Goal: Book appointment/travel/reservation: Book appointment/travel/reservation

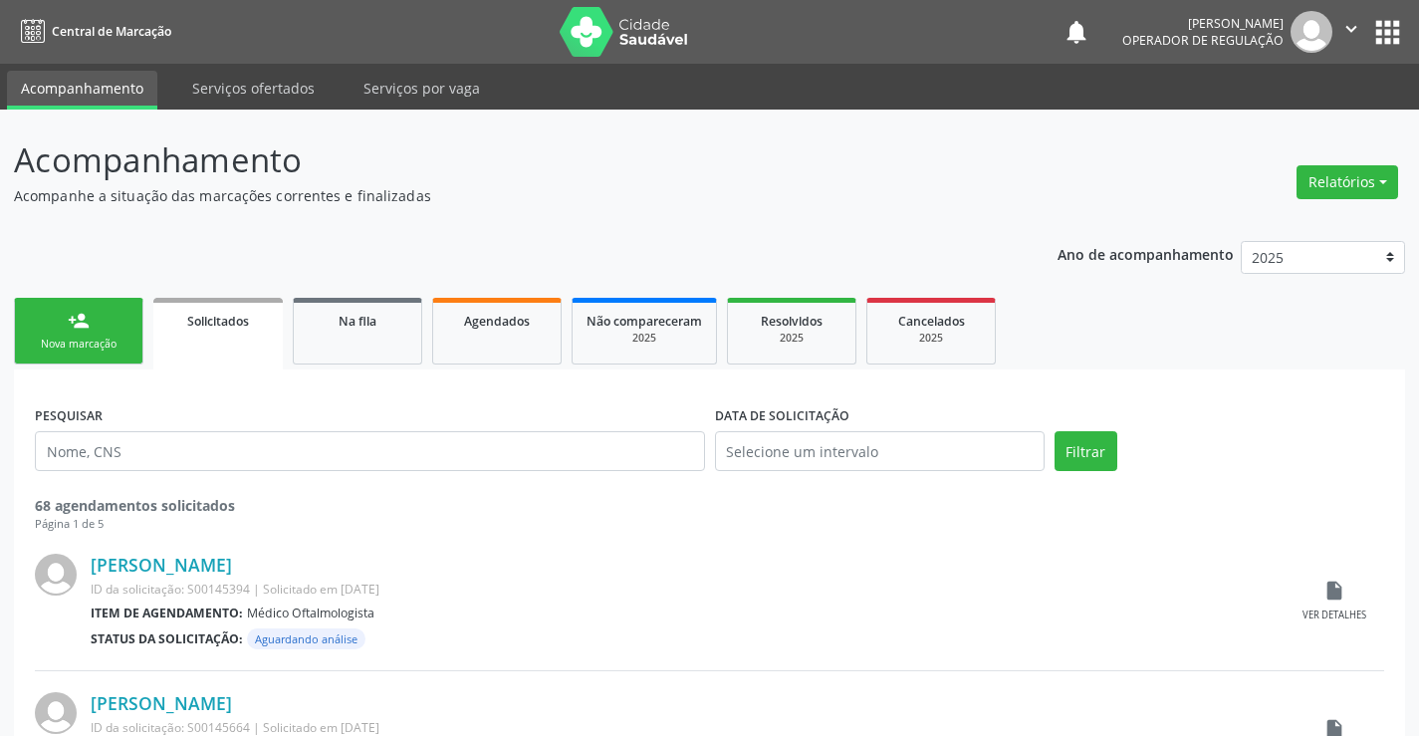
click at [67, 338] on div "Nova marcação" at bounding box center [79, 344] width 100 height 15
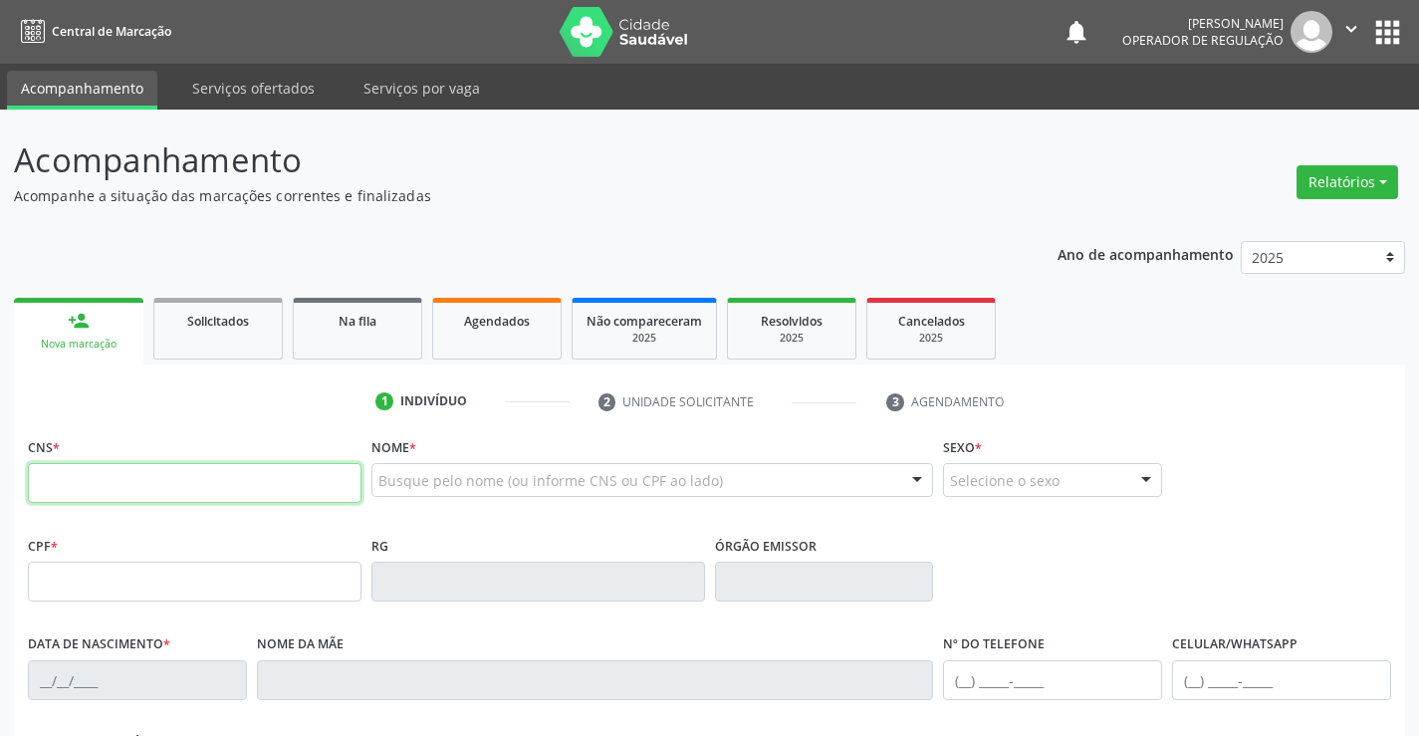
click at [141, 487] on input "text" at bounding box center [195, 483] width 334 height 40
type input "707 6002 4927 3493"
type input "619.243.425-53"
type input "26497366"
type input "28[DATE]"
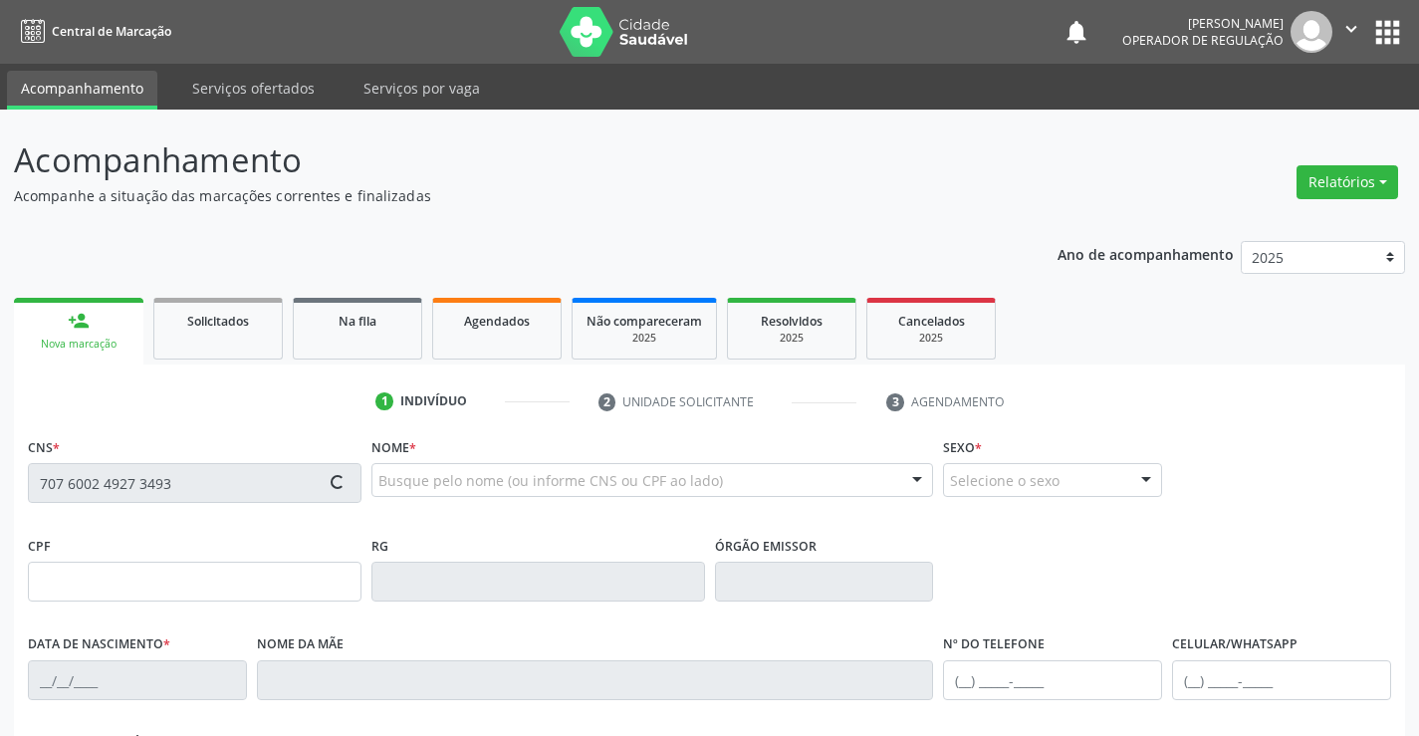
type input "[PHONE_NUMBER]"
type input "S/N"
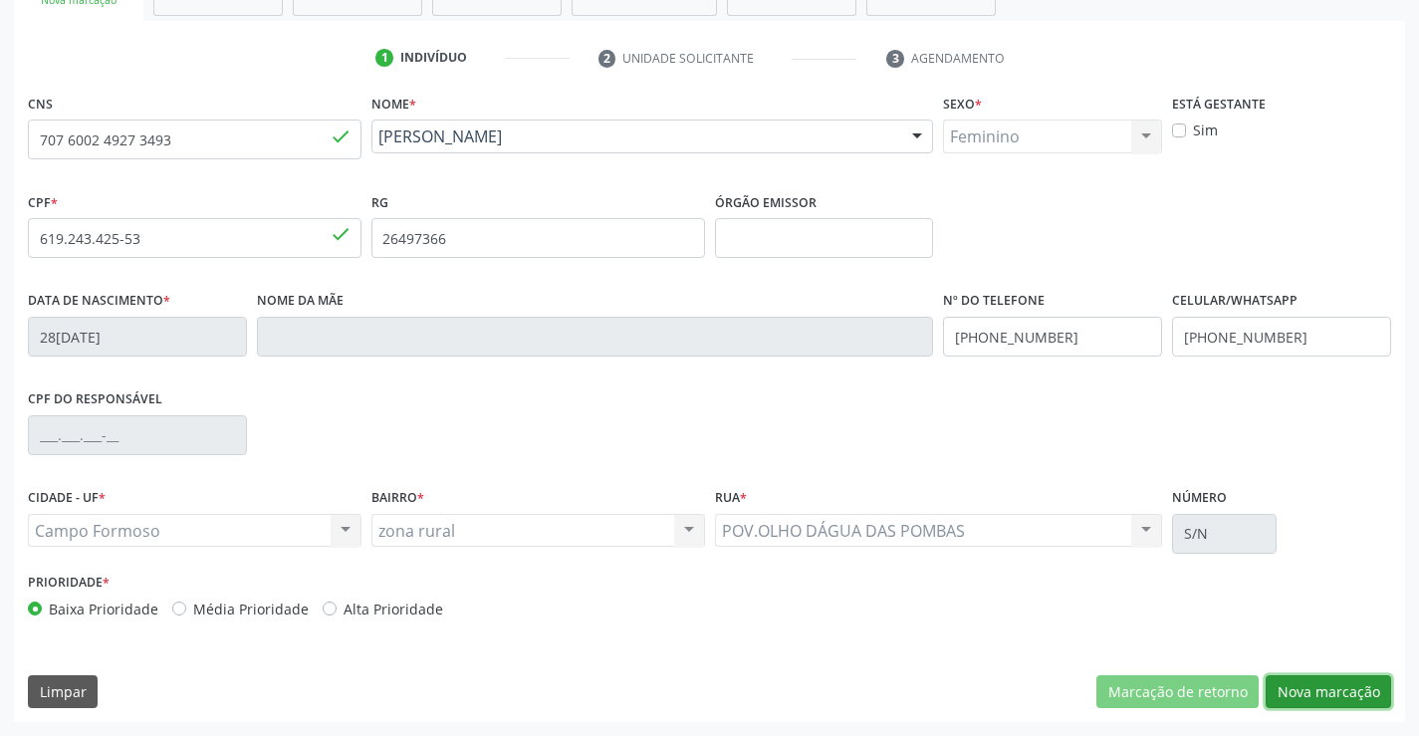
click at [1287, 694] on button "Nova marcação" at bounding box center [1328, 692] width 125 height 34
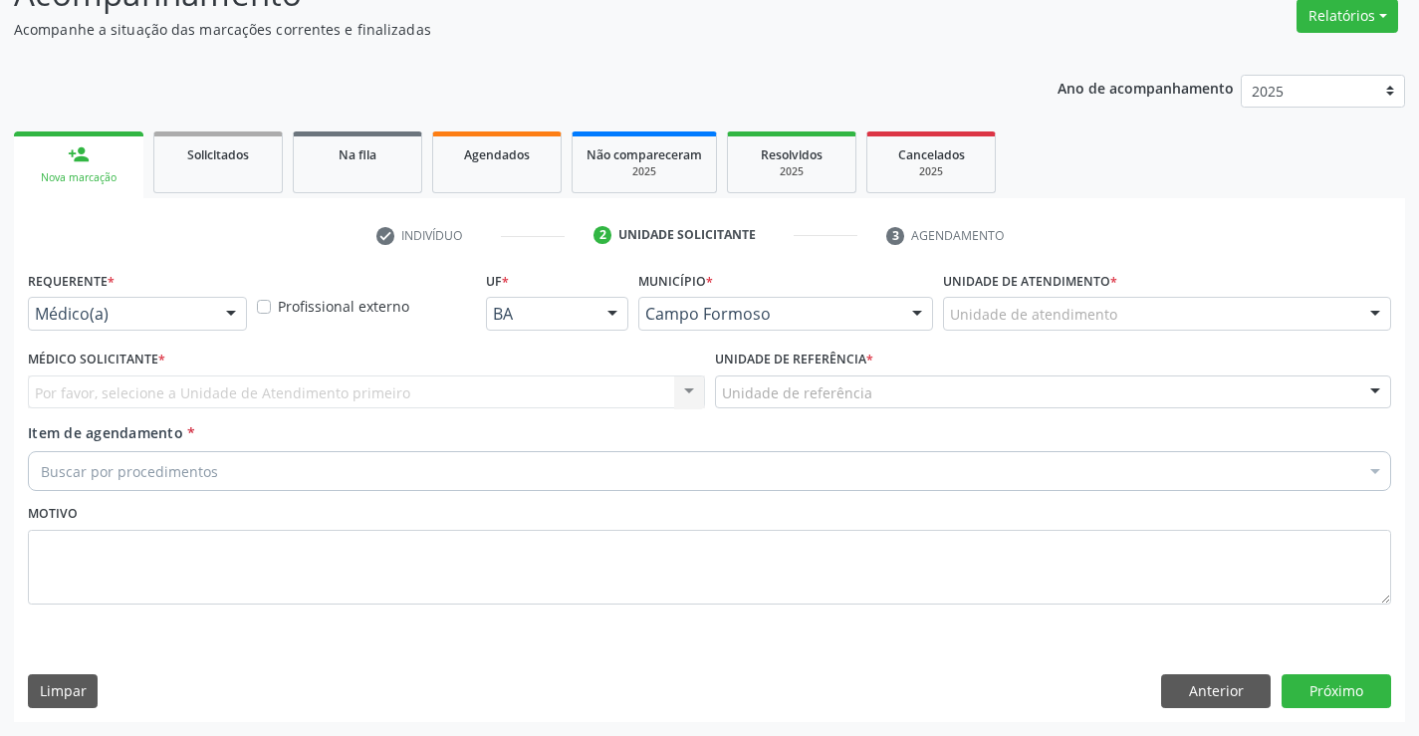
scroll to position [166, 0]
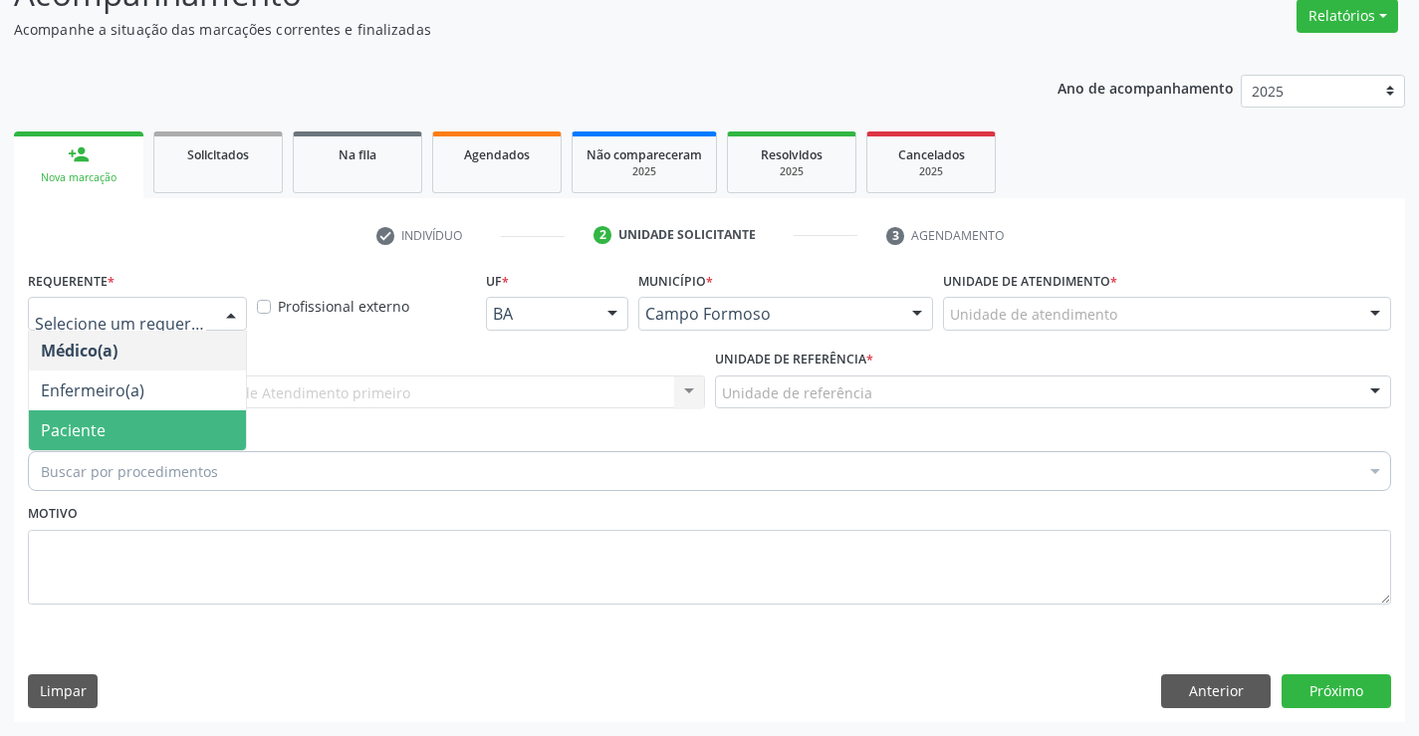
click at [125, 434] on span "Paciente" at bounding box center [137, 430] width 217 height 40
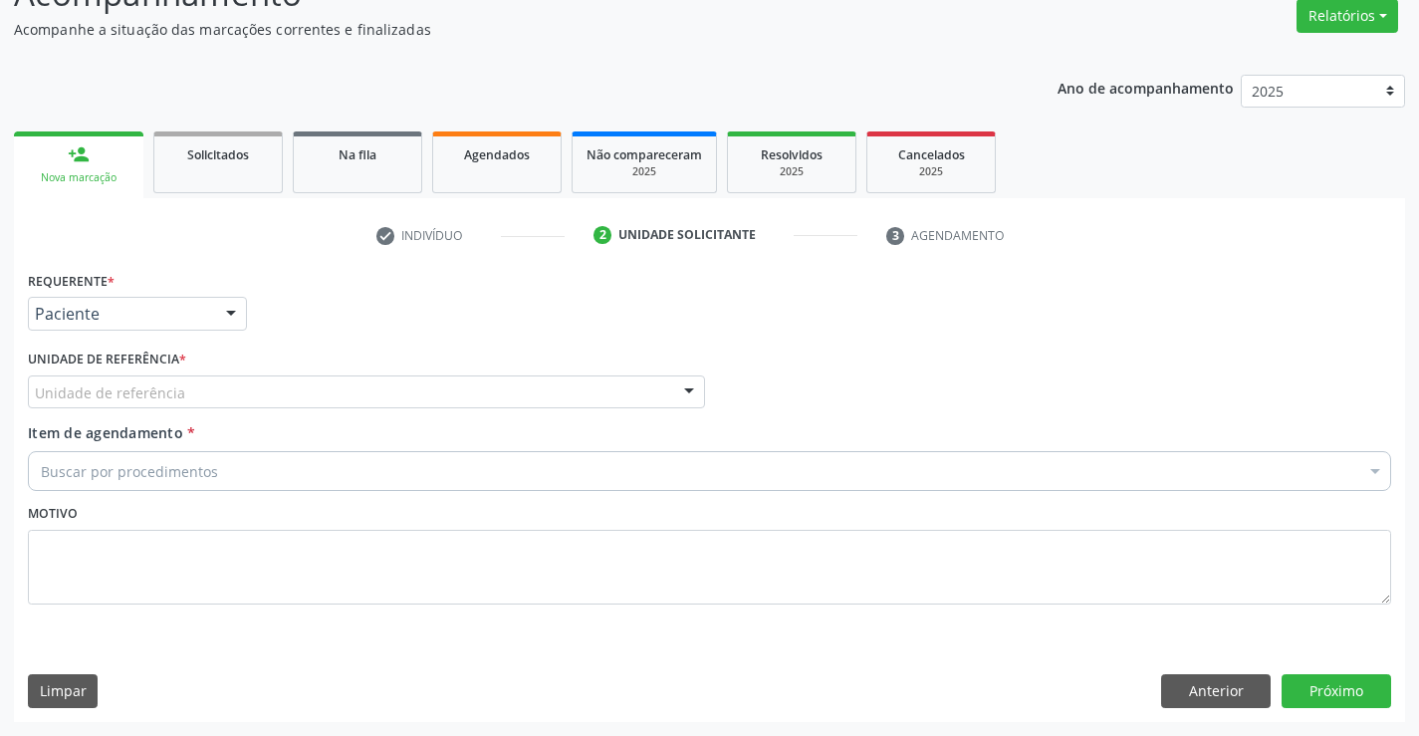
click at [35, 397] on input "text" at bounding box center [35, 402] width 0 height 40
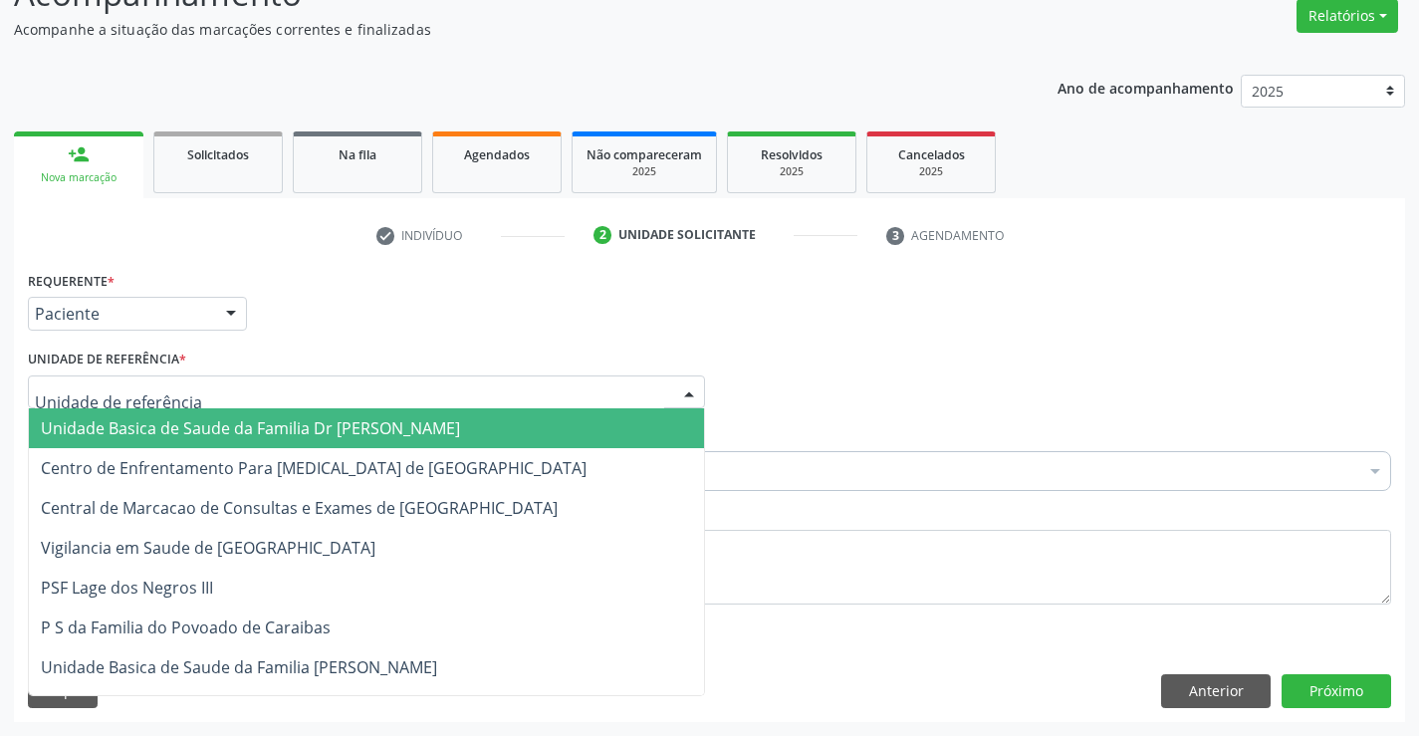
click at [190, 426] on span "Unidade Basica de Saude da Familia Dr [PERSON_NAME]" at bounding box center [250, 428] width 419 height 22
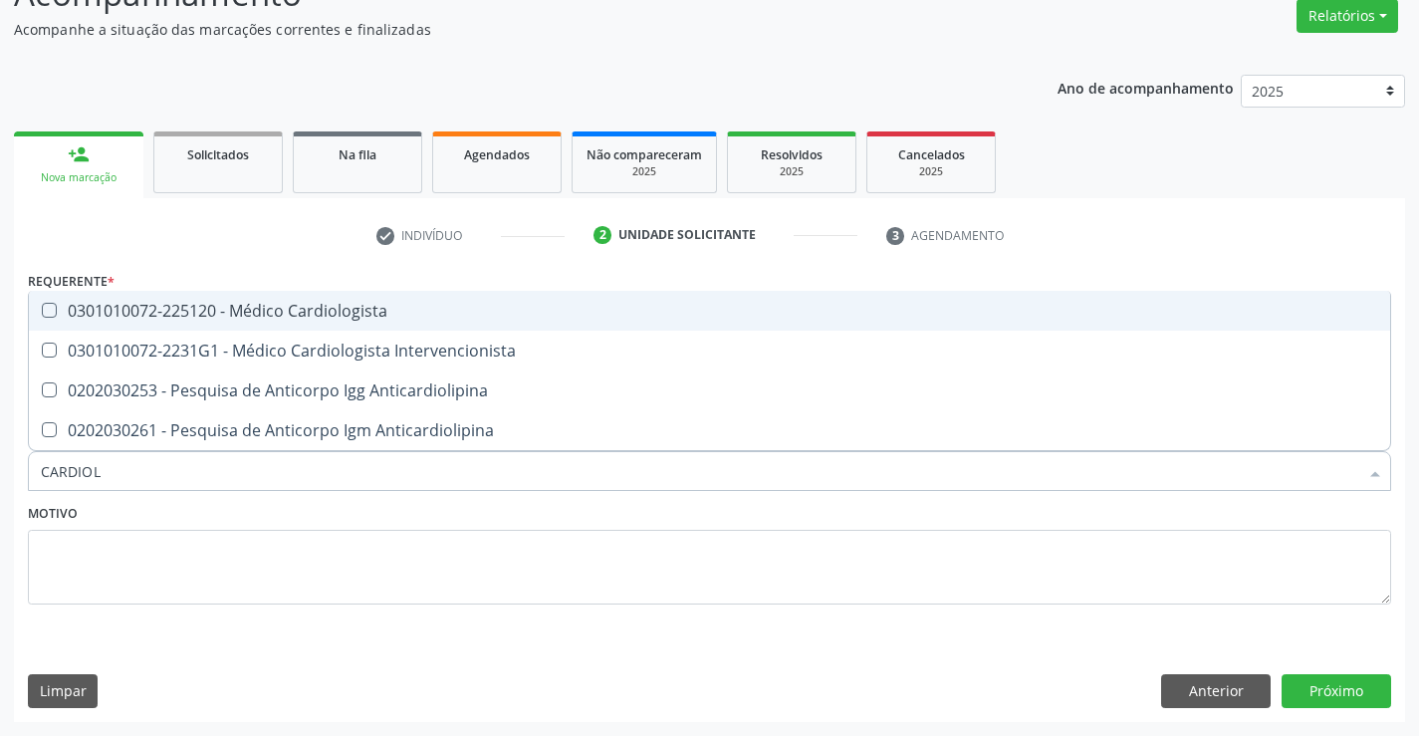
type input "CARDIOLO"
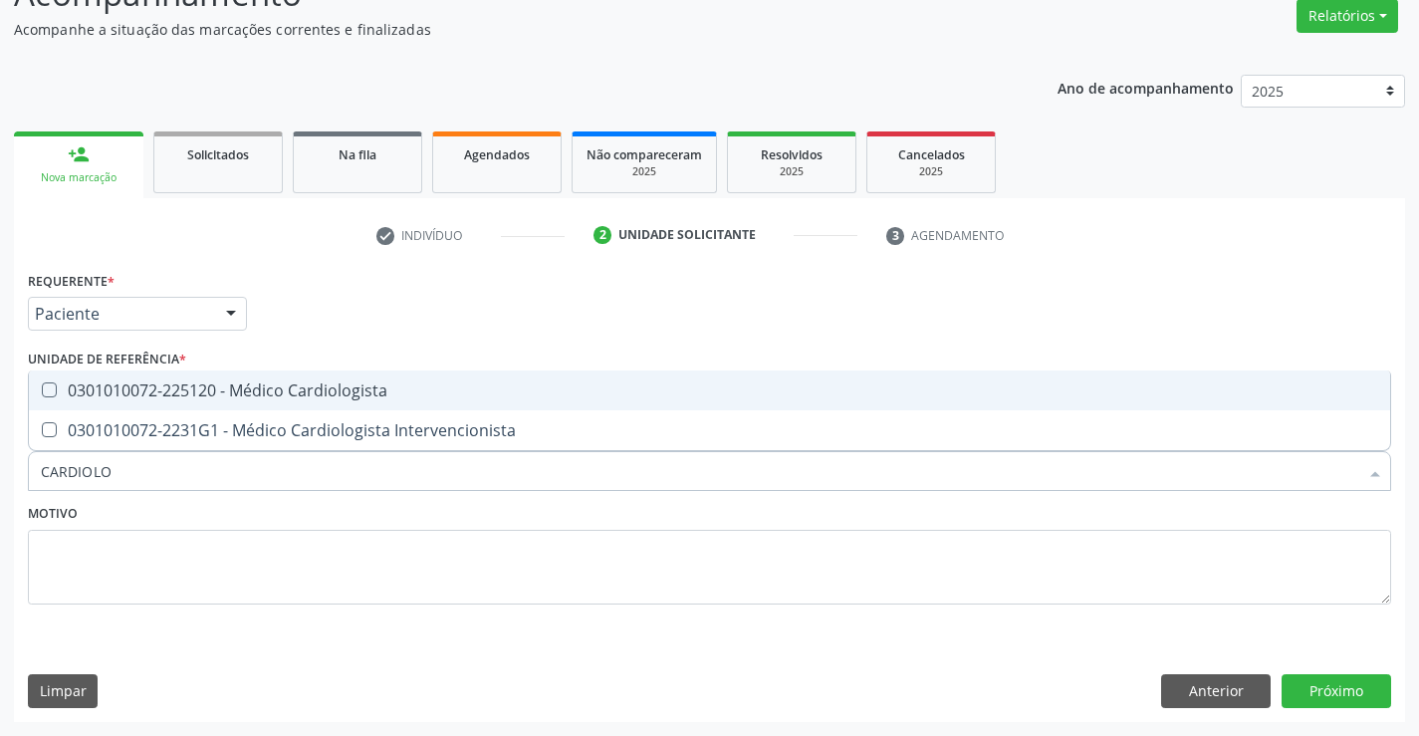
click at [297, 387] on div "0301010072-225120 - Médico Cardiologista" at bounding box center [710, 390] width 1338 height 16
checkbox Cardiologista "true"
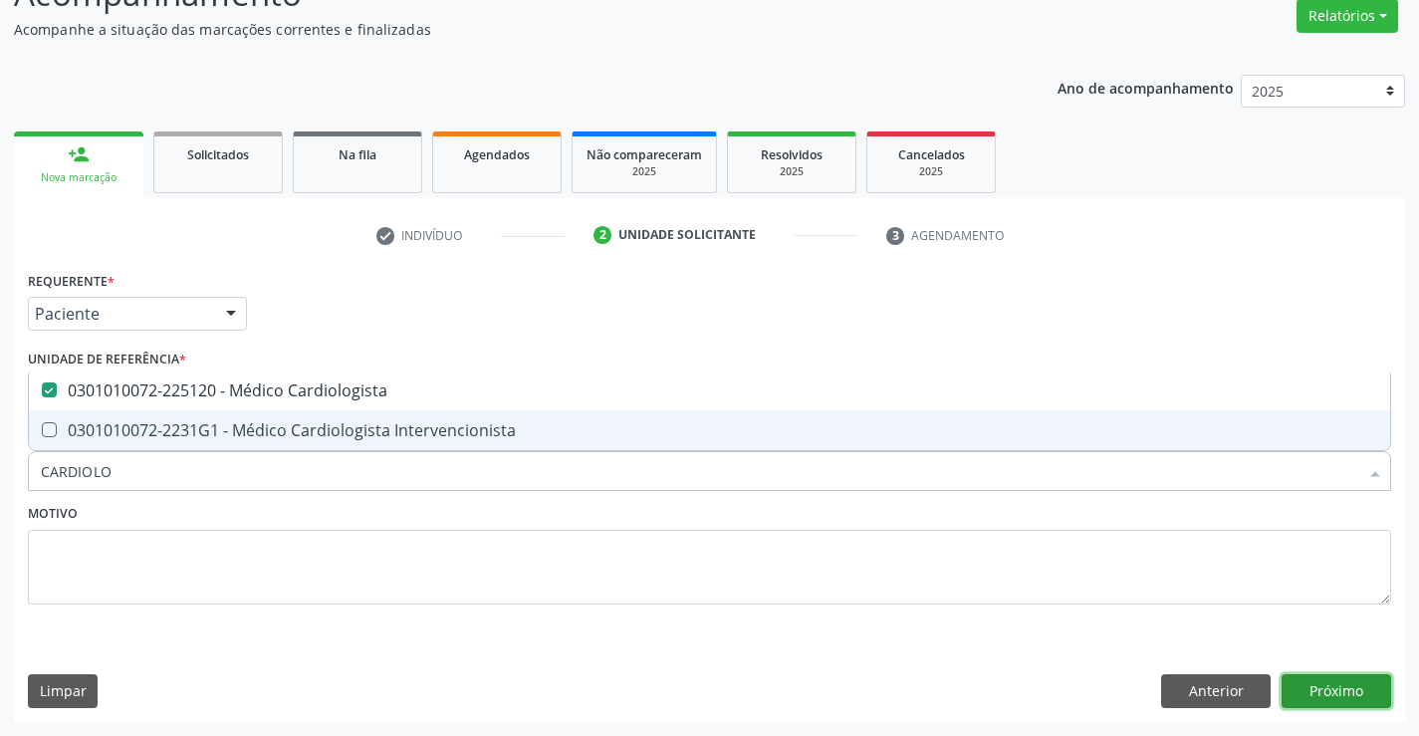
click at [1334, 686] on button "Próximo" at bounding box center [1337, 691] width 110 height 34
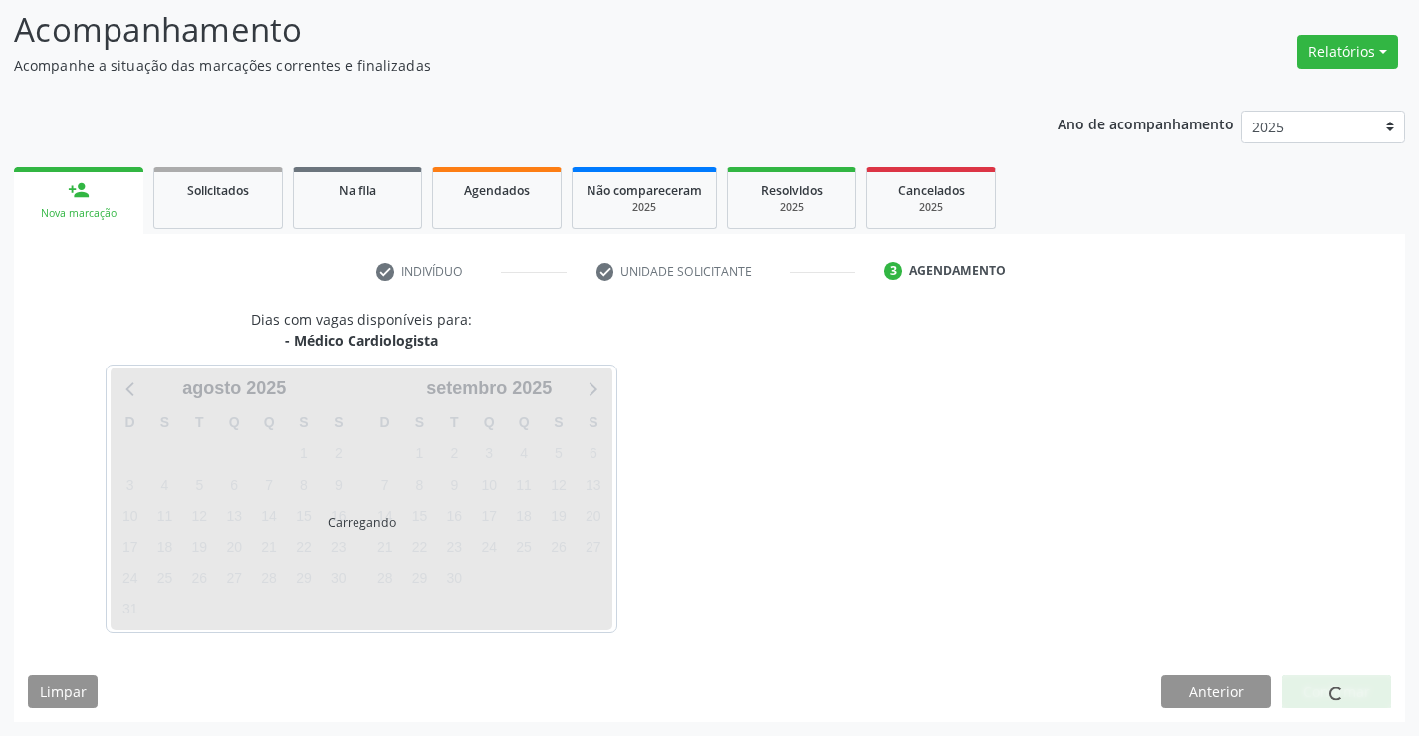
scroll to position [130, 0]
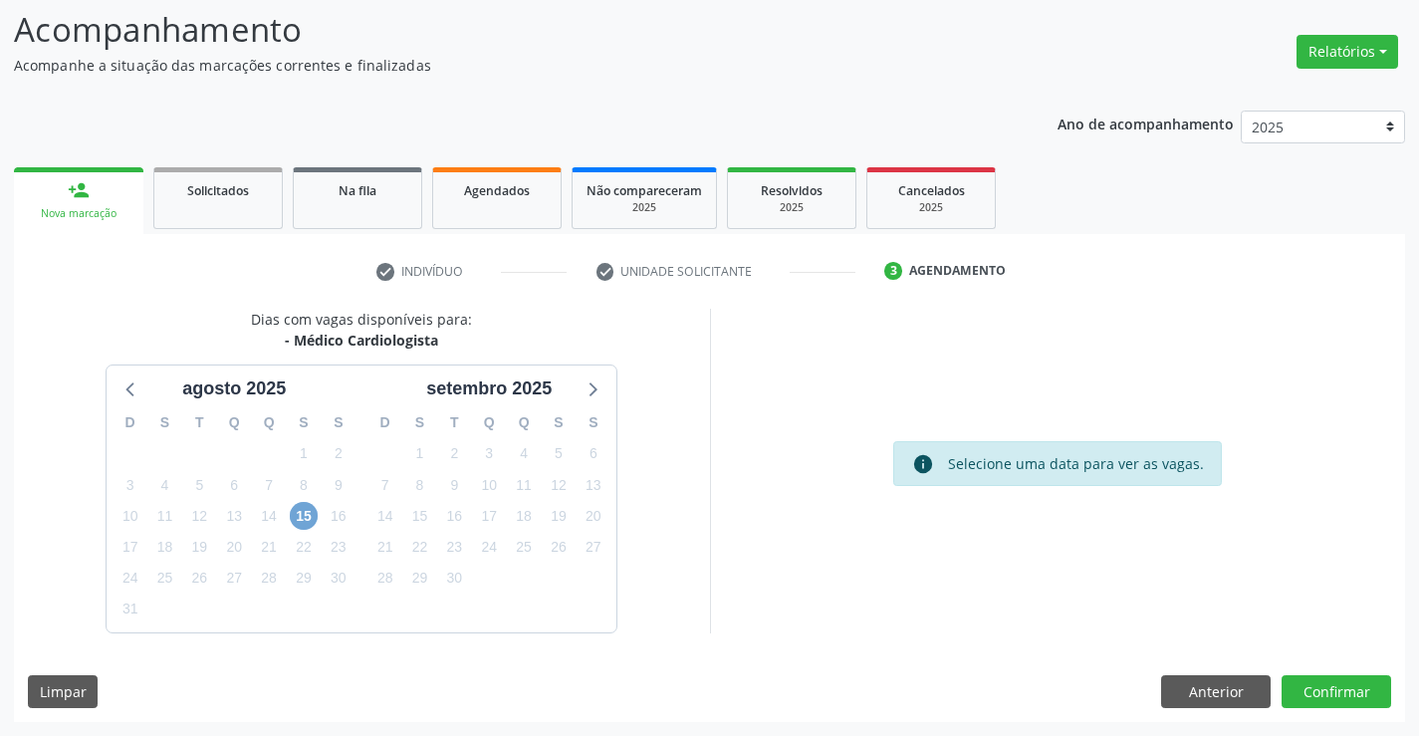
click at [310, 514] on span "15" at bounding box center [304, 516] width 28 height 28
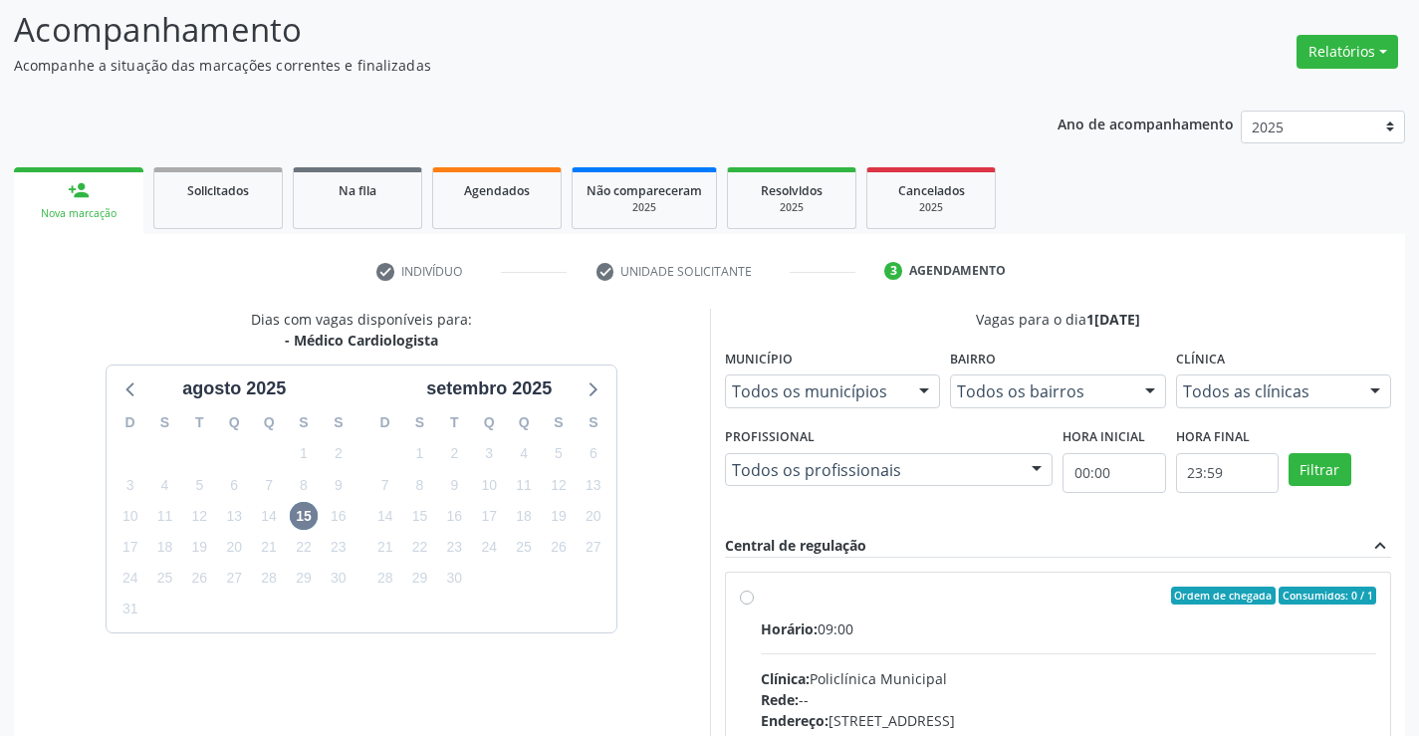
click at [761, 599] on label "Ordem de chegada Consumidos: 0 / 1 Horário: 09:00 Clínica: Policlínica Municipa…" at bounding box center [1069, 740] width 617 height 306
click at [749, 599] on input "Ordem de chegada Consumidos: 0 / 1 Horário: 09:00 Clínica: Policlínica Municipa…" at bounding box center [747, 596] width 14 height 18
radio input "true"
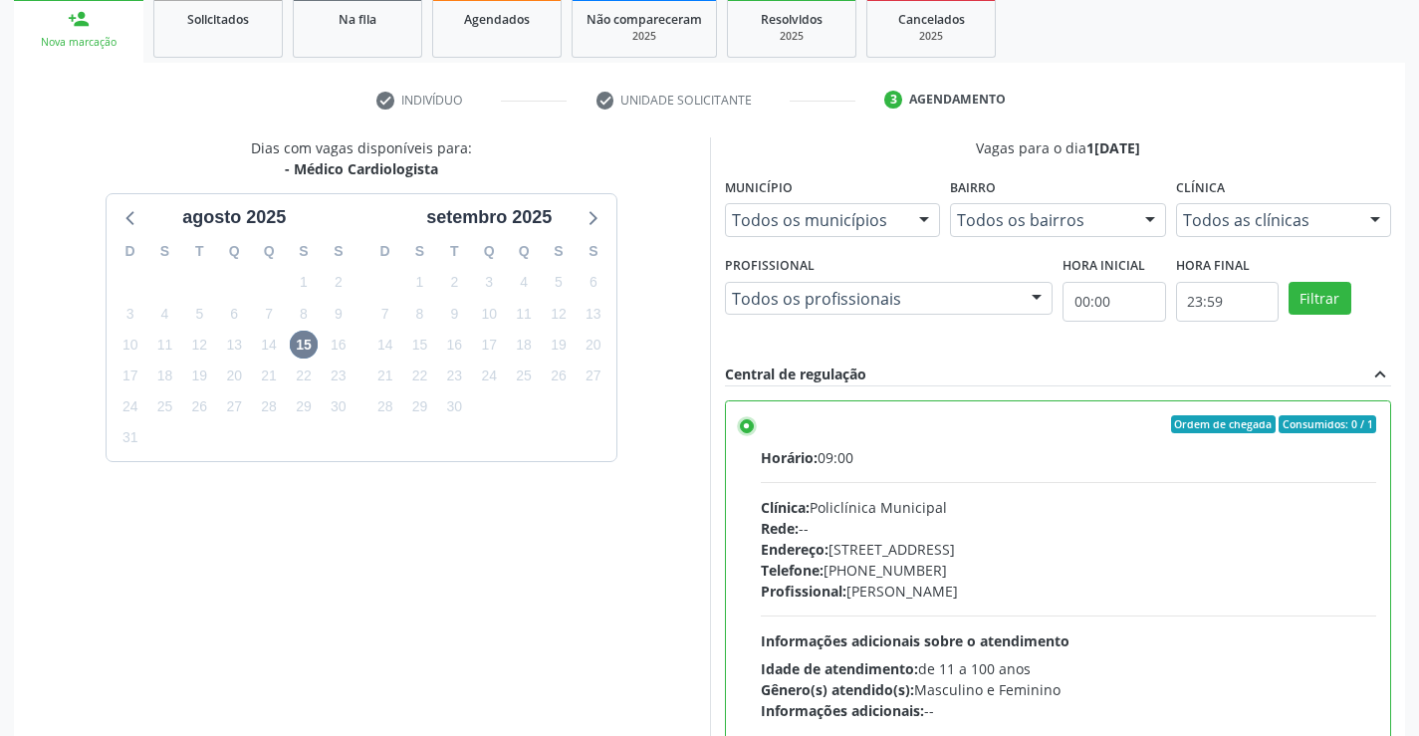
scroll to position [454, 0]
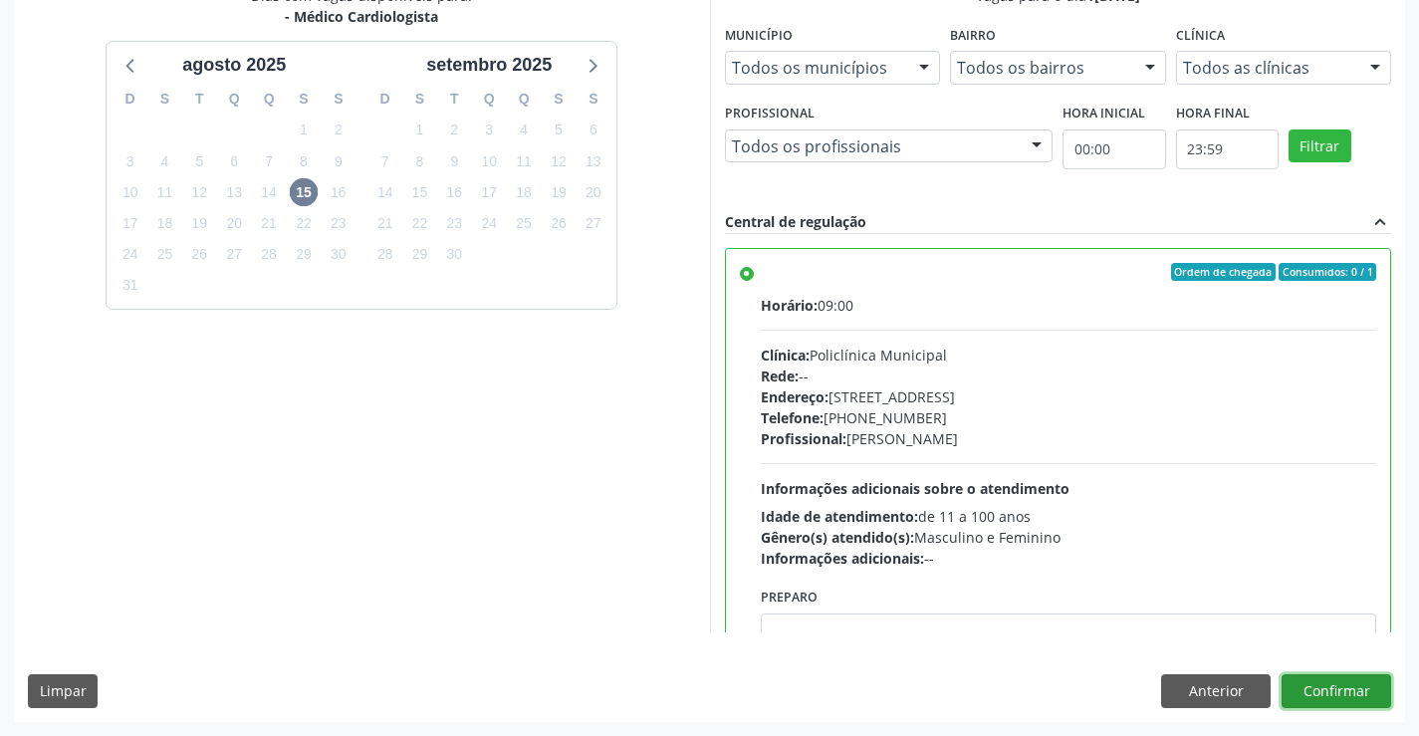
click at [1343, 683] on button "Confirmar" at bounding box center [1337, 691] width 110 height 34
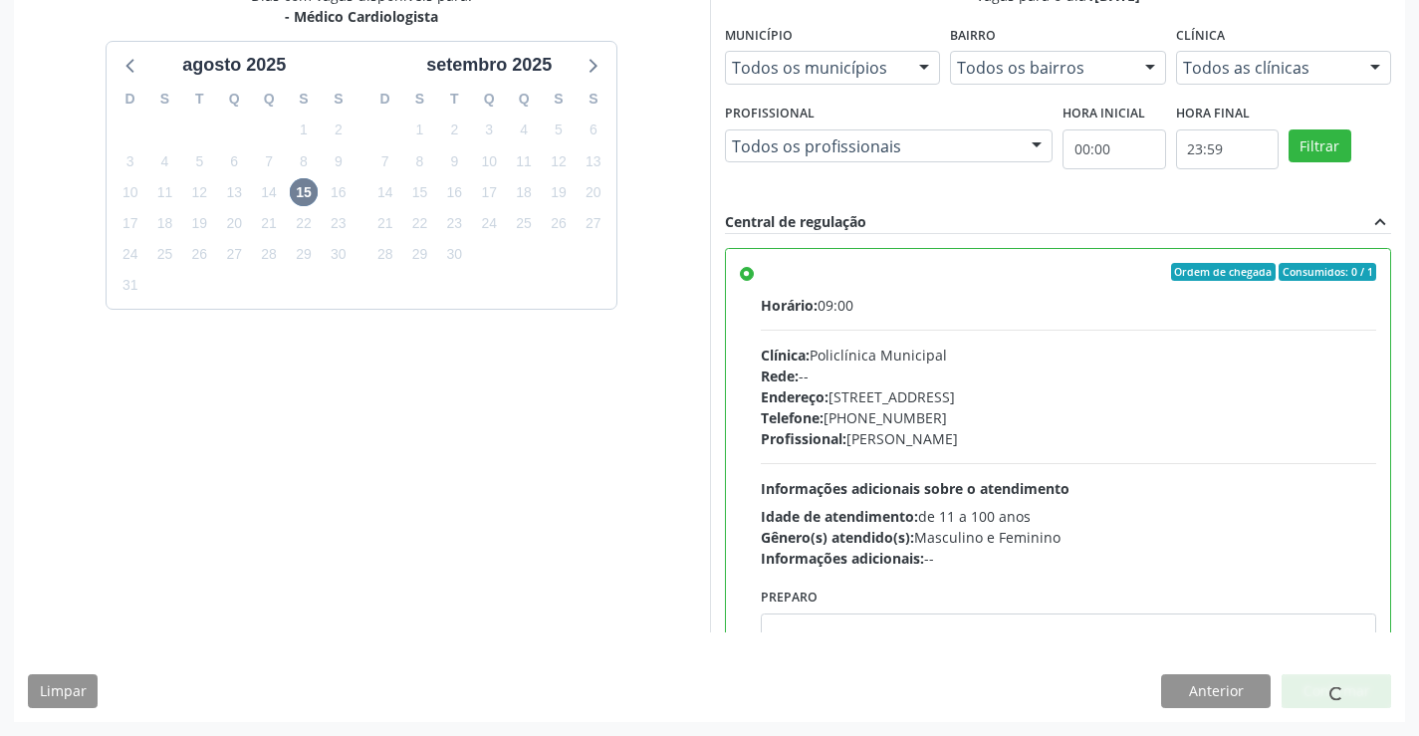
scroll to position [0, 0]
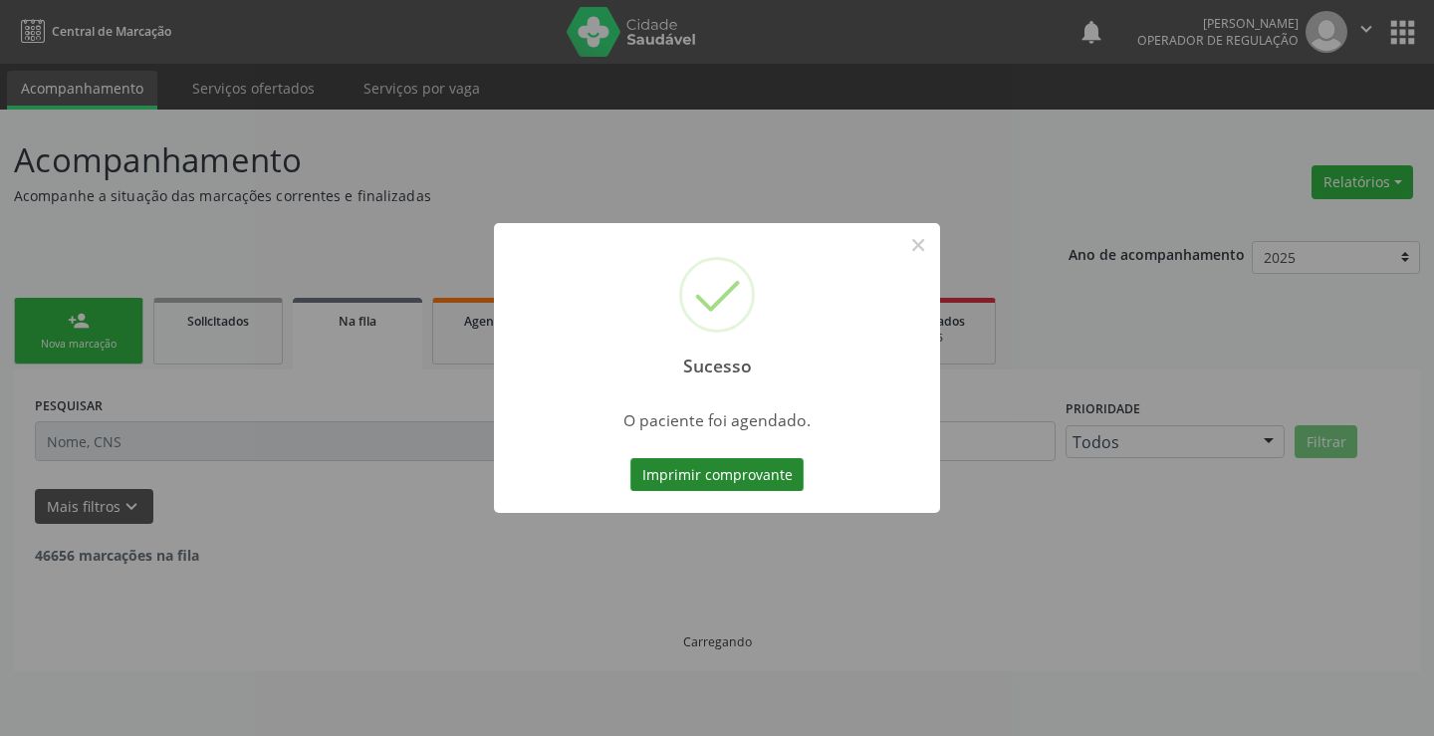
click at [754, 478] on button "Imprimir comprovante" at bounding box center [716, 475] width 173 height 34
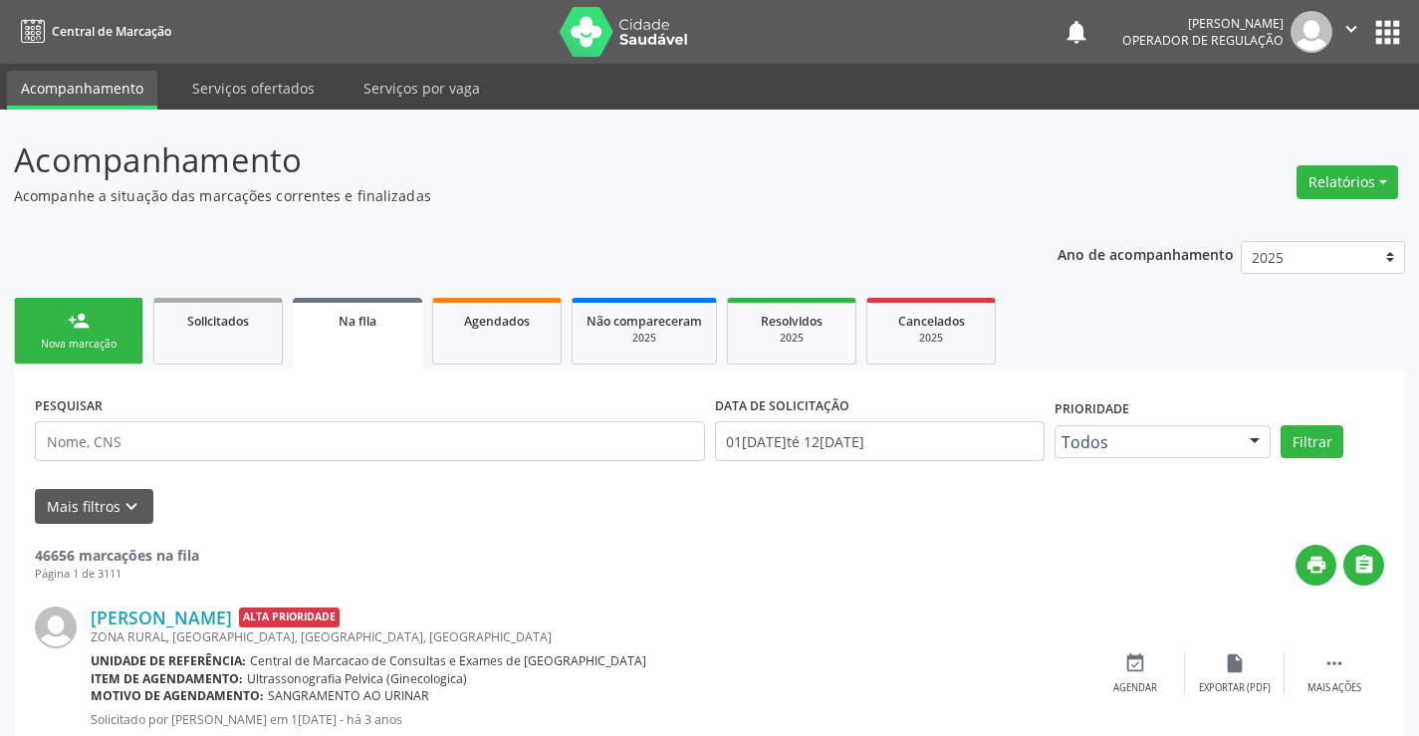
click at [93, 343] on div "Nova marcação" at bounding box center [79, 344] width 100 height 15
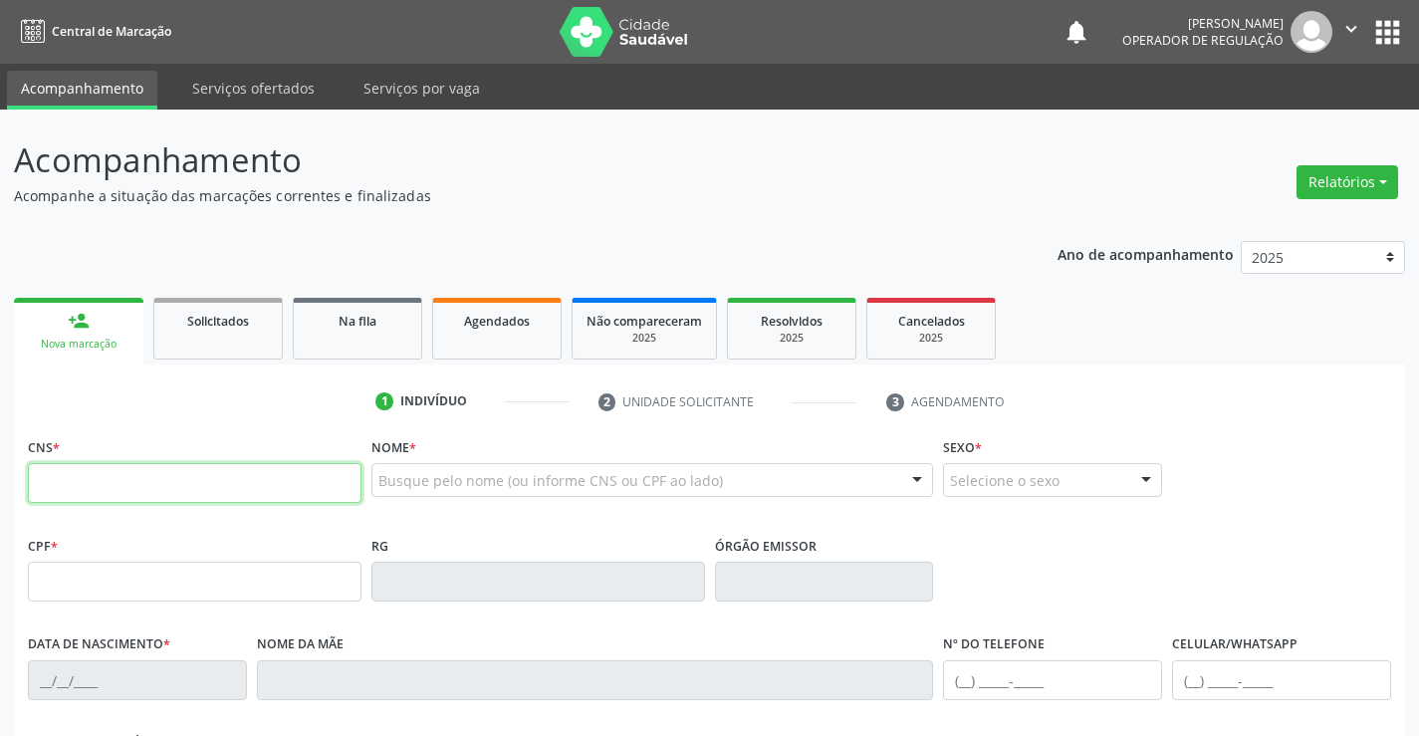
click at [109, 471] on input "text" at bounding box center [195, 483] width 334 height 40
type input "702 6052 5871 2449"
type input "0[DATE]"
type input "[PHONE_NUMBER]"
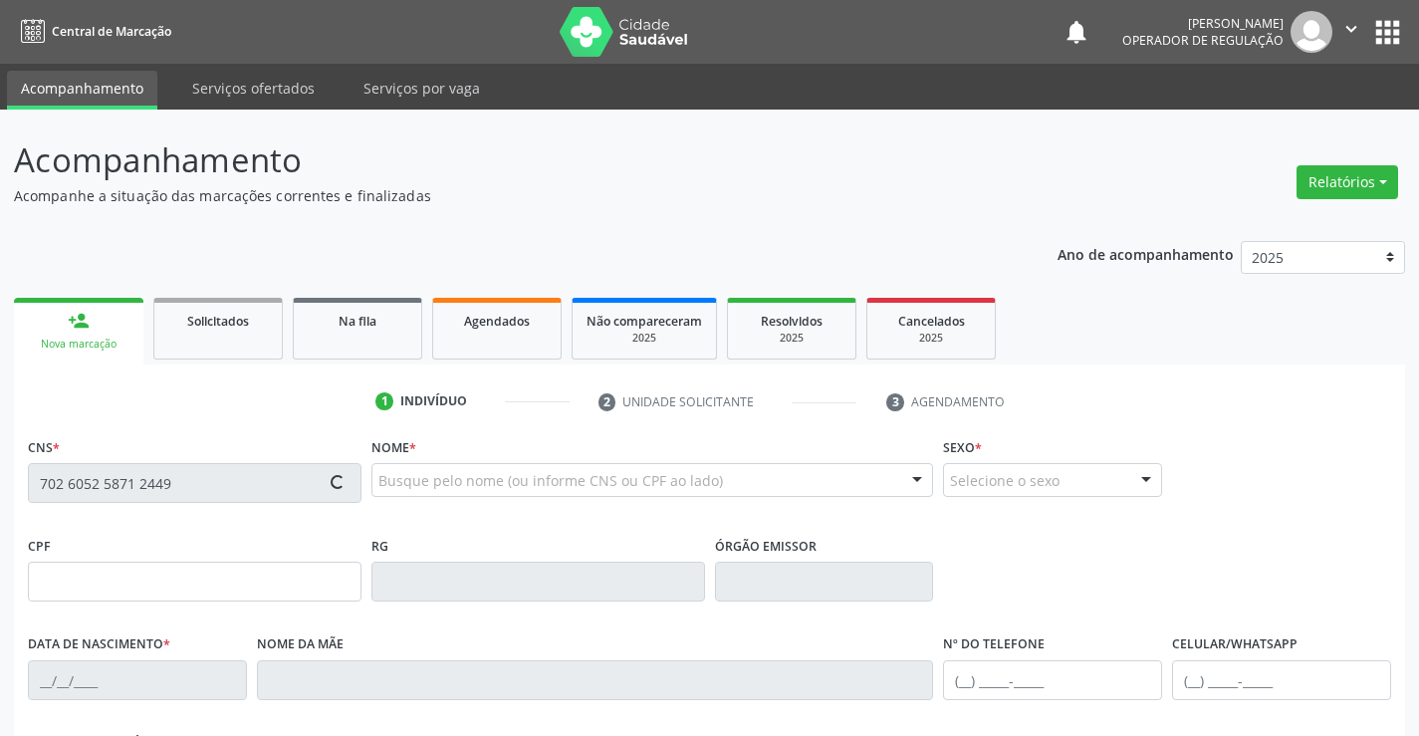
type input "SN"
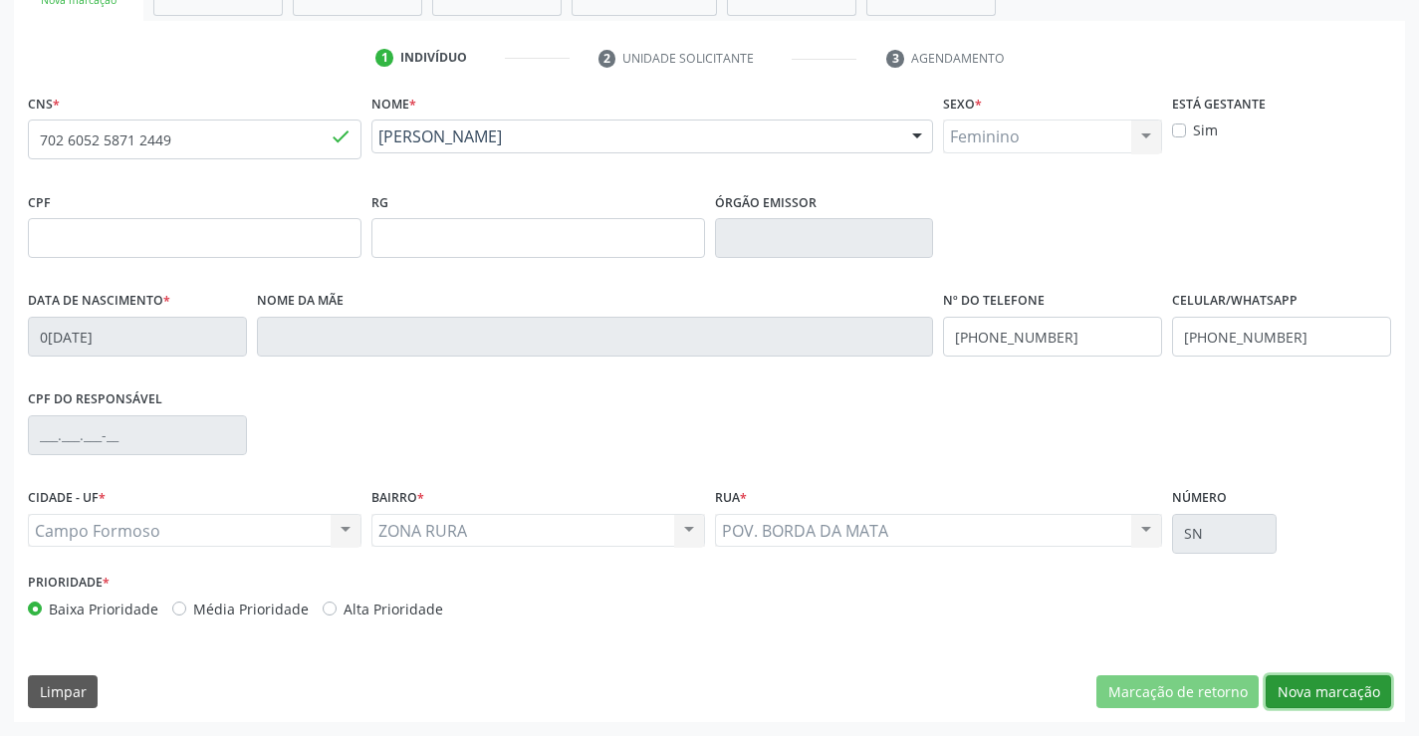
click at [1339, 691] on button "Nova marcação" at bounding box center [1328, 692] width 125 height 34
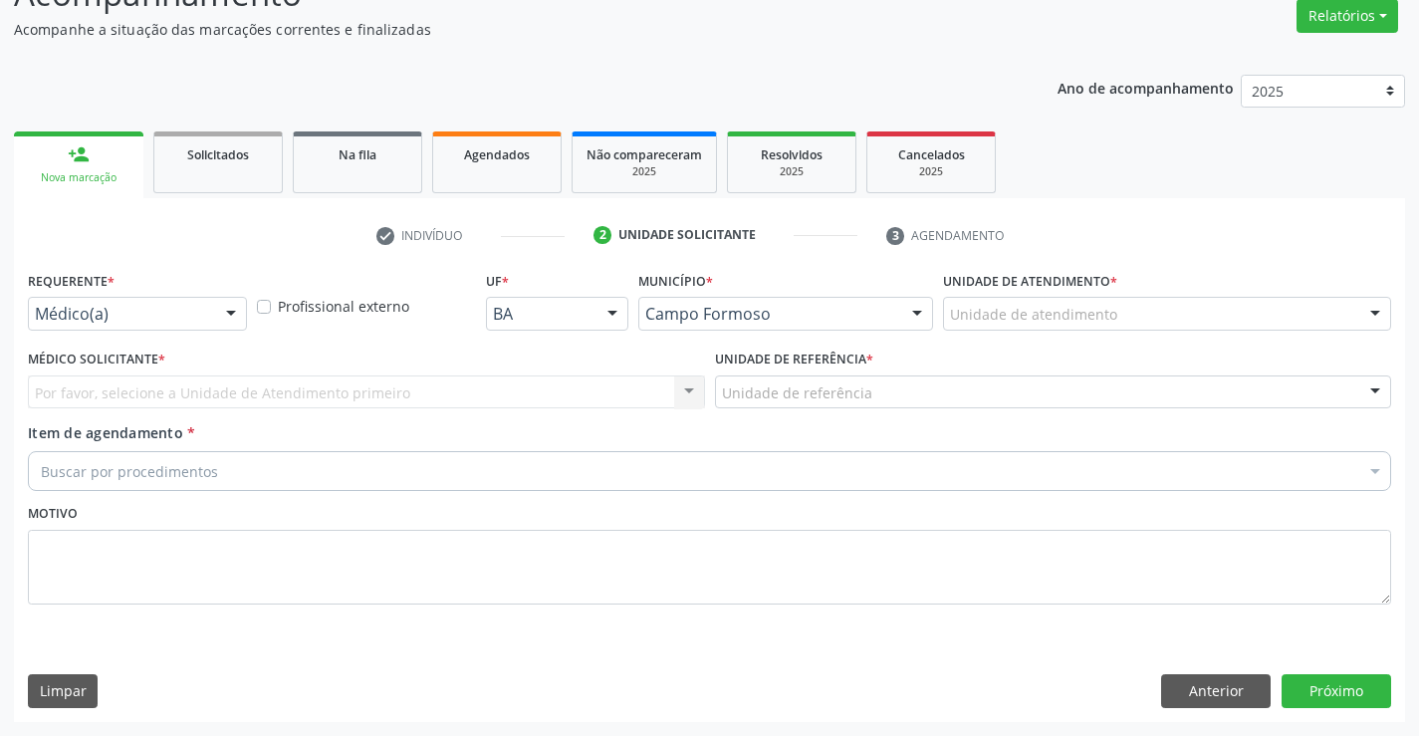
scroll to position [166, 0]
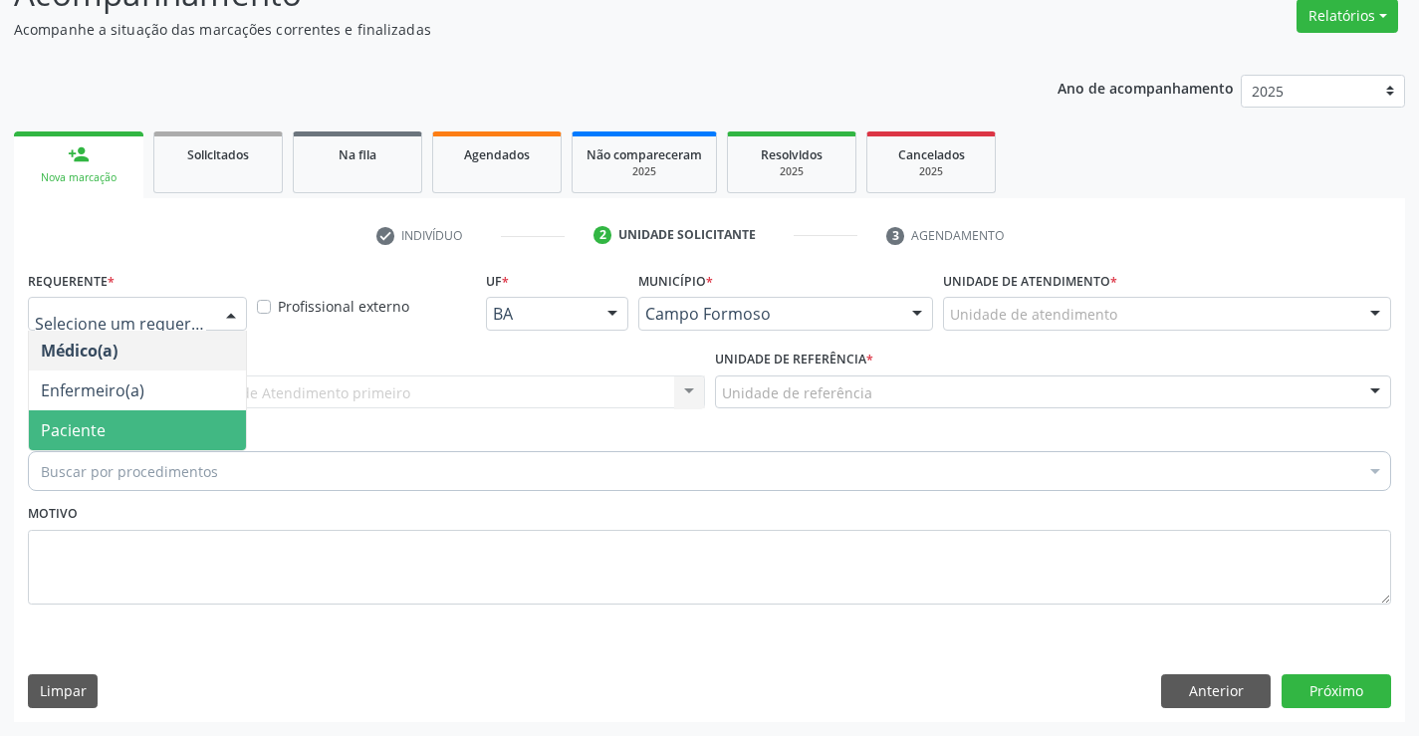
click at [126, 427] on span "Paciente" at bounding box center [137, 430] width 217 height 40
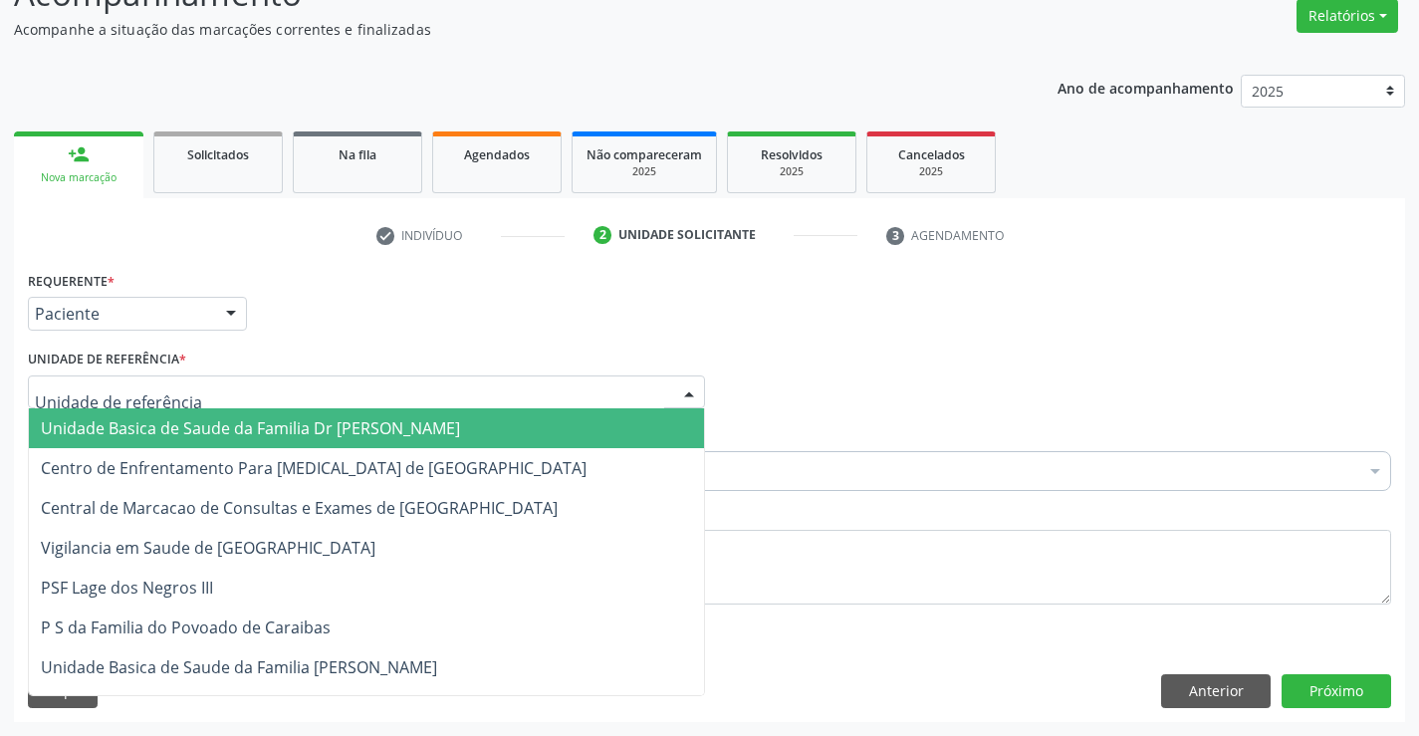
drag, startPoint x: 184, startPoint y: 419, endPoint x: 165, endPoint y: 451, distance: 37.1
click at [184, 420] on span "Unidade Basica de Saude da Familia Dr [PERSON_NAME]" at bounding box center [250, 428] width 419 height 22
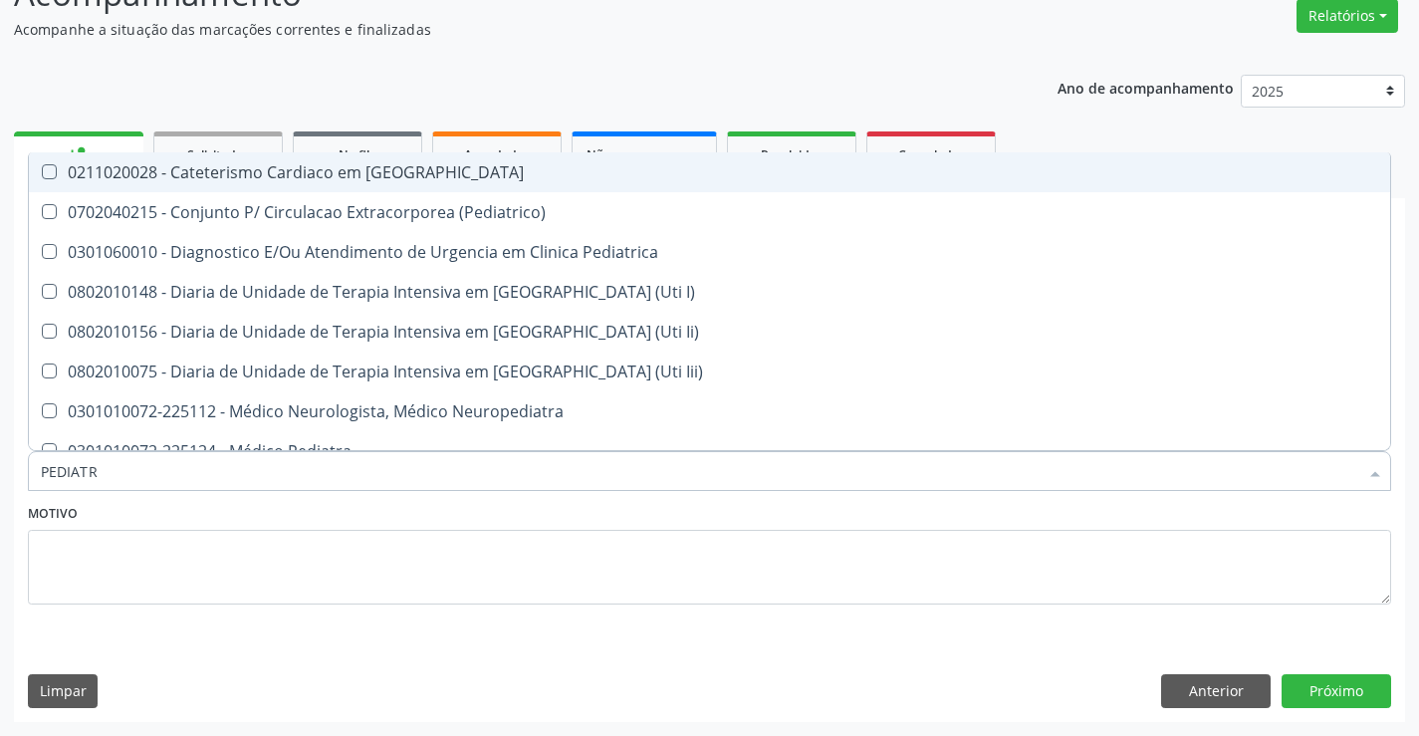
type input "PEDIATRA"
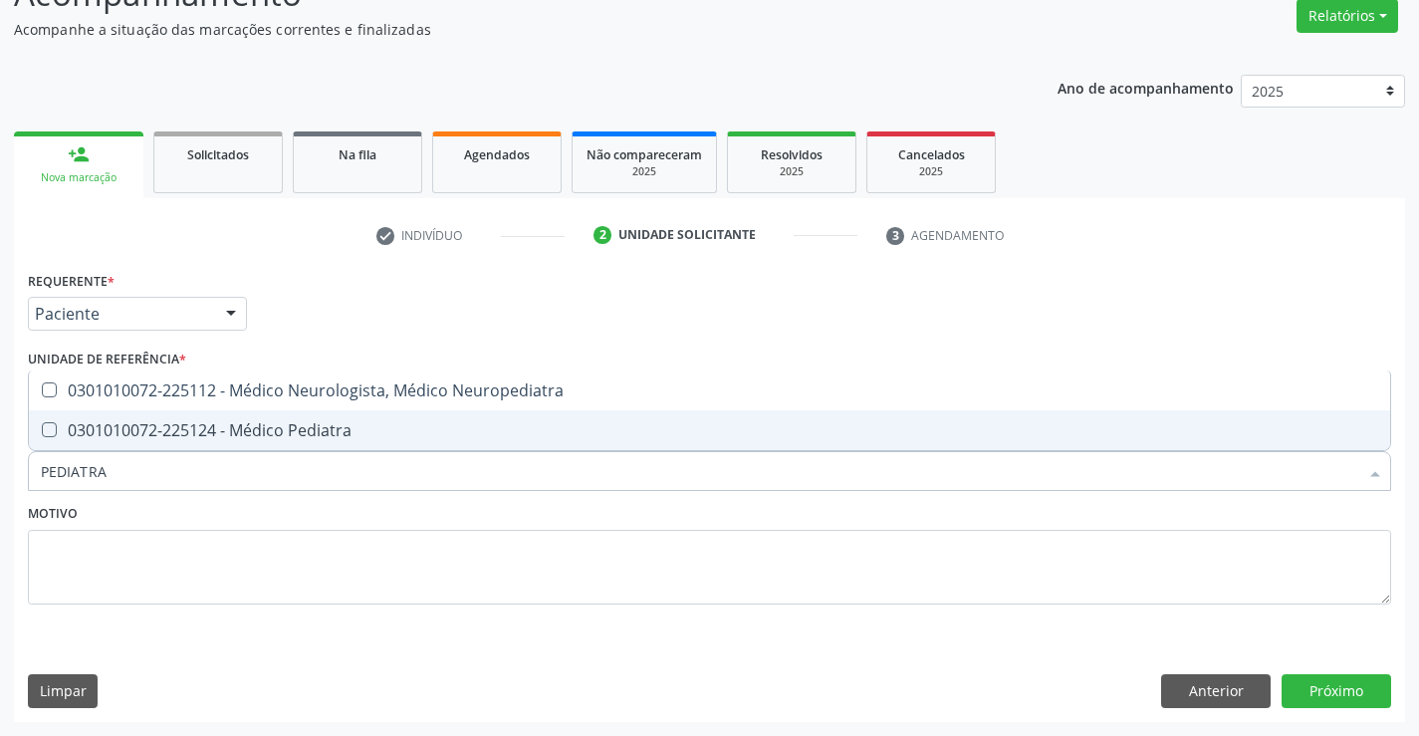
click at [280, 422] on div "0301010072-225124 - Médico Pediatra" at bounding box center [710, 430] width 1338 height 16
checkbox Pediatra "true"
click at [1320, 693] on button "Próximo" at bounding box center [1337, 691] width 110 height 34
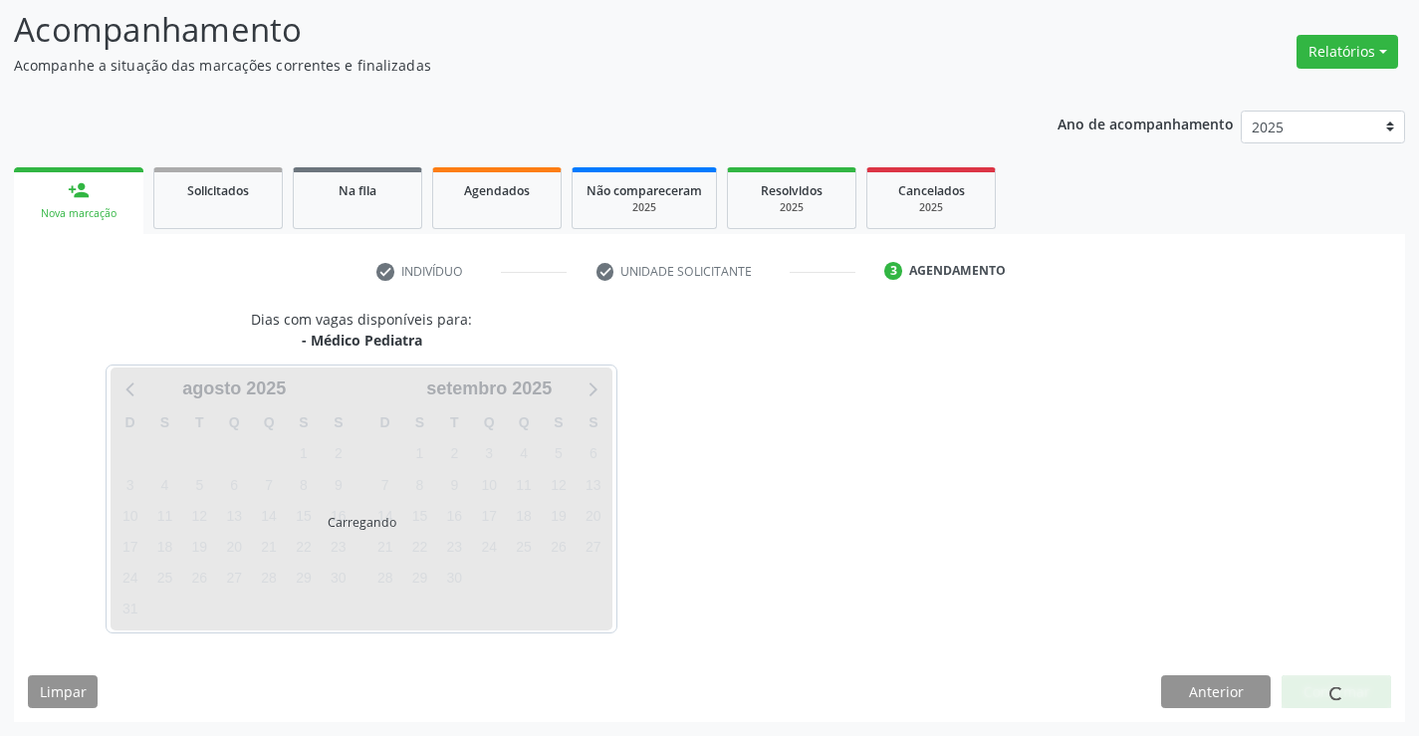
scroll to position [130, 0]
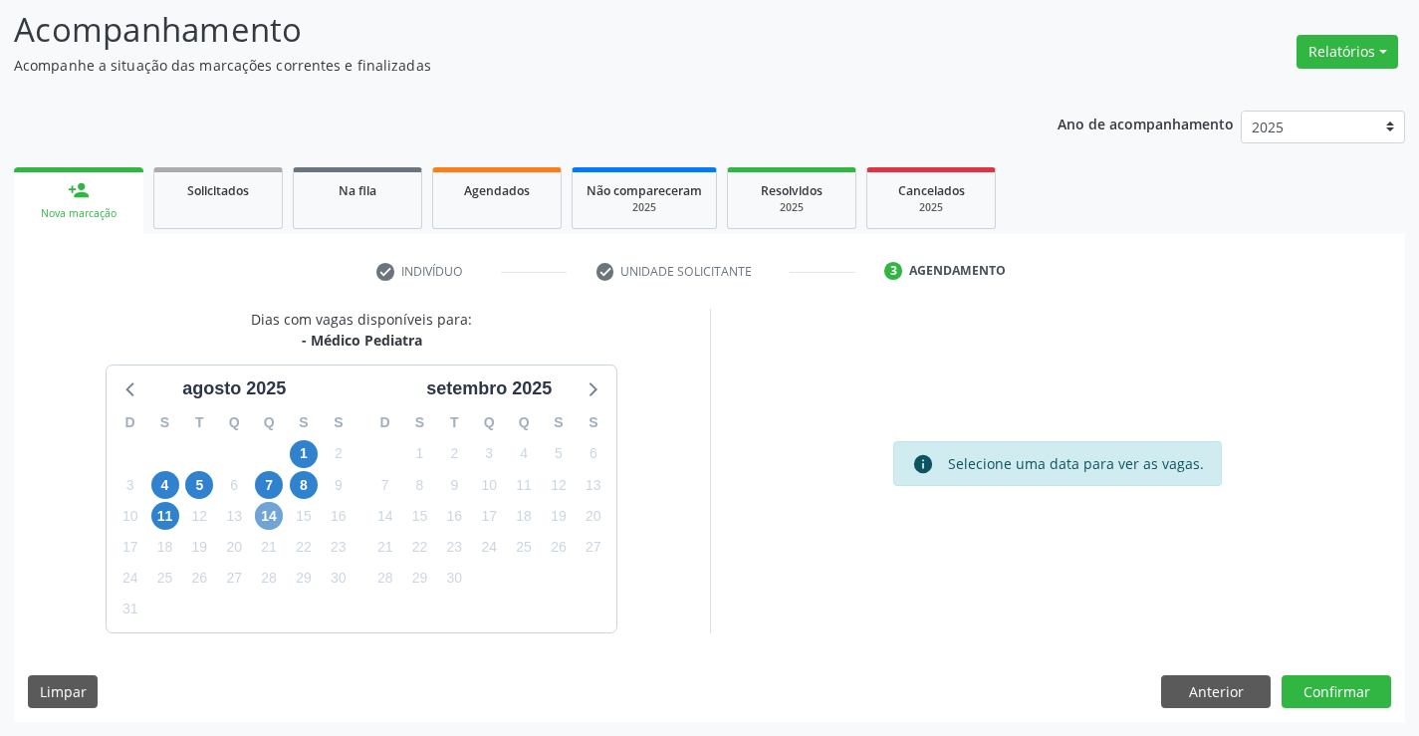
click at [266, 512] on span "14" at bounding box center [269, 516] width 28 height 28
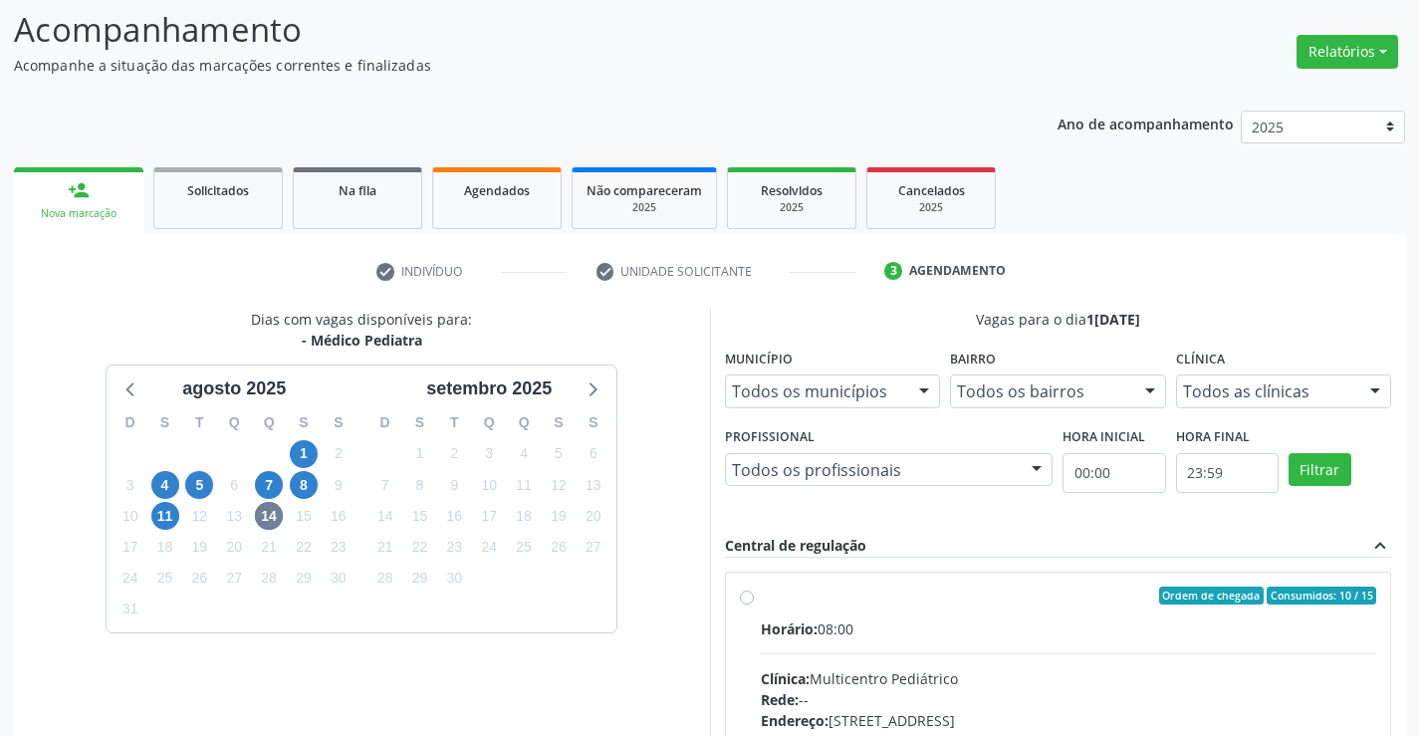
click at [761, 600] on label "Ordem de chegada Consumidos: 10 / 15 Horário: 08:00 Clínica: Multicentro Pediát…" at bounding box center [1069, 740] width 617 height 306
click at [748, 600] on input "Ordem de chegada Consumidos: 10 / 15 Horário: 08:00 Clínica: Multicentro Pediát…" at bounding box center [747, 596] width 14 height 18
radio input "true"
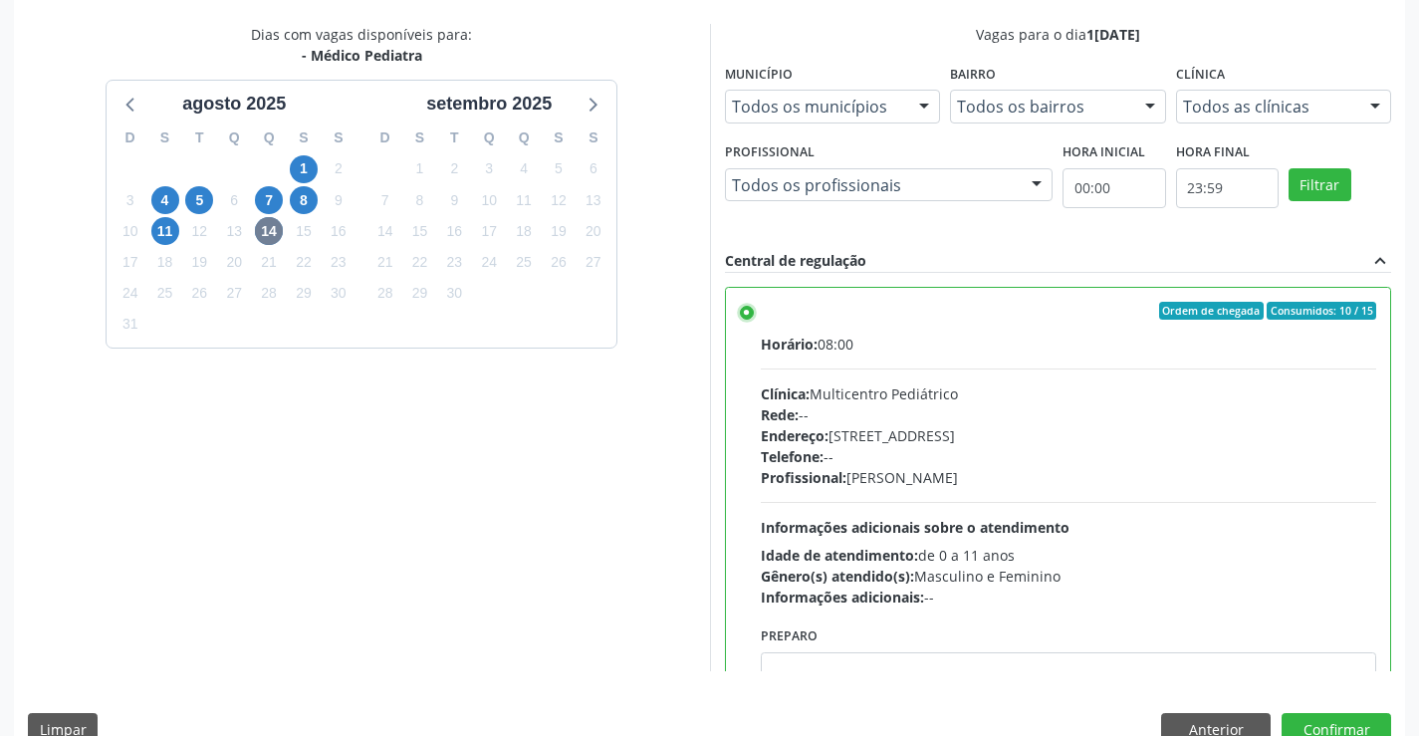
scroll to position [454, 0]
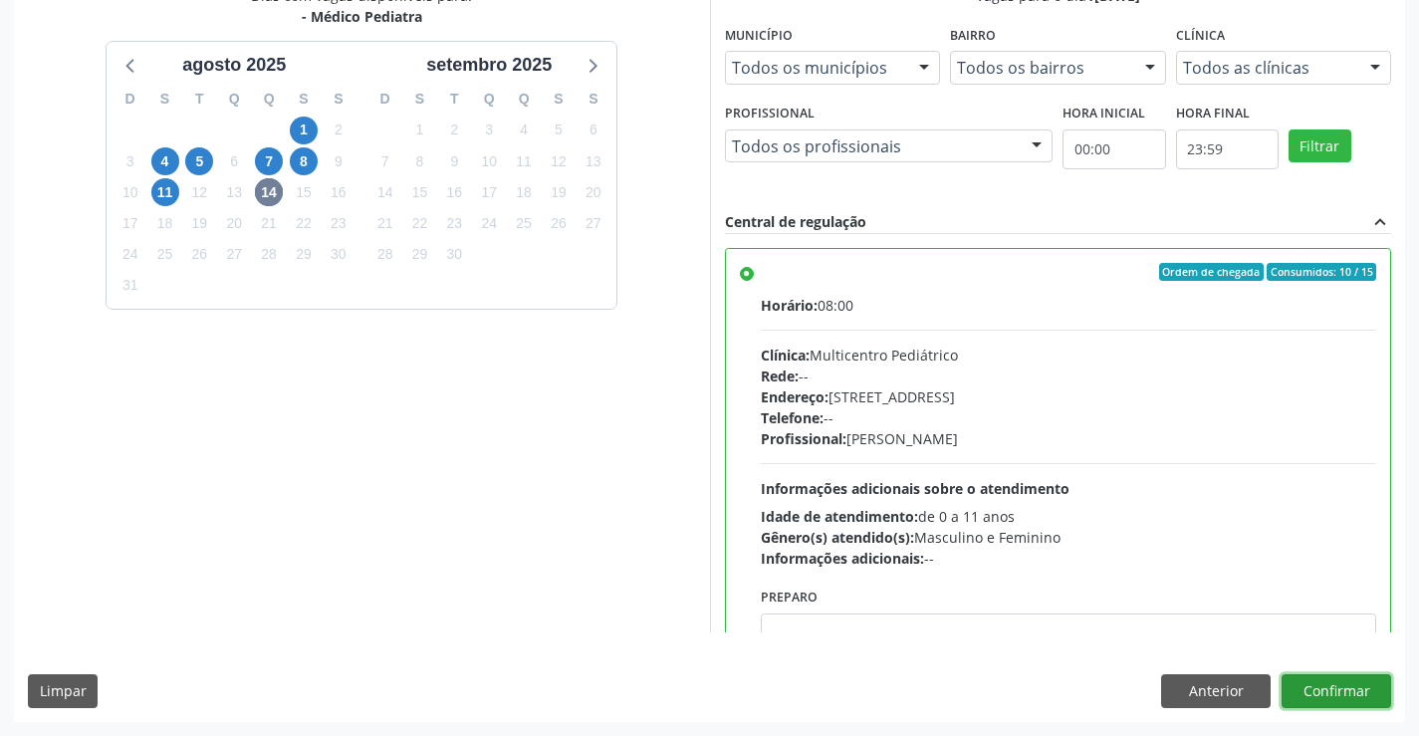
click at [1330, 688] on button "Confirmar" at bounding box center [1337, 691] width 110 height 34
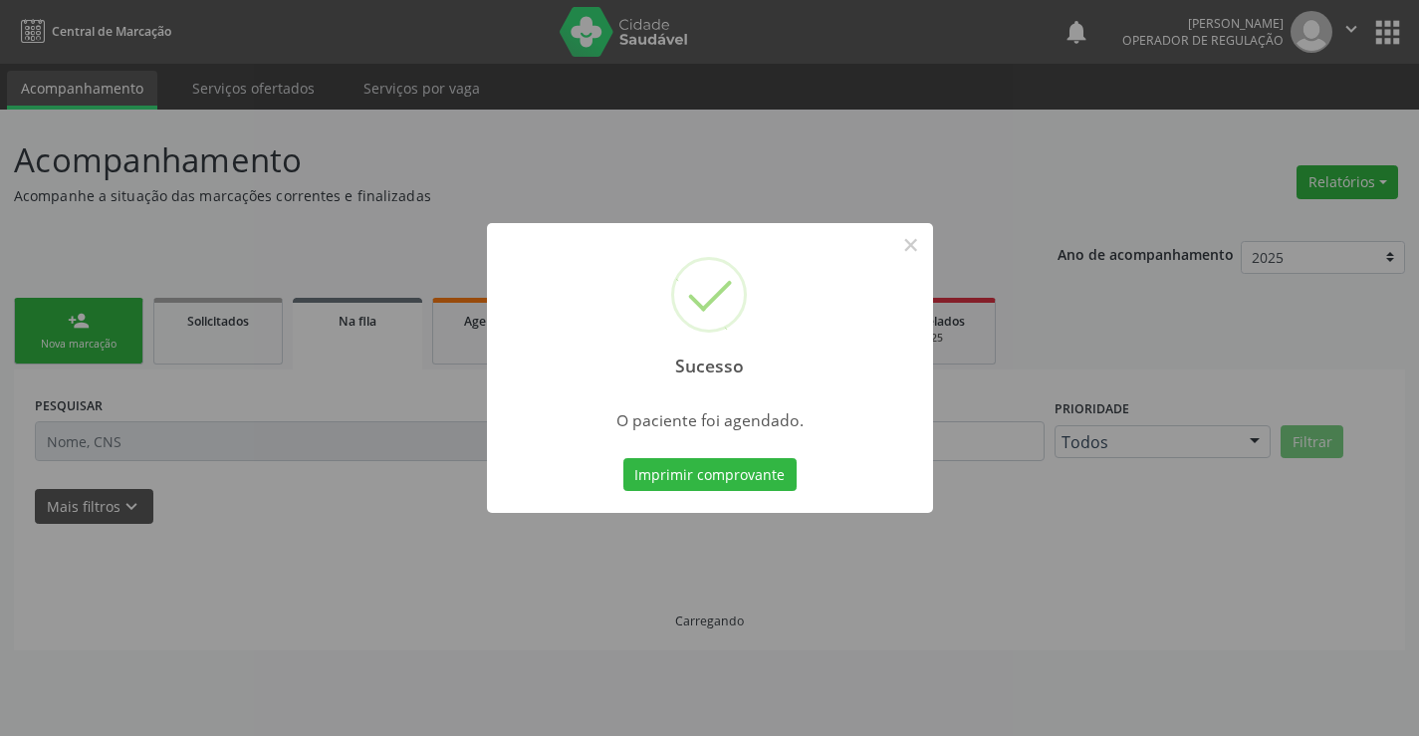
scroll to position [0, 0]
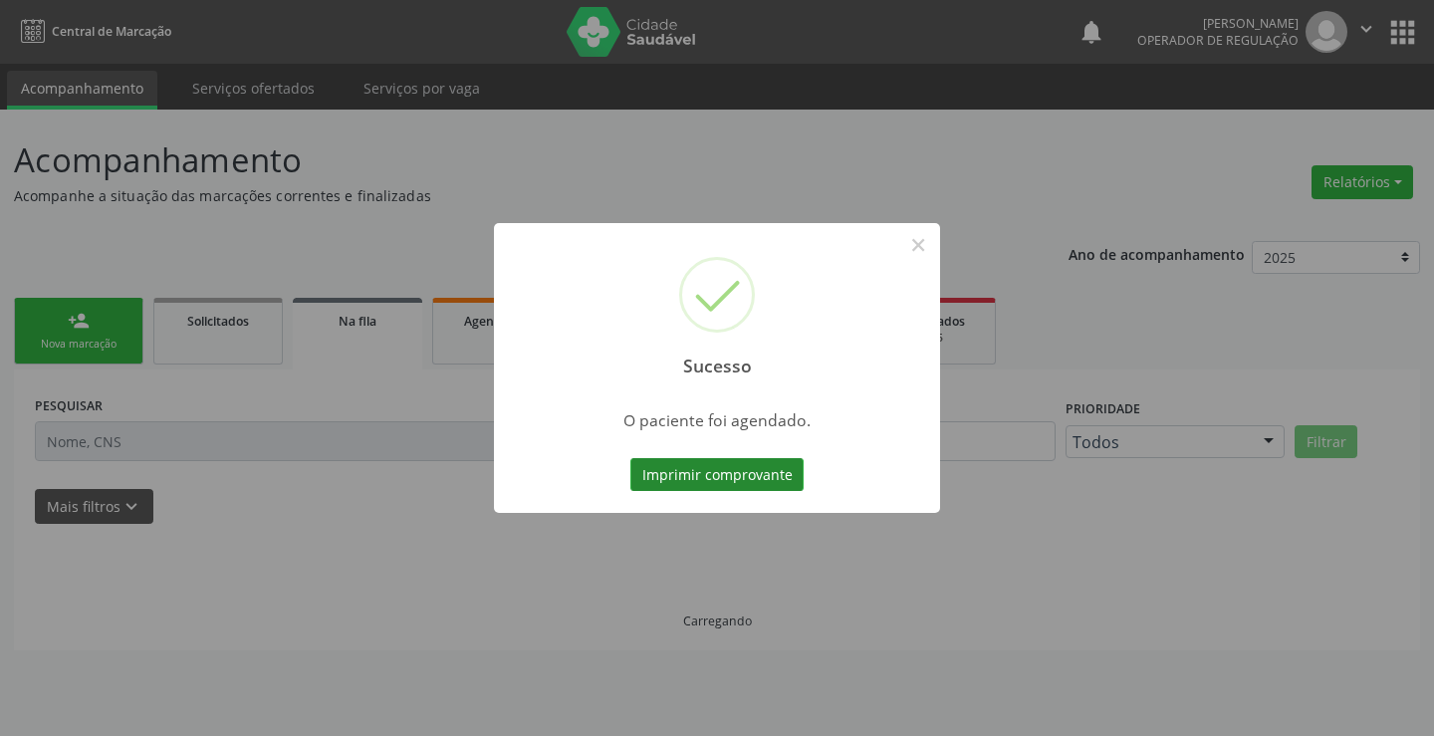
click at [726, 468] on button "Imprimir comprovante" at bounding box center [716, 475] width 173 height 34
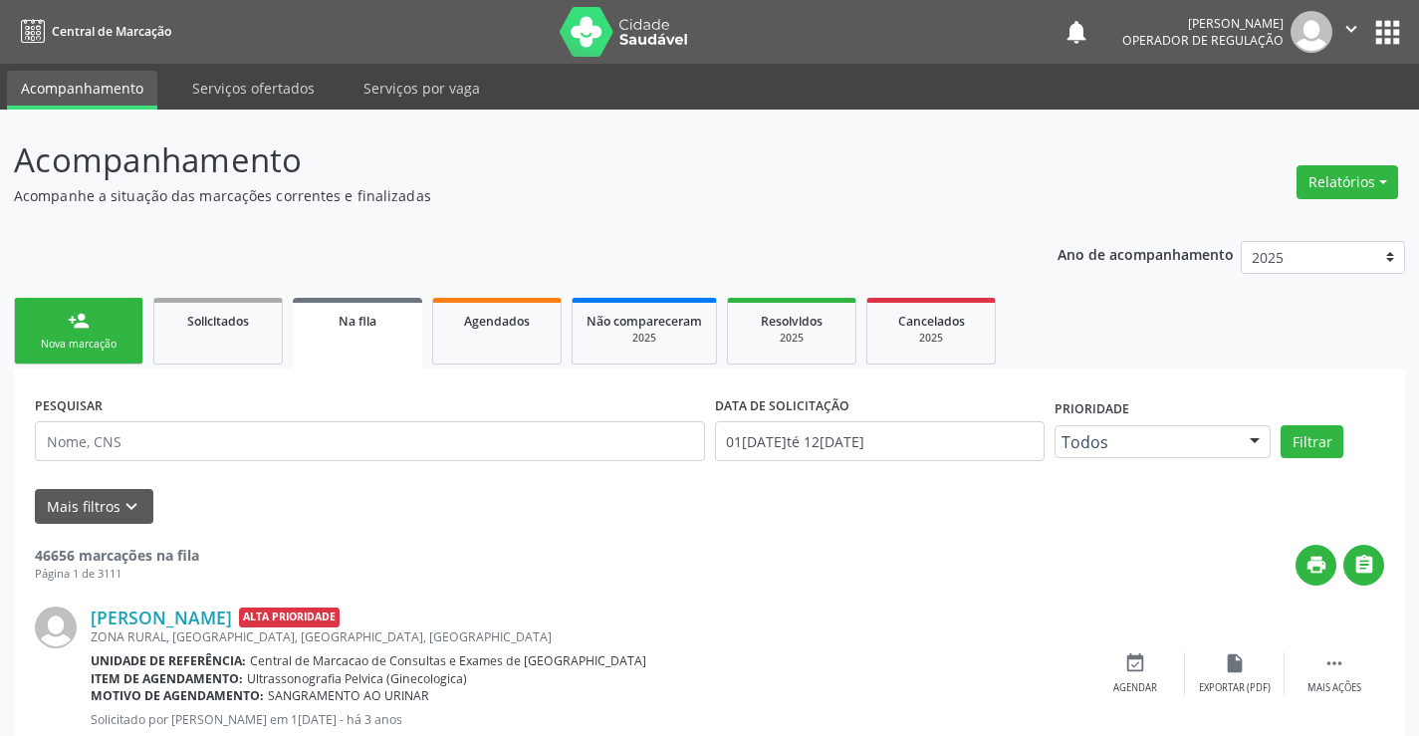
click at [101, 321] on link "person_add Nova marcação" at bounding box center [78, 331] width 129 height 67
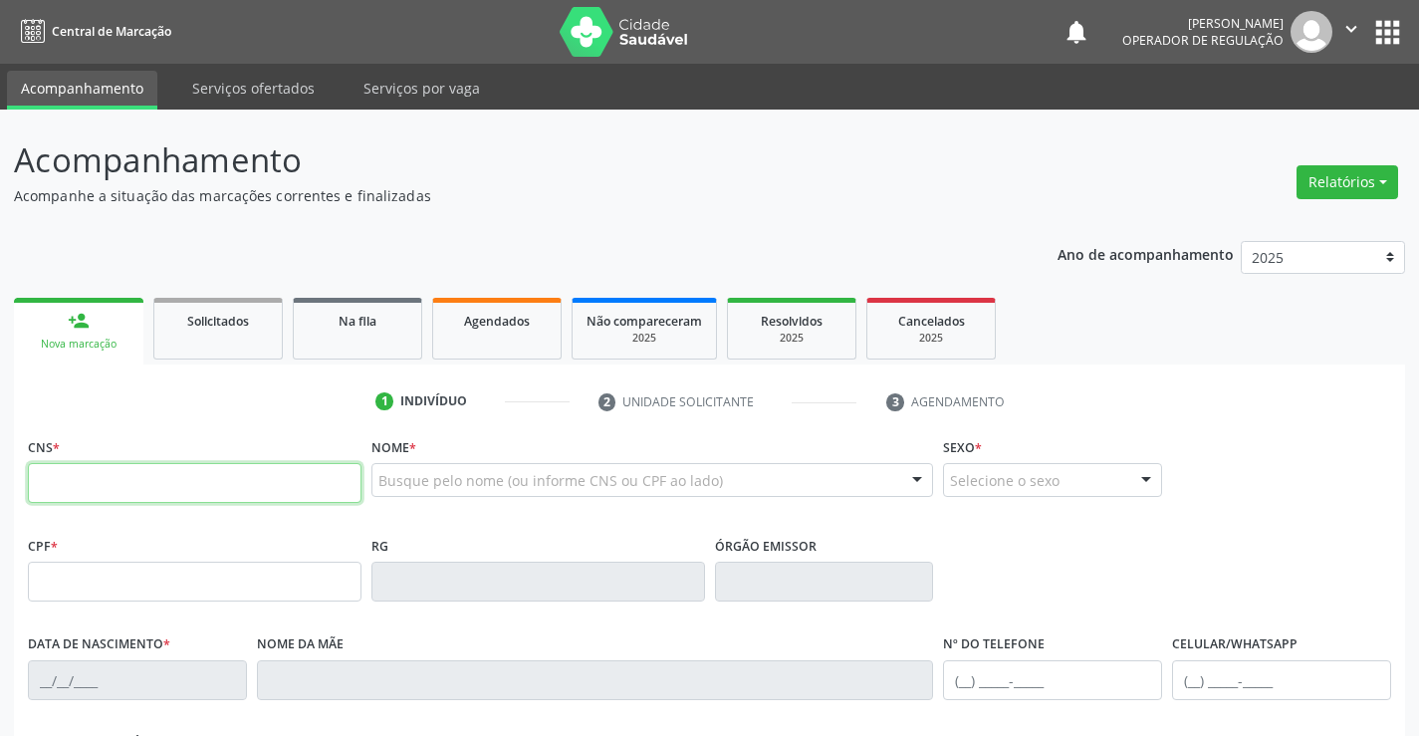
click at [158, 478] on input "text" at bounding box center [195, 483] width 334 height 40
type input "702 0013 8881 3980"
type input "1113242701"
type input "21[DATE]"
type input "[PHONE_NUMBER]"
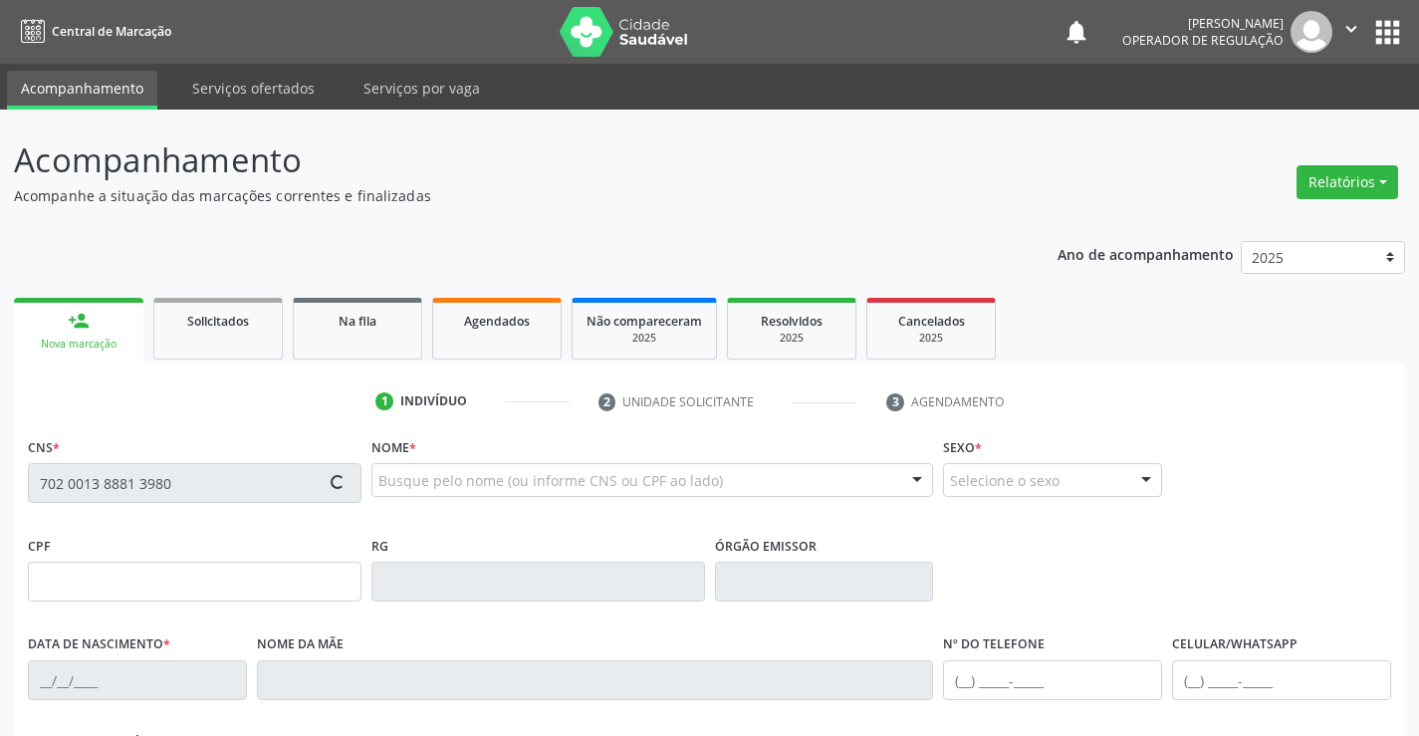
type input "S/N"
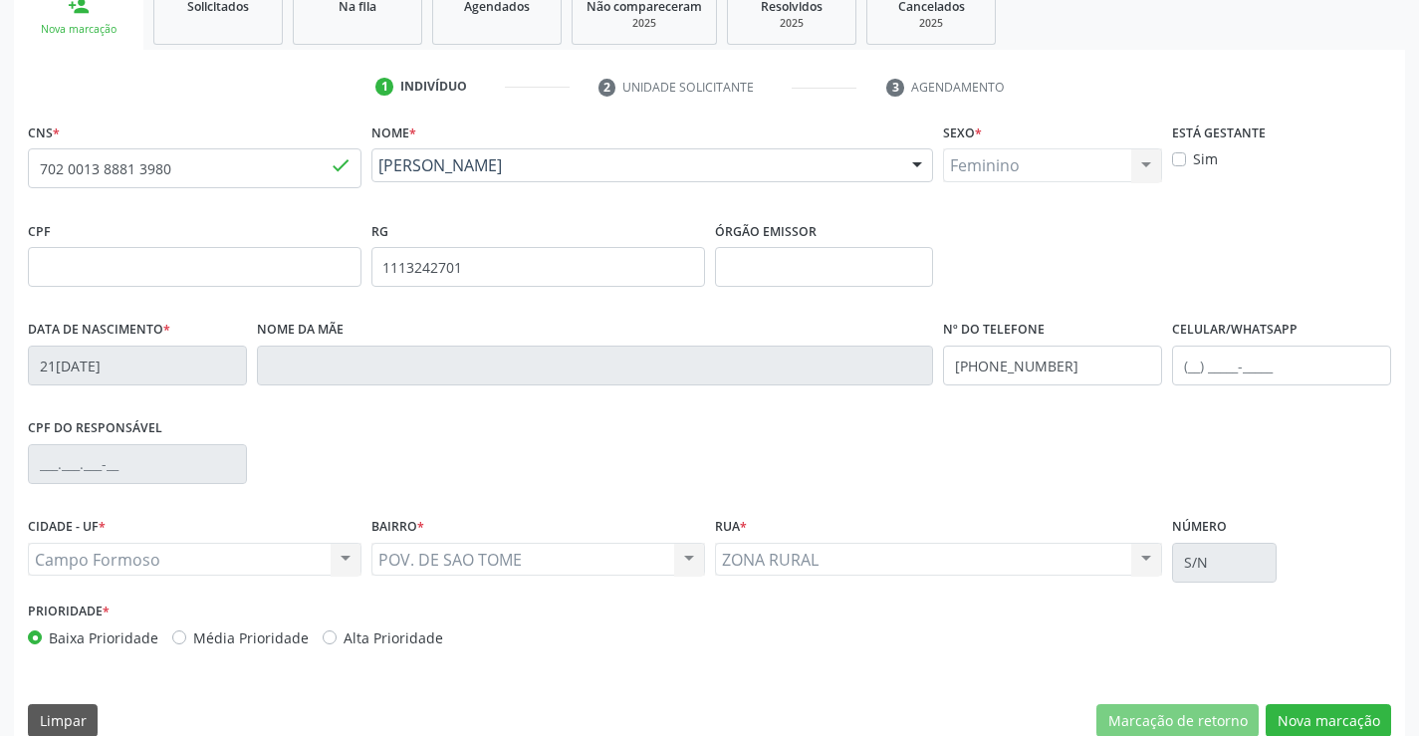
scroll to position [344, 0]
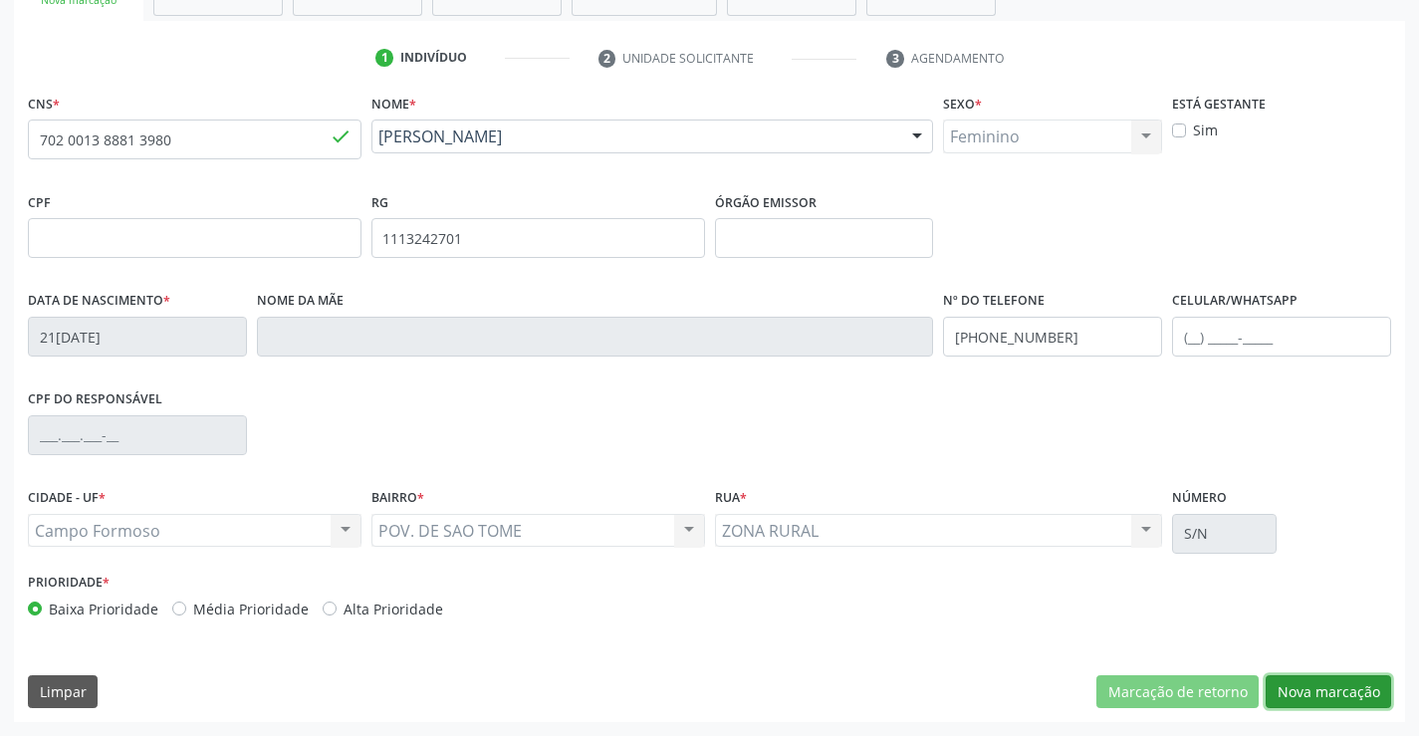
click at [1330, 686] on button "Nova marcação" at bounding box center [1328, 692] width 125 height 34
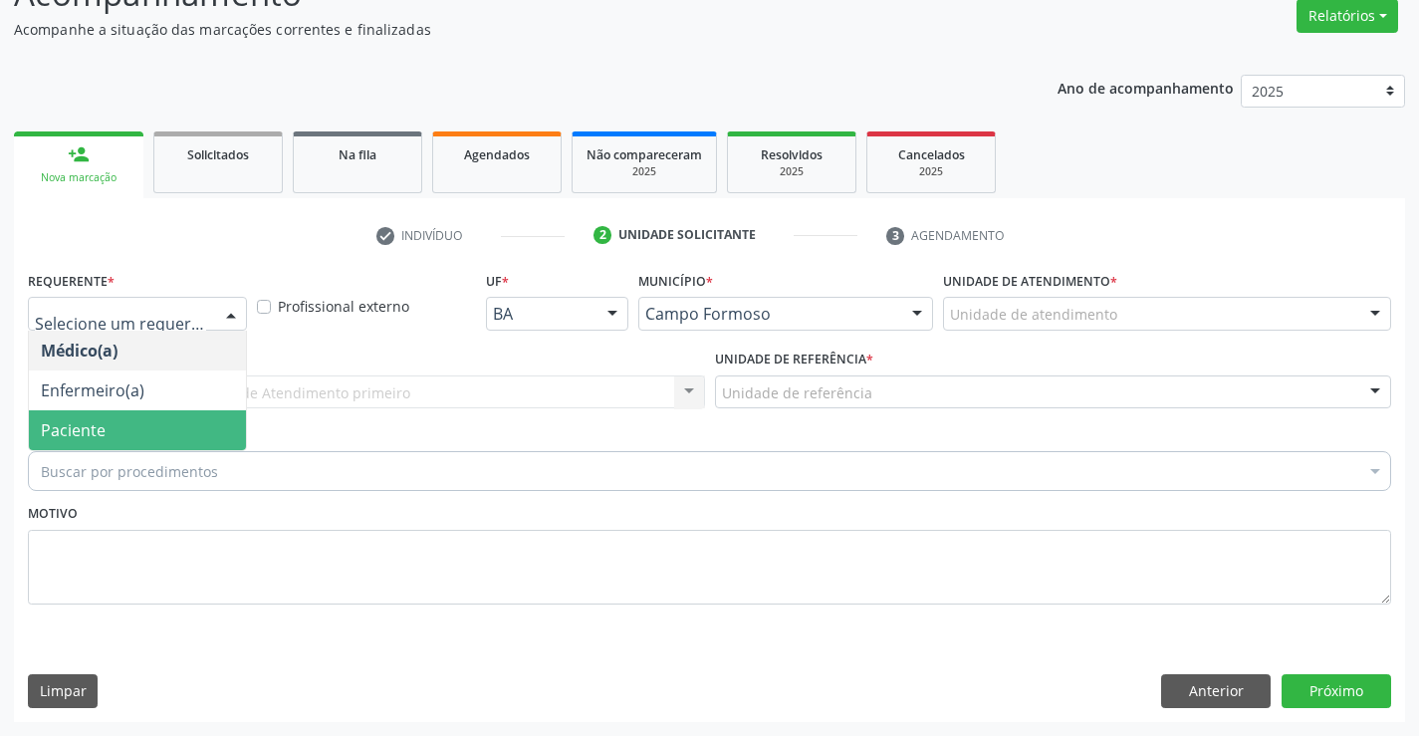
click at [139, 426] on span "Paciente" at bounding box center [137, 430] width 217 height 40
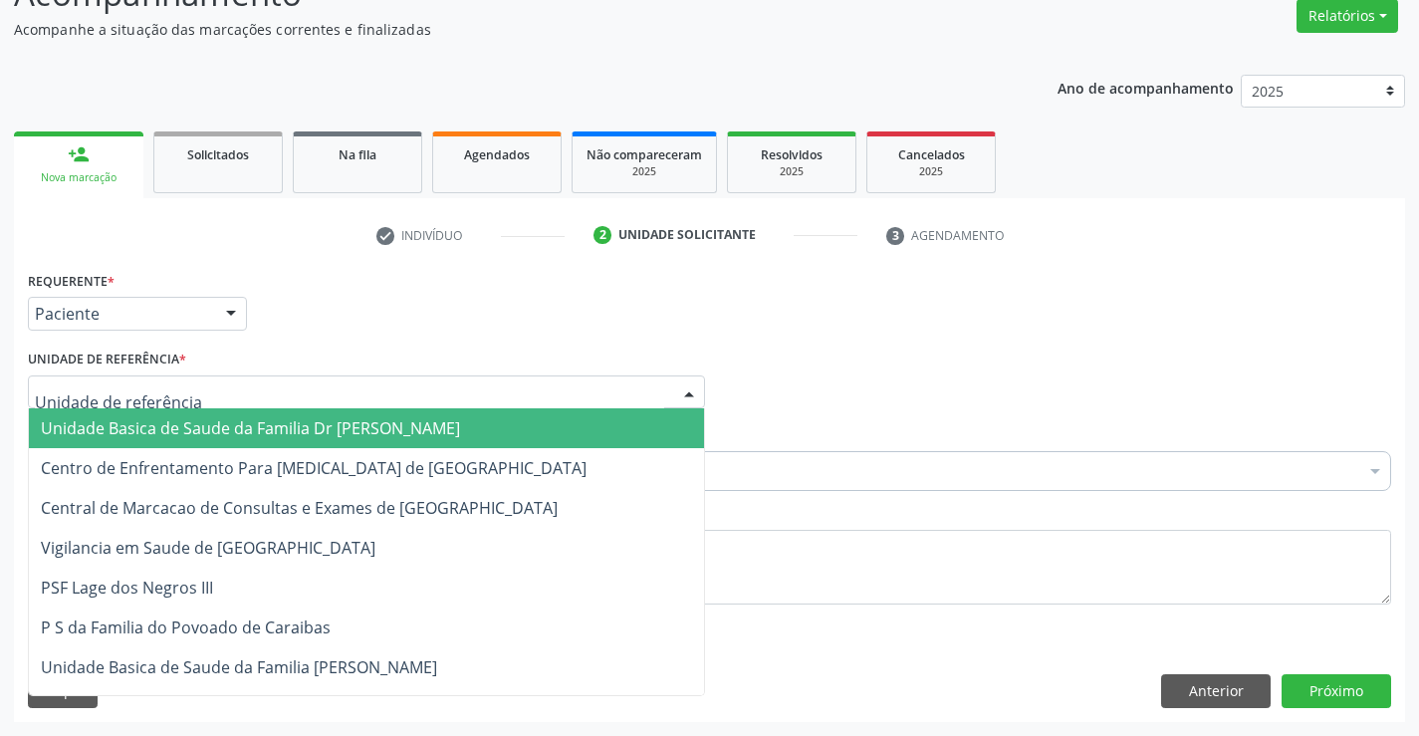
click at [175, 419] on span "Unidade Basica de Saude da Familia Dr [PERSON_NAME]" at bounding box center [250, 428] width 419 height 22
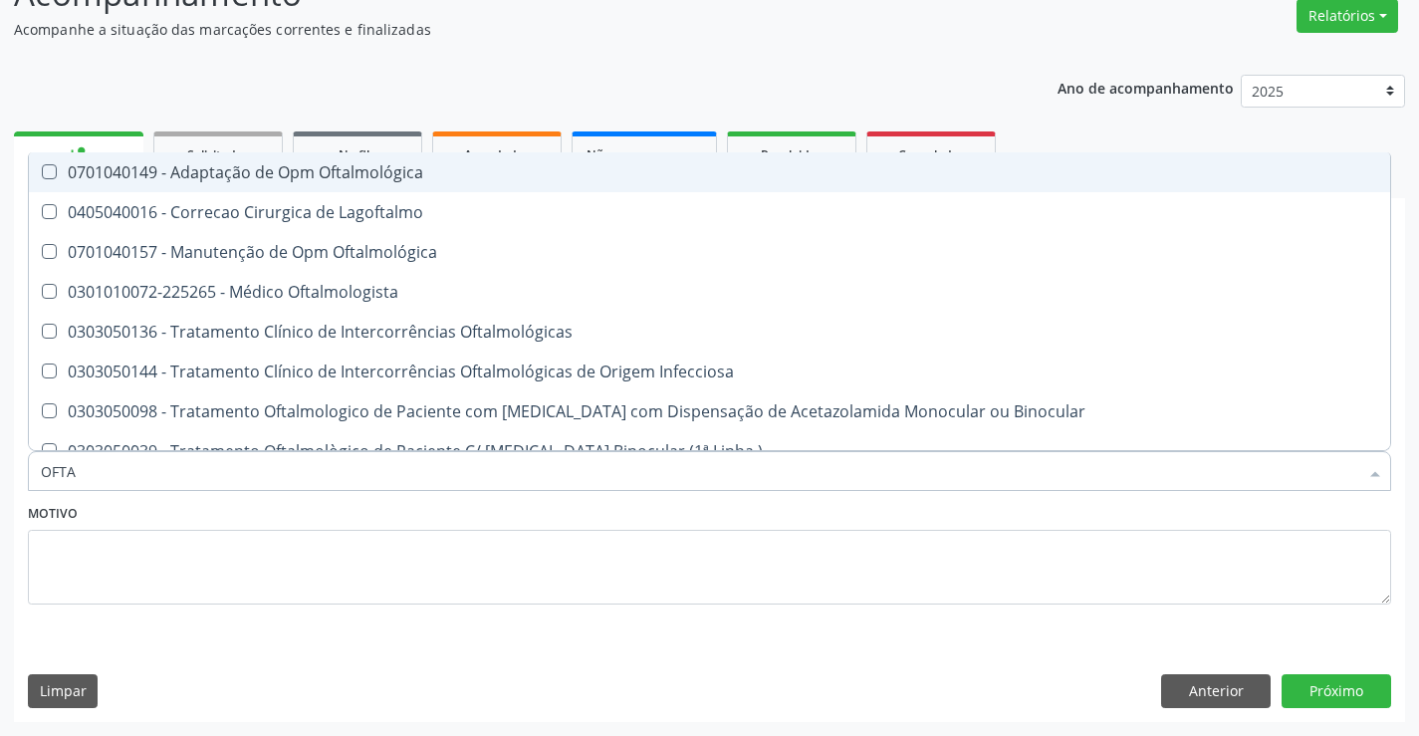
type input "OFTAL"
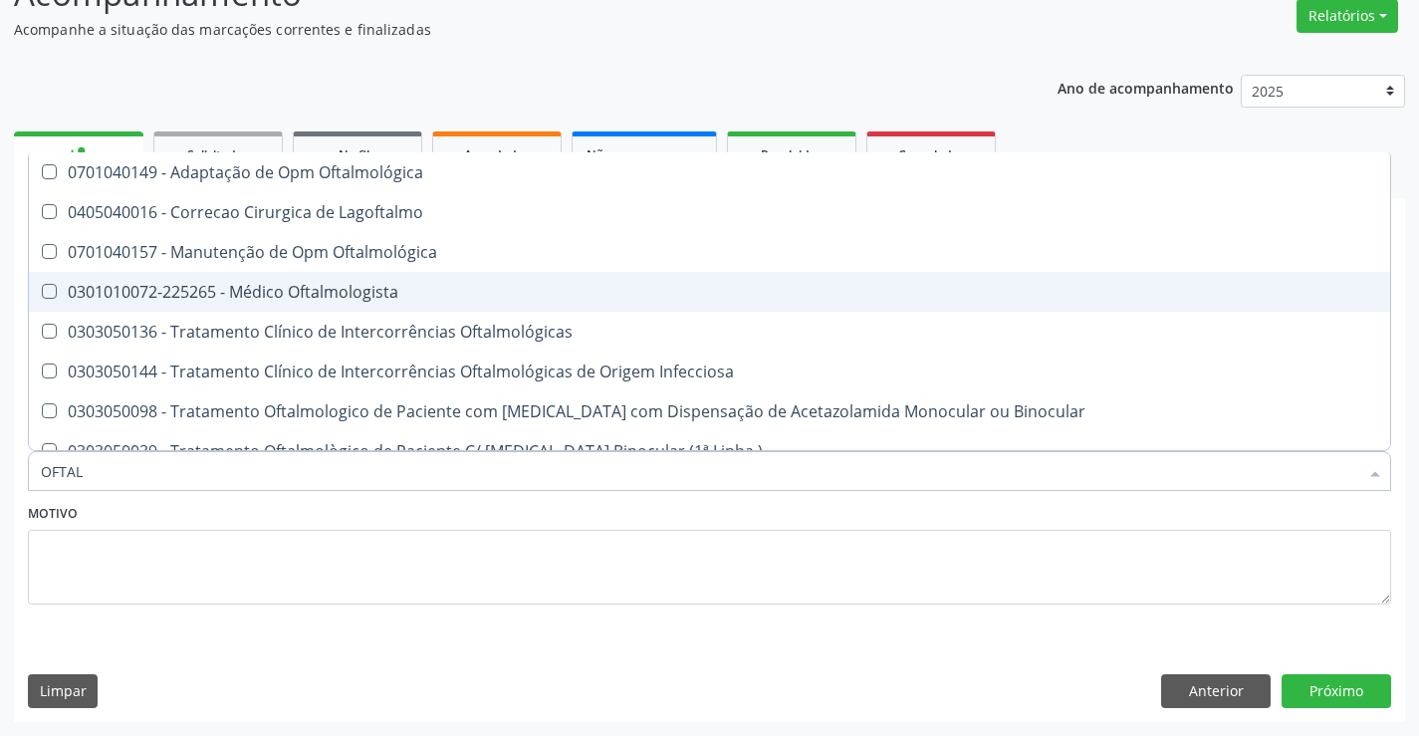
click at [388, 299] on div "0301010072-225265 - Médico Oftalmologista" at bounding box center [710, 292] width 1338 height 16
checkbox Oftalmologista "true"
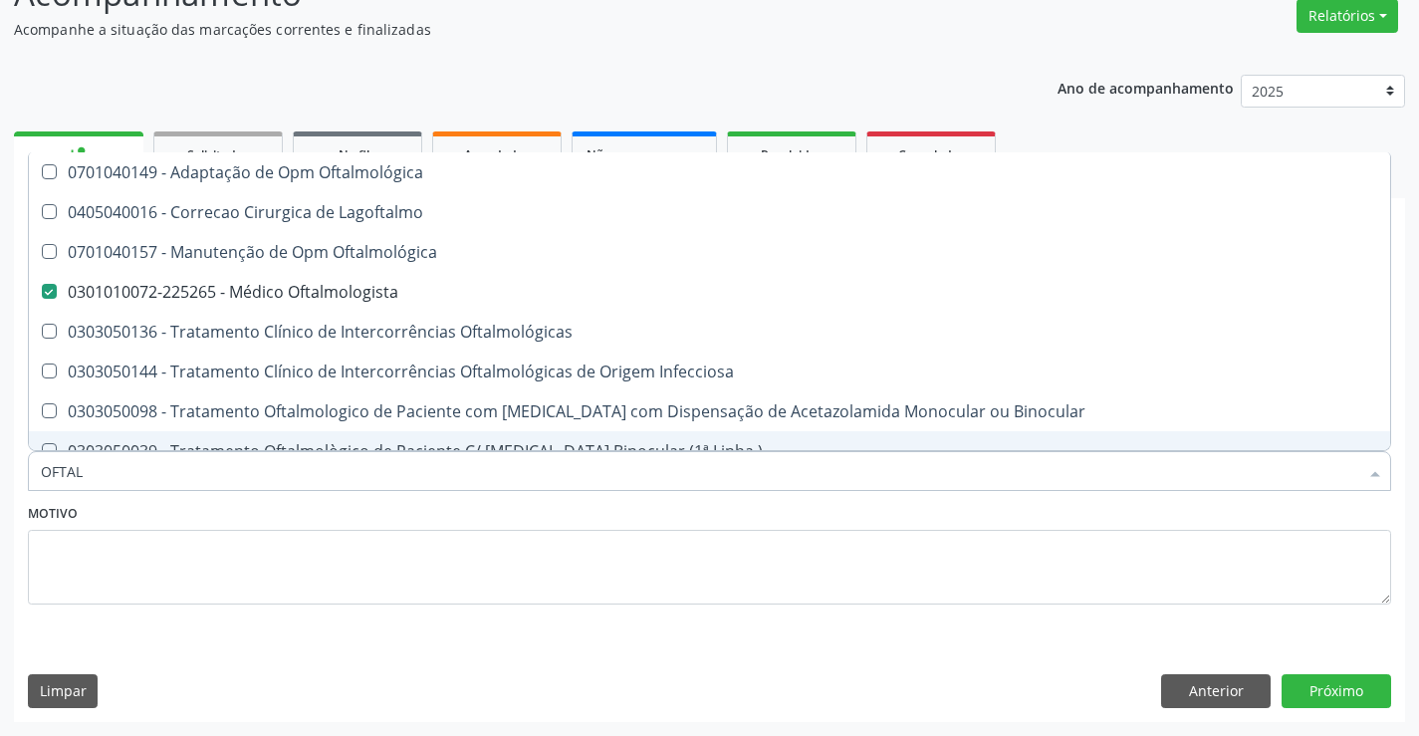
click at [390, 473] on input "OFTAL" at bounding box center [700, 471] width 1318 height 40
type input "OFT"
checkbox Oftalmologista "false"
checkbox Linha\) "true"
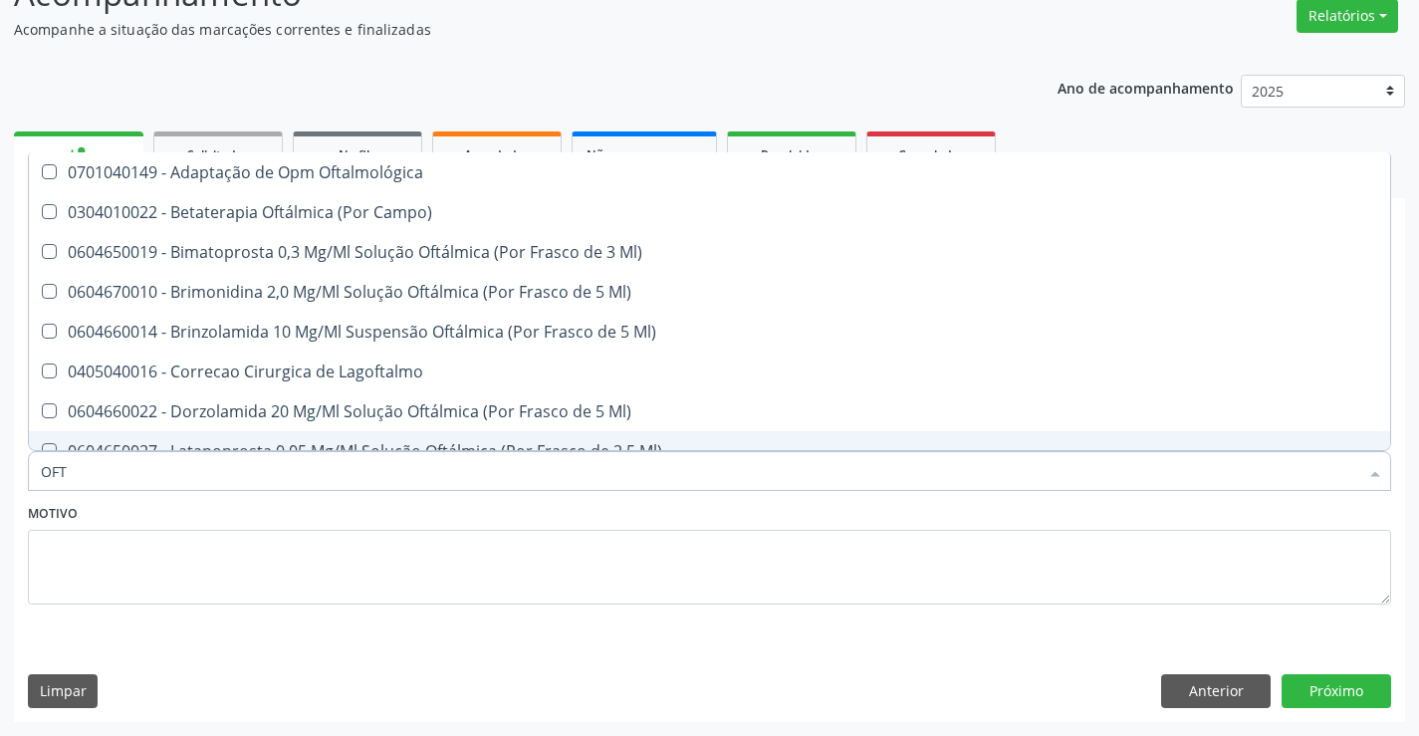
type input "OF"
checkbox Oftalmologista "false"
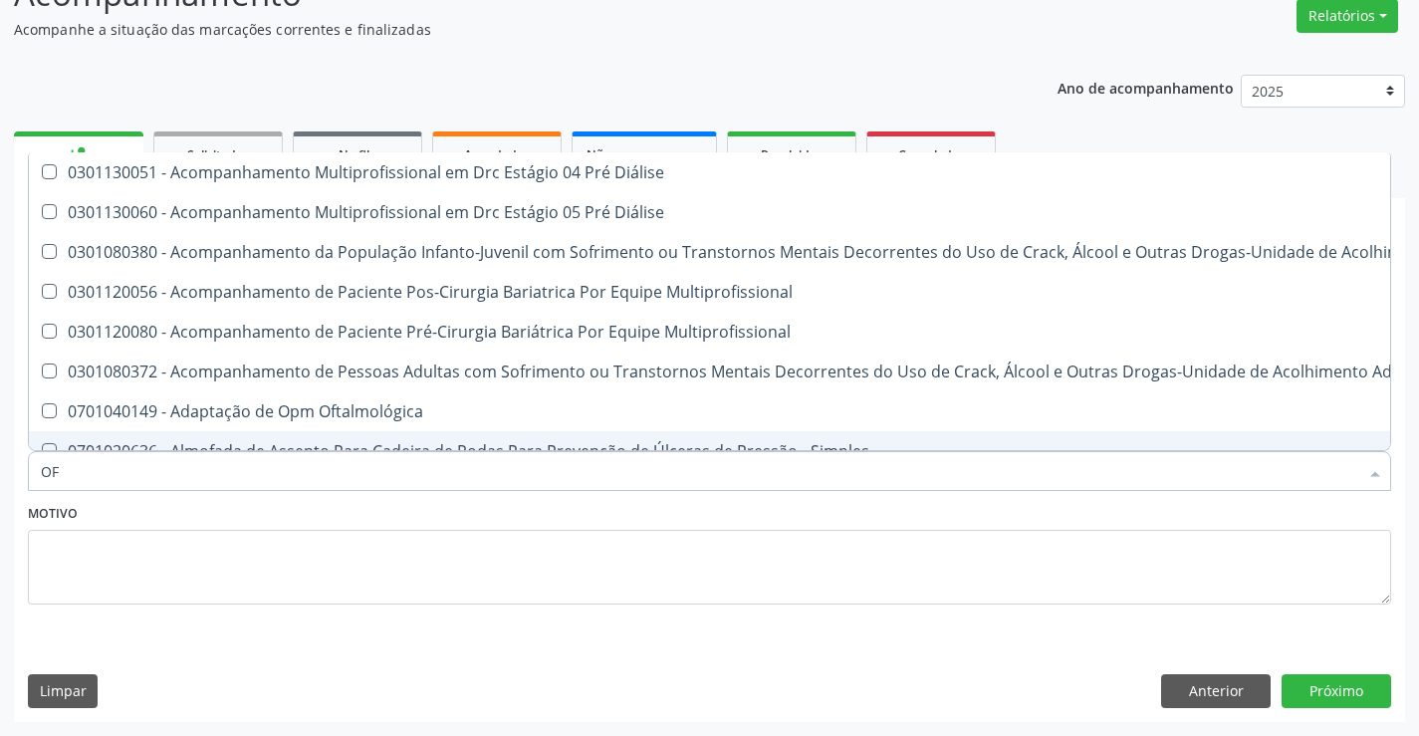
type input "O"
checkbox Oftalmologista "false"
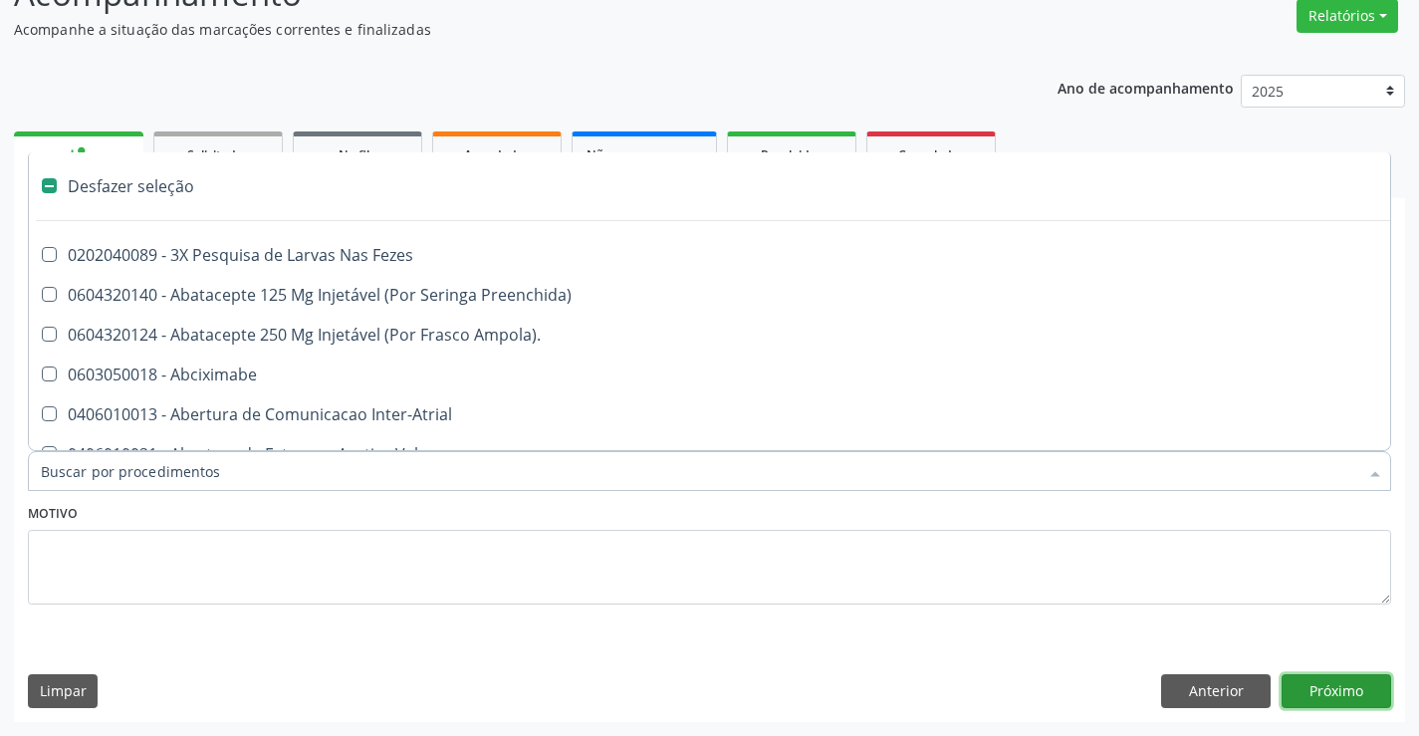
click at [1353, 685] on button "Próximo" at bounding box center [1337, 691] width 110 height 34
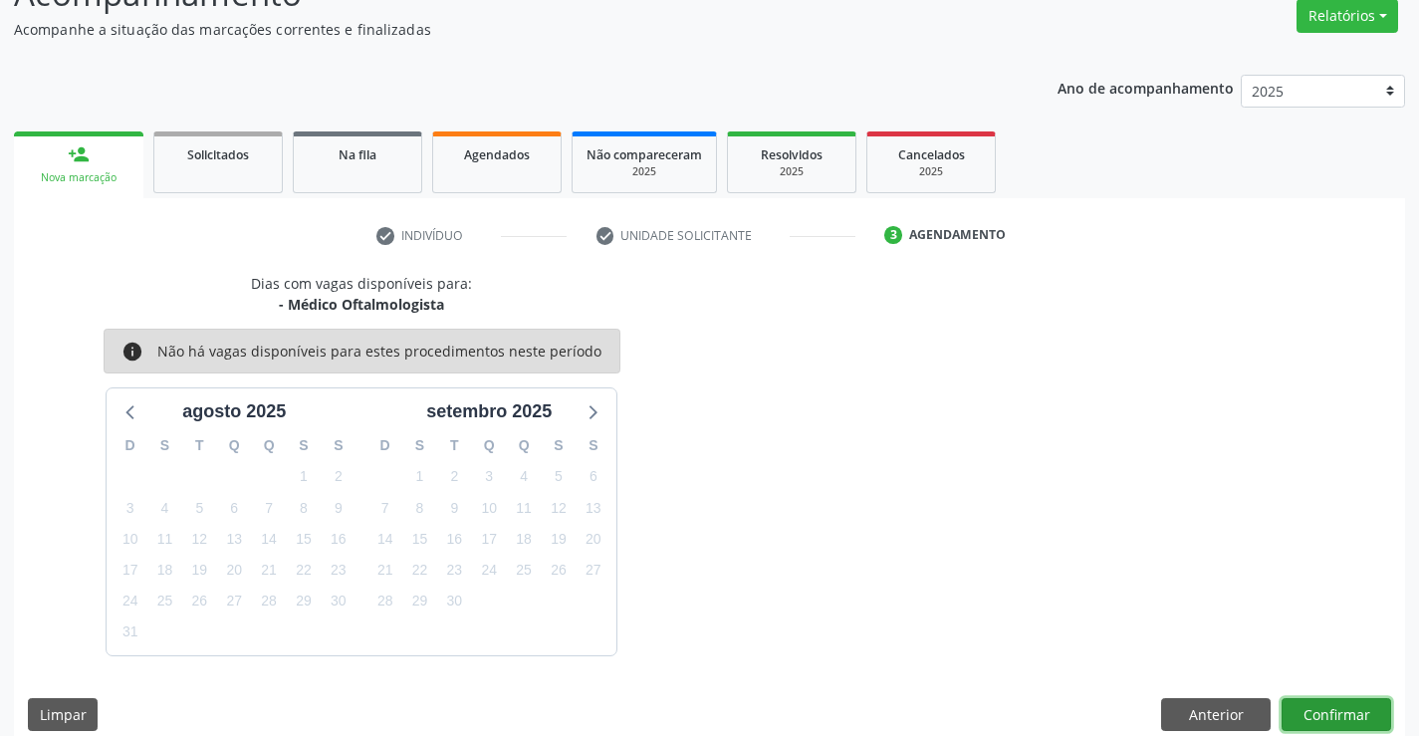
click at [1338, 715] on button "Confirmar" at bounding box center [1337, 715] width 110 height 34
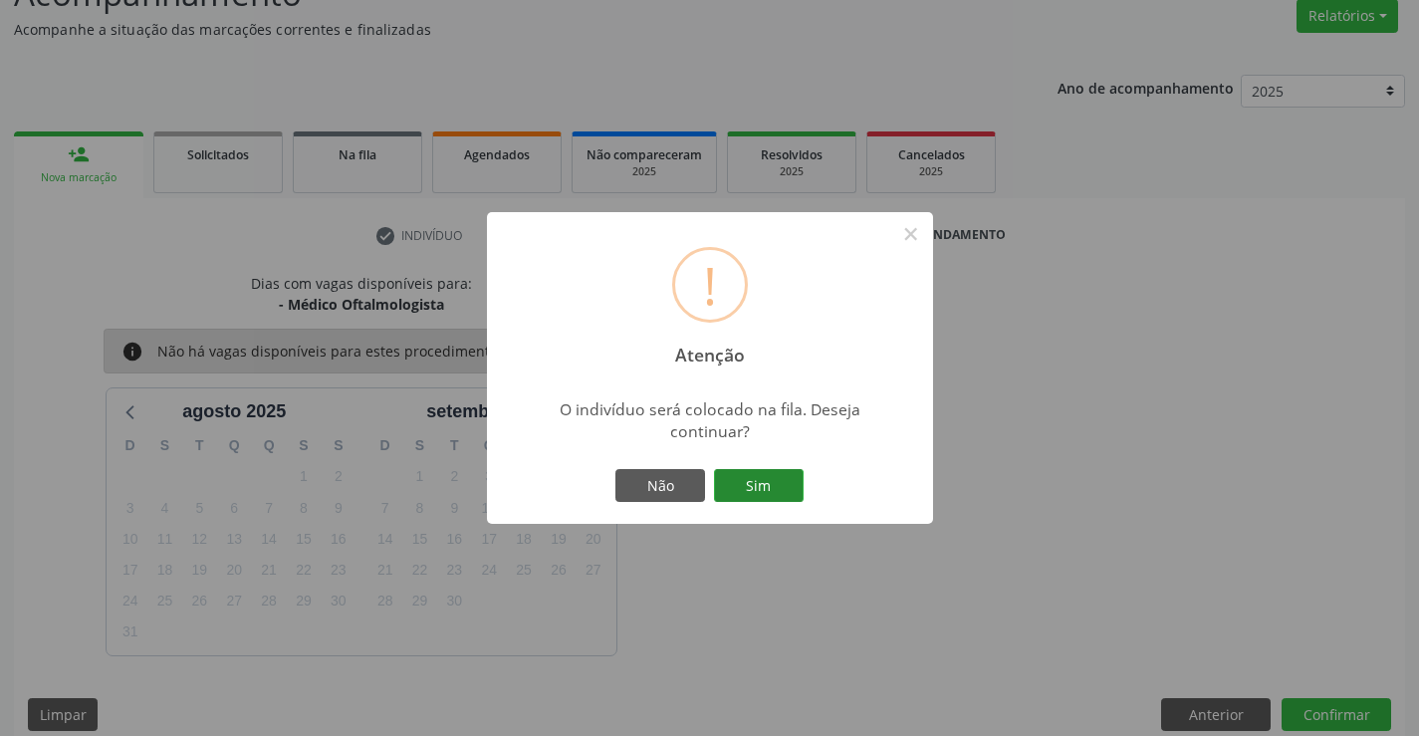
click at [764, 484] on button "Sim" at bounding box center [759, 486] width 90 height 34
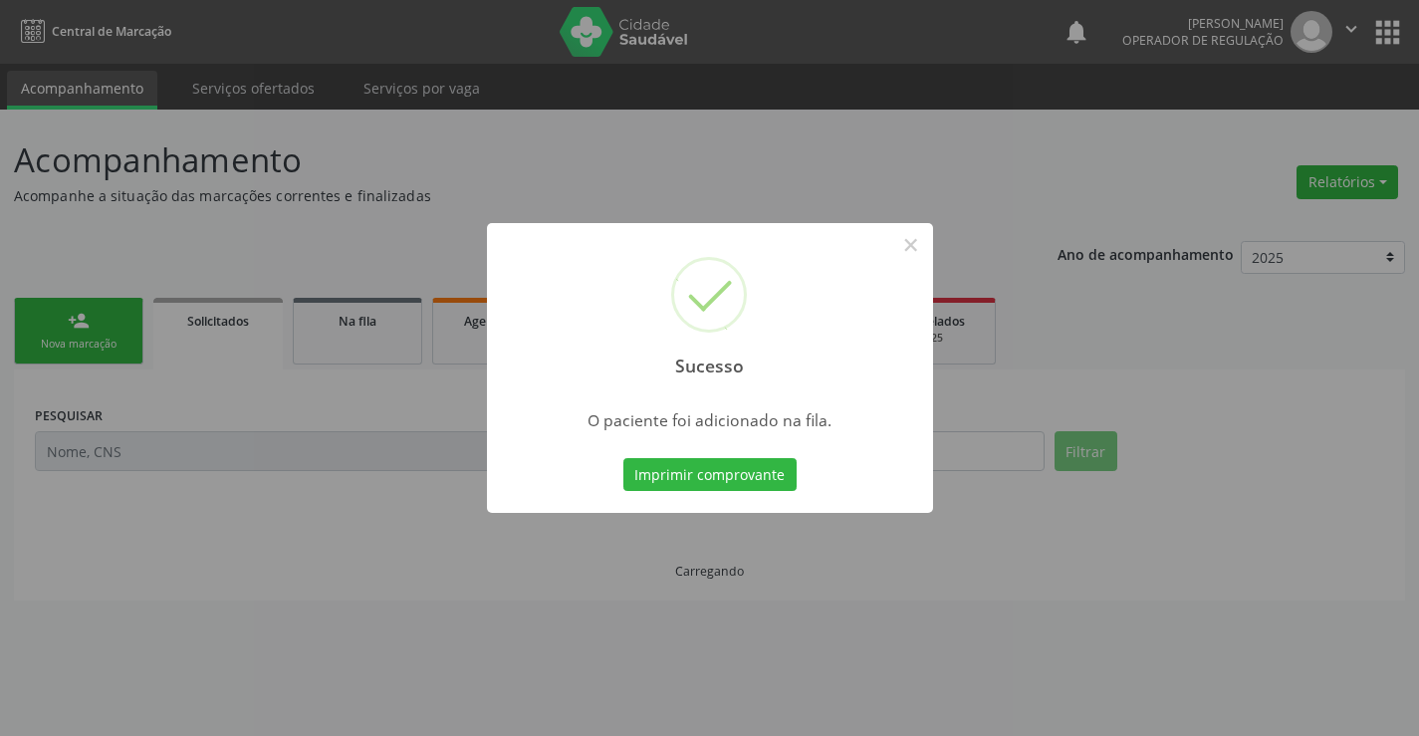
scroll to position [0, 0]
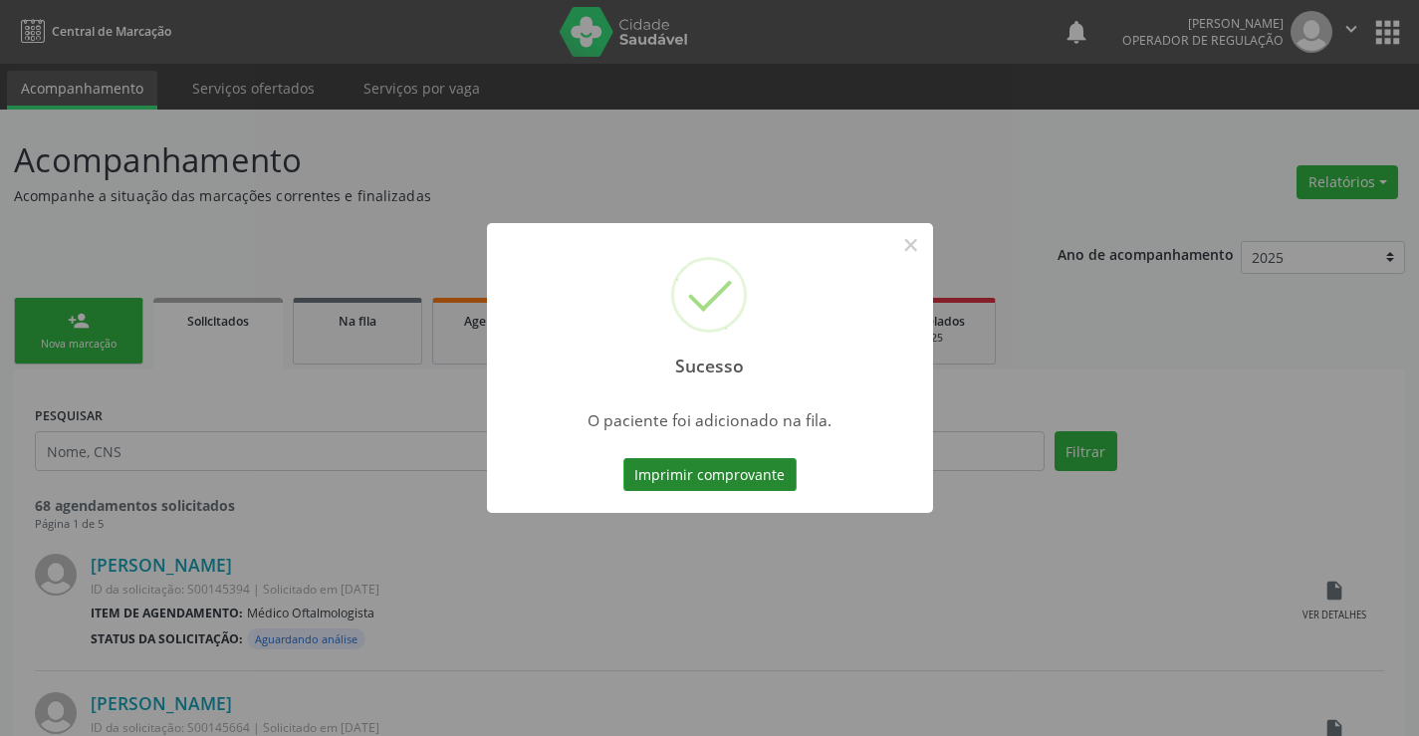
click at [764, 478] on button "Imprimir comprovante" at bounding box center [710, 475] width 173 height 34
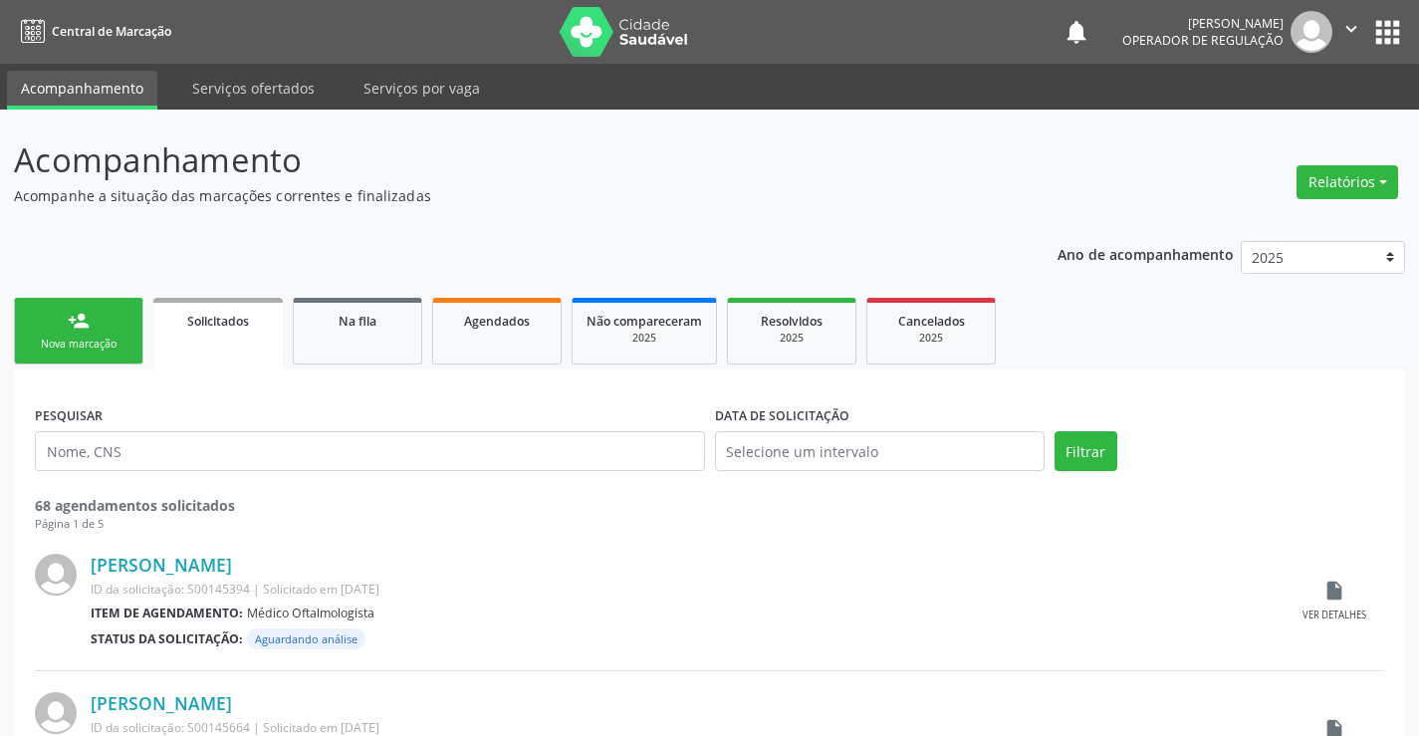
click at [110, 327] on link "person_add Nova marcação" at bounding box center [78, 331] width 129 height 67
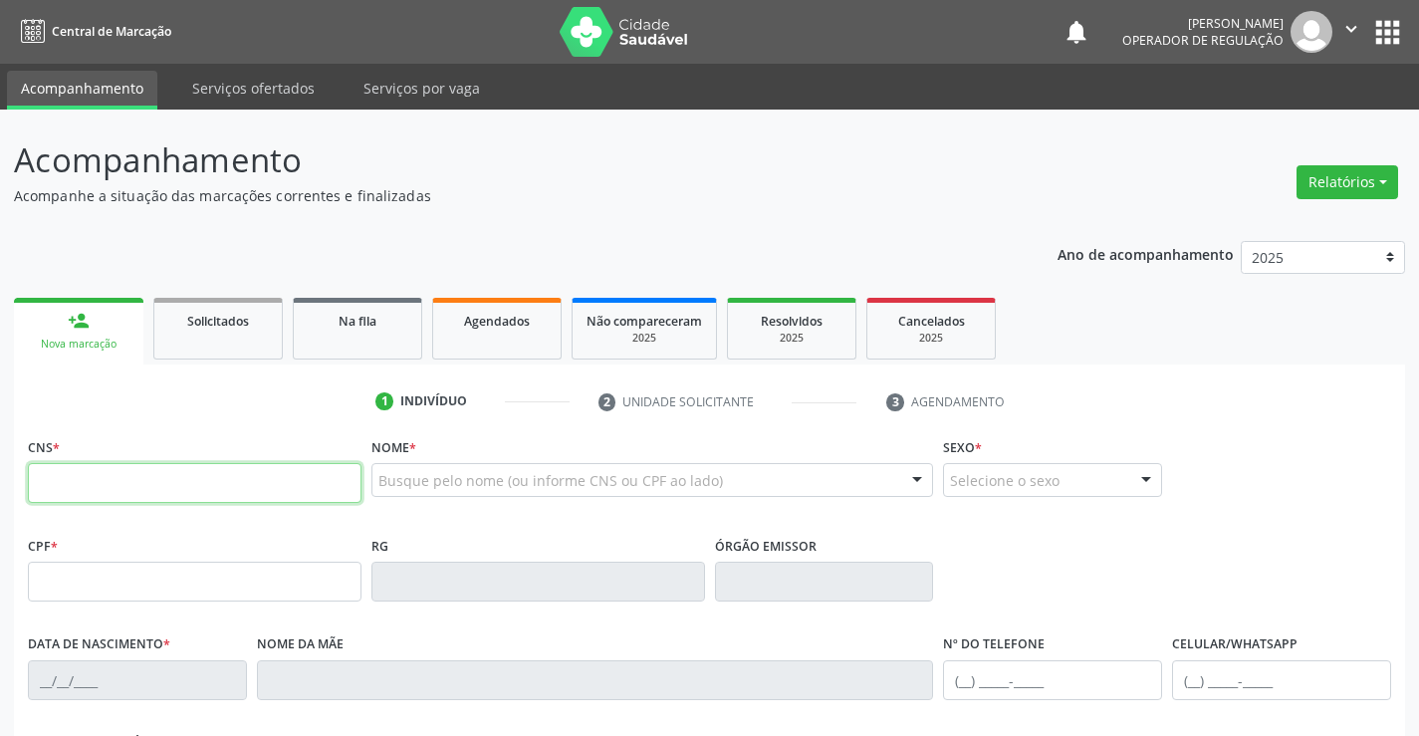
click at [80, 478] on input "text" at bounding box center [195, 483] width 334 height 40
type input "700 5019 7892 5654"
type input "1254853103"
type input "27[DATE]"
type input "[PHONE_NUMBER]"
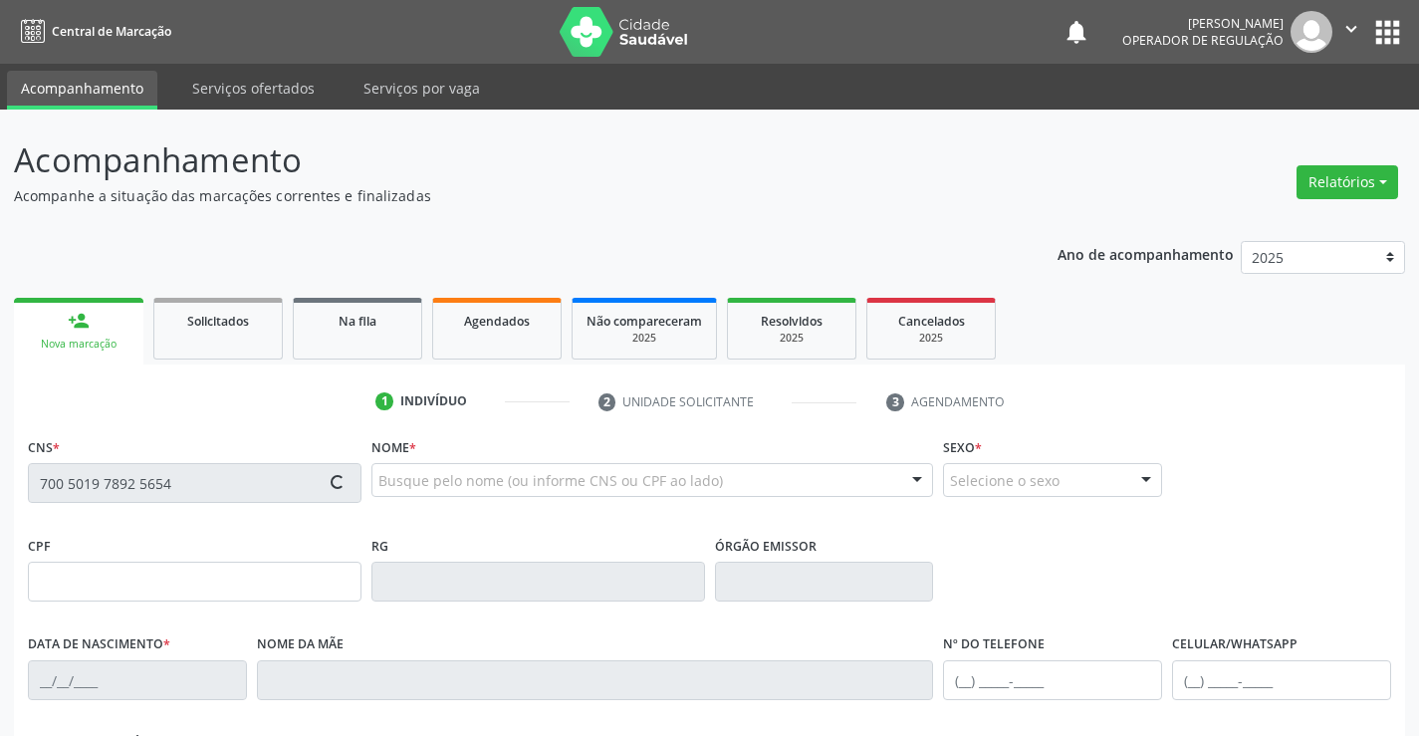
type input "[PHONE_NUMBER]"
type input "S/N"
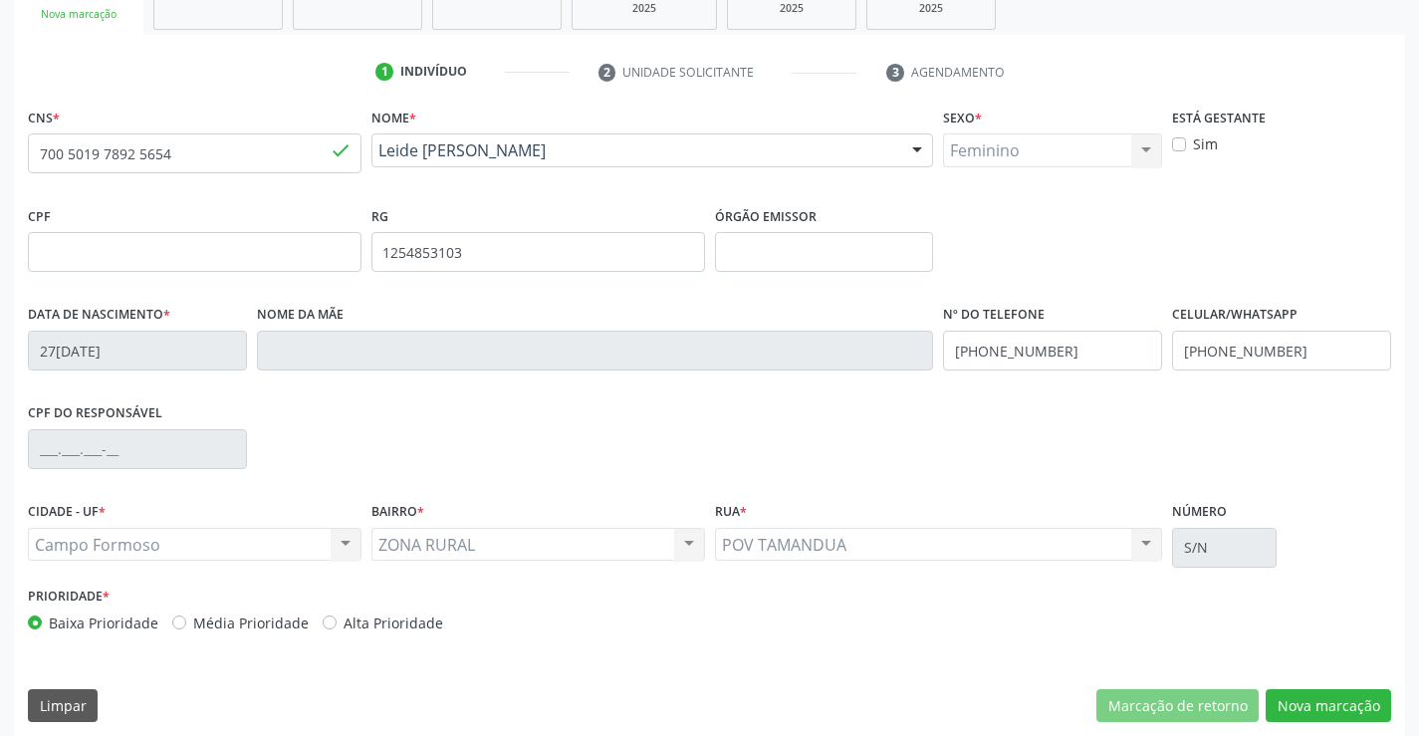
scroll to position [344, 0]
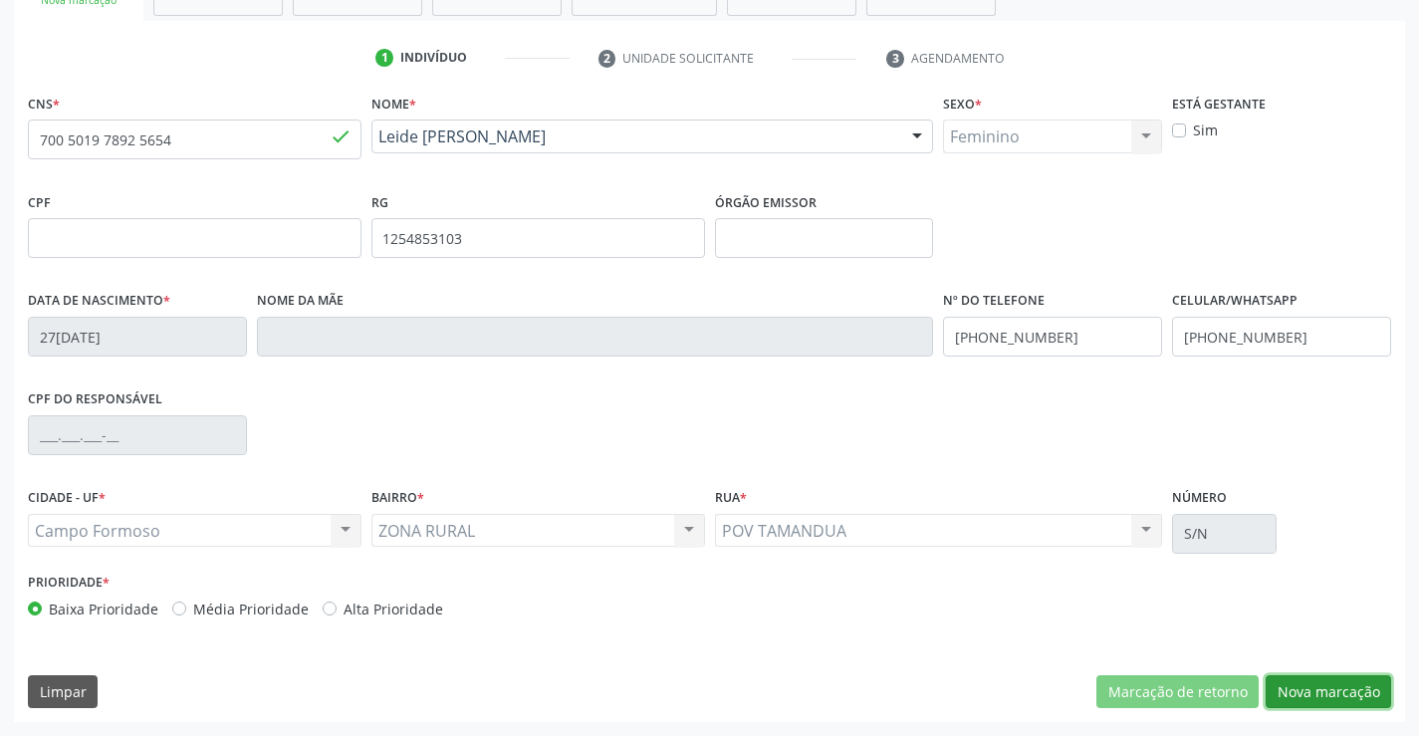
click at [1342, 695] on button "Nova marcação" at bounding box center [1328, 692] width 125 height 34
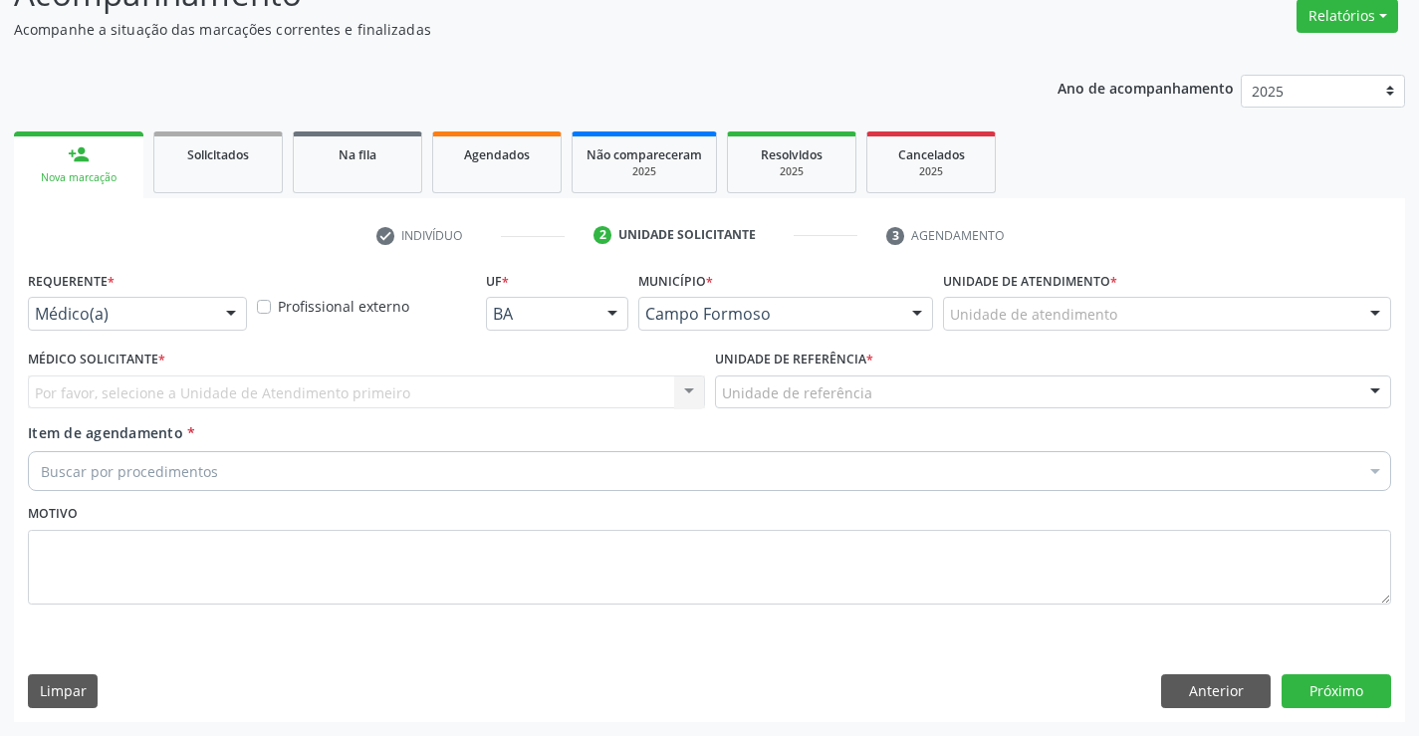
scroll to position [166, 0]
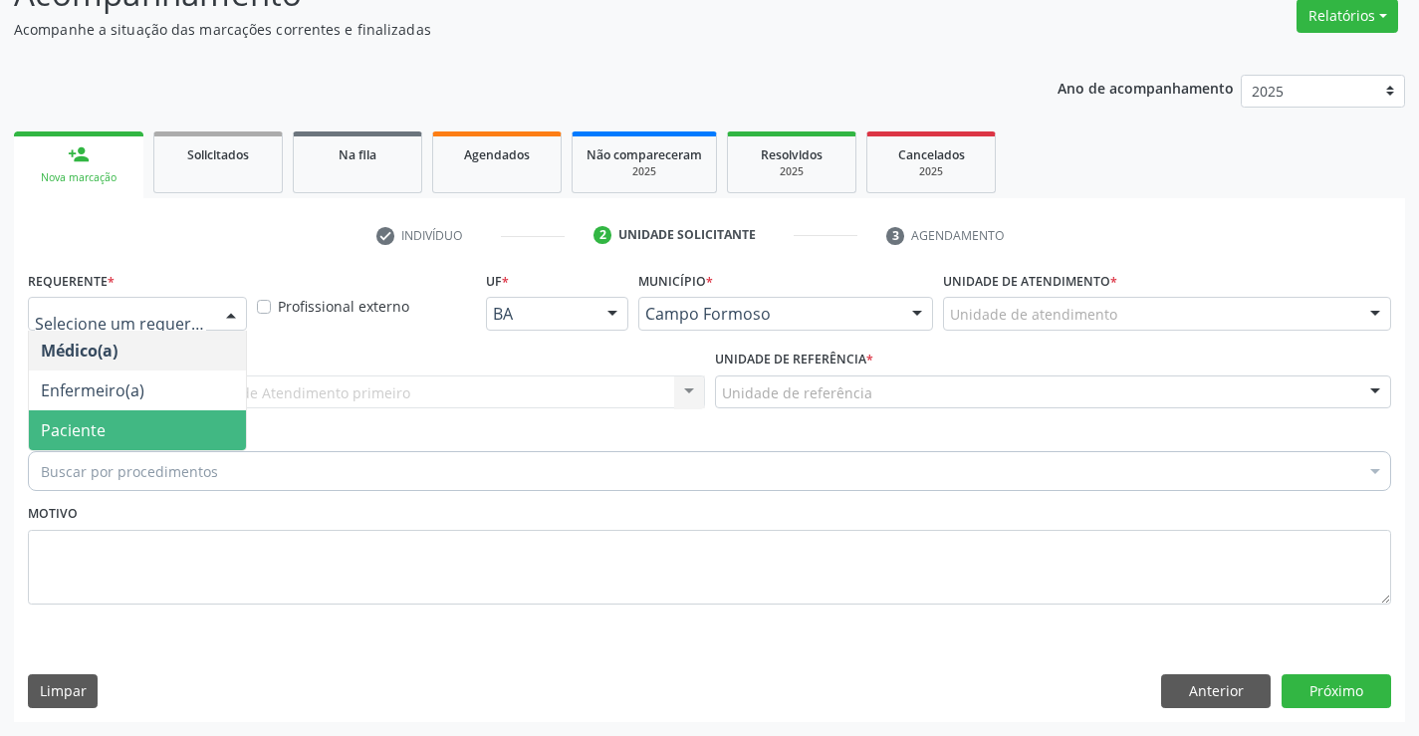
click at [111, 440] on span "Paciente" at bounding box center [137, 430] width 217 height 40
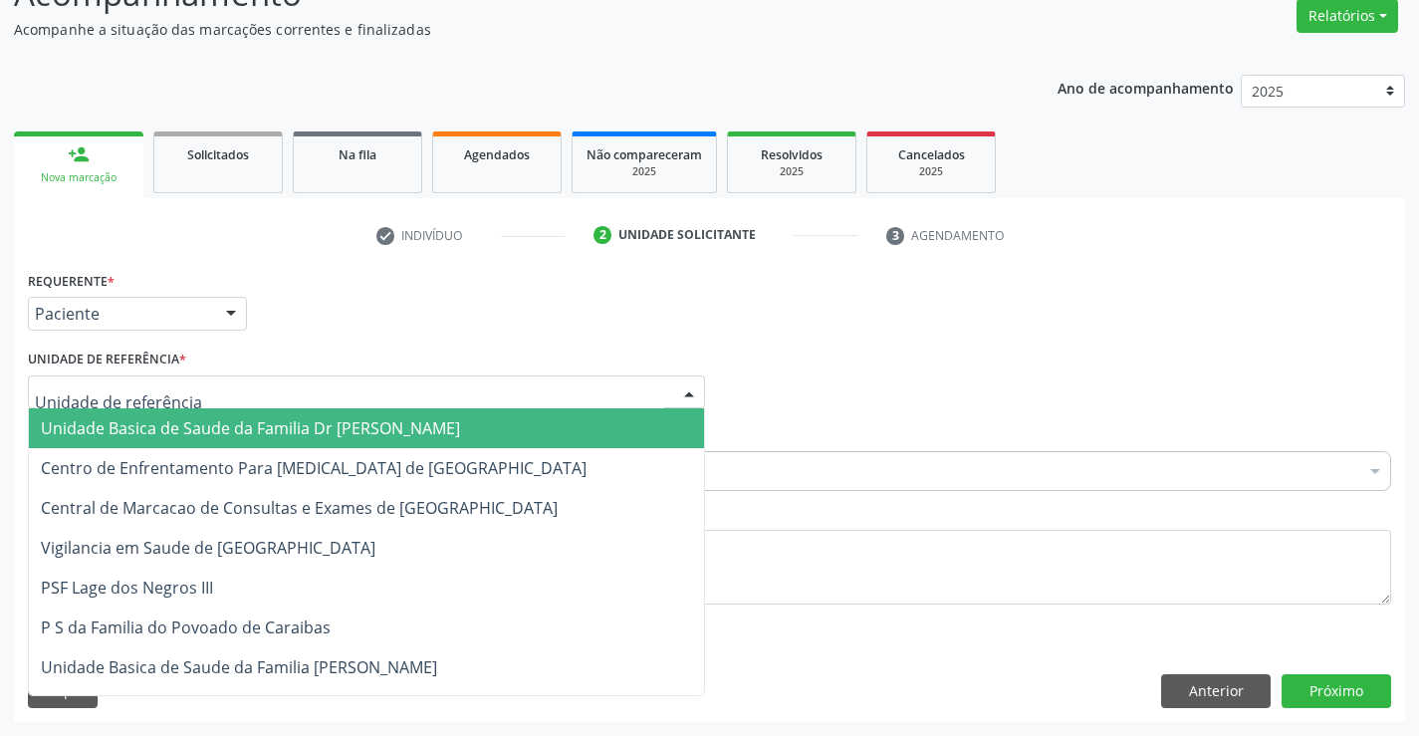
click at [162, 412] on span "Unidade Basica de Saude da Familia Dr [PERSON_NAME]" at bounding box center [366, 428] width 675 height 40
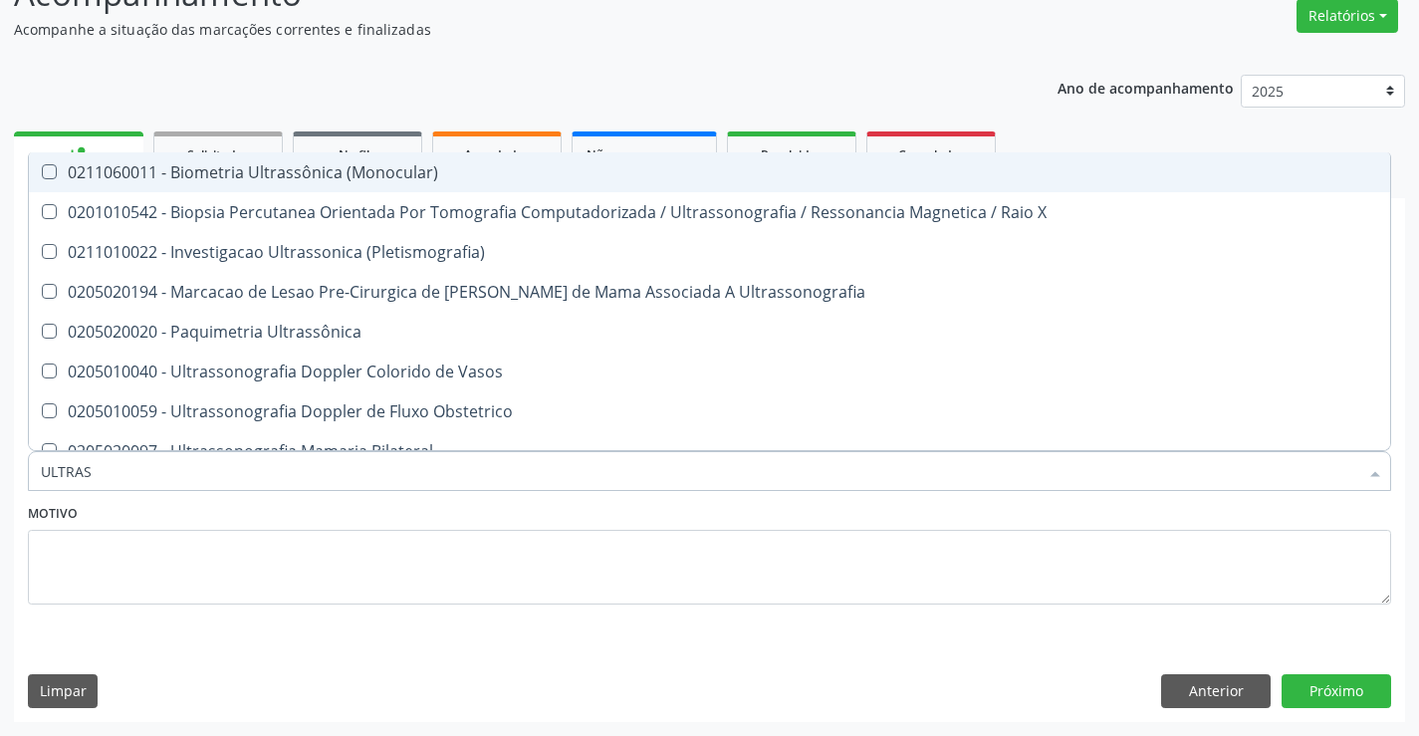
type input "ULTRASS"
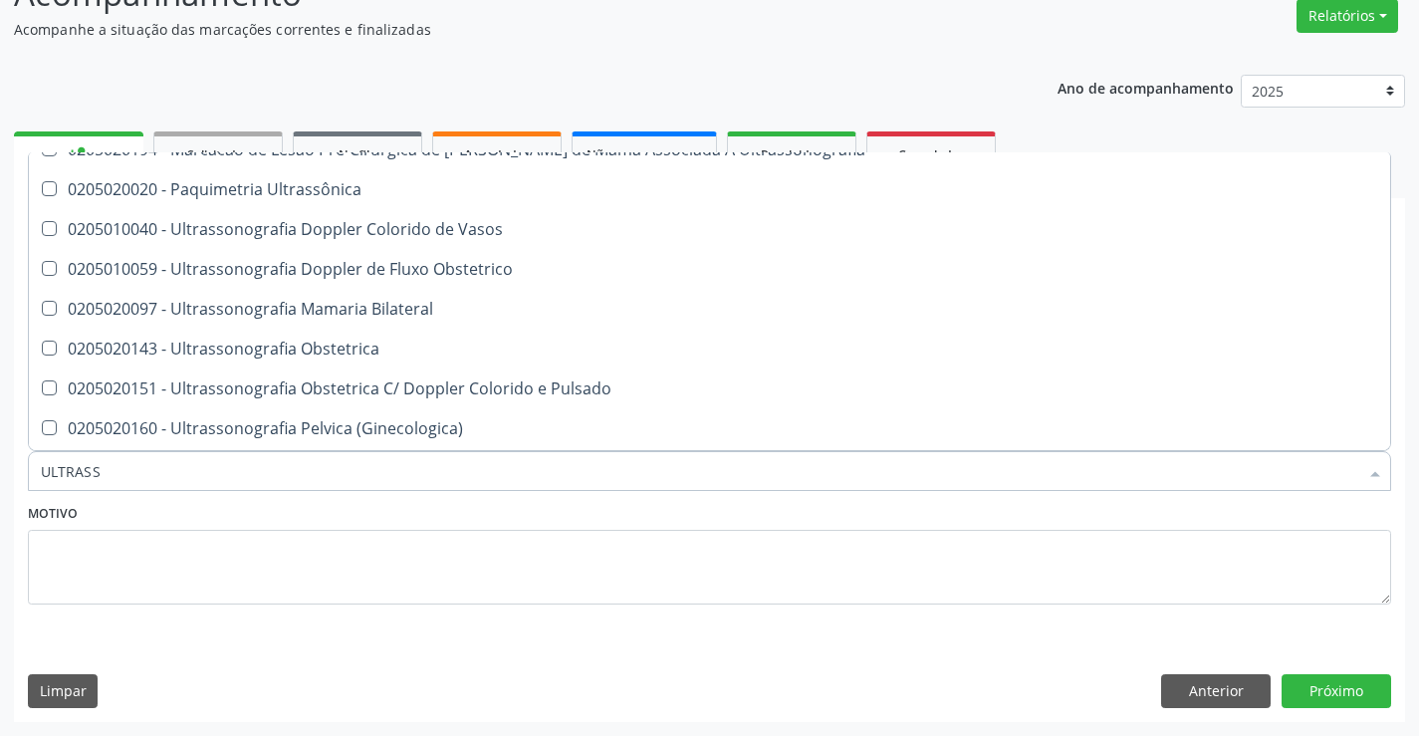
scroll to position [121, 0]
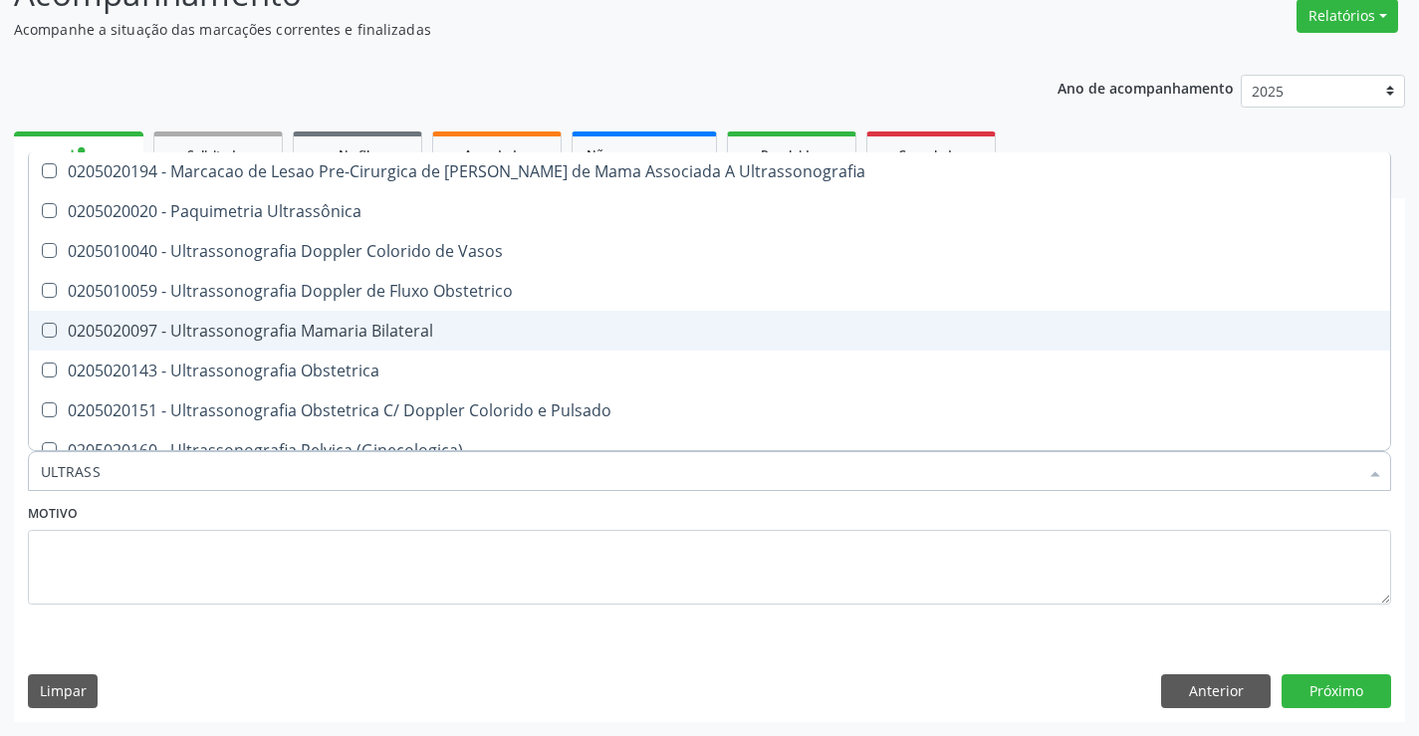
click at [448, 333] on div "0205020097 - Ultrassonografia Mamaria Bilateral" at bounding box center [710, 331] width 1338 height 16
checkbox Bilateral "true"
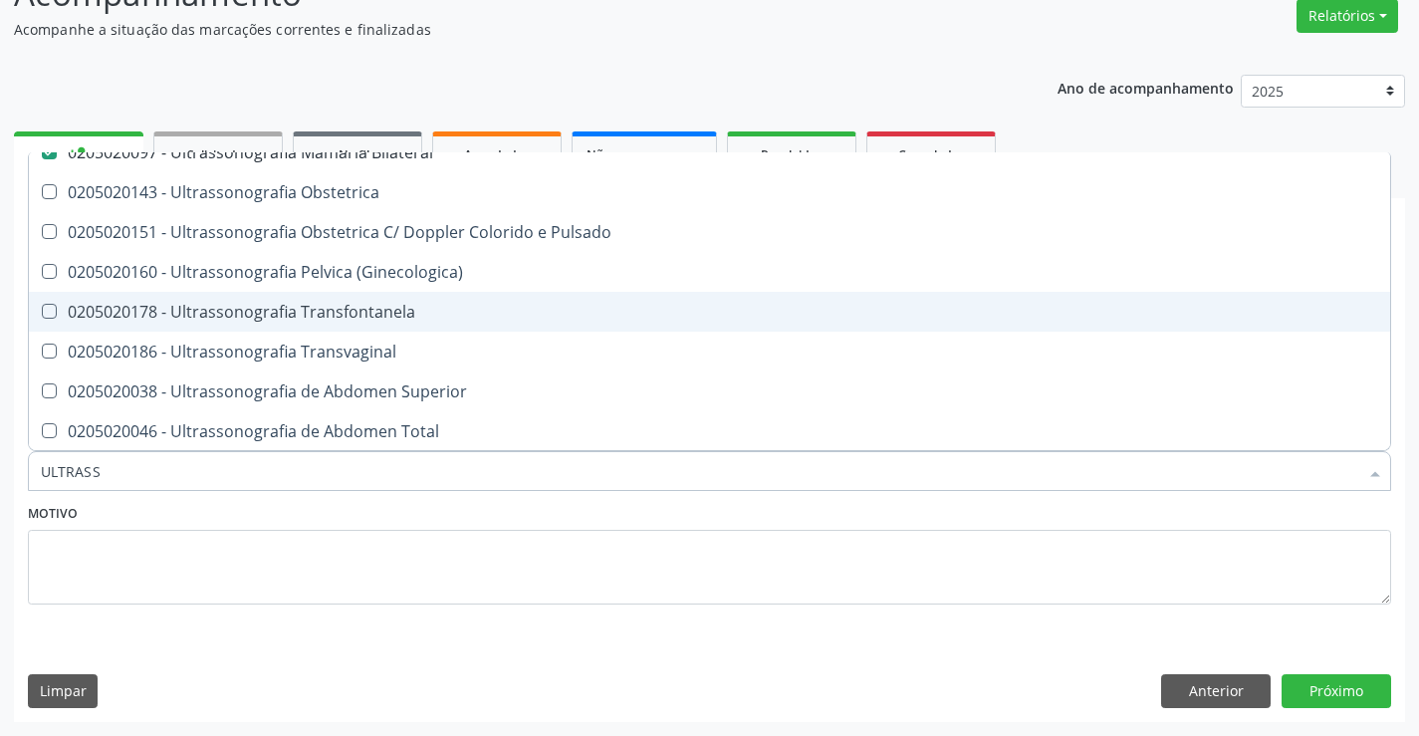
scroll to position [398, 0]
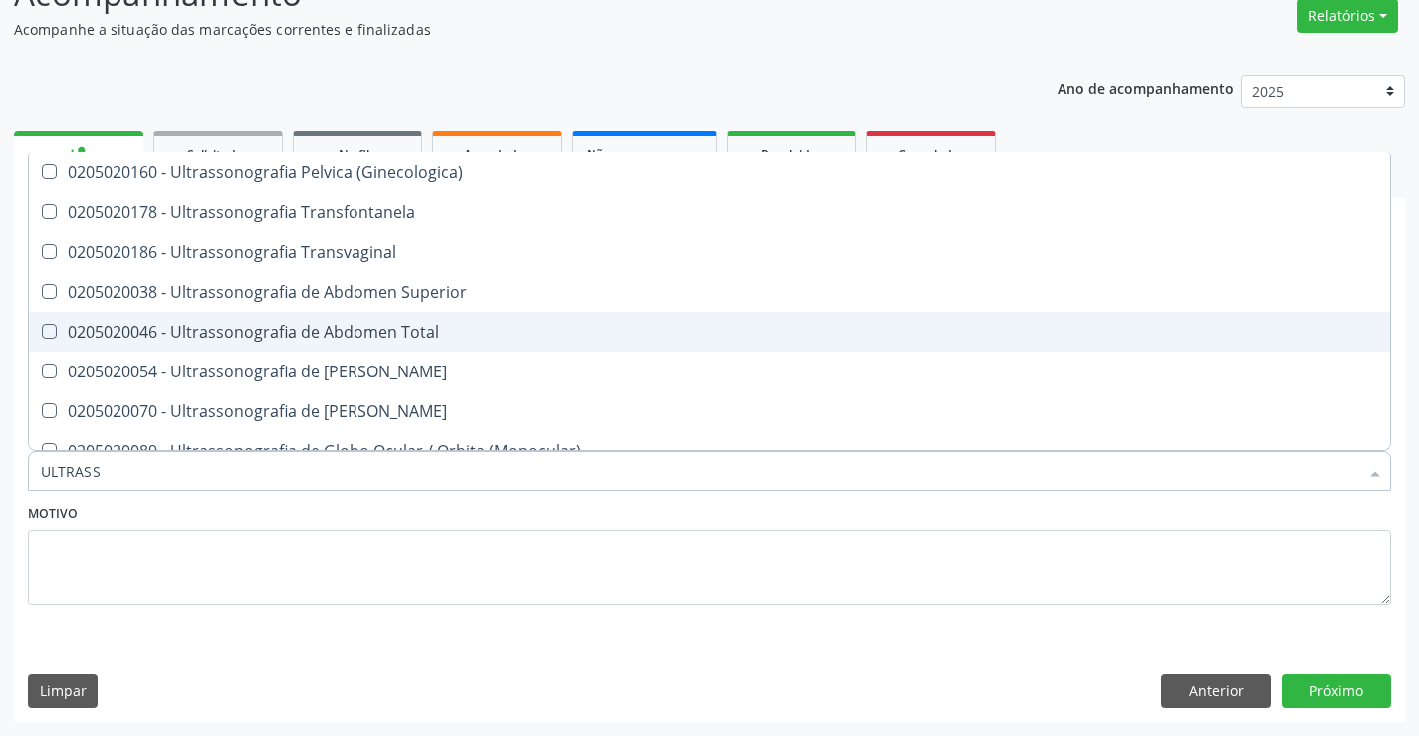
click at [437, 338] on div "0205020046 - Ultrassonografia de Abdomen Total" at bounding box center [710, 332] width 1338 height 16
checkbox Total "true"
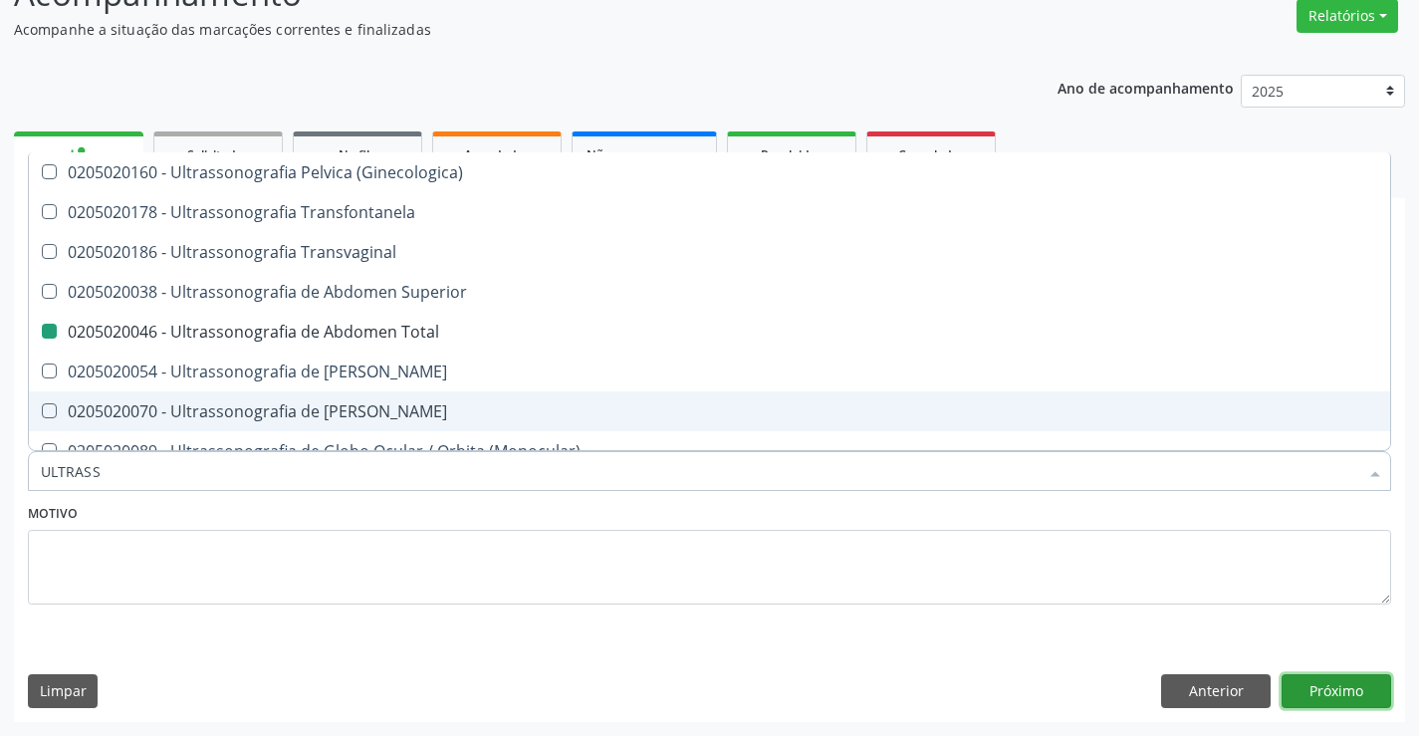
click at [1339, 696] on button "Próximo" at bounding box center [1337, 691] width 110 height 34
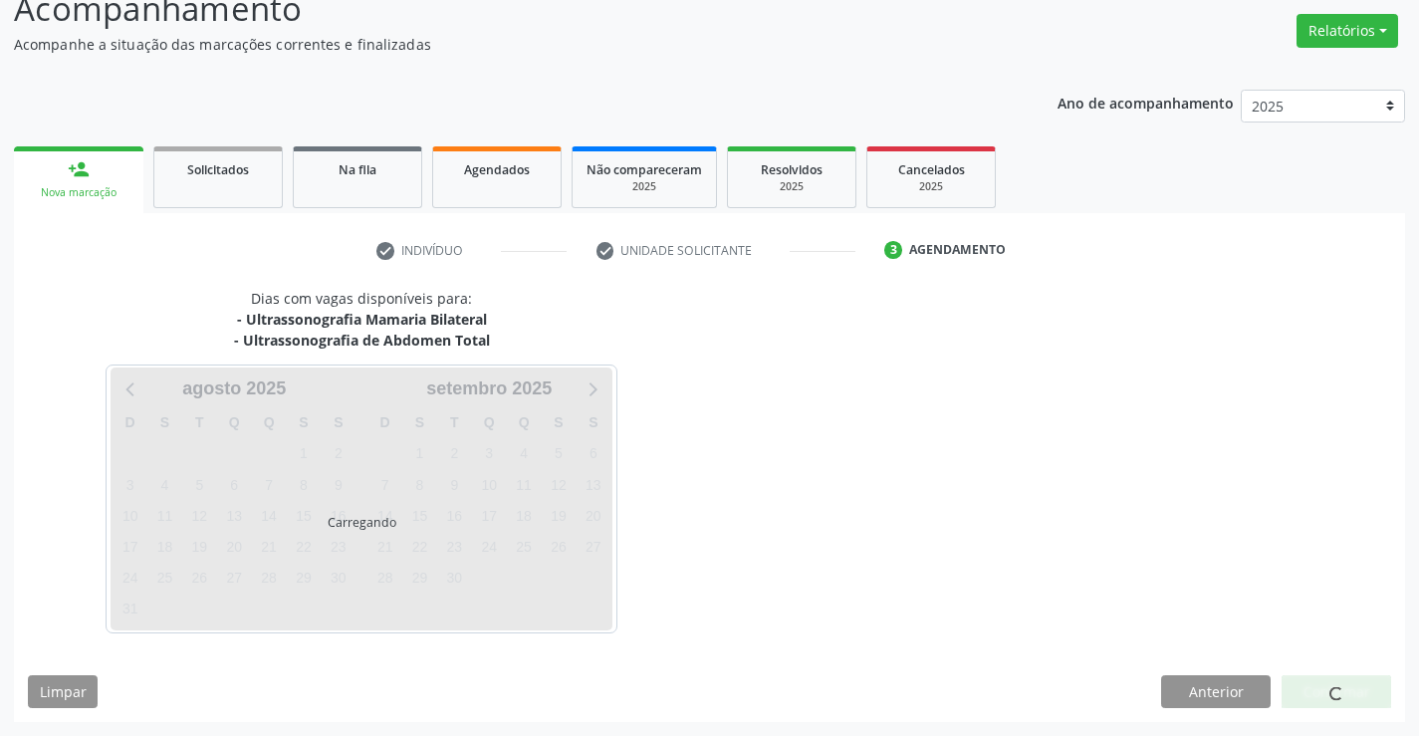
scroll to position [0, 0]
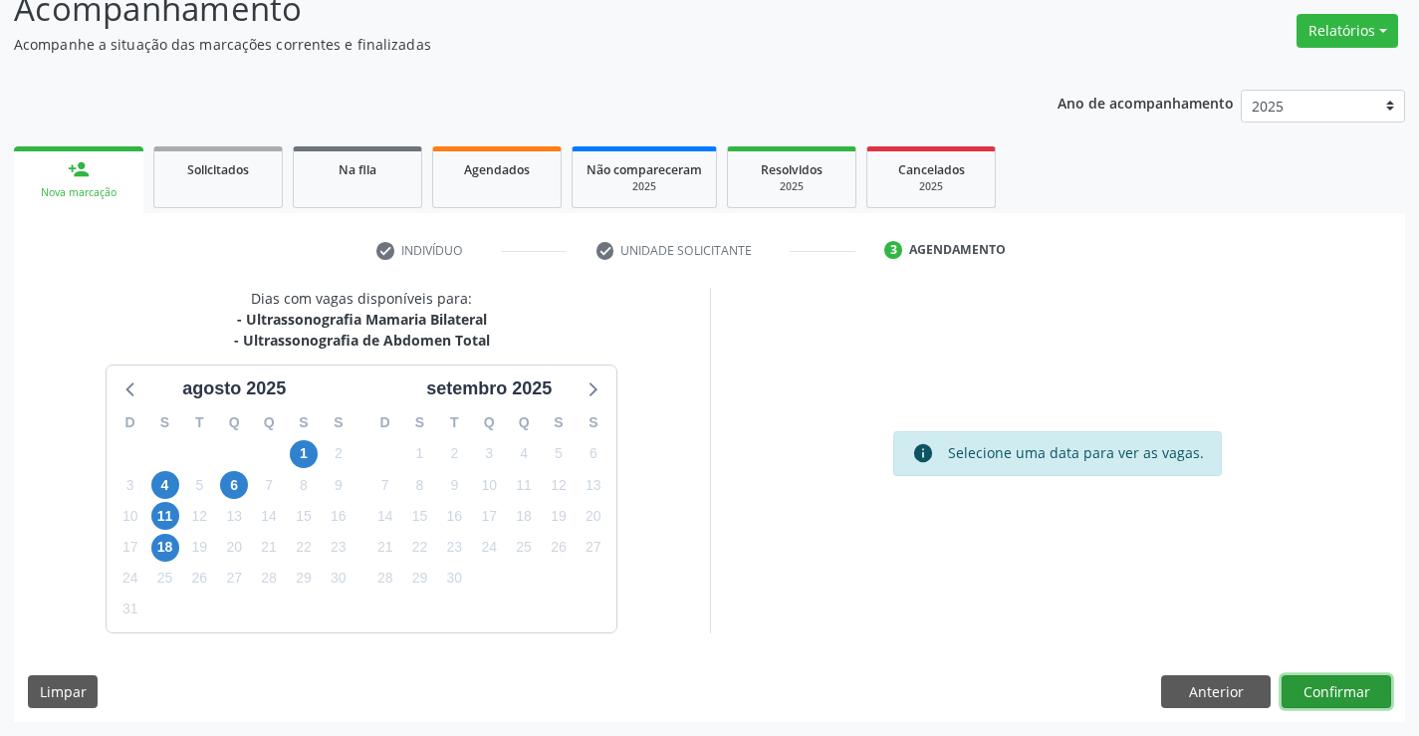
click at [1332, 688] on button "Confirmar" at bounding box center [1337, 692] width 110 height 34
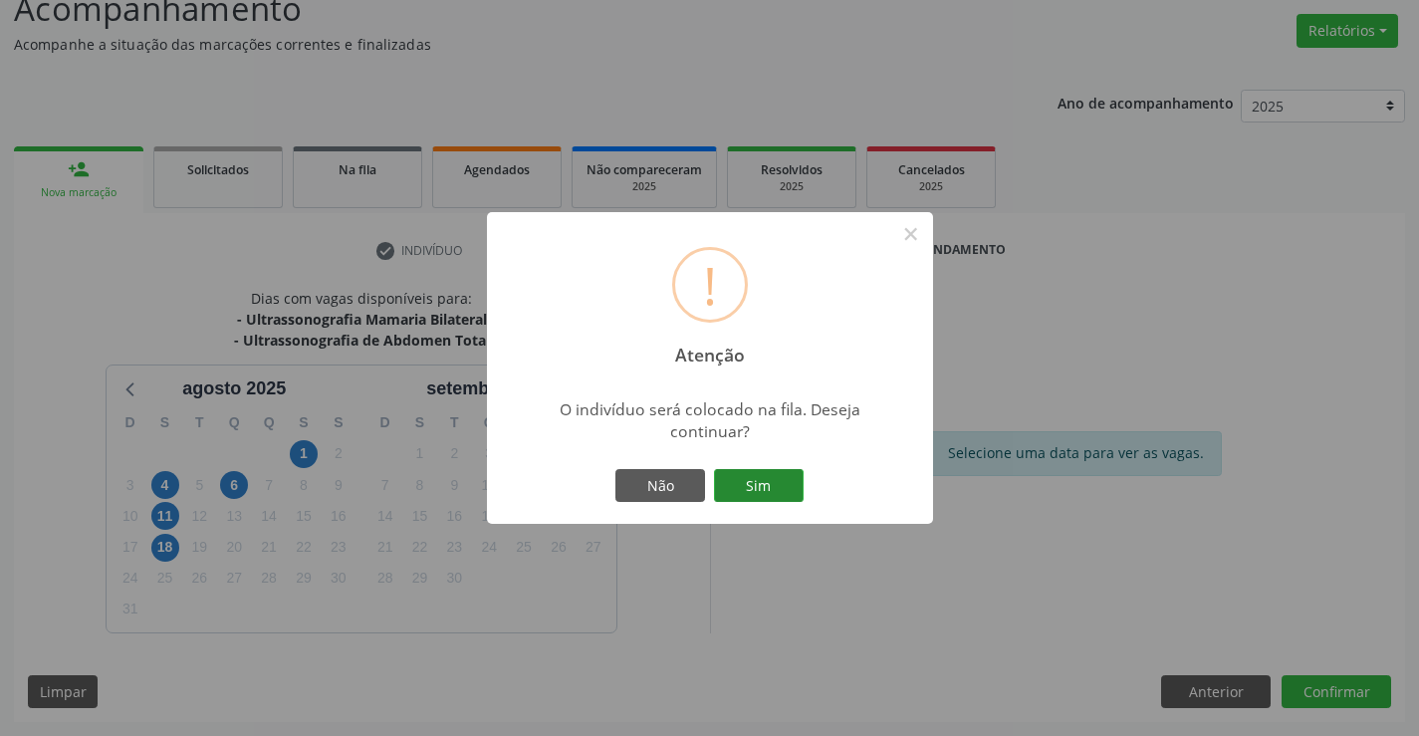
click at [775, 483] on button "Sim" at bounding box center [759, 486] width 90 height 34
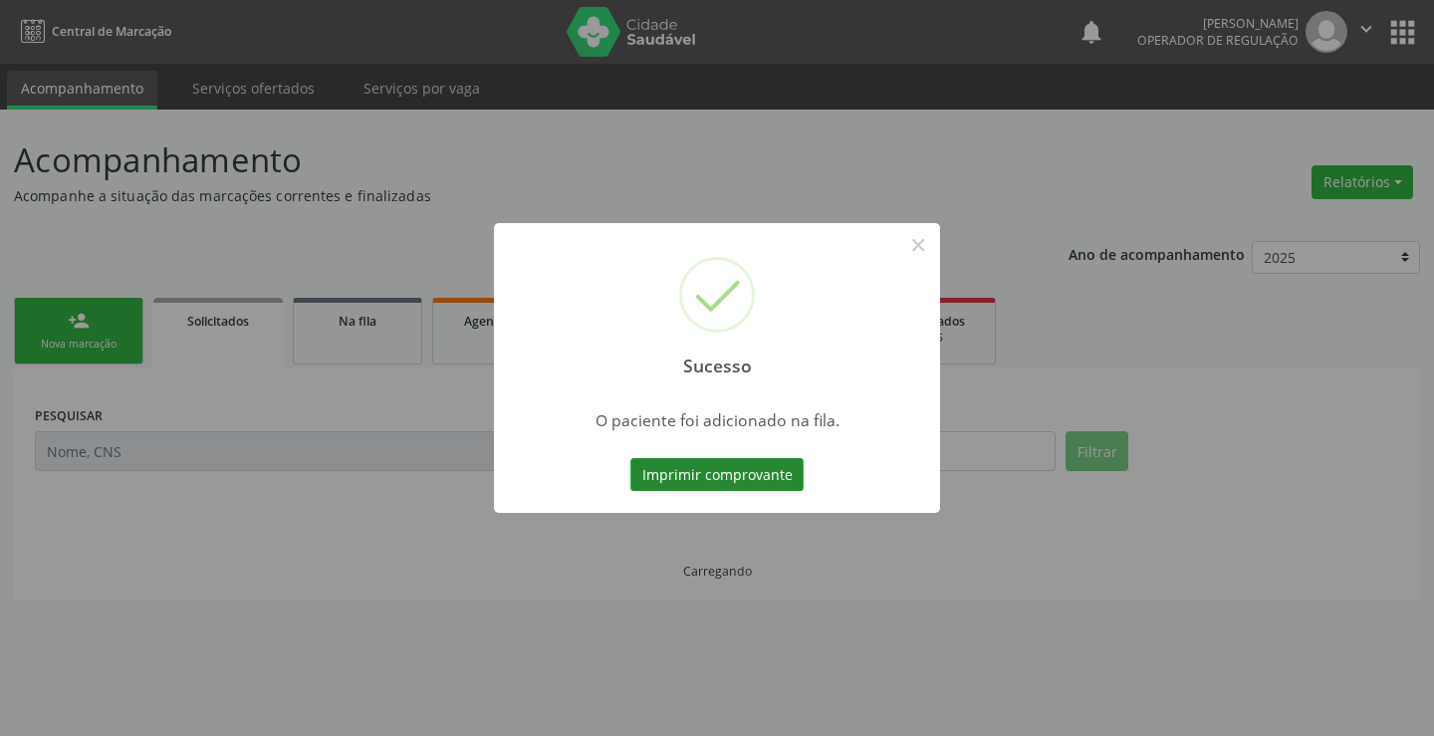
click at [771, 476] on button "Imprimir comprovante" at bounding box center [716, 475] width 173 height 34
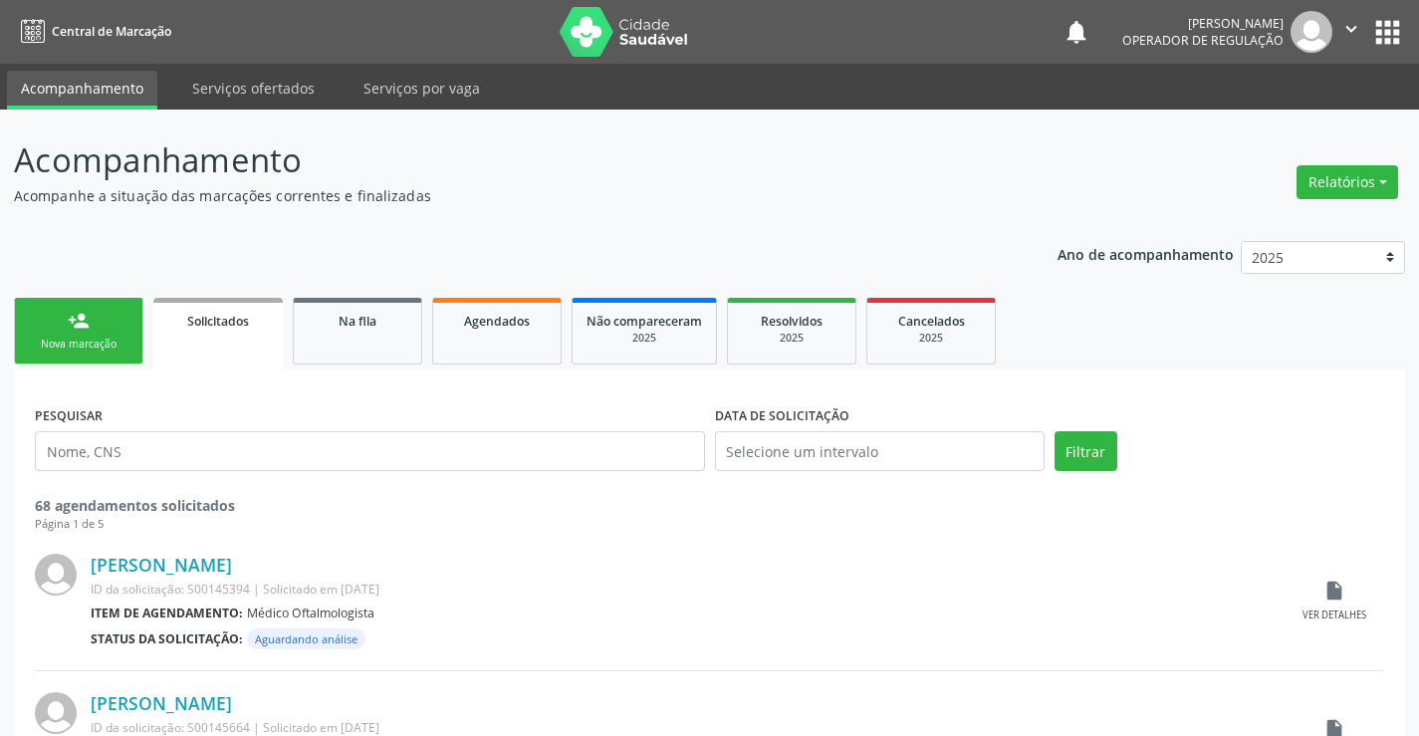
click at [113, 318] on link "person_add Nova marcação" at bounding box center [78, 331] width 129 height 67
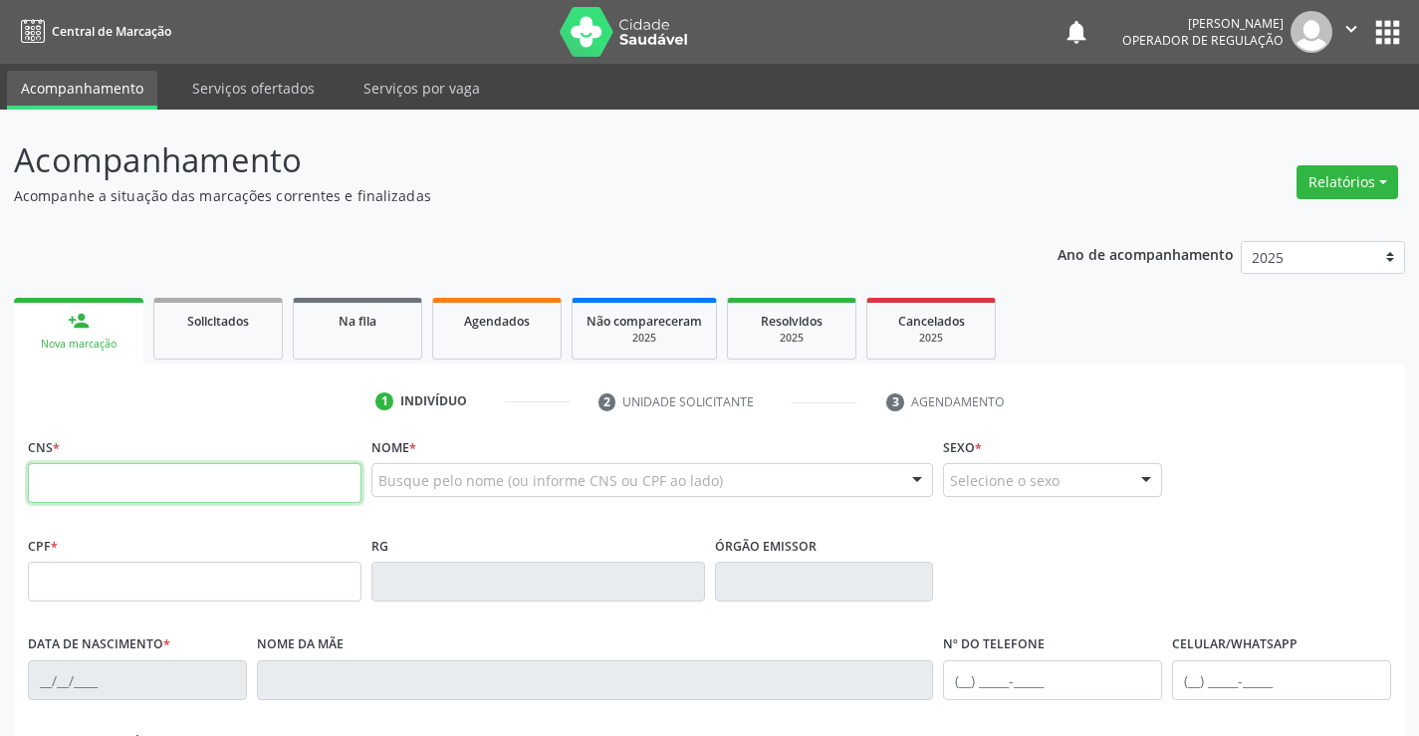
click at [157, 472] on input "text" at bounding box center [195, 483] width 334 height 40
type input "700 5019 7892 5654"
type input "1254853103"
type input "27[DATE]"
type input "[PHONE_NUMBER]"
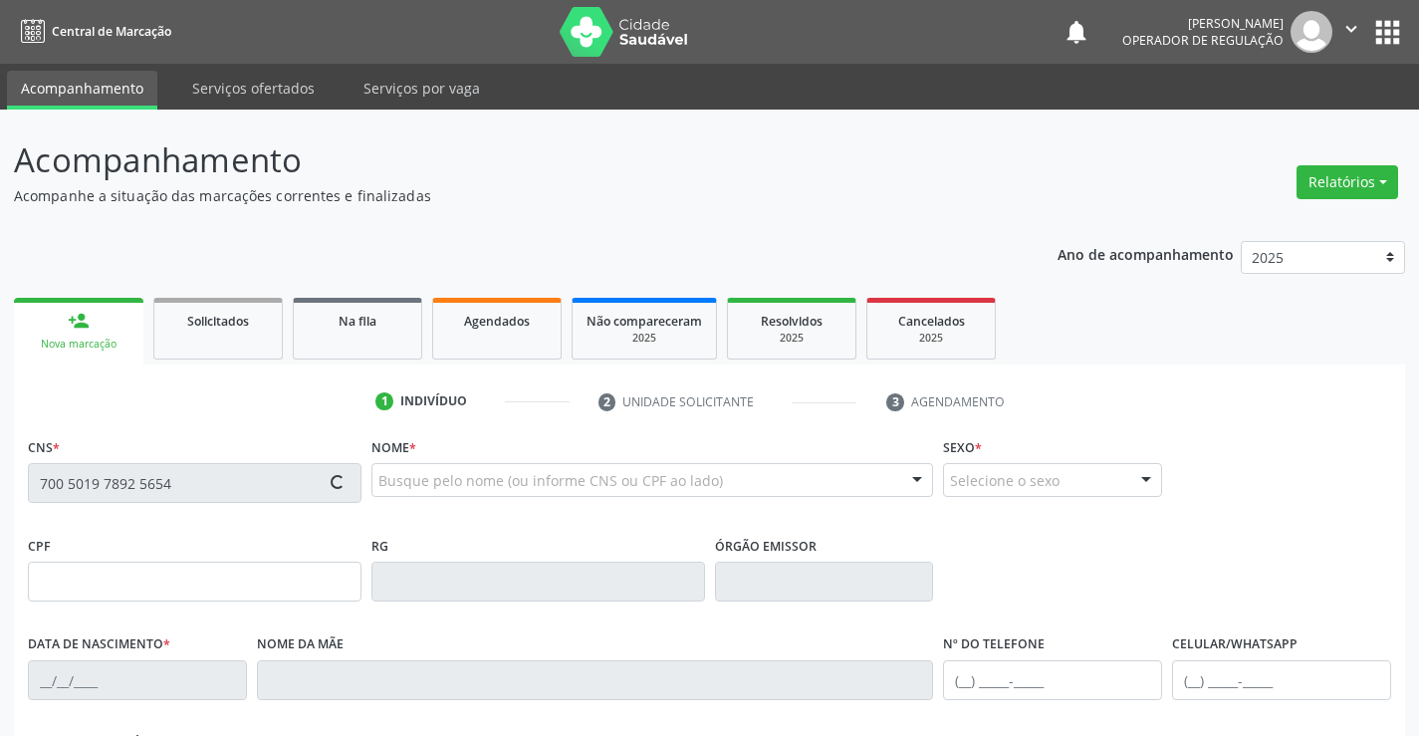
type input "[PHONE_NUMBER]"
type input "S/N"
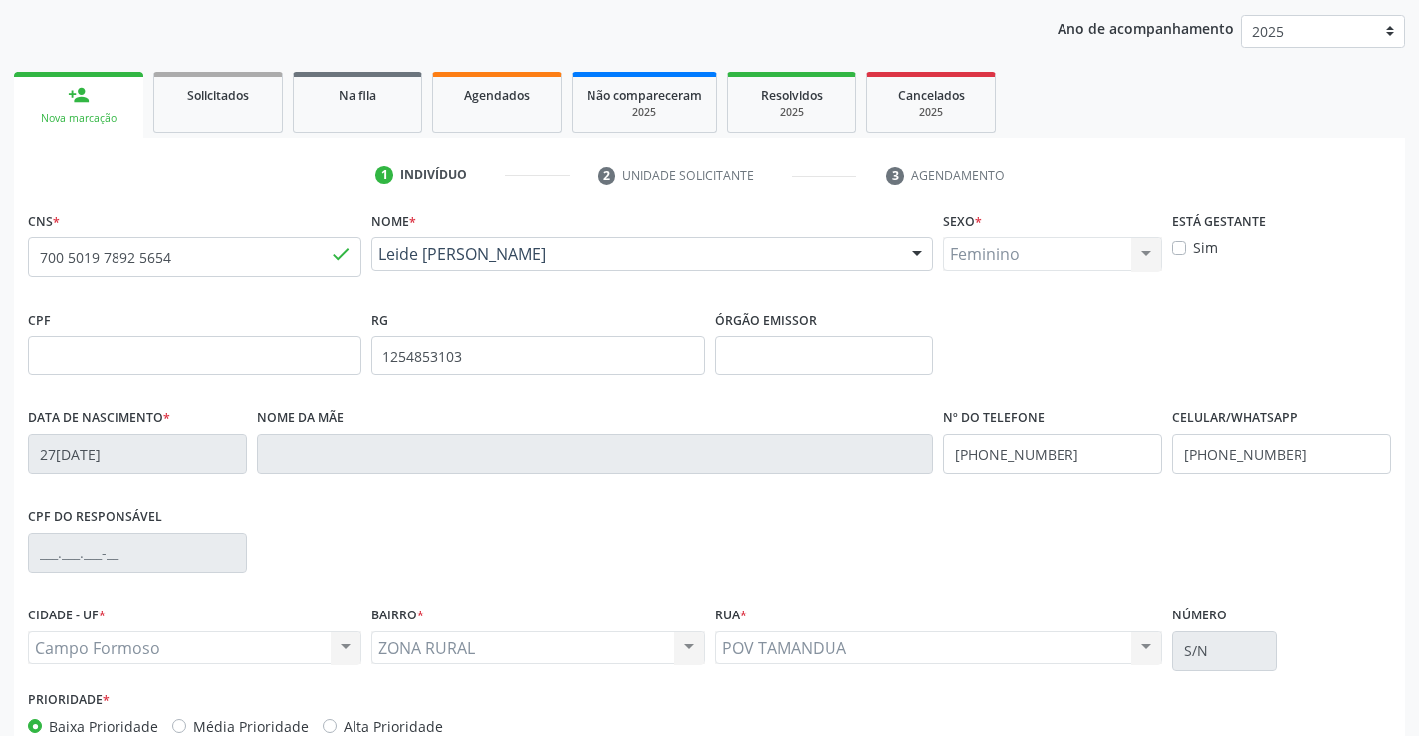
scroll to position [344, 0]
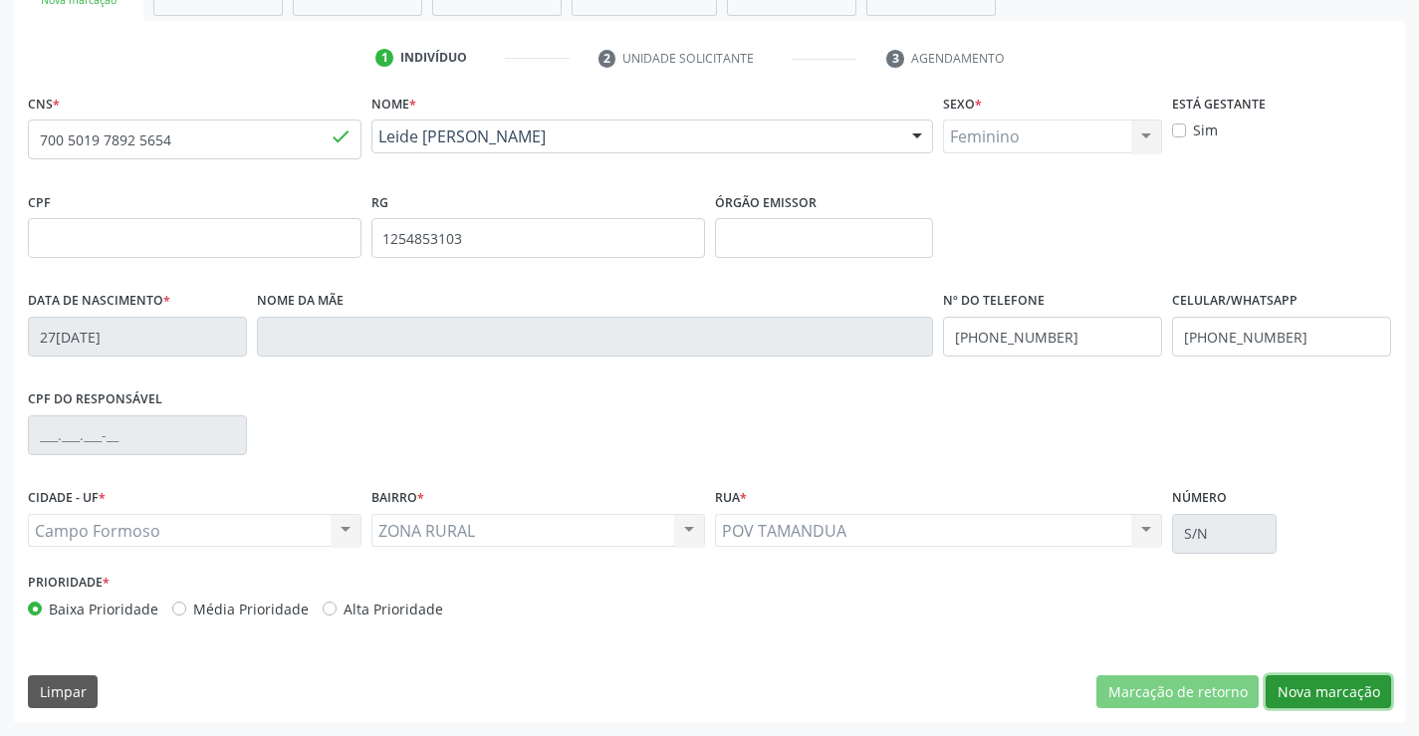
click at [1322, 687] on button "Nova marcação" at bounding box center [1328, 692] width 125 height 34
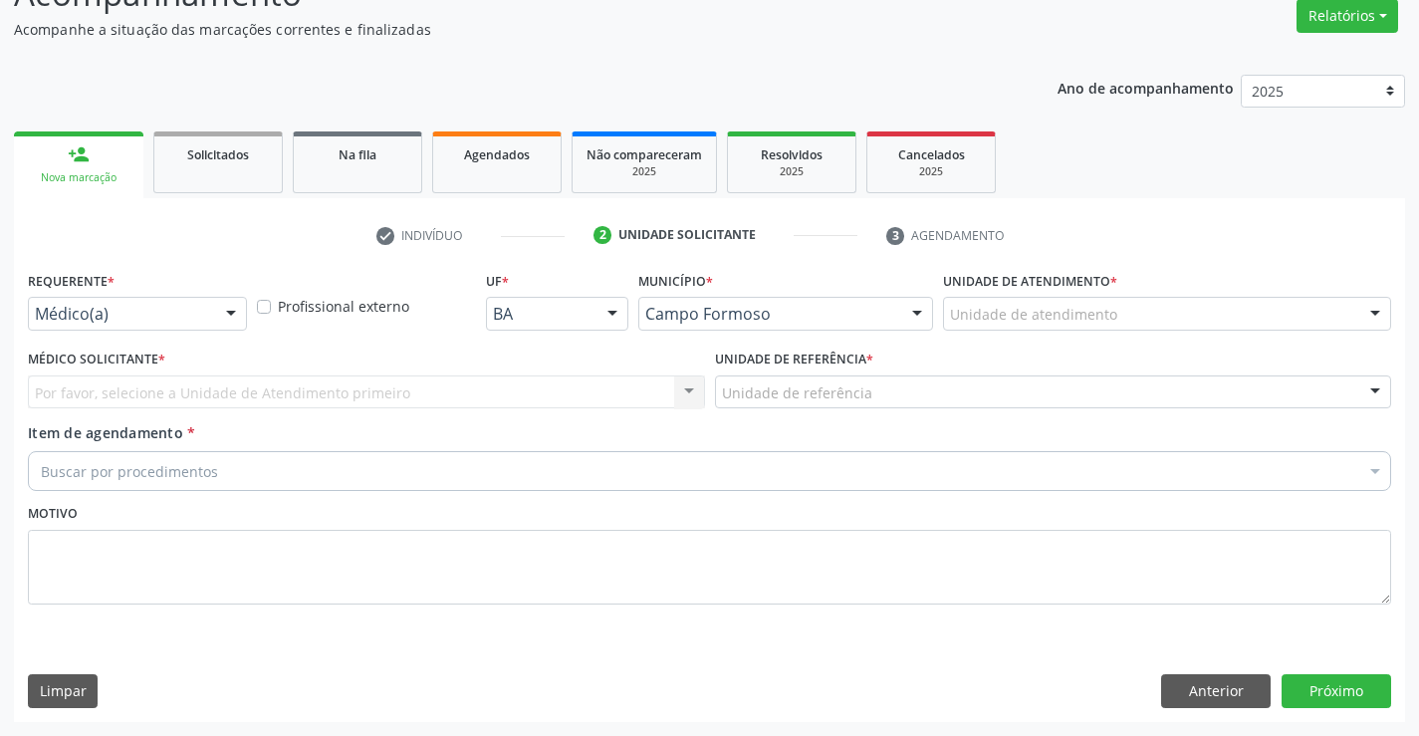
scroll to position [166, 0]
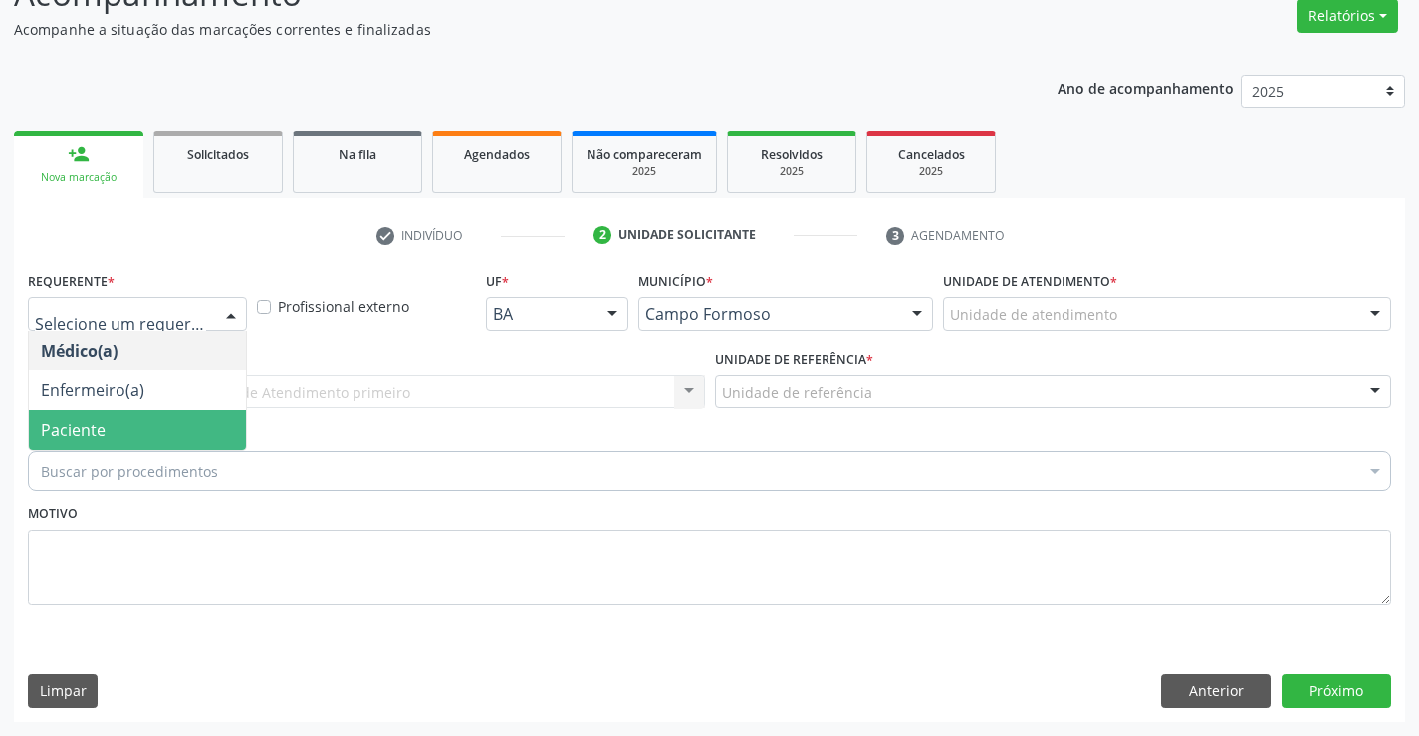
click at [136, 426] on span "Paciente" at bounding box center [137, 430] width 217 height 40
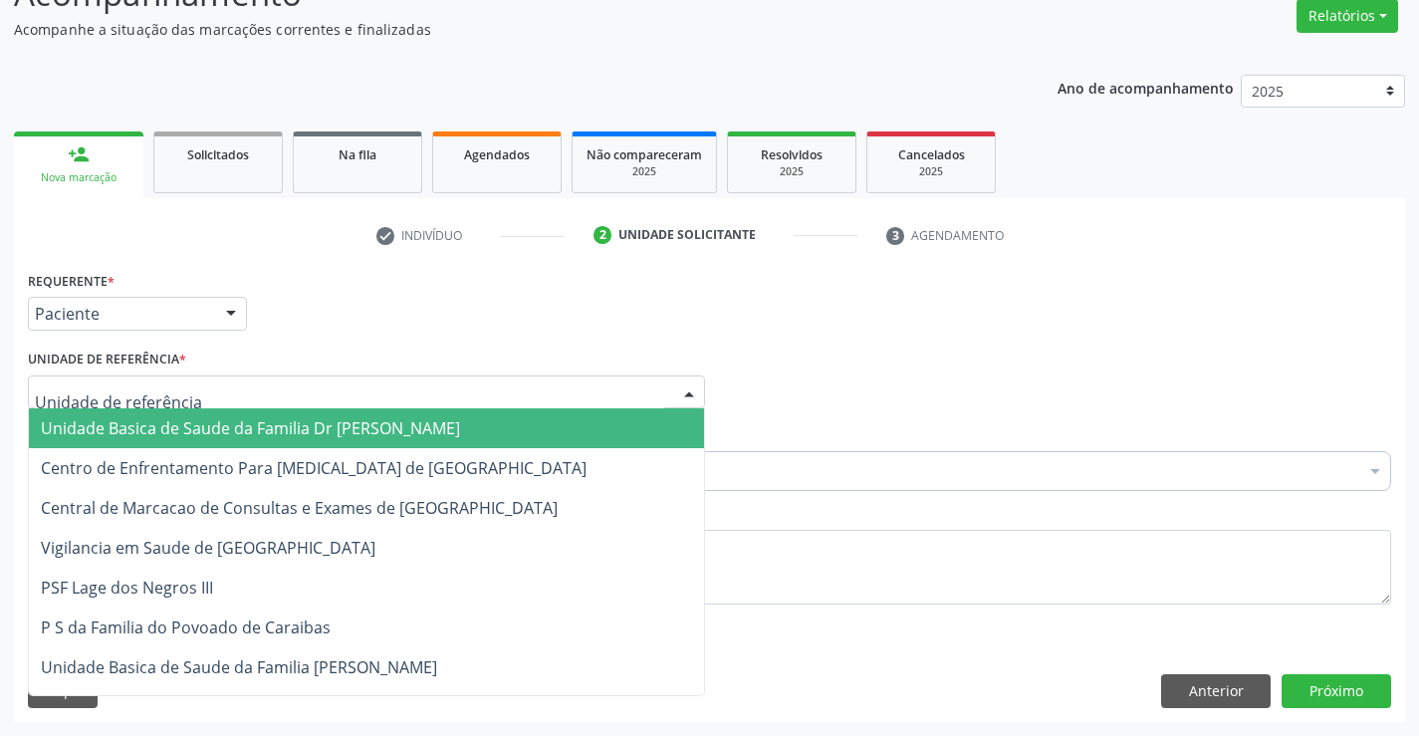
click at [171, 414] on span "Unidade Basica de Saude da Familia Dr [PERSON_NAME]" at bounding box center [366, 428] width 675 height 40
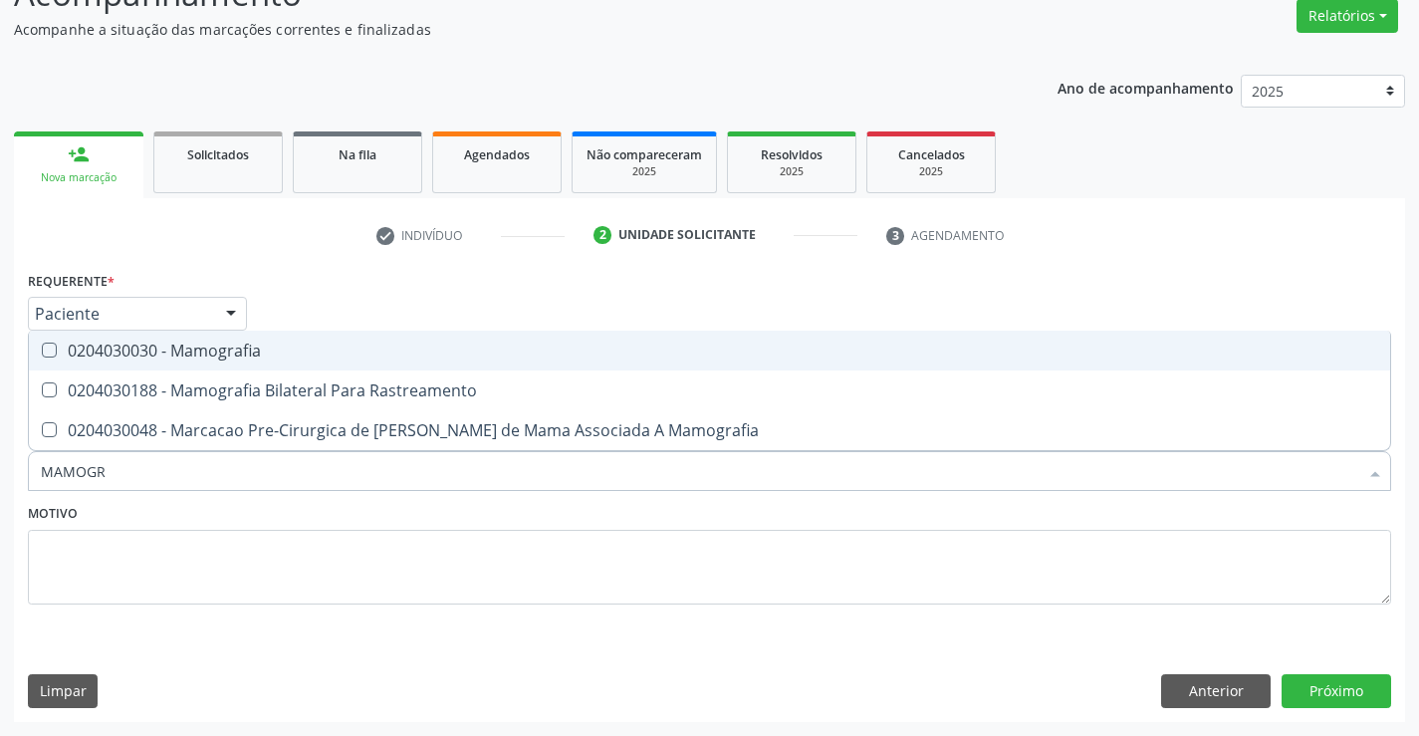
type input "MAMOGRA"
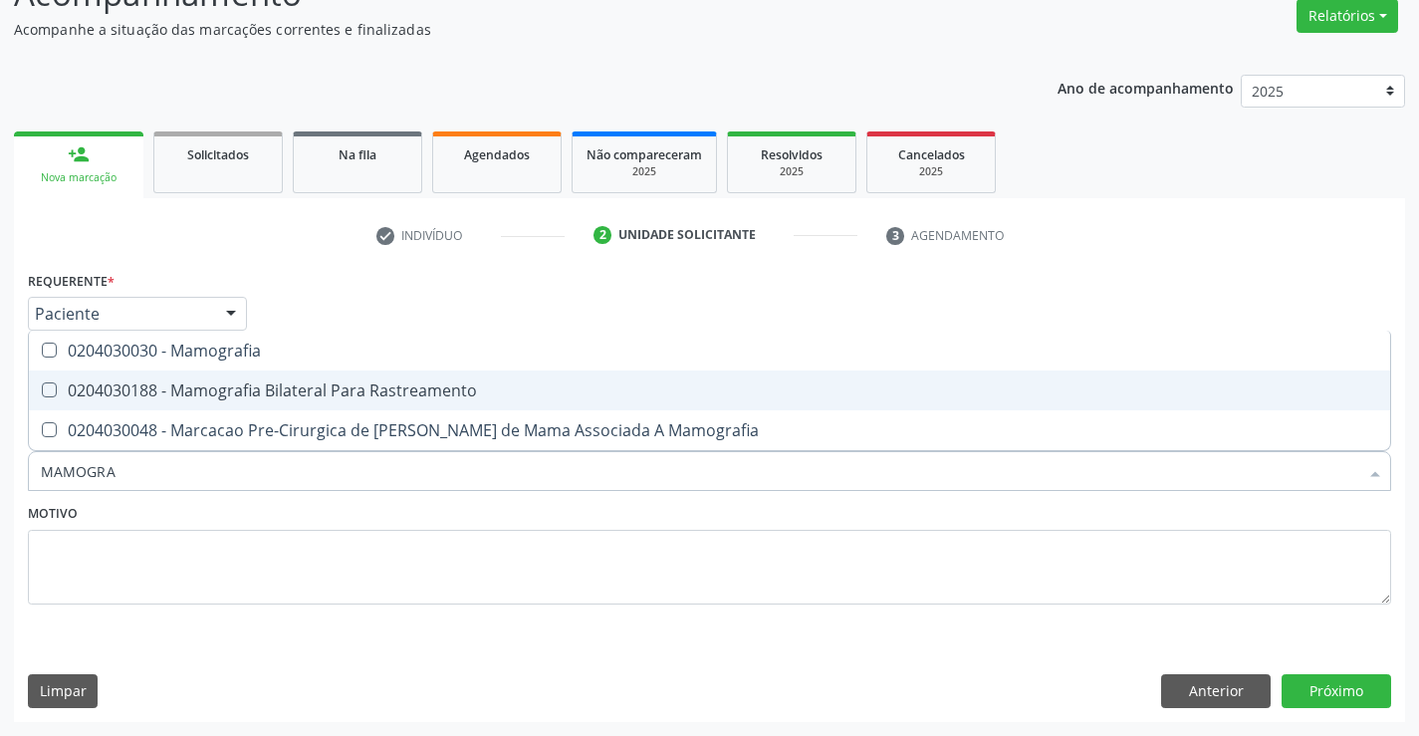
click at [235, 384] on div "0204030188 - Mamografia Bilateral Para Rastreamento" at bounding box center [710, 390] width 1338 height 16
checkbox Rastreamento "true"
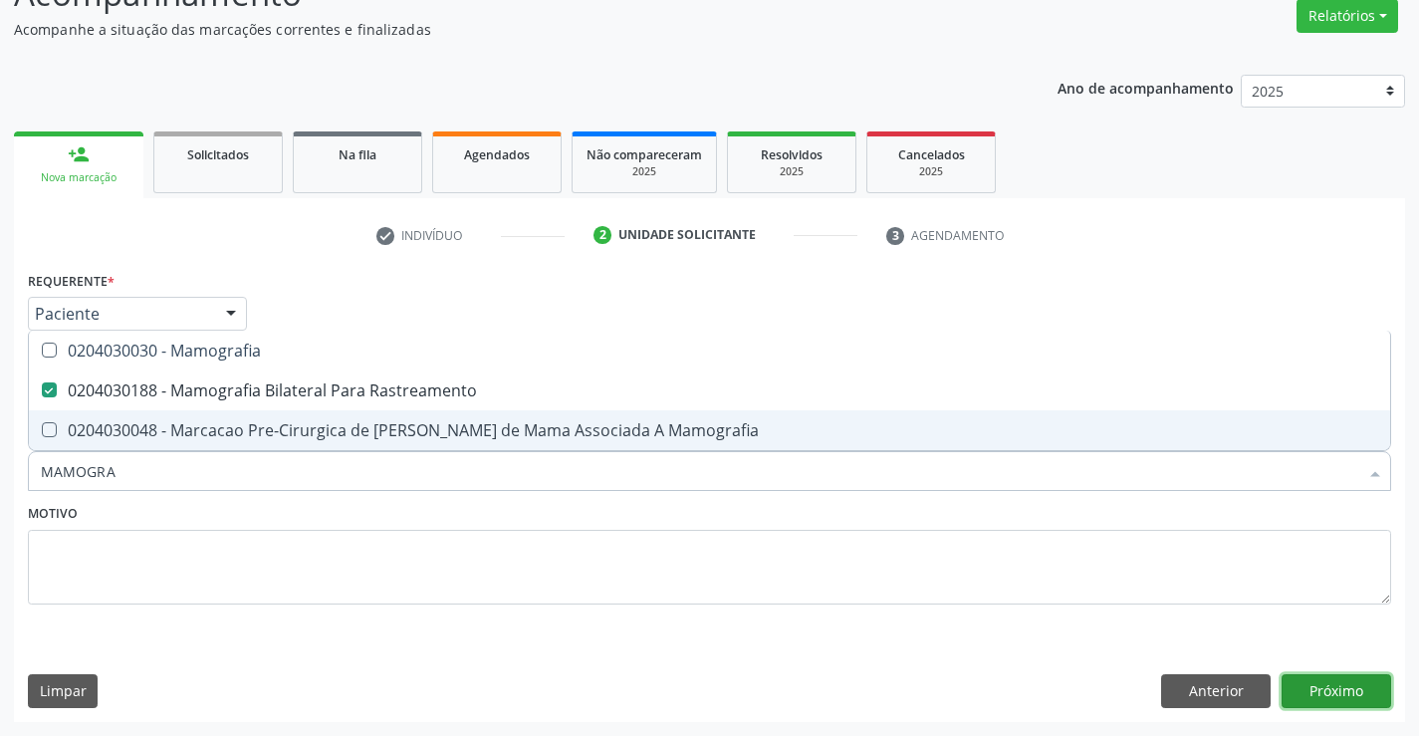
click at [1328, 698] on button "Próximo" at bounding box center [1337, 691] width 110 height 34
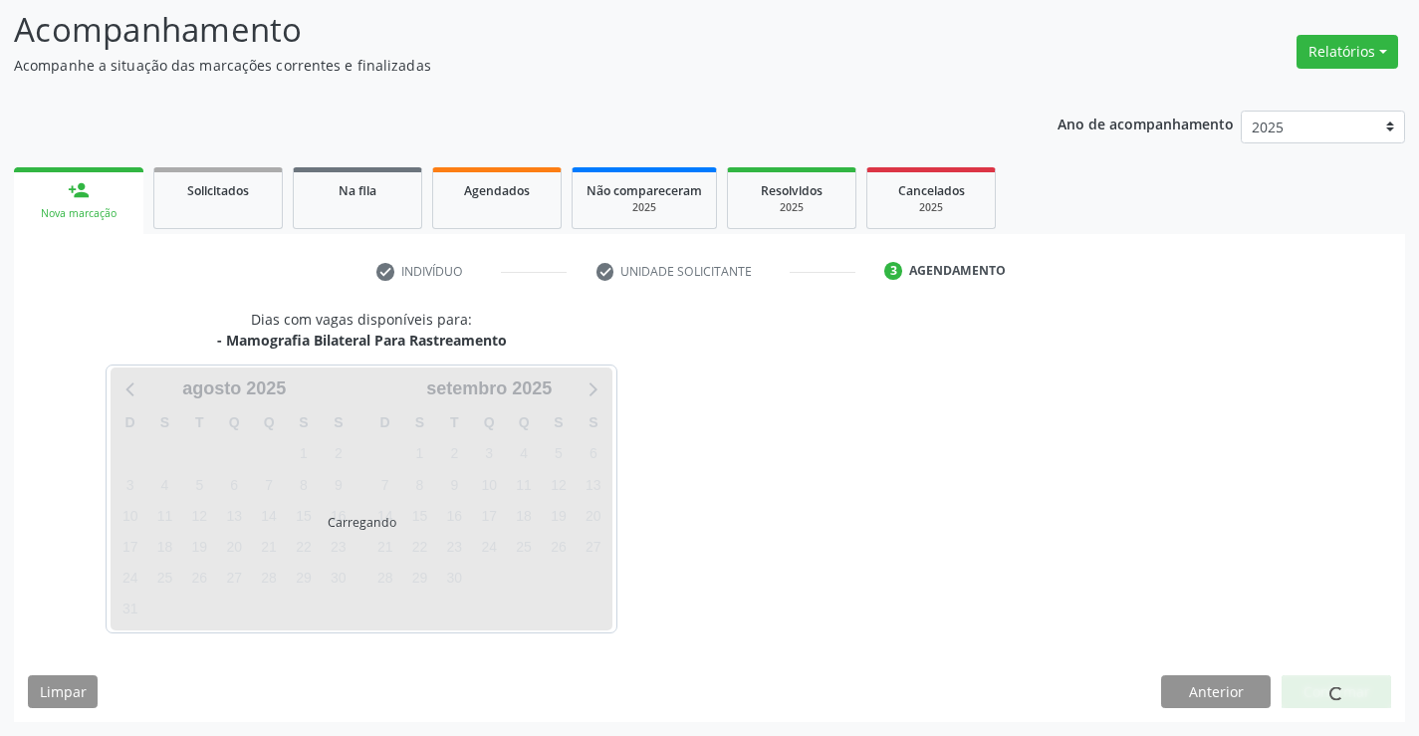
scroll to position [130, 0]
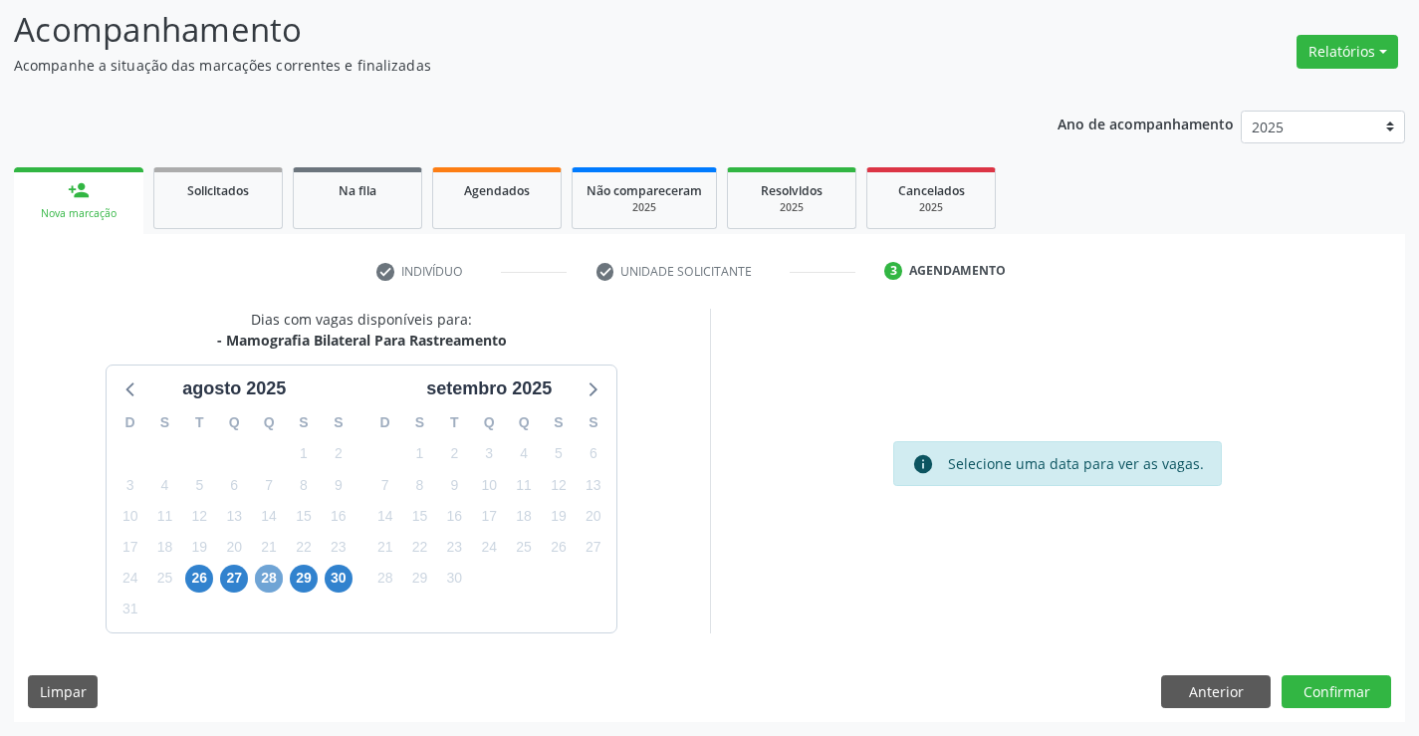
click at [271, 581] on span "28" at bounding box center [269, 579] width 28 height 28
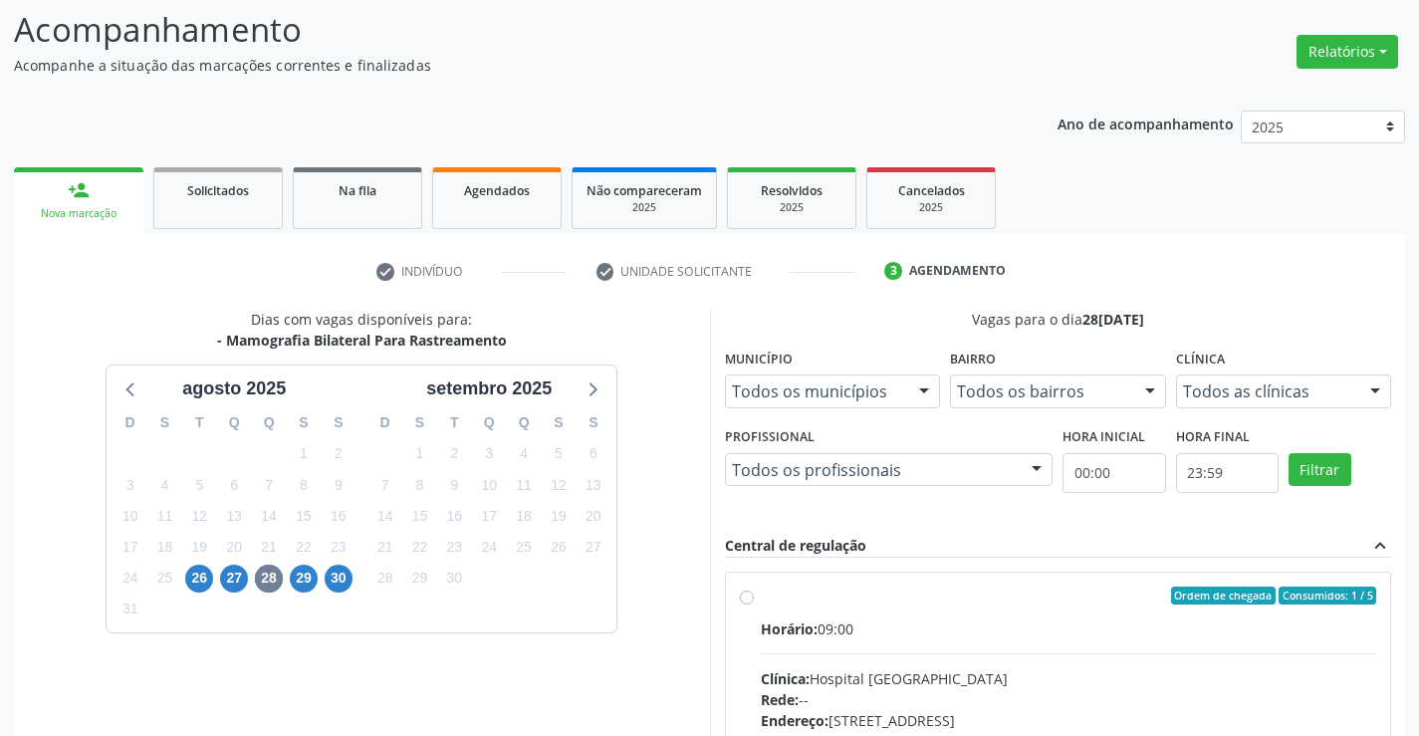
click at [761, 599] on label "Ordem de chegada Consumidos: 1 / 5 Horário: 09:00 Clínica: Hospital [GEOGRAPHIC…" at bounding box center [1069, 740] width 617 height 306
click at [747, 599] on input "Ordem de chegada Consumidos: 1 / 5 Horário: 09:00 Clínica: Hospital [GEOGRAPHIC…" at bounding box center [747, 596] width 14 height 18
radio input "true"
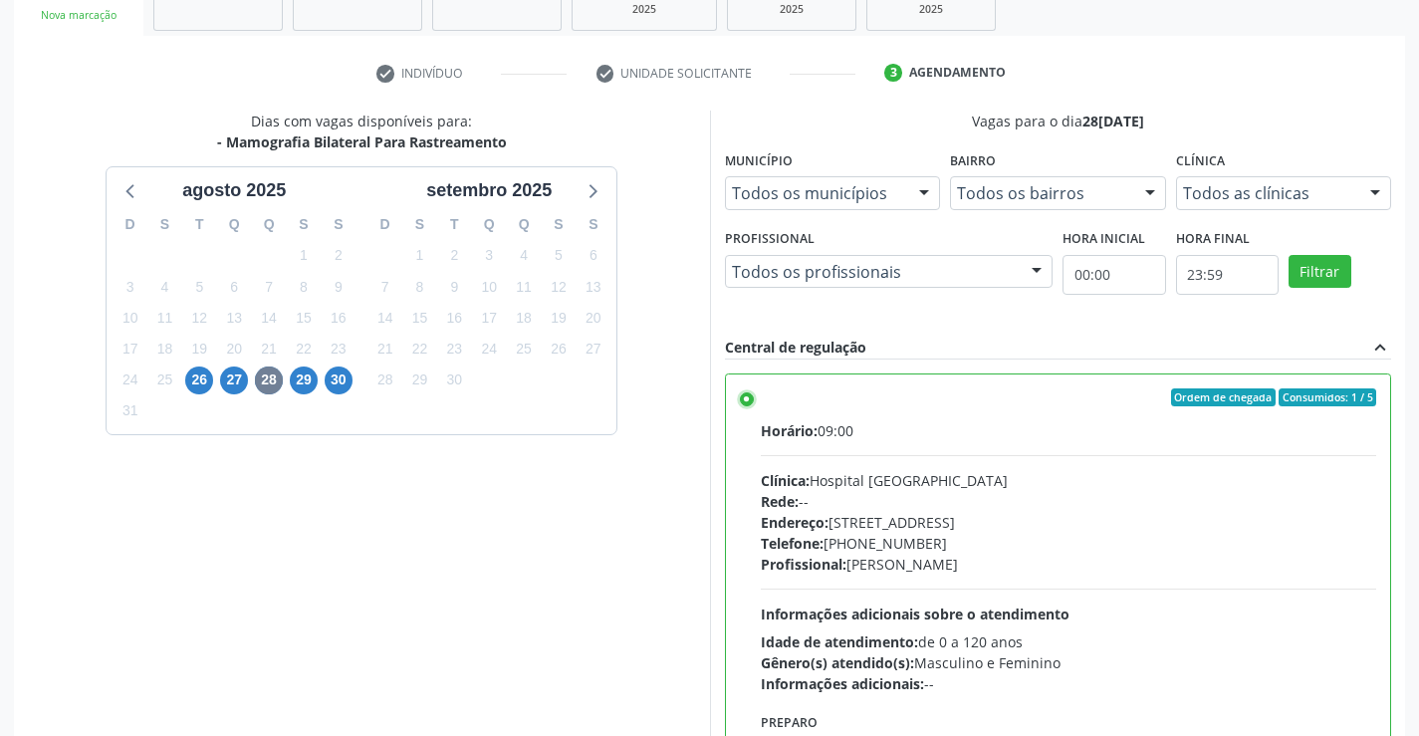
scroll to position [454, 0]
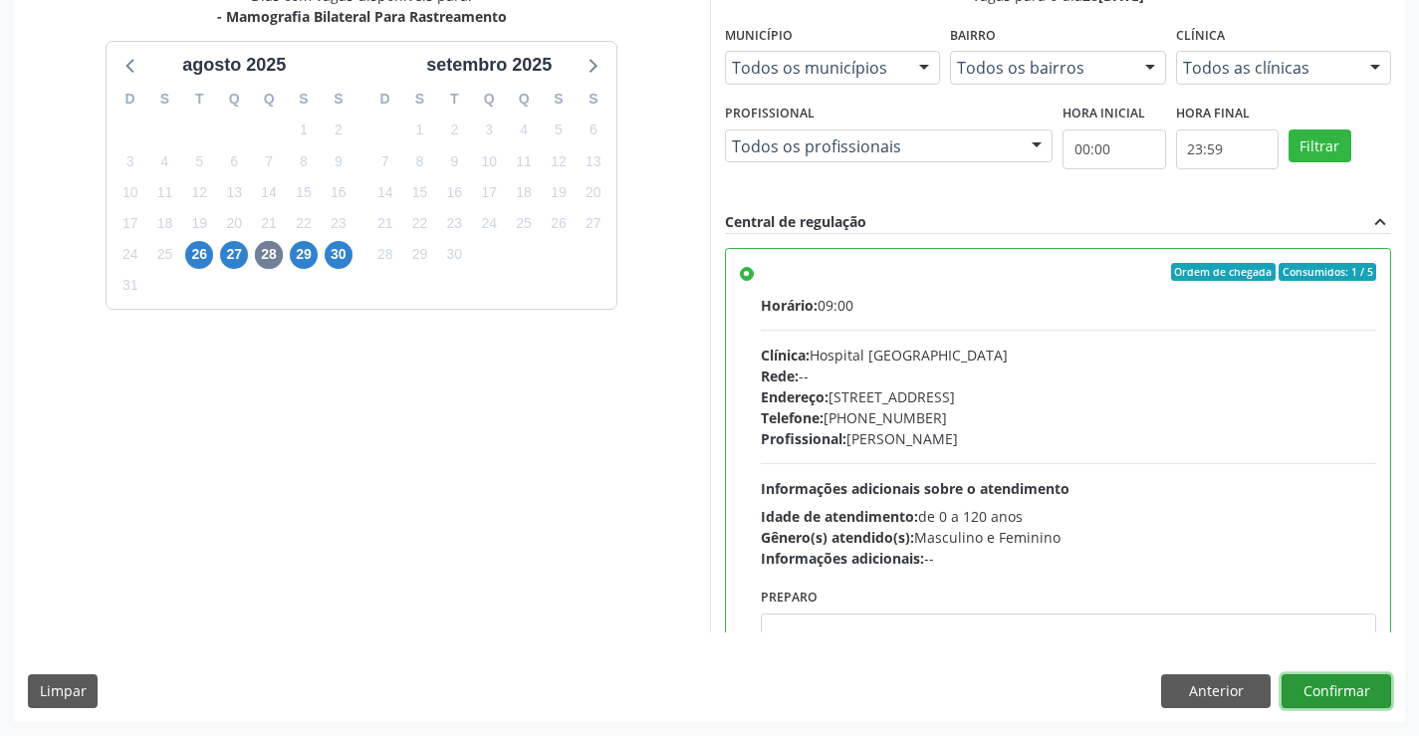
click at [1339, 696] on button "Confirmar" at bounding box center [1337, 691] width 110 height 34
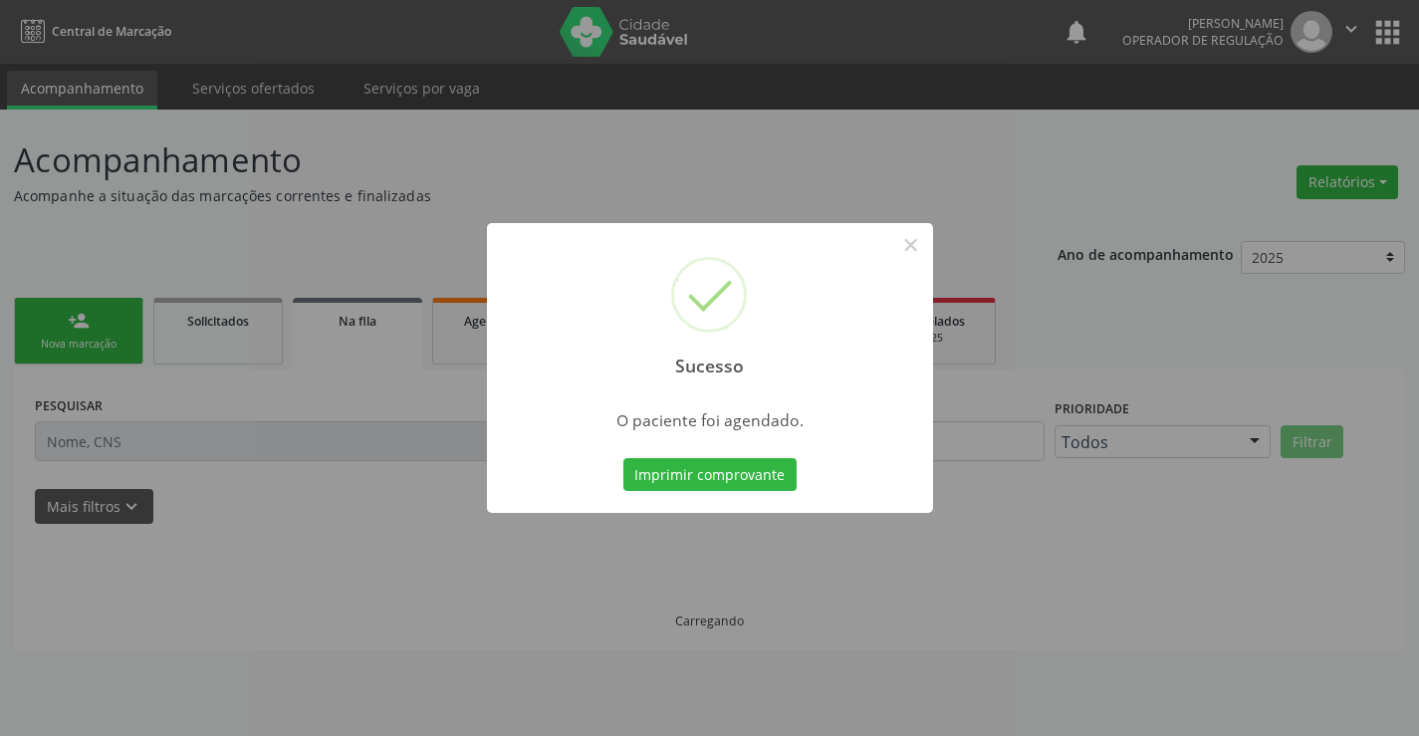
scroll to position [0, 0]
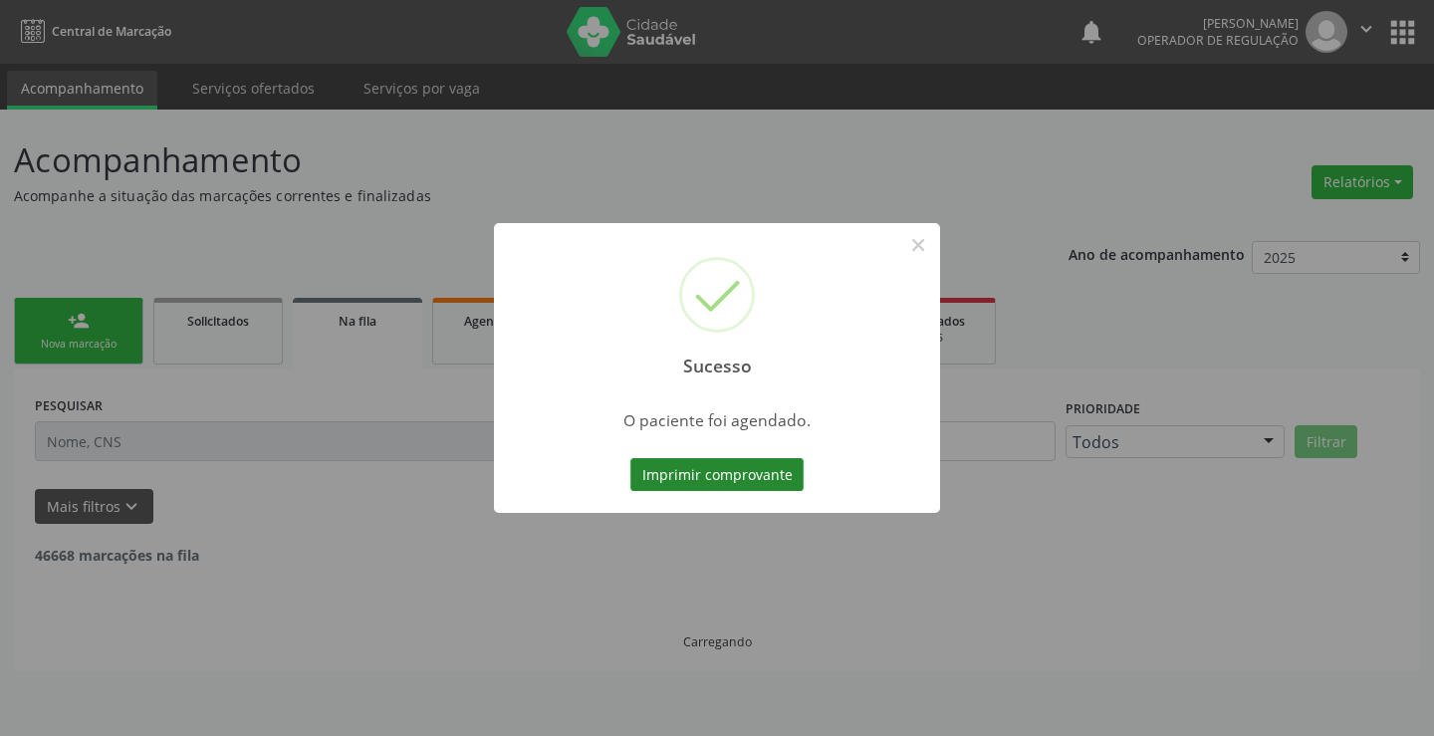
click at [702, 472] on button "Imprimir comprovante" at bounding box center [716, 475] width 173 height 34
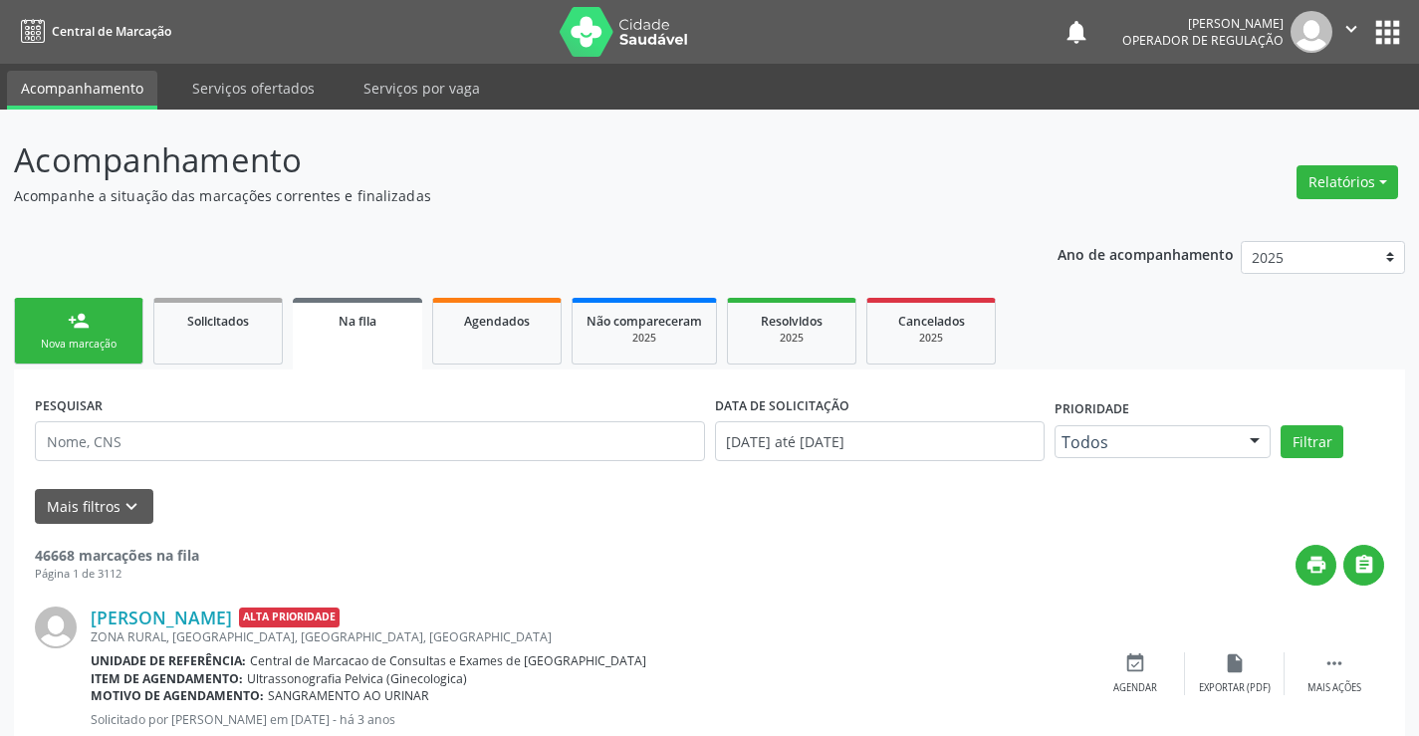
click at [87, 340] on div "Nova marcação" at bounding box center [79, 344] width 100 height 15
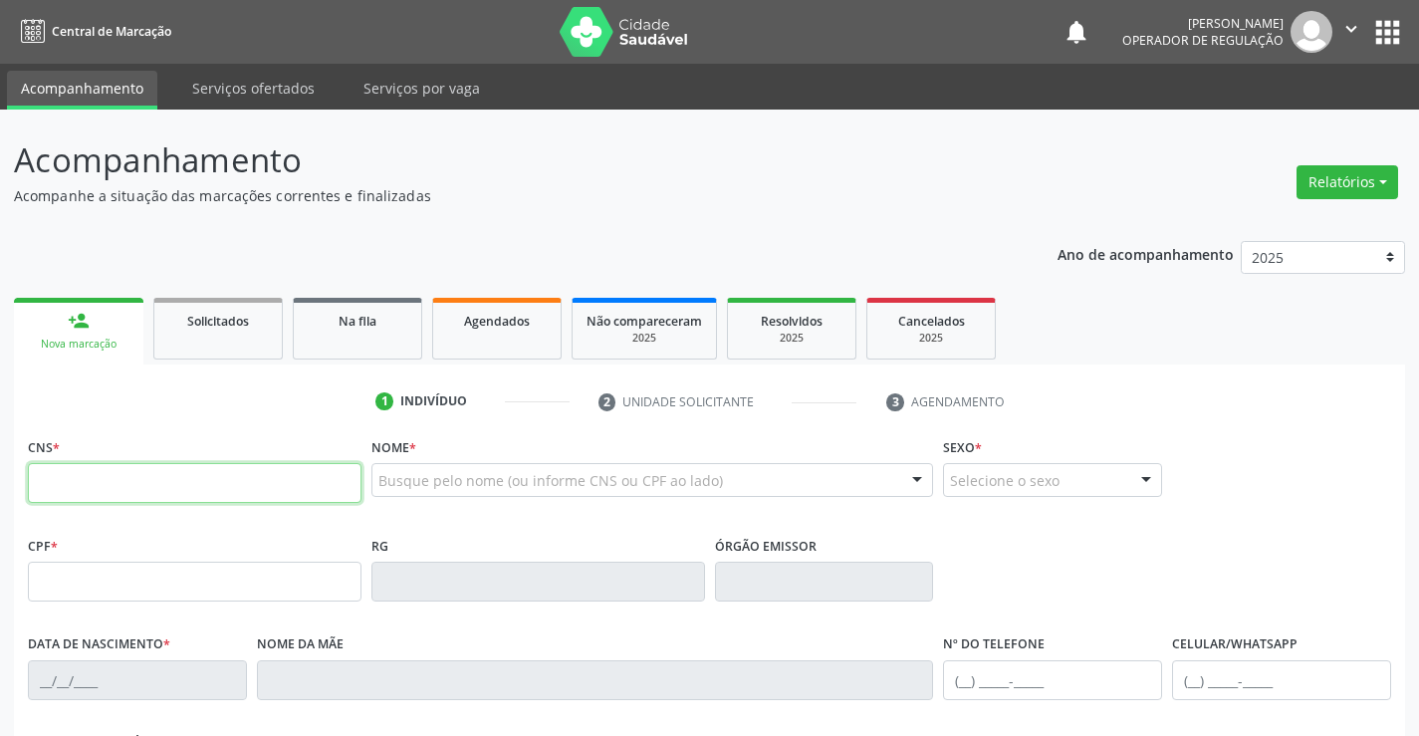
click at [135, 474] on input "text" at bounding box center [195, 483] width 334 height 40
type input "708 0088 0353 3222"
type input "005914031"
type input "11/01/2017"
type input "(74) 99127-9309"
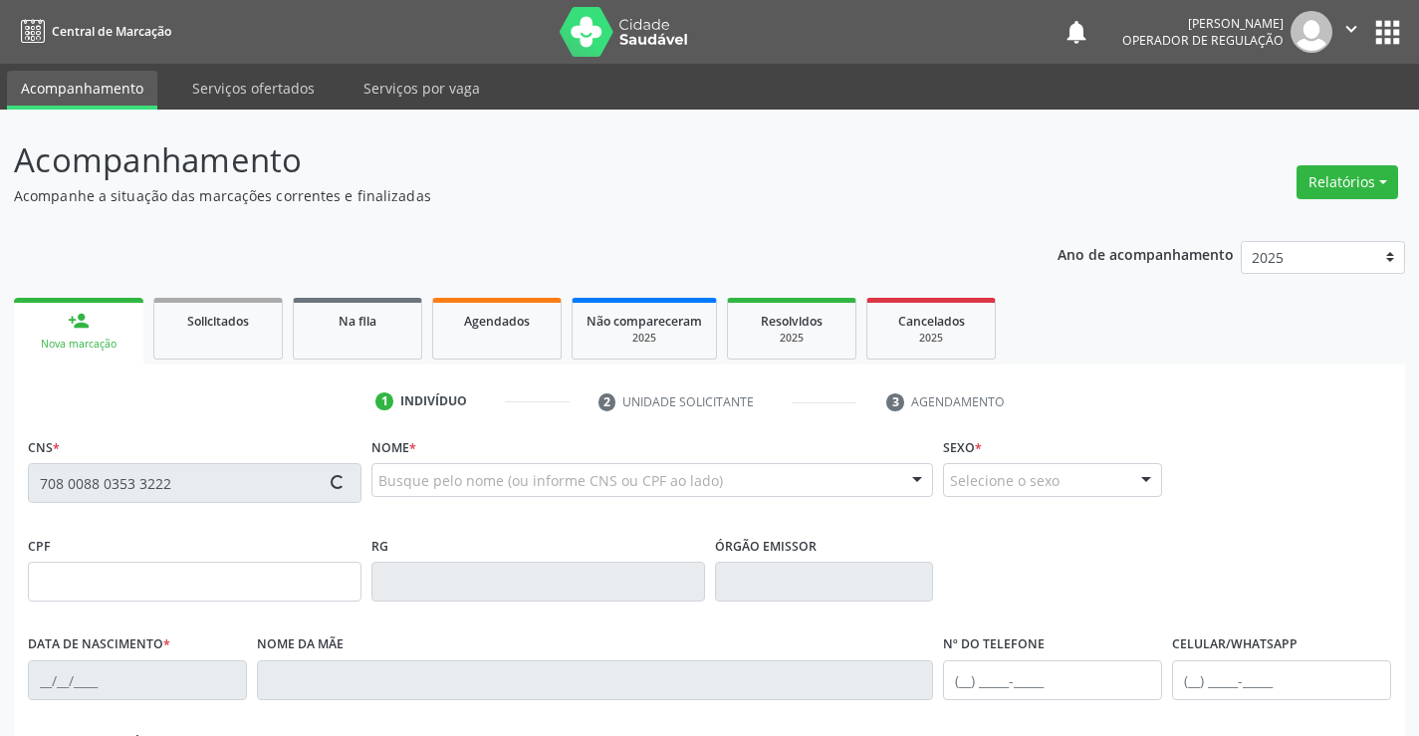
type input "(74) 99127-9309"
type input "130.690.589-30"
type input "S/N"
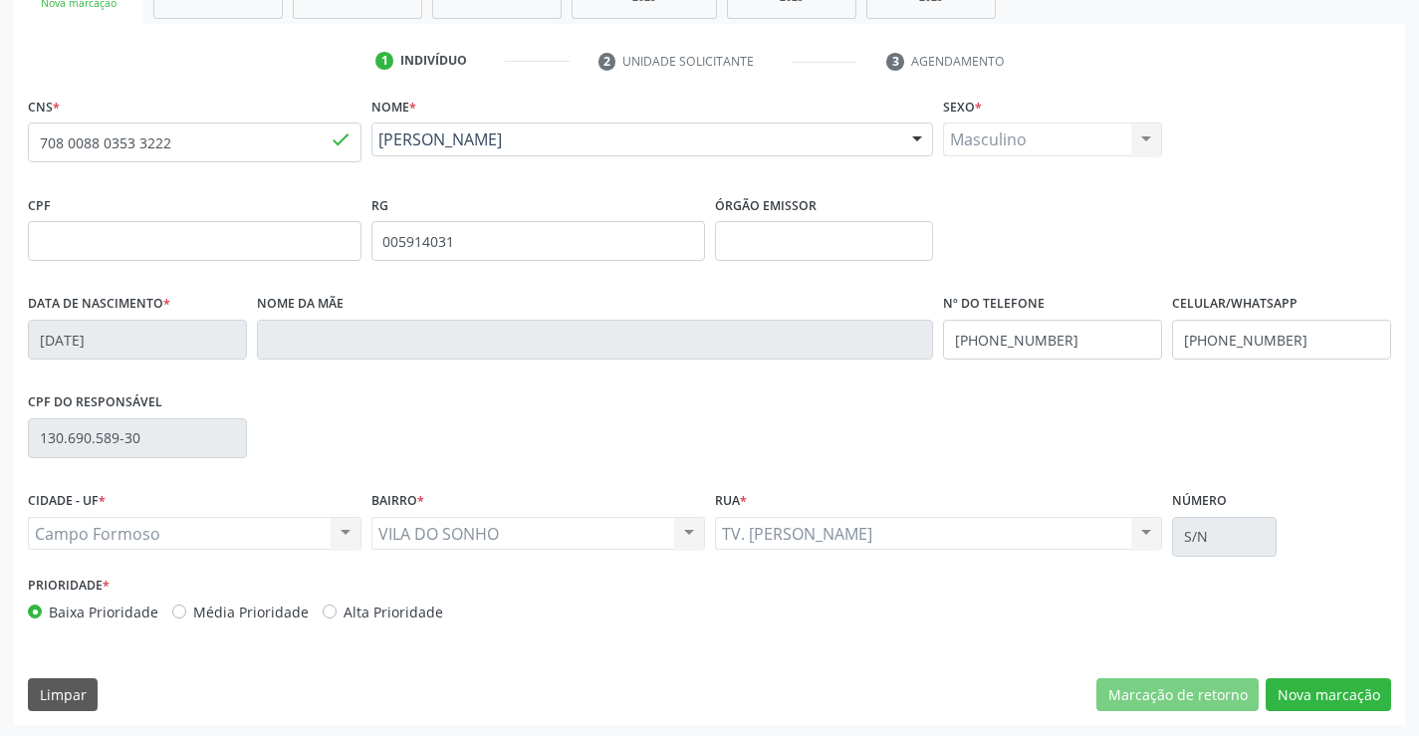
scroll to position [344, 0]
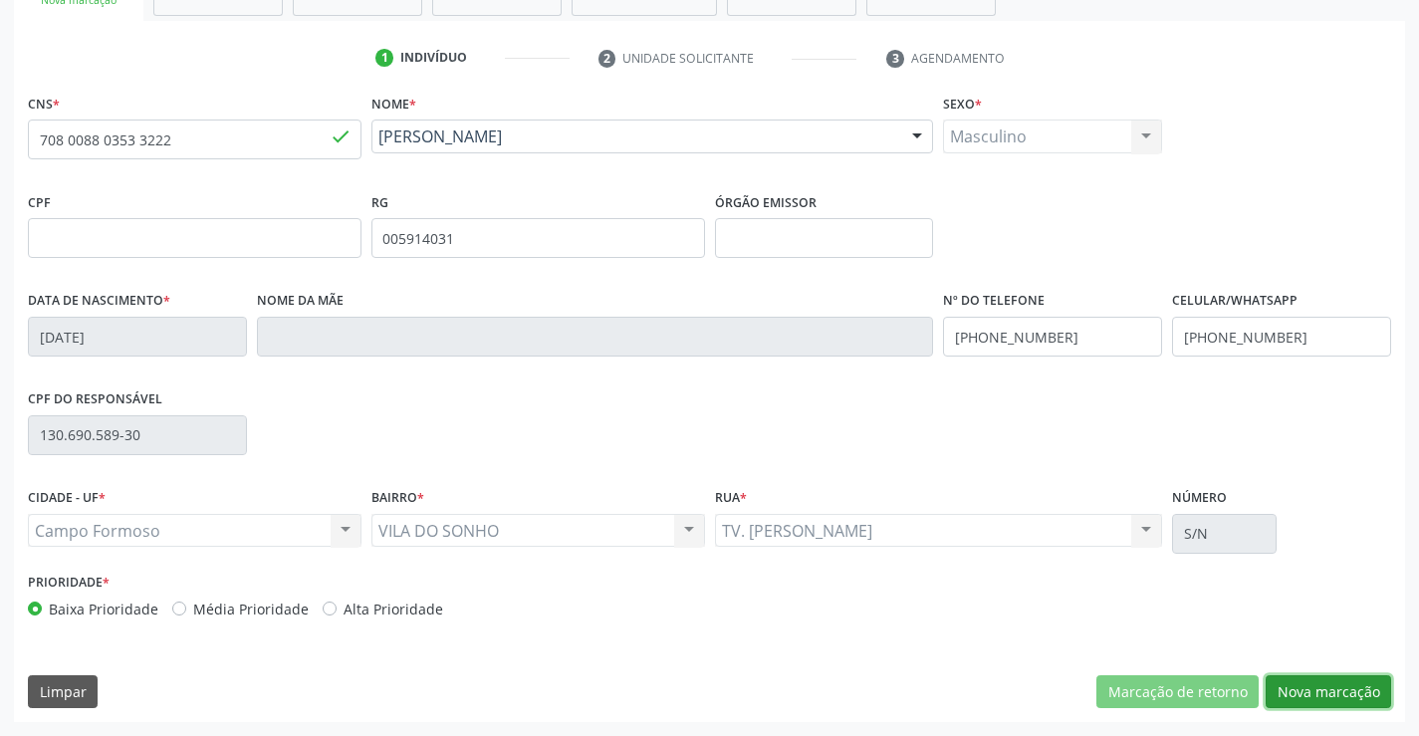
click at [1338, 696] on button "Nova marcação" at bounding box center [1328, 692] width 125 height 34
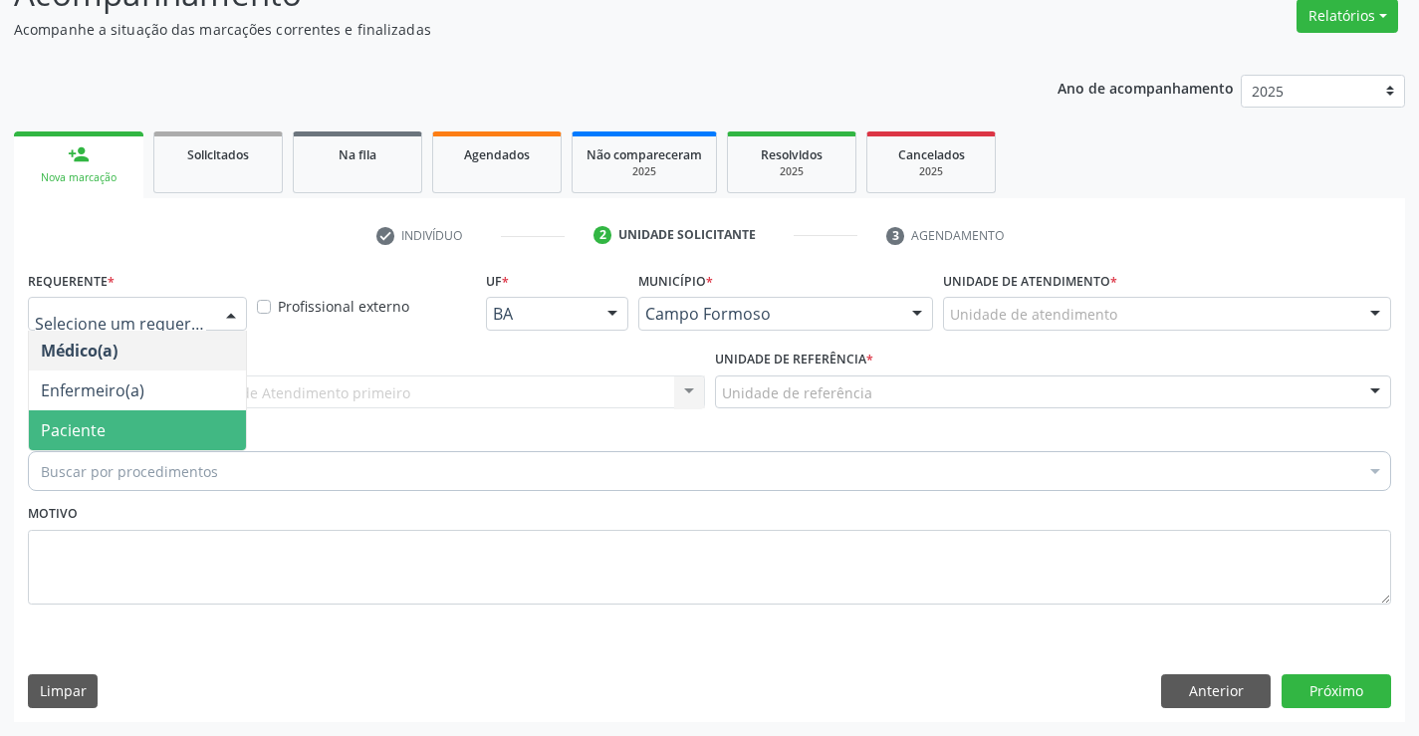
click at [110, 416] on span "Paciente" at bounding box center [137, 430] width 217 height 40
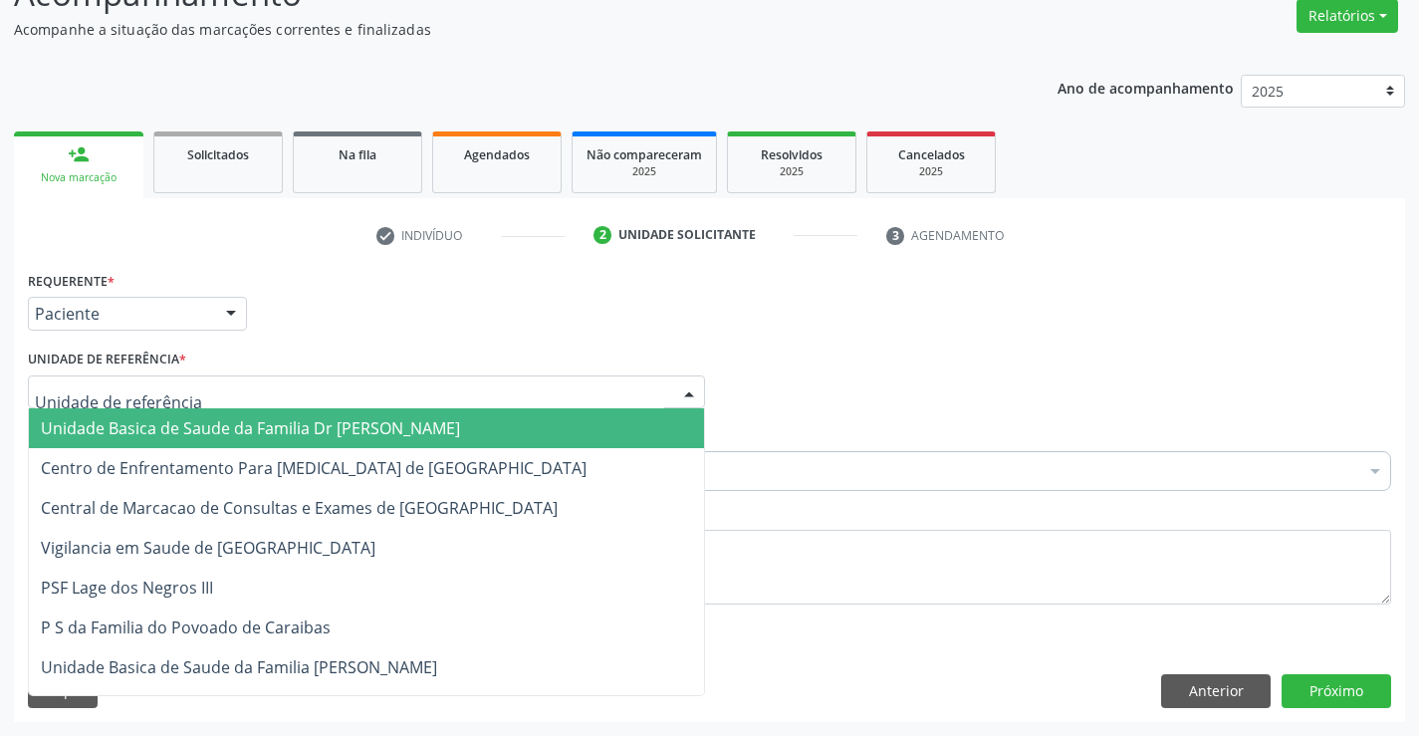
click at [156, 426] on span "Unidade Basica de Saude da Familia Dr [PERSON_NAME]" at bounding box center [250, 428] width 419 height 22
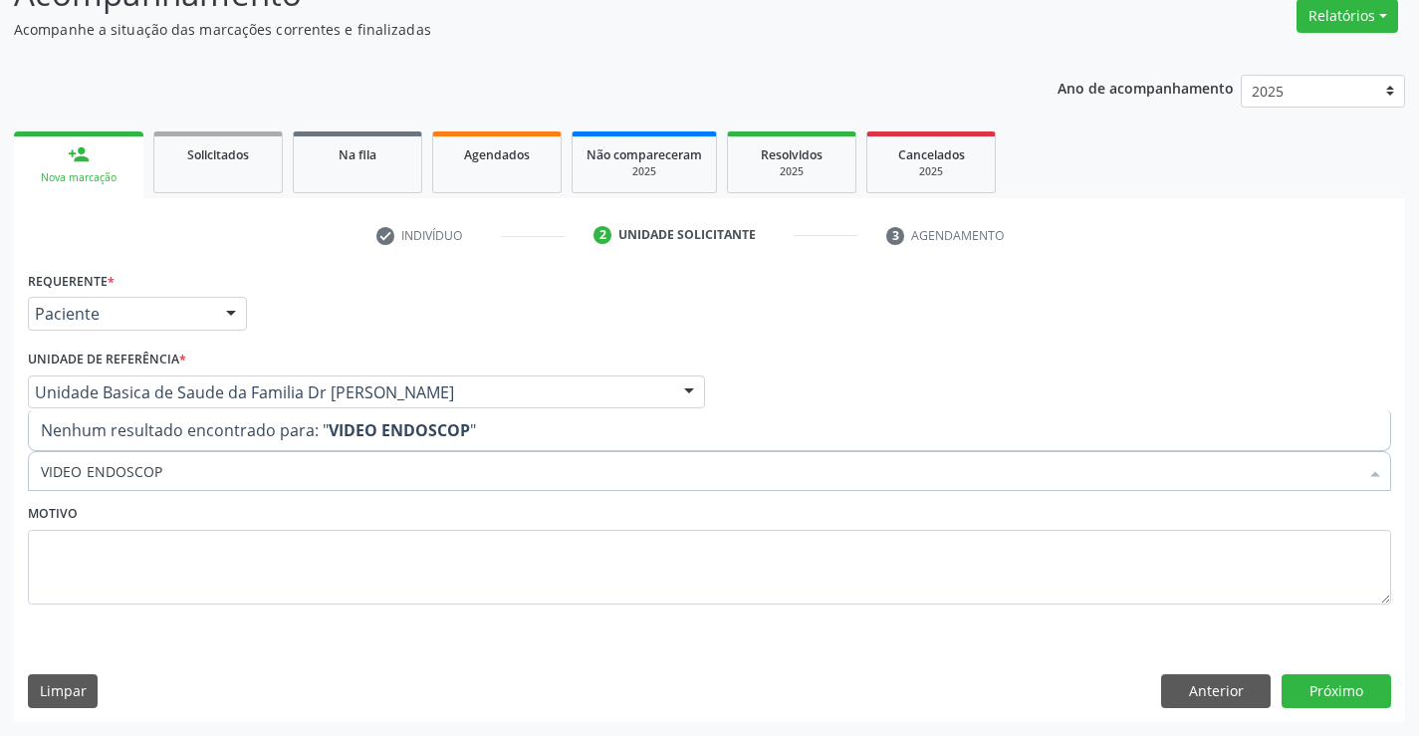
type input "VIDEO ENDOSCOP"
click at [294, 592] on textarea at bounding box center [710, 568] width 1364 height 76
click at [236, 470] on div "Buscar por procedimentos" at bounding box center [710, 471] width 1364 height 40
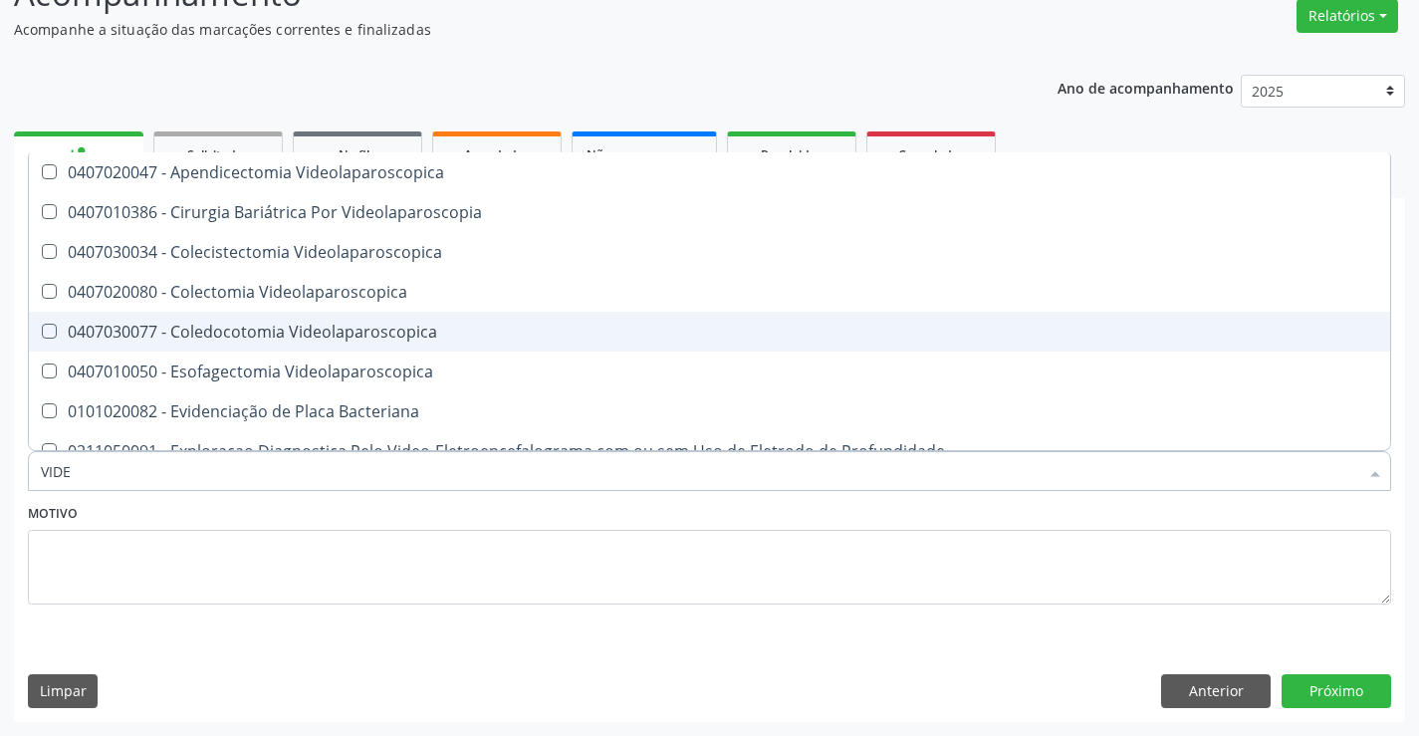
type input "VIDEO"
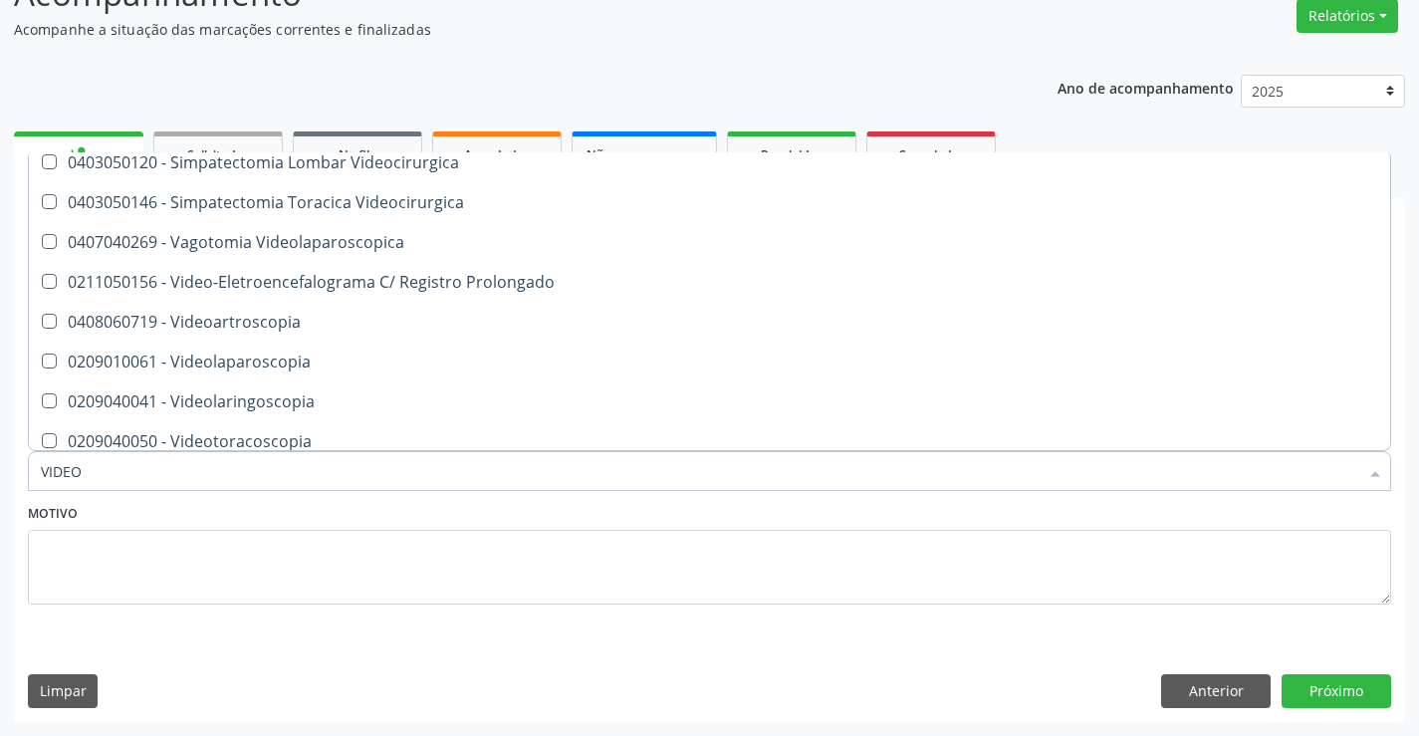
scroll to position [858, 0]
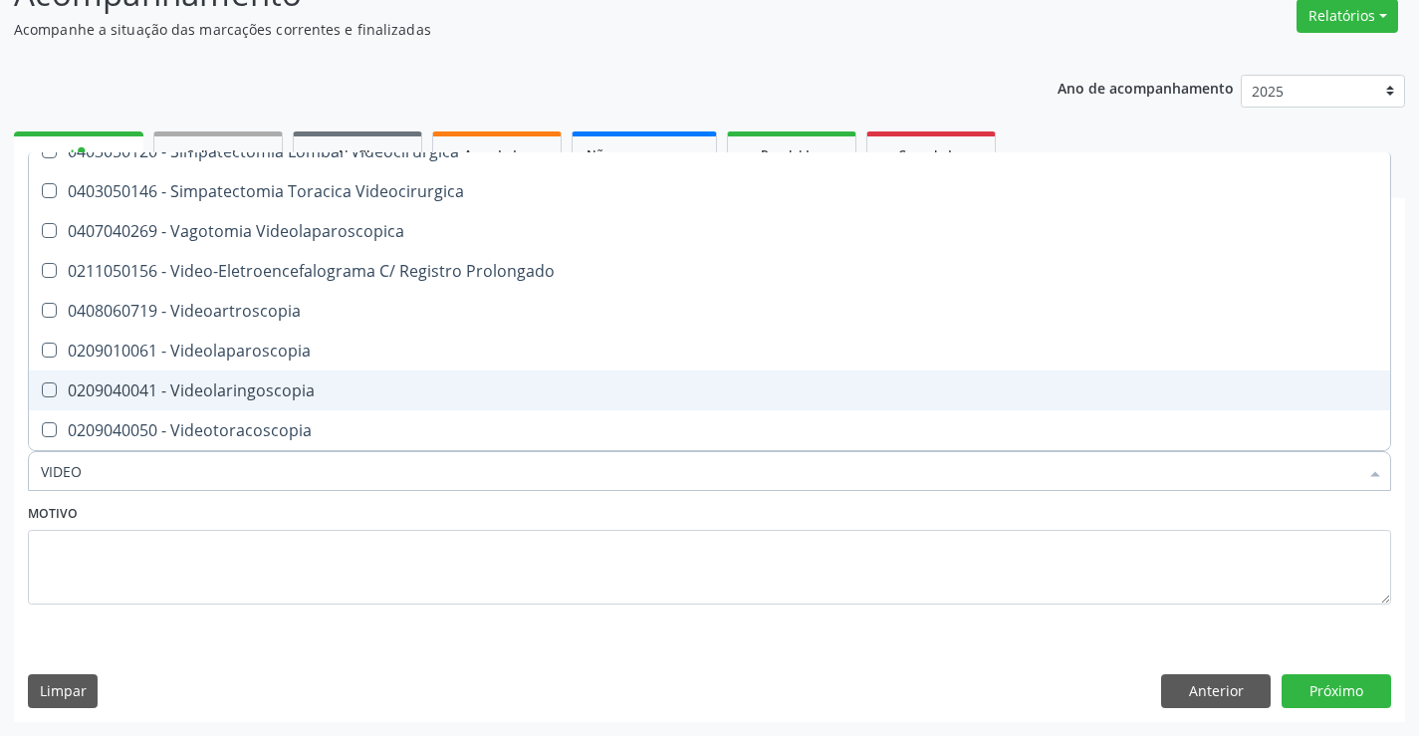
click at [297, 386] on div "0209040041 - Videolaringoscopia" at bounding box center [710, 390] width 1338 height 16
checkbox Videolaringoscopia "true"
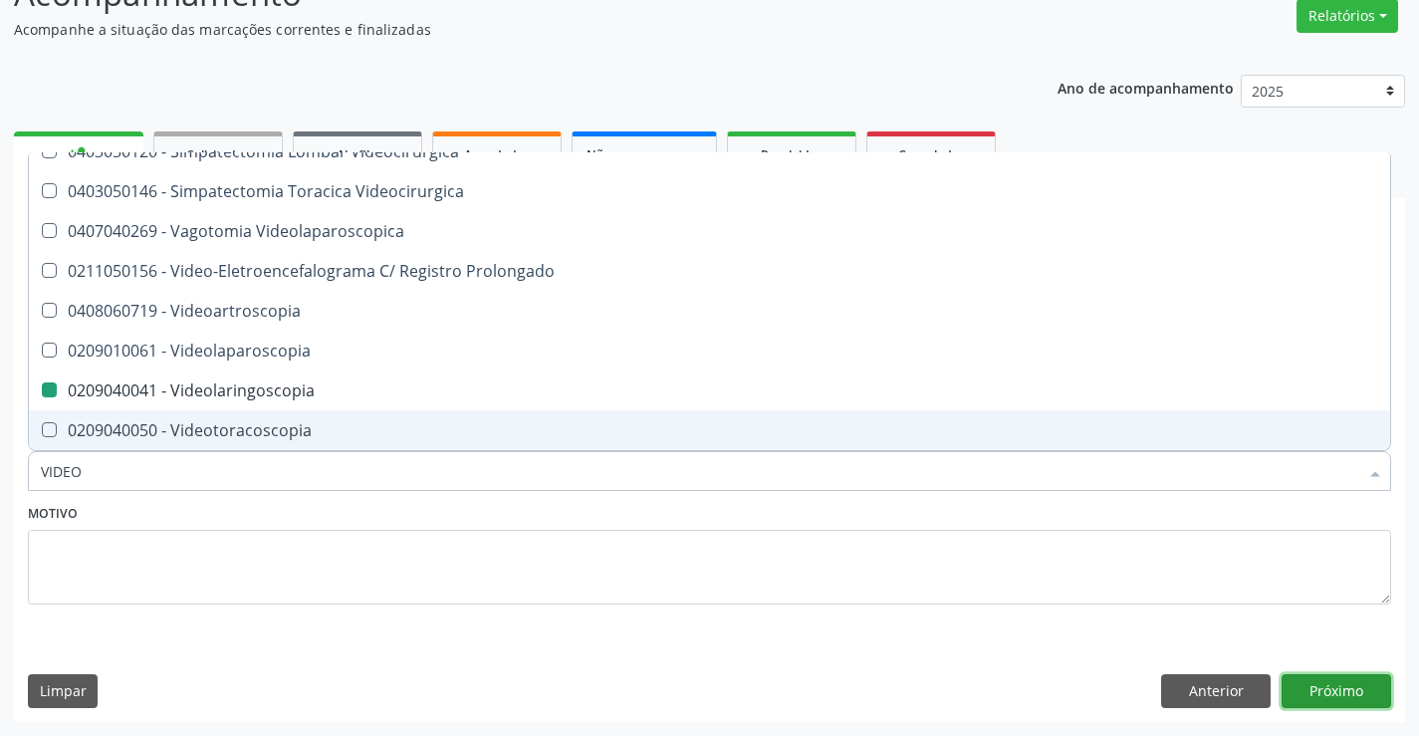
click at [1330, 681] on button "Próximo" at bounding box center [1337, 691] width 110 height 34
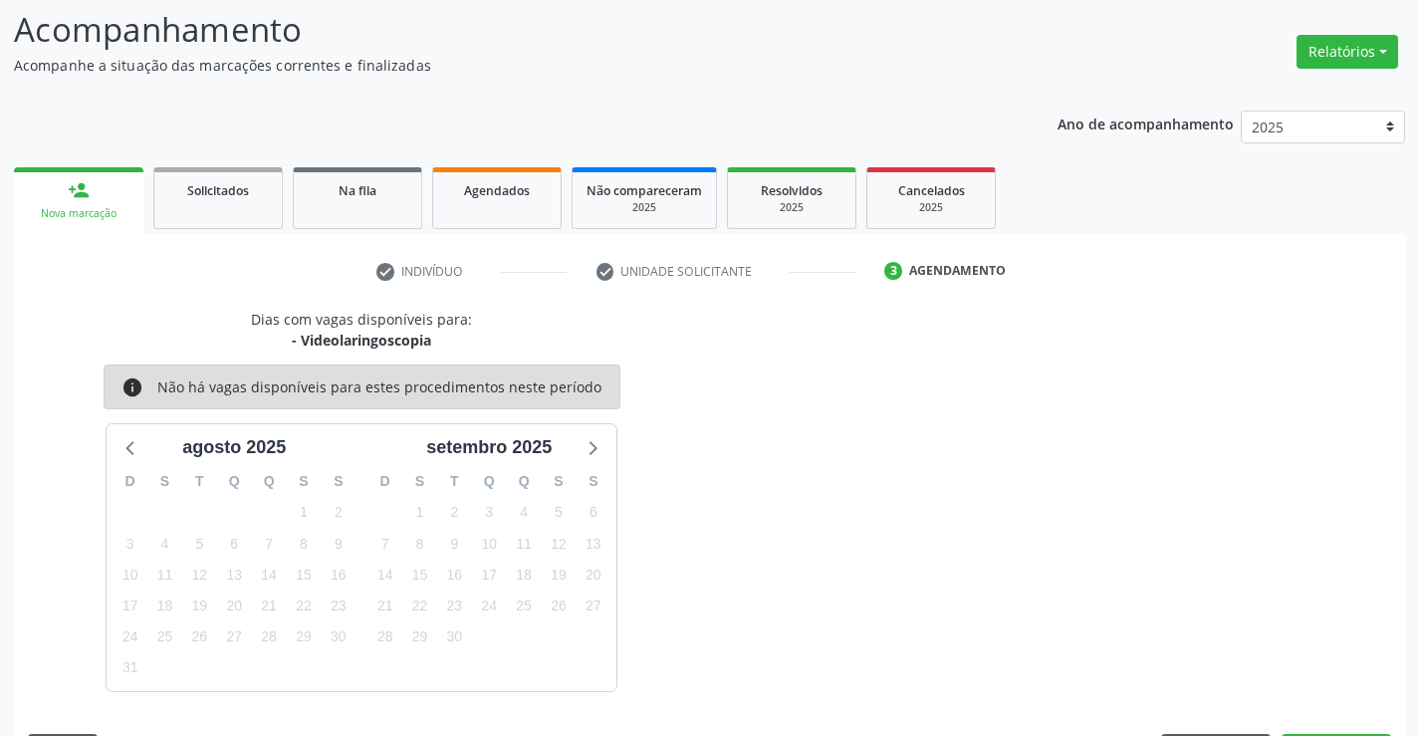
scroll to position [166, 0]
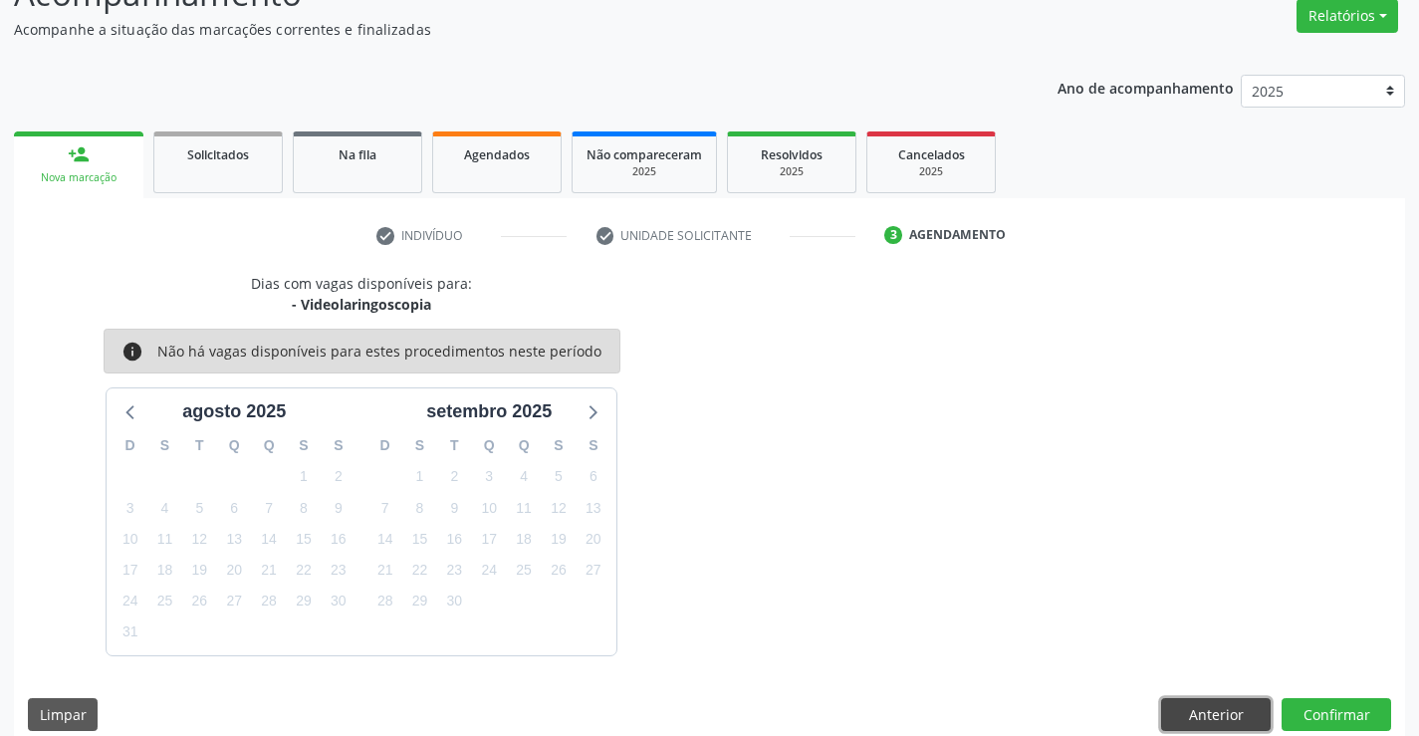
click at [1206, 716] on button "Anterior" at bounding box center [1216, 715] width 110 height 34
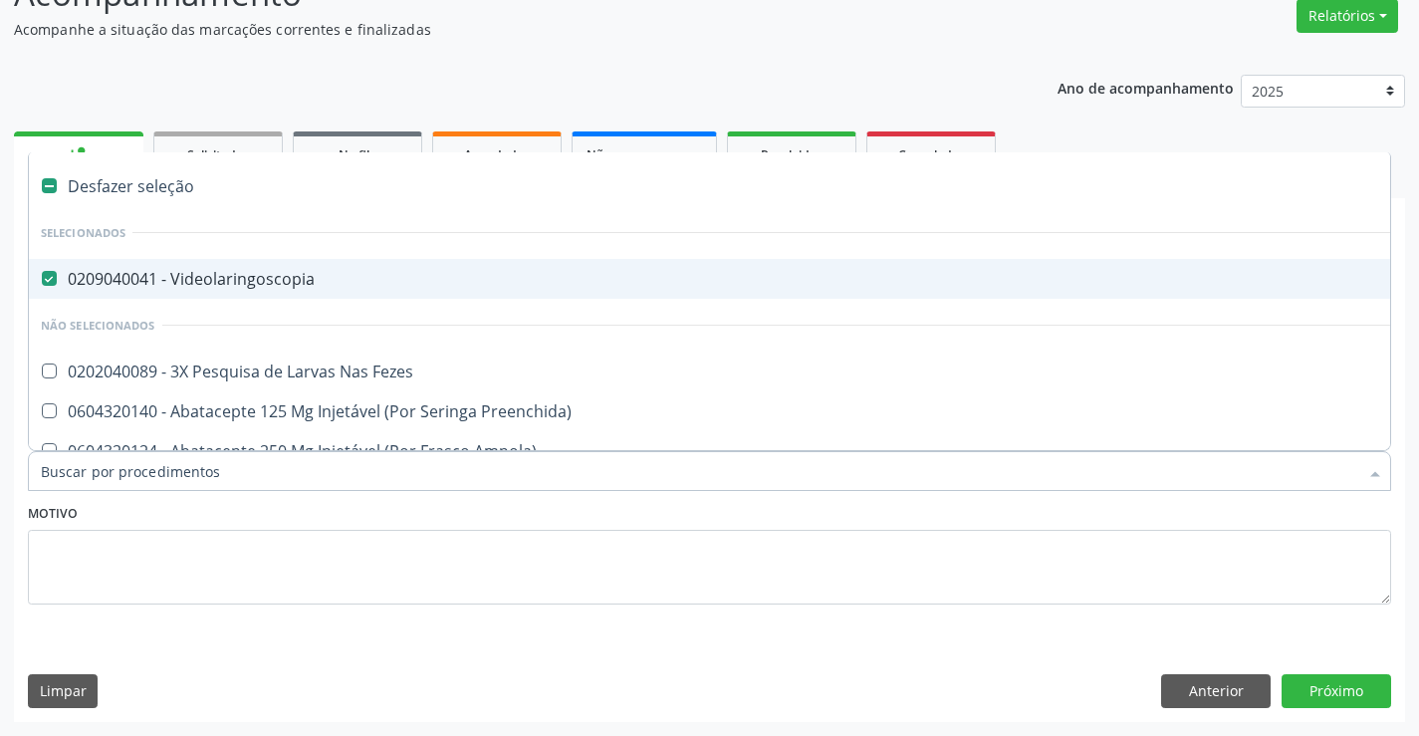
click at [276, 274] on div "0209040041 - Videolaringoscopia" at bounding box center [816, 279] width 1551 height 16
checkbox Videolaringoscopia "false"
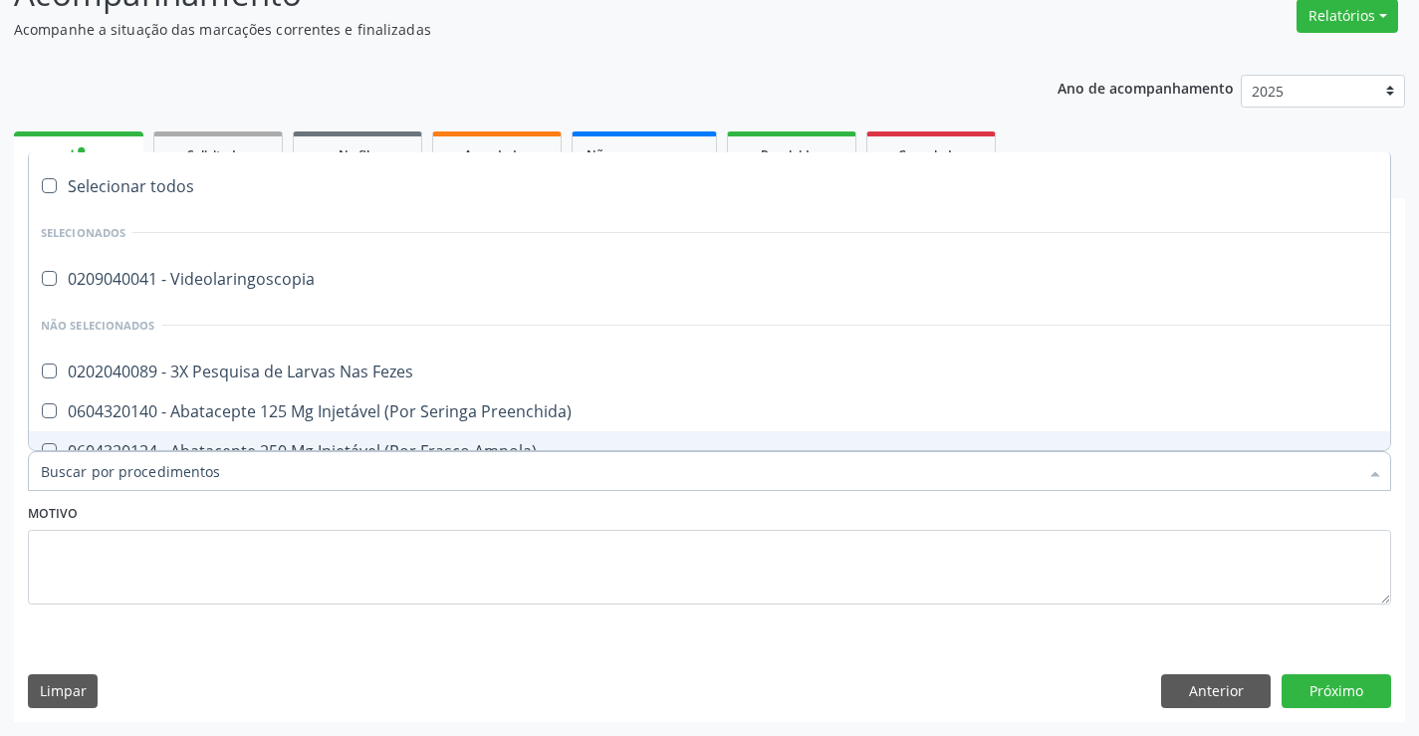
click at [164, 479] on input "Item de agendamento *" at bounding box center [700, 471] width 1318 height 40
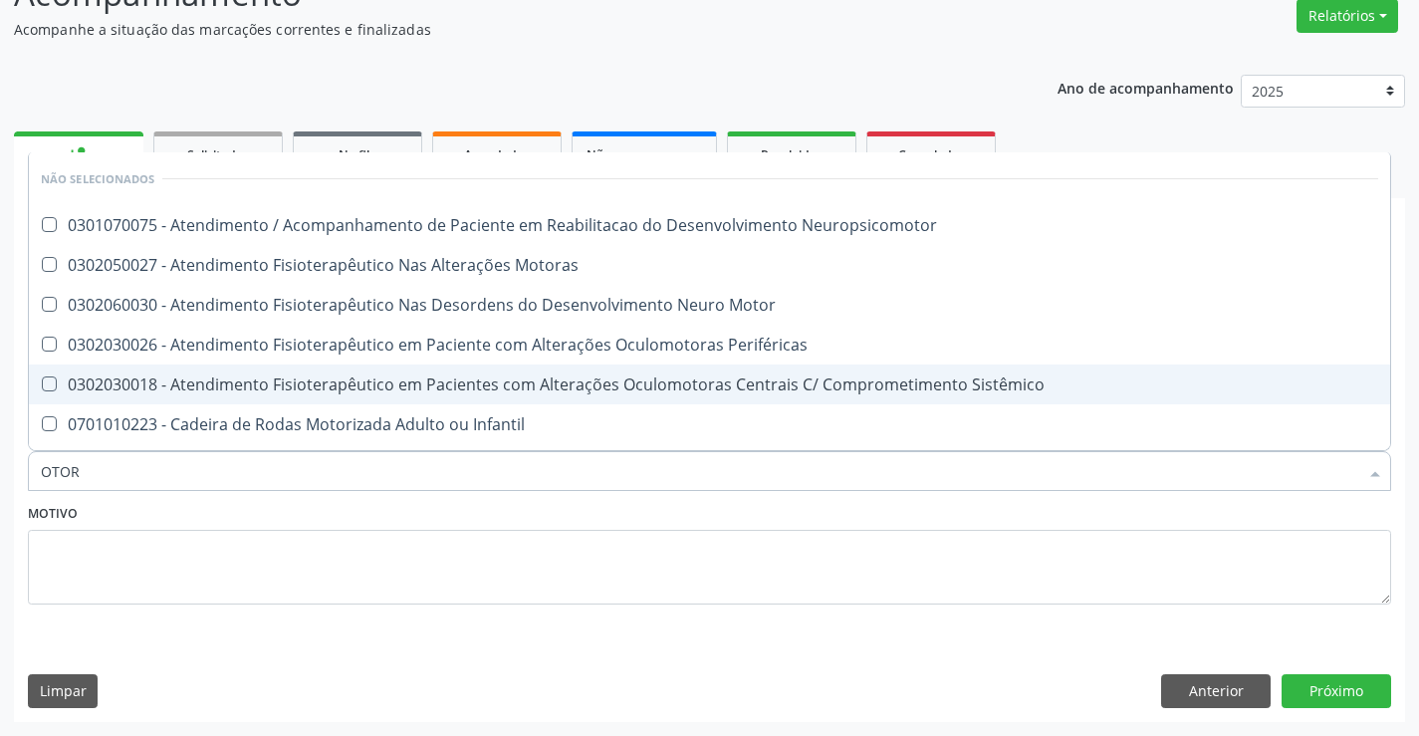
type input "OTORR"
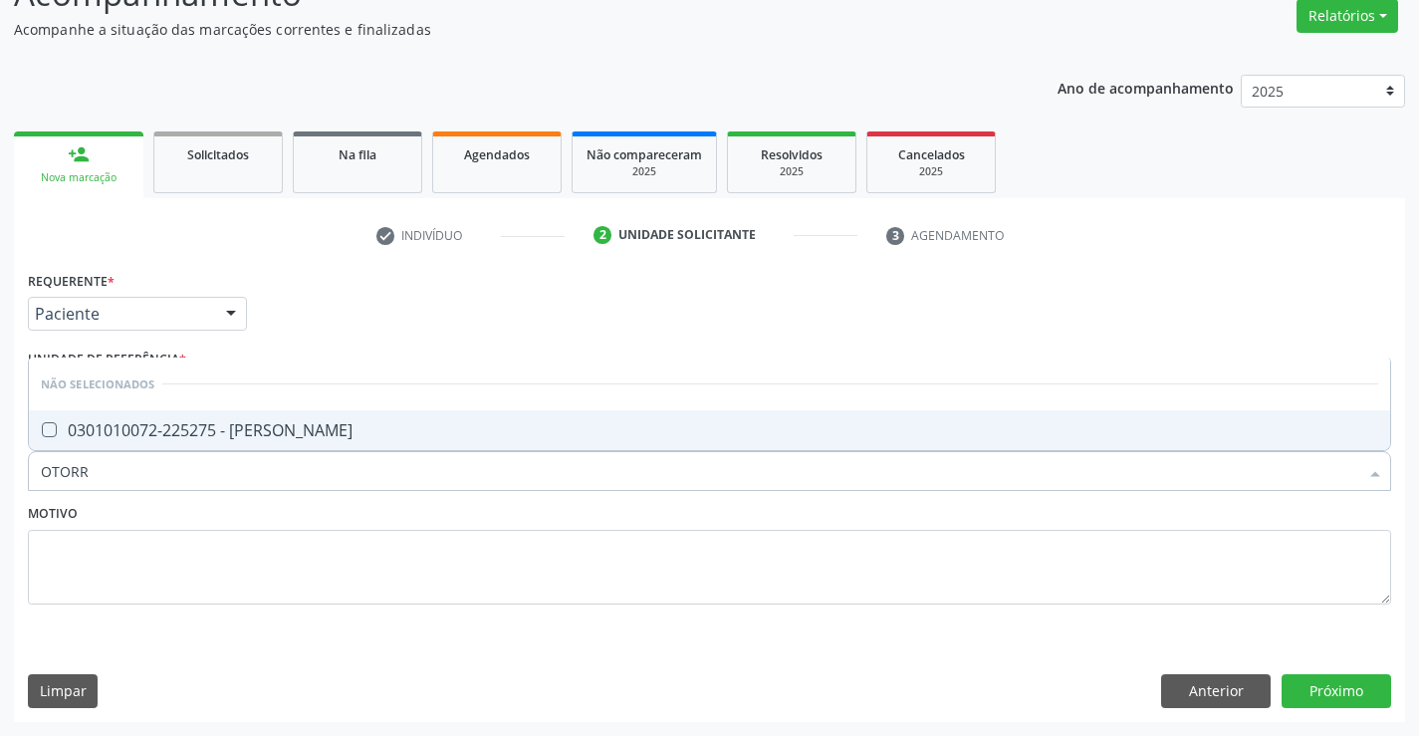
click at [306, 433] on div "0301010072-225275 - Médico Otorrinolaringologista" at bounding box center [710, 430] width 1338 height 16
checkbox Otorrinolaringologista "true"
click at [1341, 696] on button "Próximo" at bounding box center [1337, 691] width 110 height 34
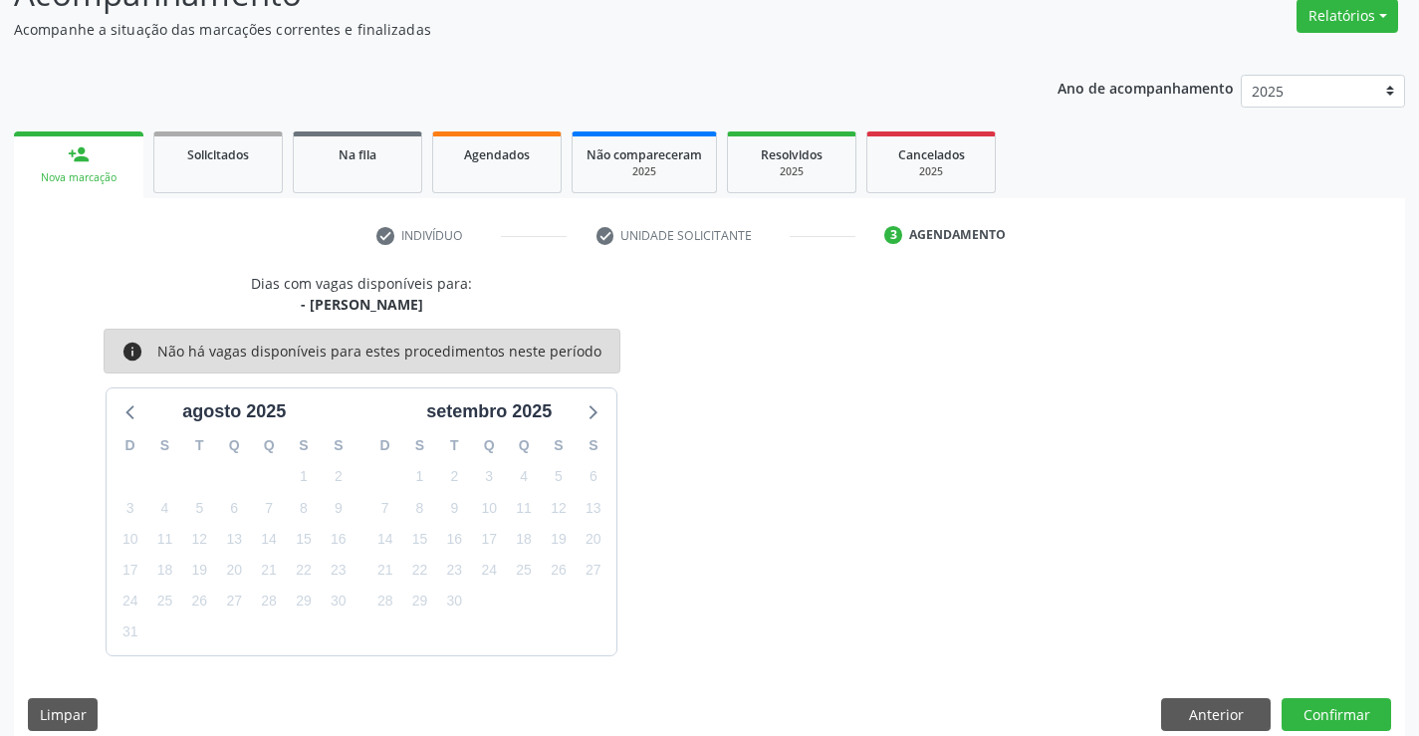
click at [1341, 696] on div "Dias com vagas disponíveis para: - Médico Otorrinolaringologista info Não há va…" at bounding box center [709, 509] width 1391 height 472
click at [1327, 705] on button "Confirmar" at bounding box center [1337, 715] width 110 height 34
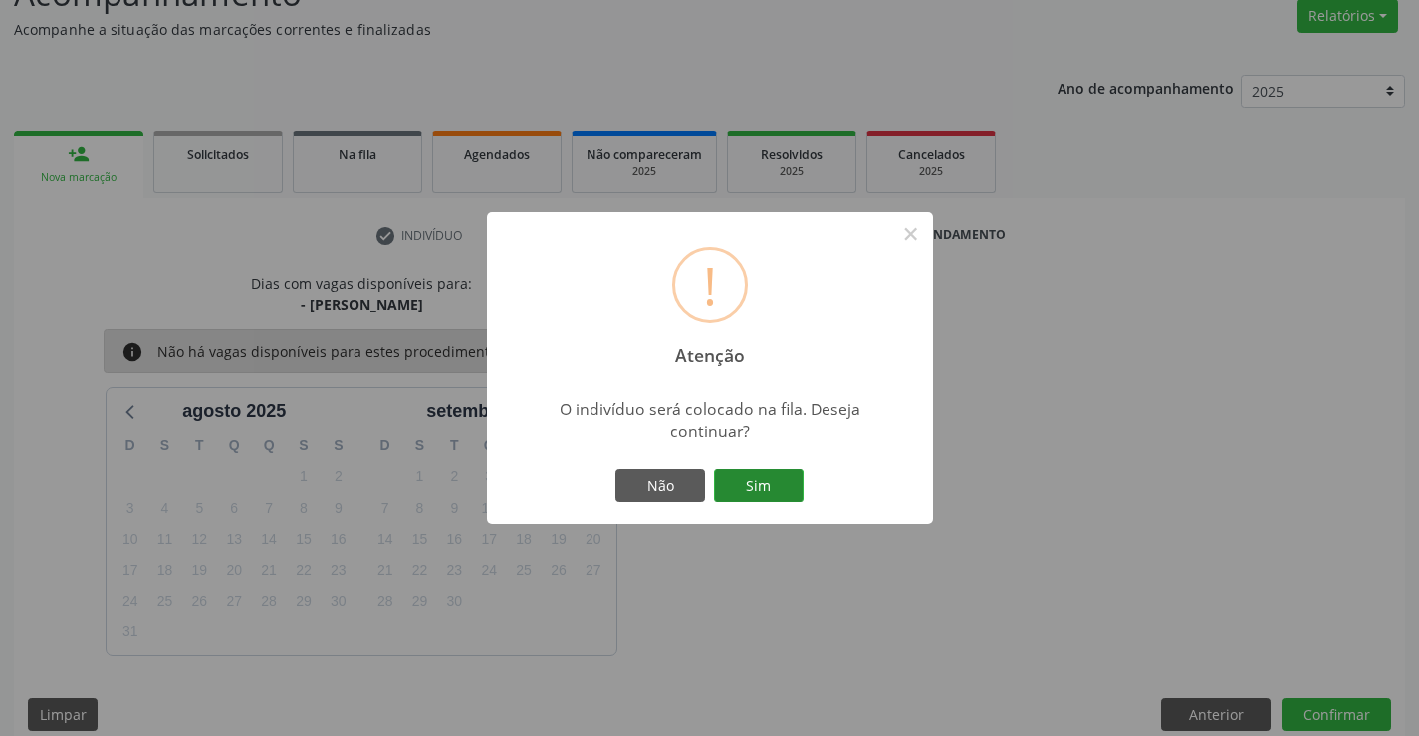
click at [775, 475] on button "Sim" at bounding box center [759, 486] width 90 height 34
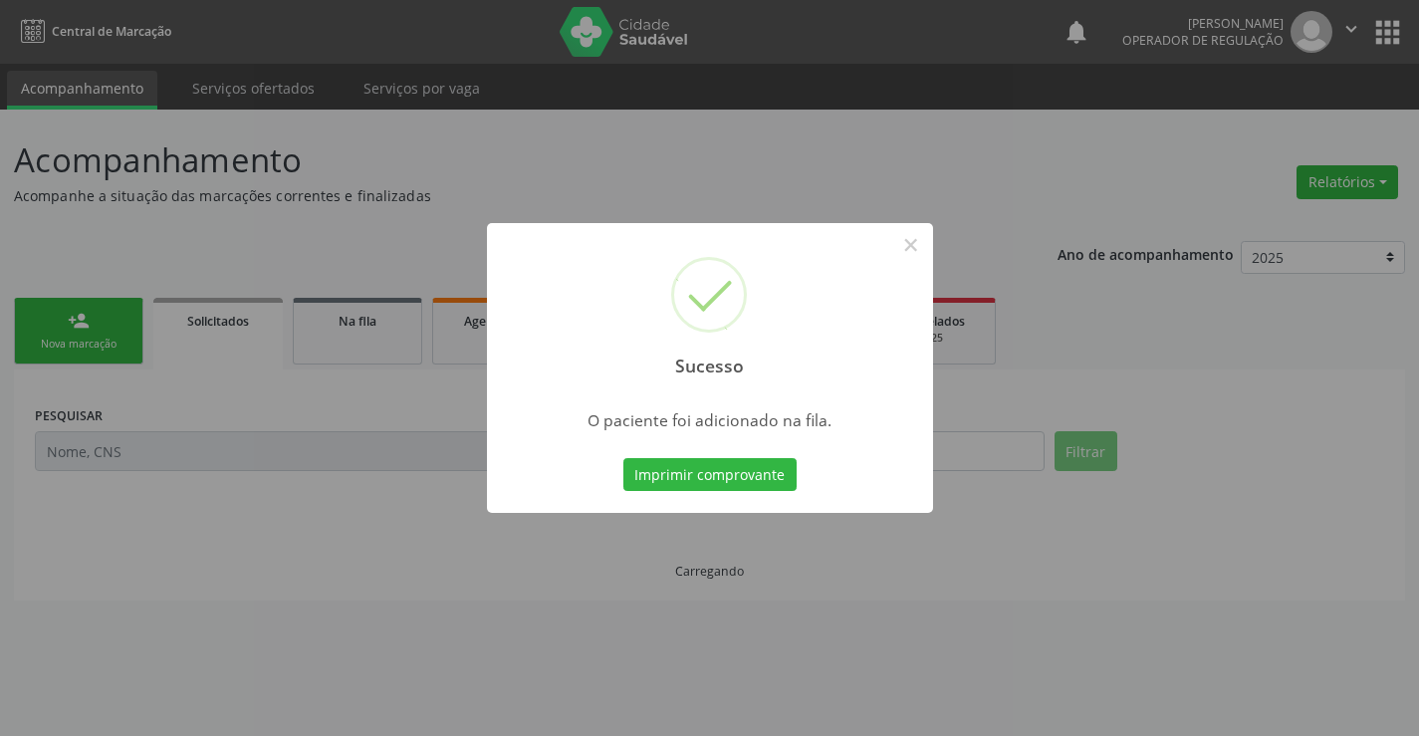
scroll to position [0, 0]
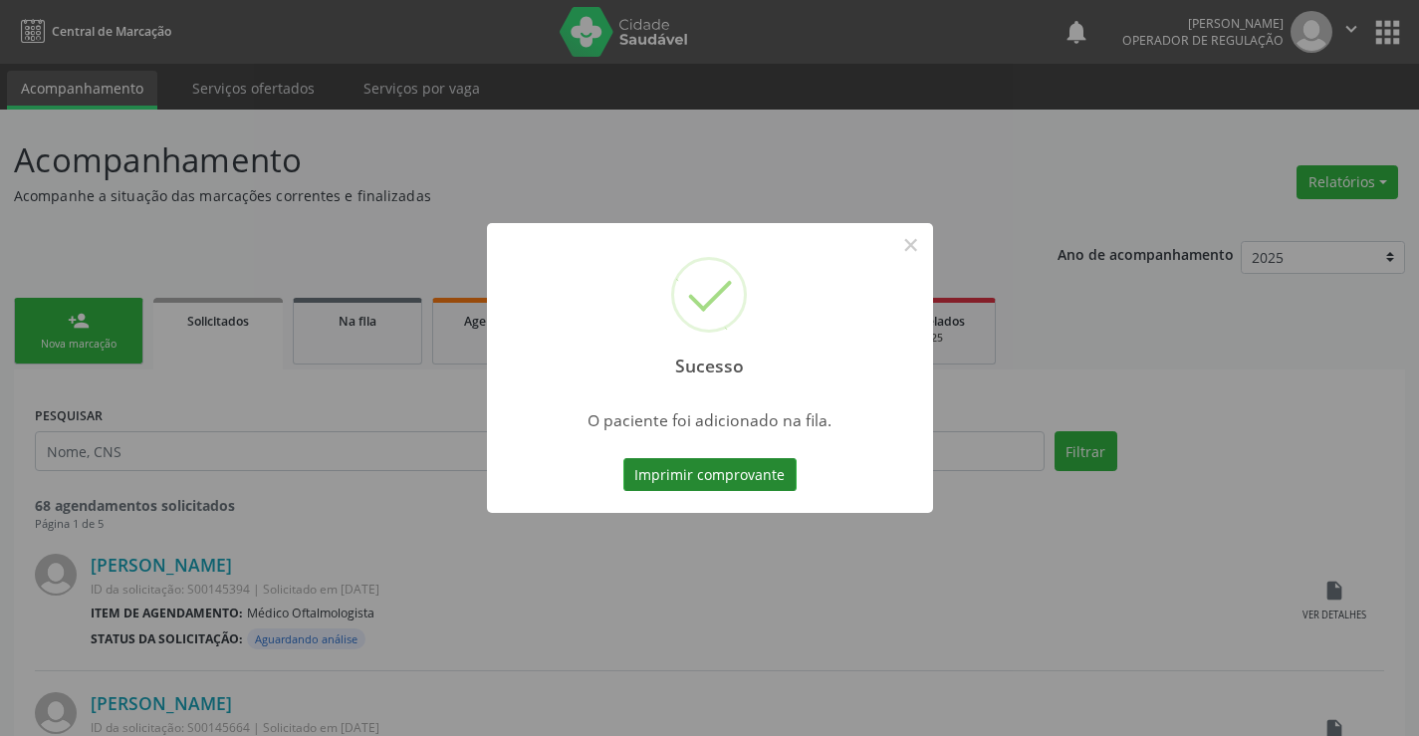
click at [753, 474] on button "Imprimir comprovante" at bounding box center [710, 475] width 173 height 34
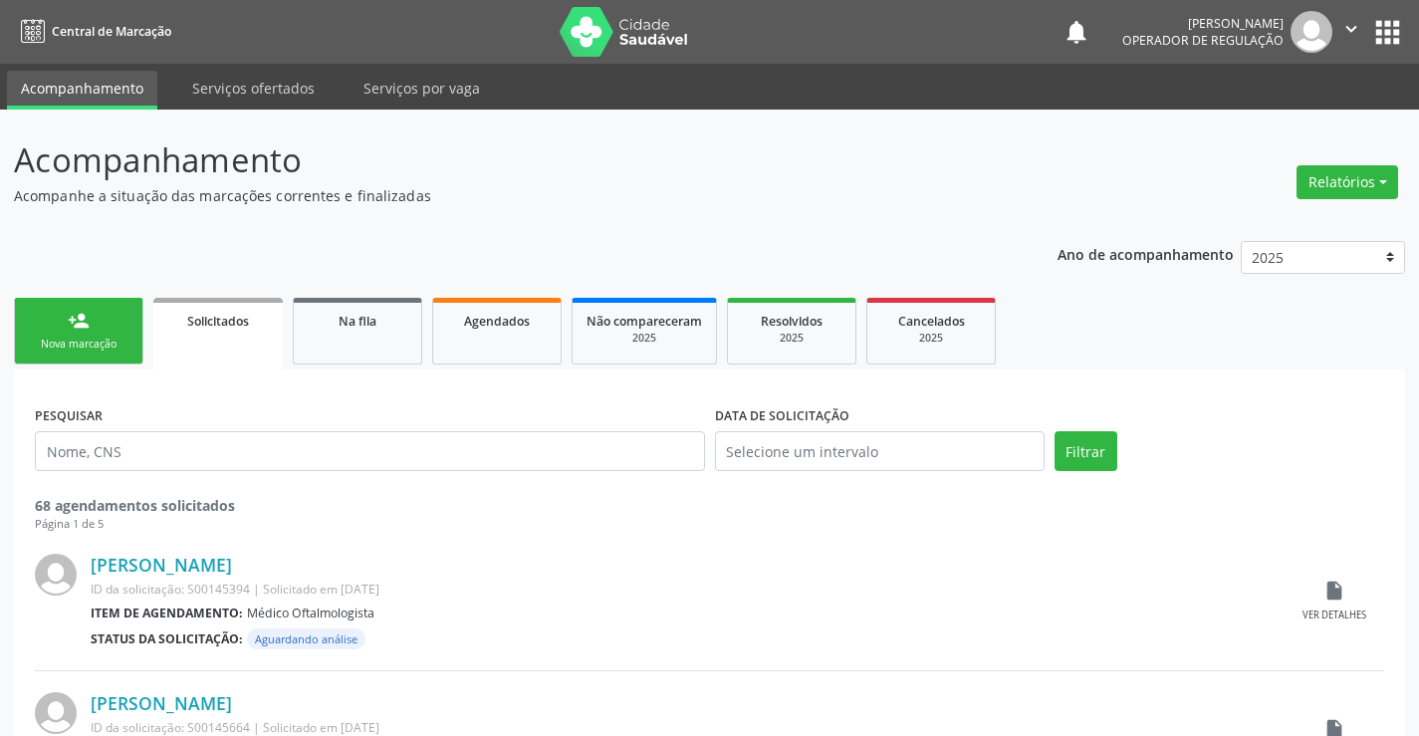
click at [65, 313] on link "person_add Nova marcação" at bounding box center [78, 331] width 129 height 67
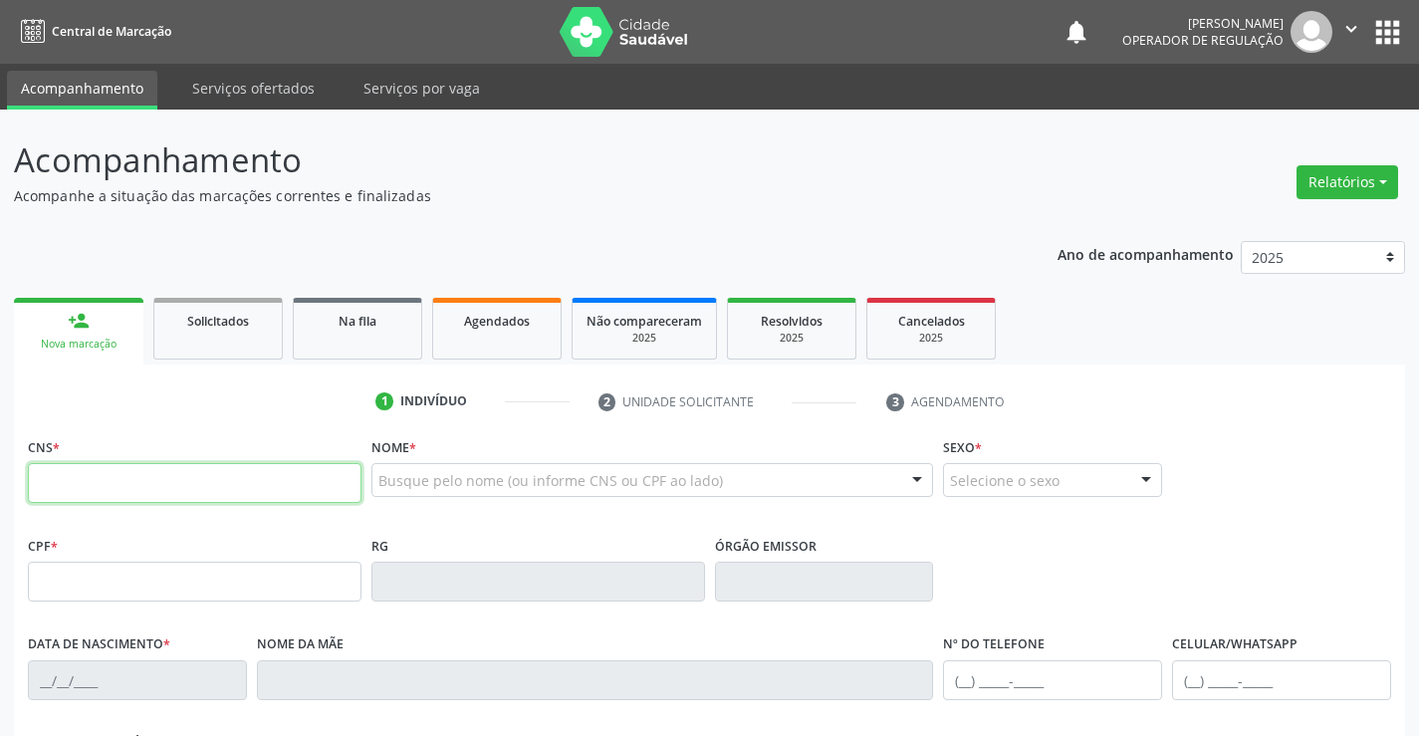
click at [96, 483] on input "text" at bounding box center [195, 483] width 334 height 40
type input "700 0032 5663 8206"
type input "2069226808"
type input "07/02/2000"
type input "(74) 98824-4336"
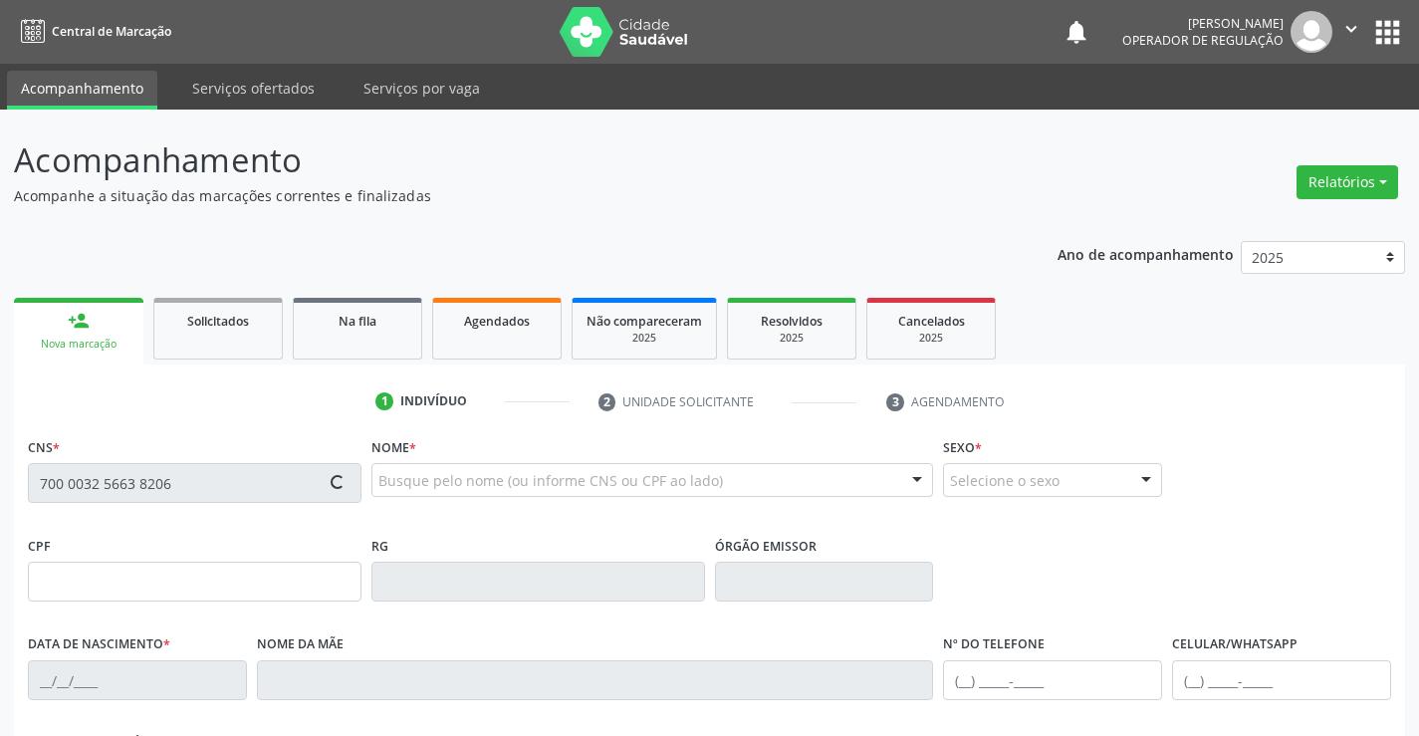
type input "S/N"
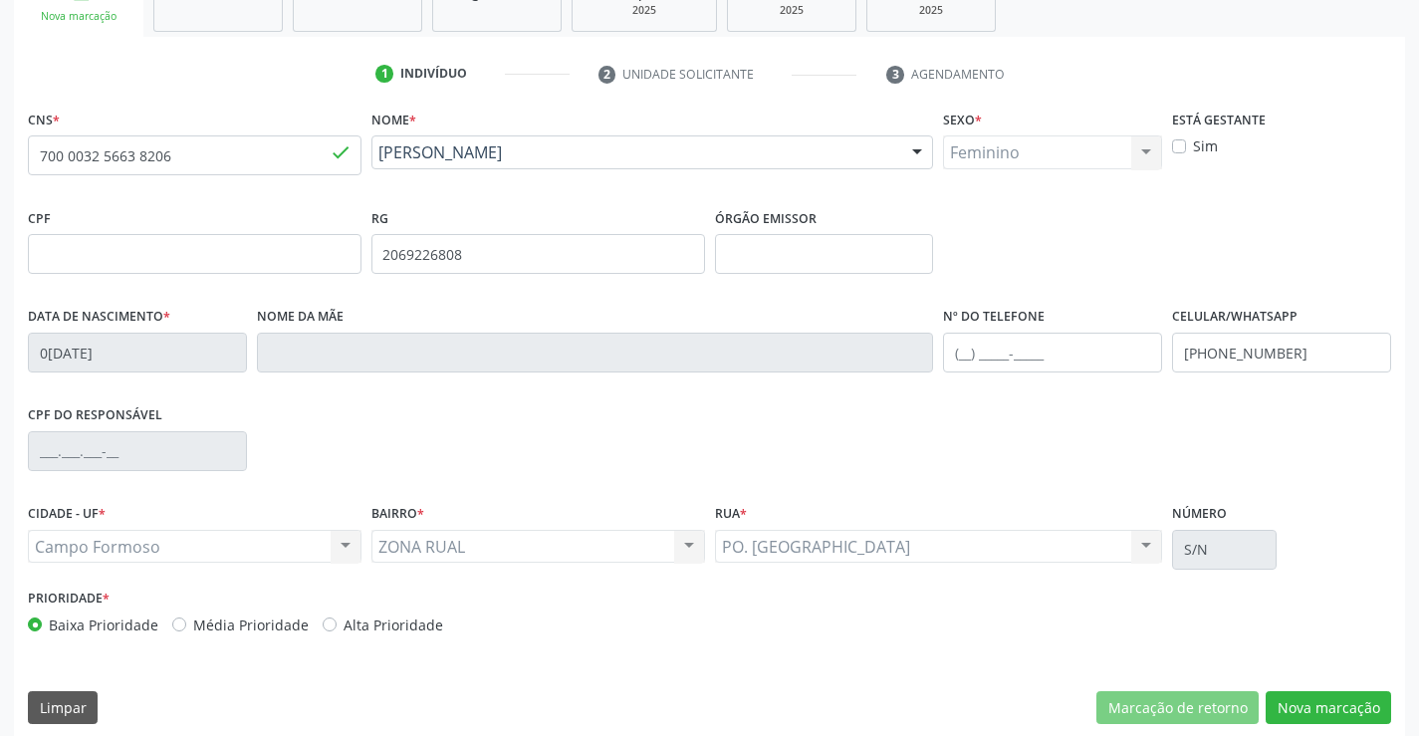
scroll to position [344, 0]
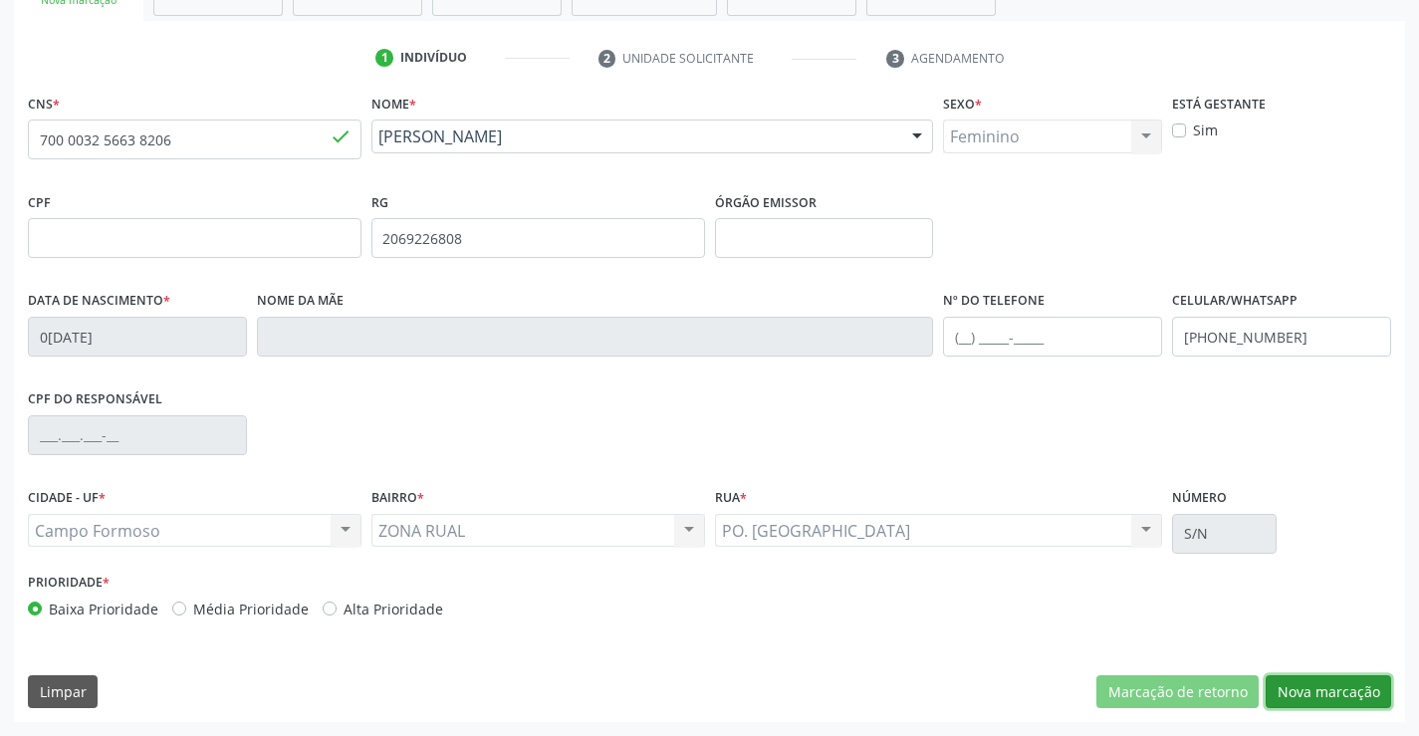
click at [1326, 679] on button "Nova marcação" at bounding box center [1328, 692] width 125 height 34
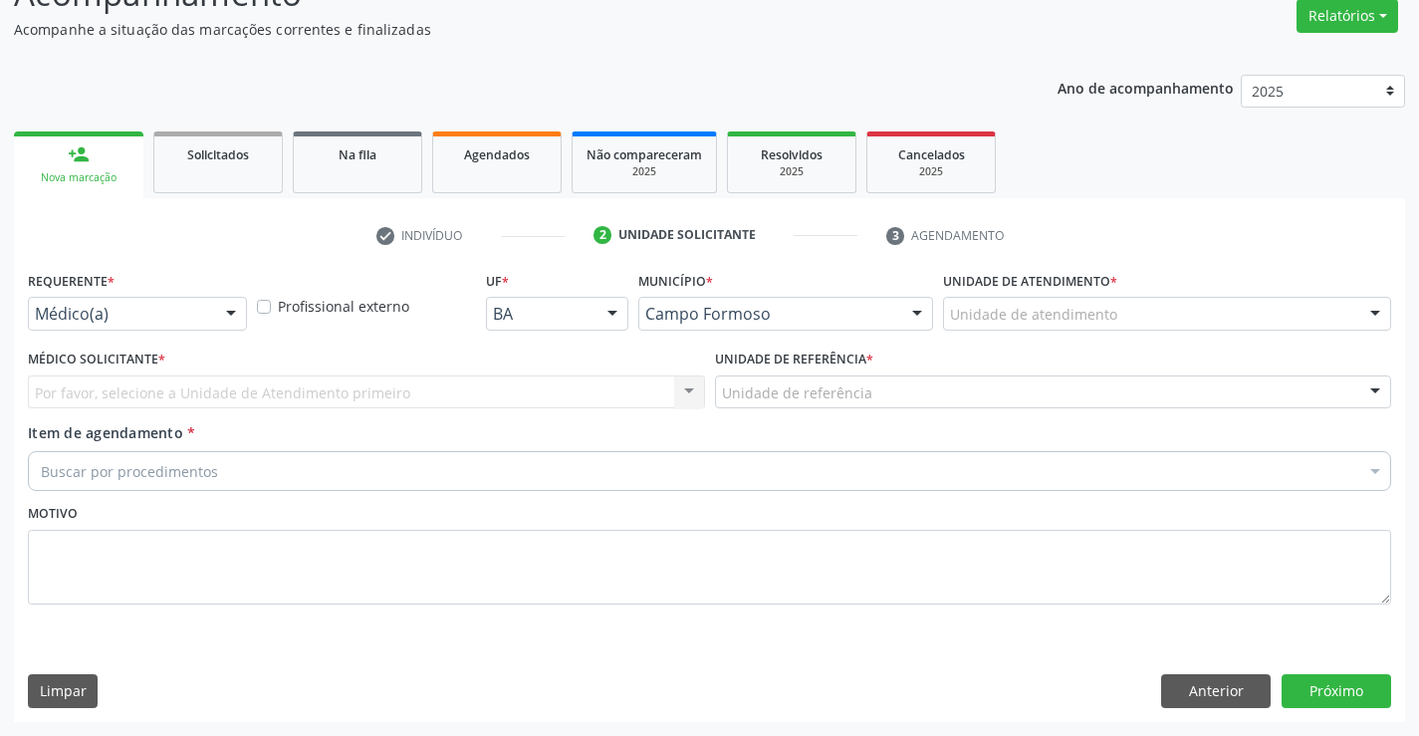
scroll to position [166, 0]
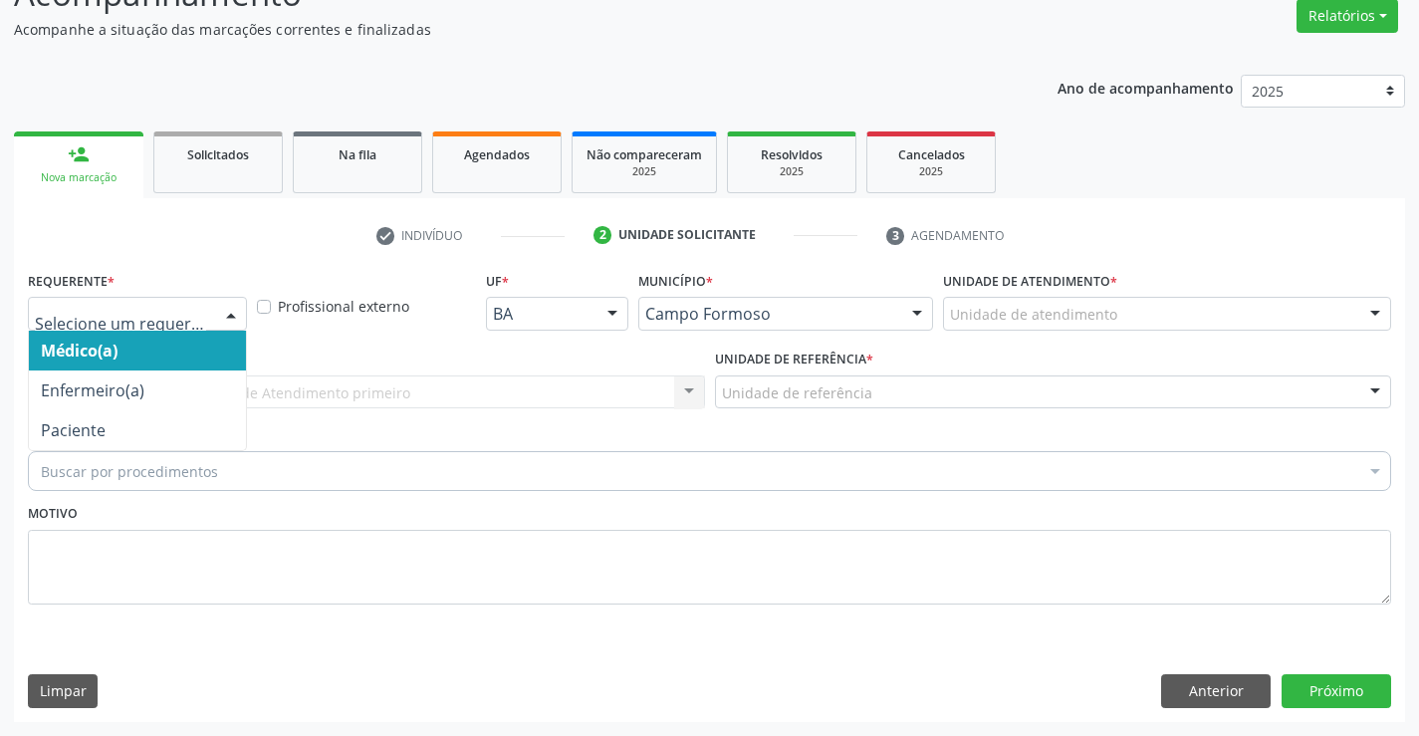
click at [115, 298] on div at bounding box center [137, 314] width 219 height 34
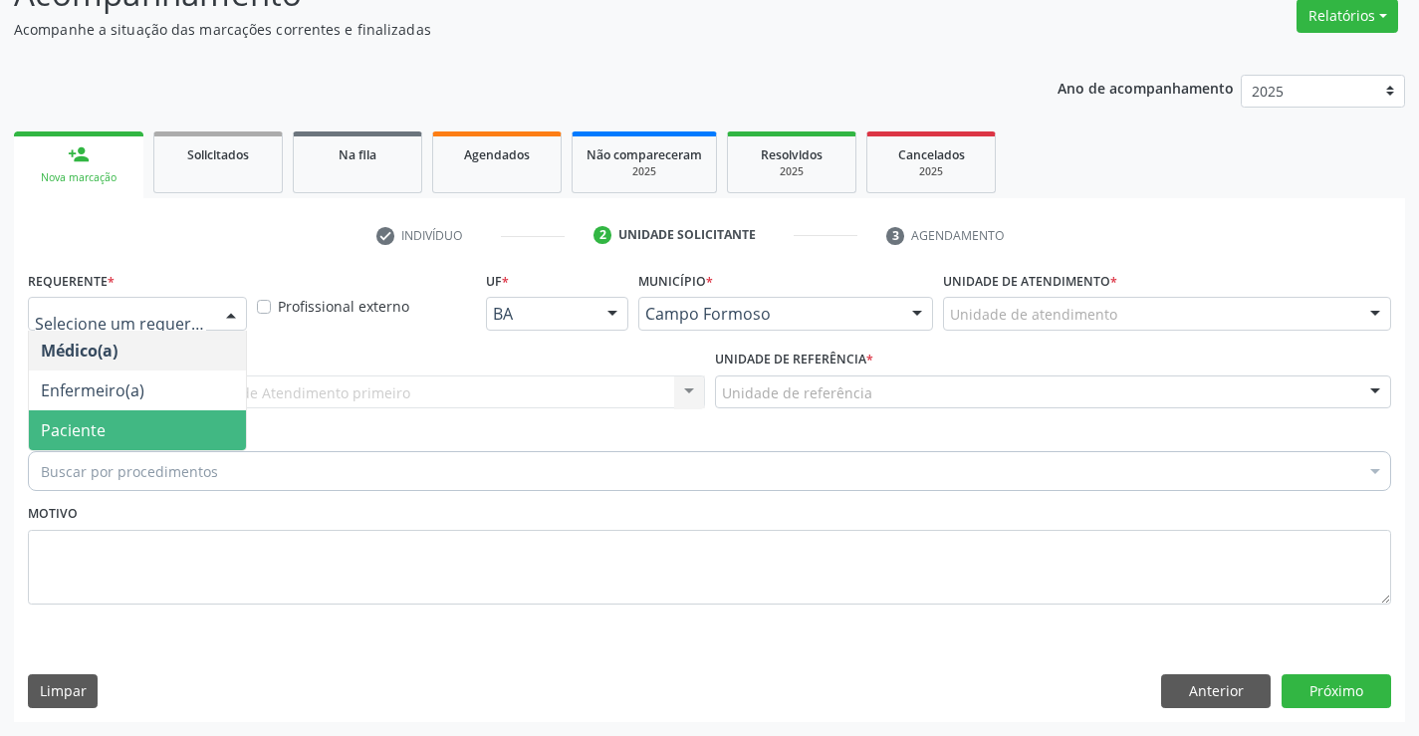
click at [93, 440] on span "Paciente" at bounding box center [73, 430] width 65 height 22
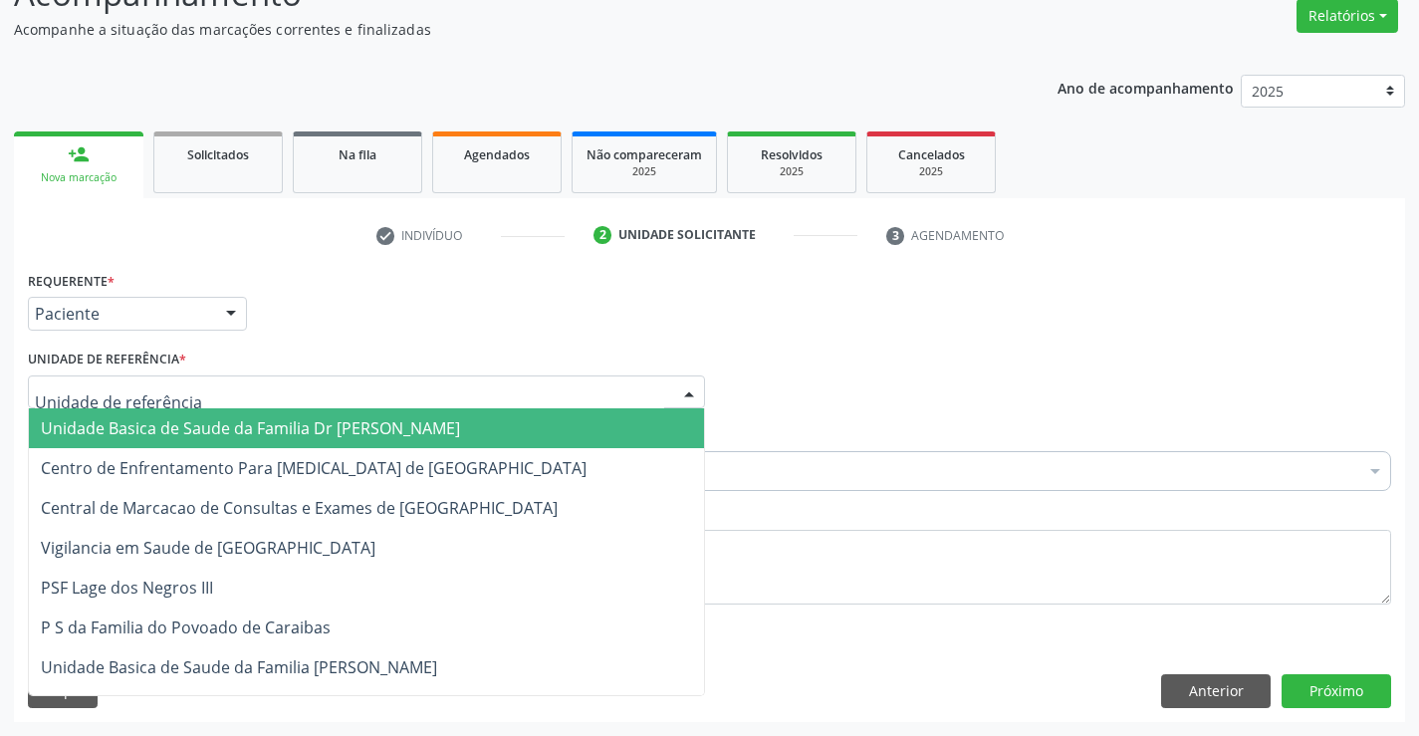
click at [160, 420] on span "Unidade Basica de Saude da Familia Dr [PERSON_NAME]" at bounding box center [250, 428] width 419 height 22
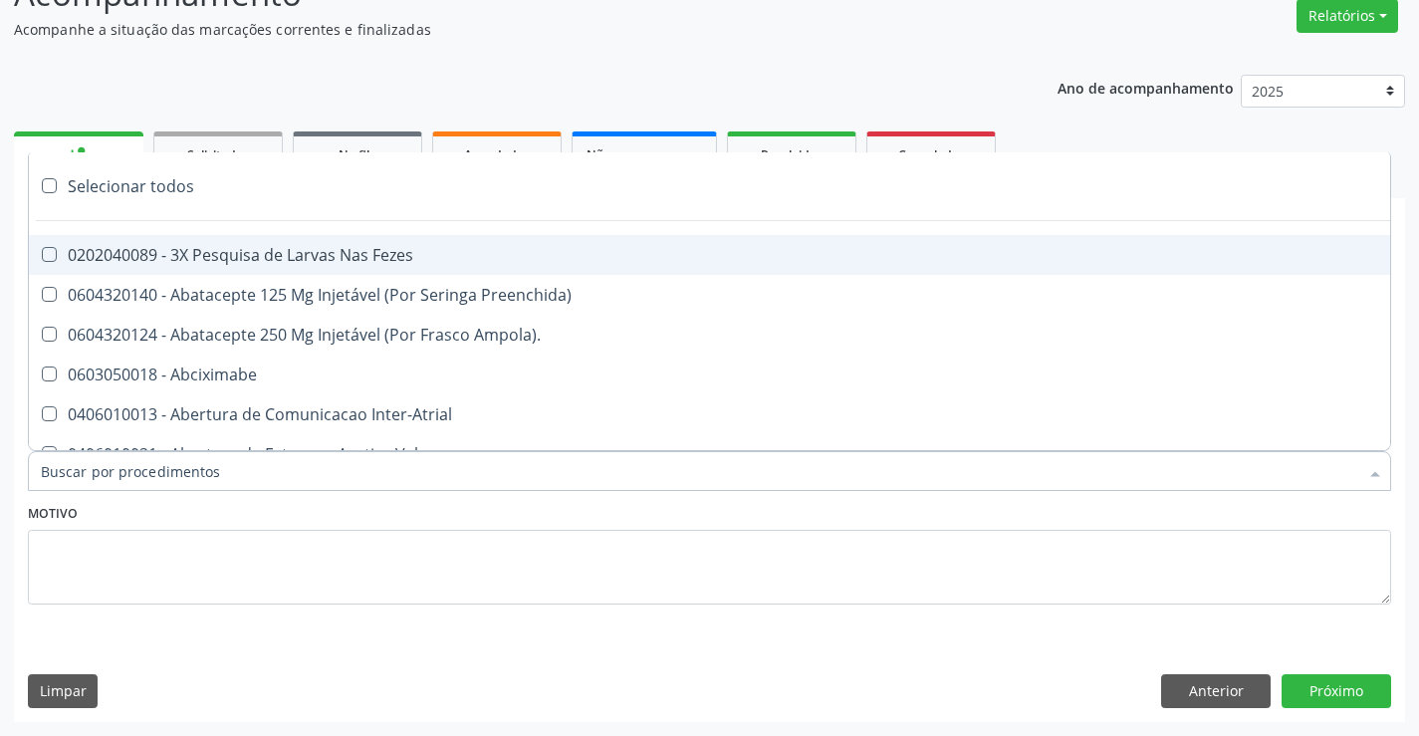
click at [141, 463] on div at bounding box center [710, 471] width 1364 height 40
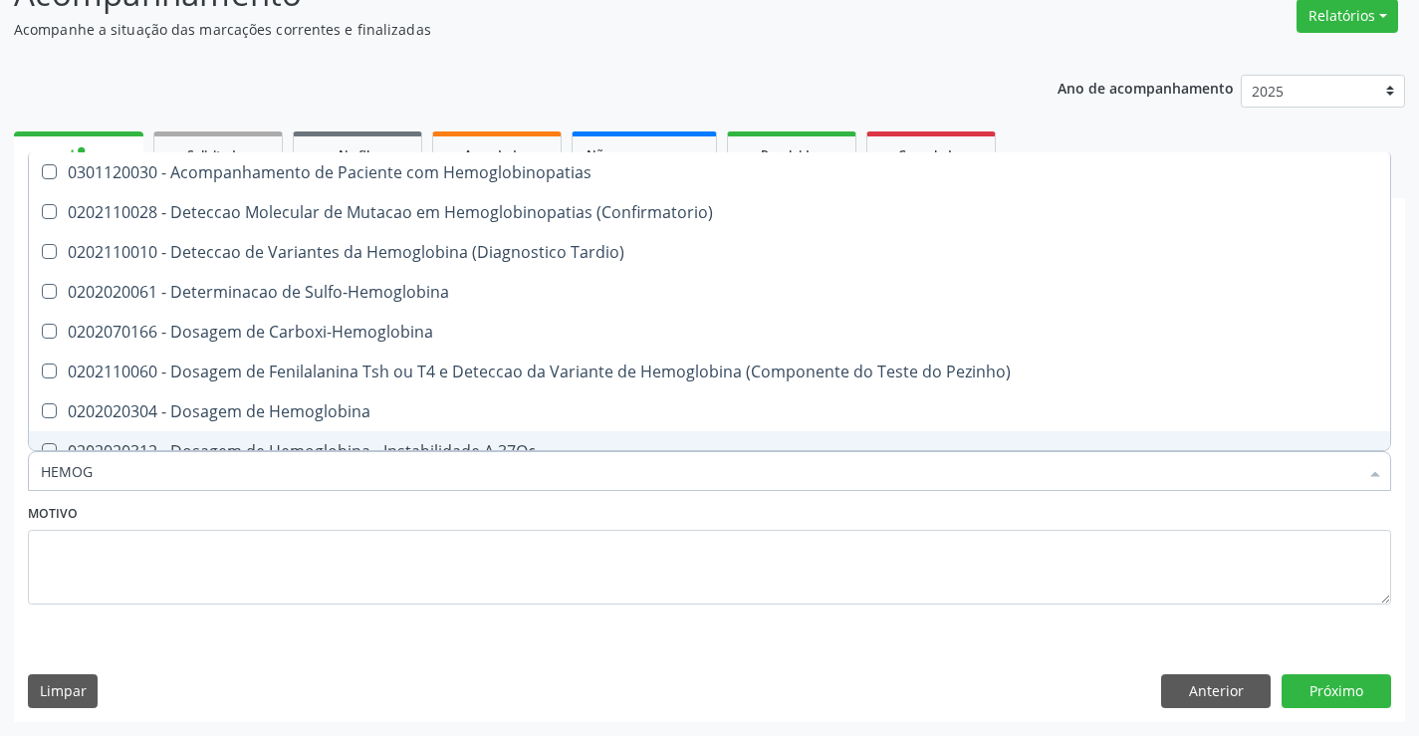
type input "HEMOGR"
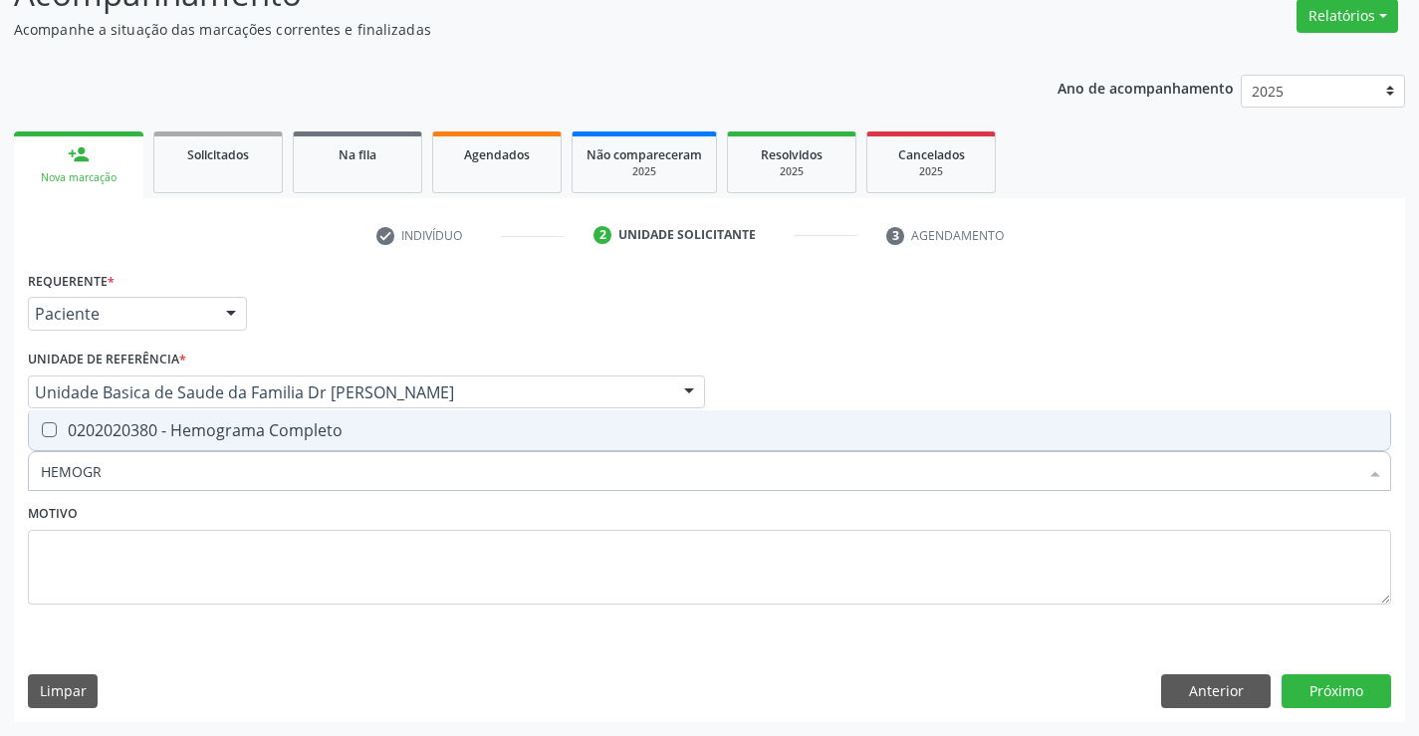
click at [205, 417] on span "0202020380 - Hemograma Completo" at bounding box center [710, 430] width 1362 height 40
checkbox Completo "true"
type input "HEMOGR"
click at [194, 531] on textarea at bounding box center [710, 568] width 1364 height 76
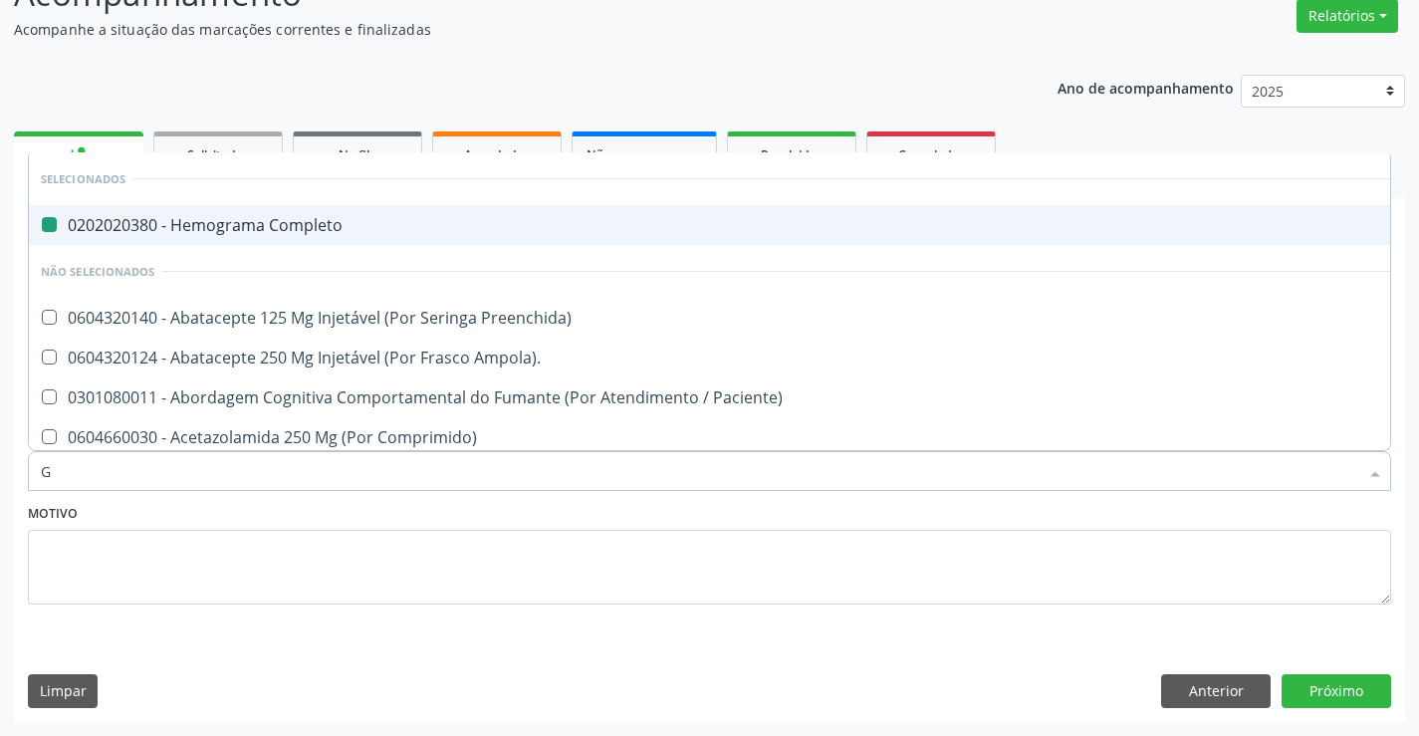
type input "GL"
checkbox Completo "false"
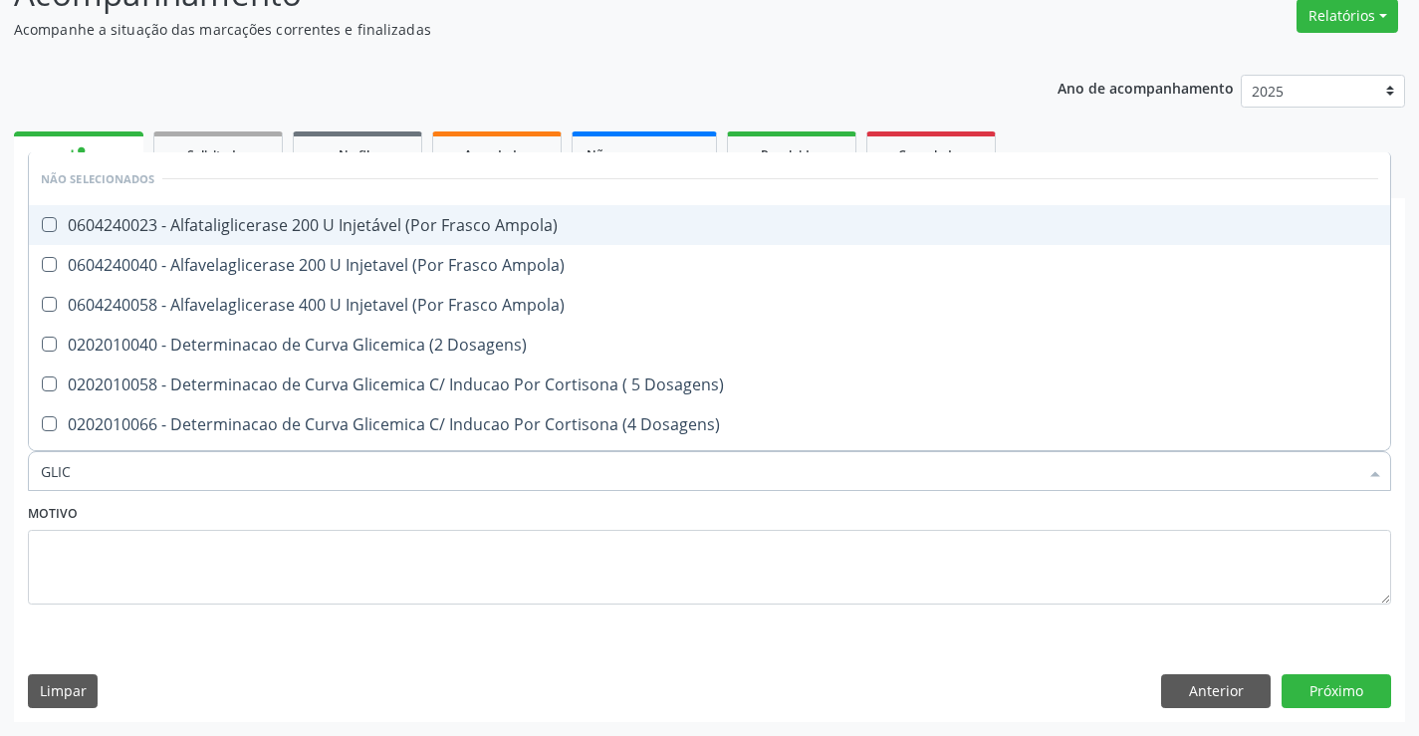
type input "GLICO"
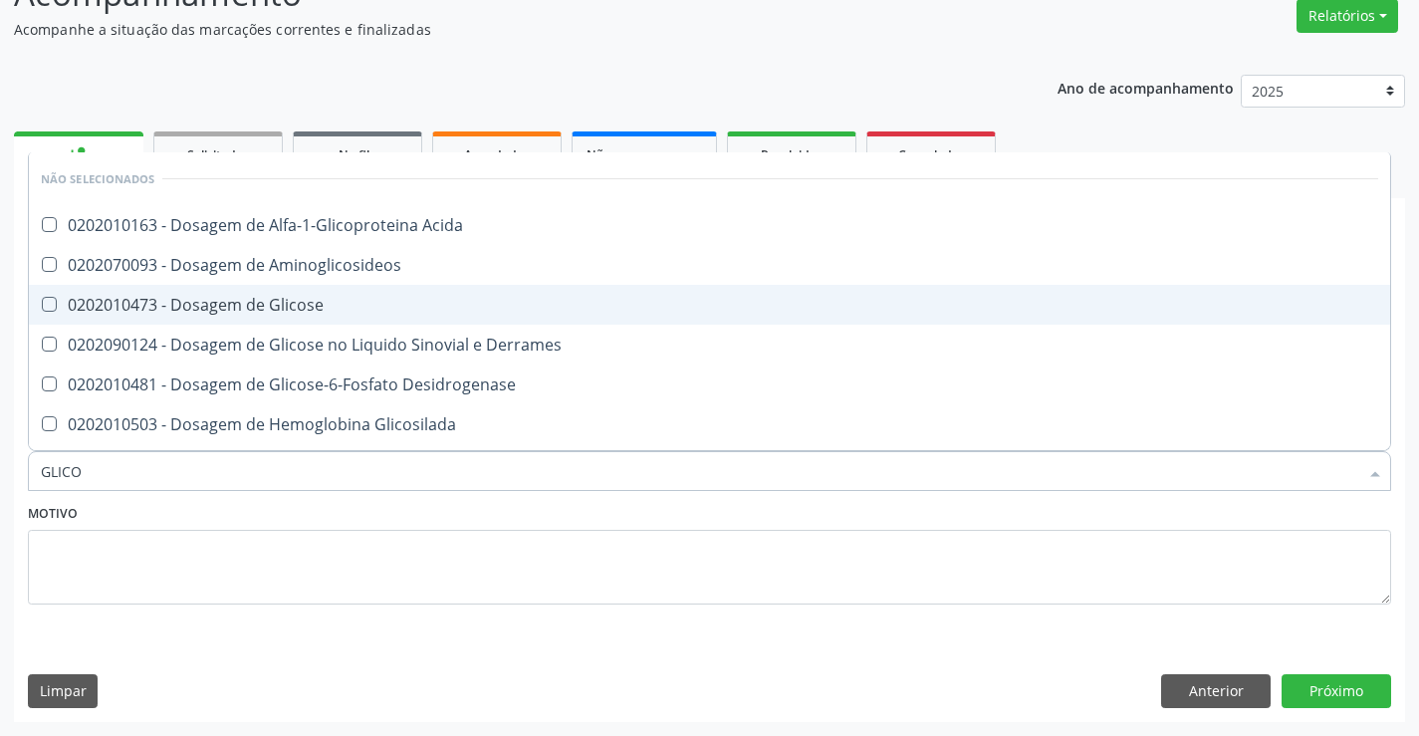
click at [254, 300] on div "0202010473 - Dosagem de Glicose" at bounding box center [710, 305] width 1338 height 16
checkbox Glicose "true"
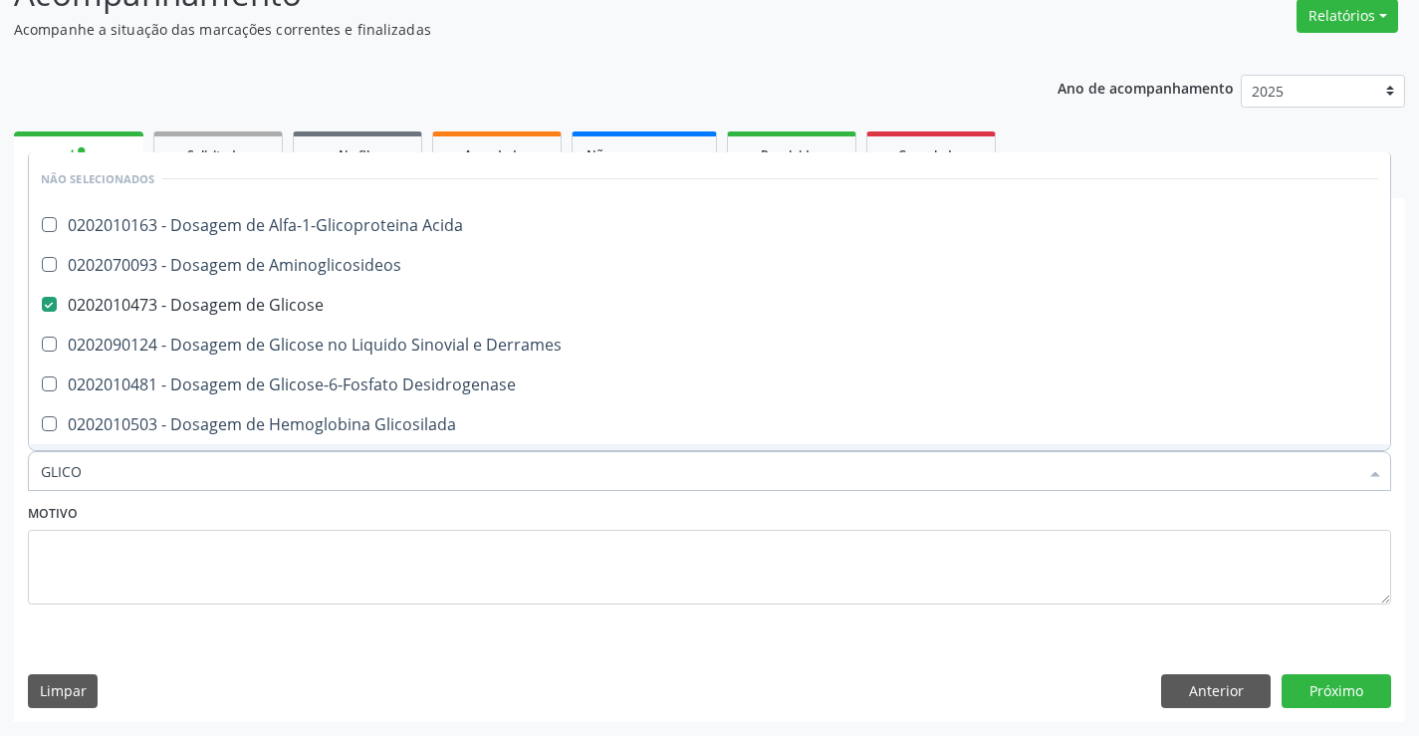
click at [199, 528] on div "Motivo" at bounding box center [710, 552] width 1364 height 106
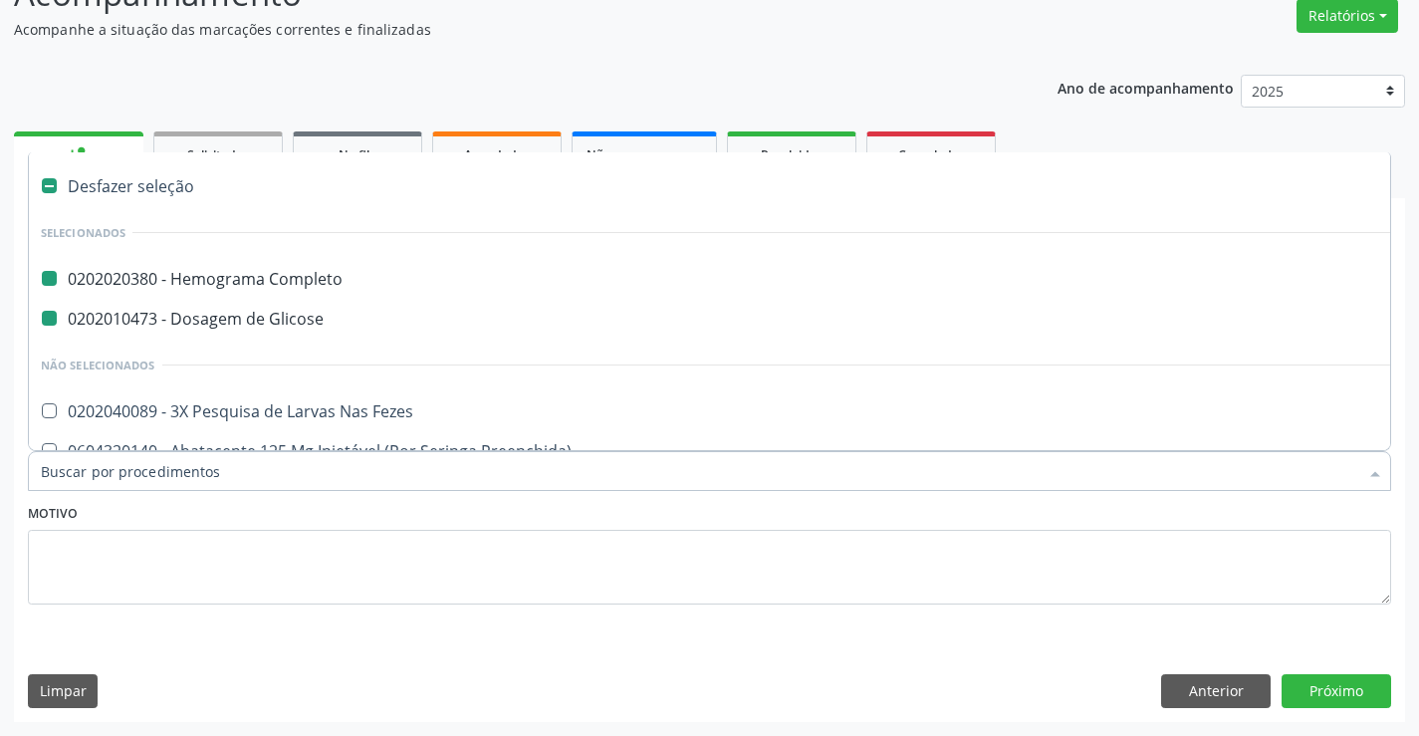
type input "F"
checkbox Completo "false"
checkbox Glicose "false"
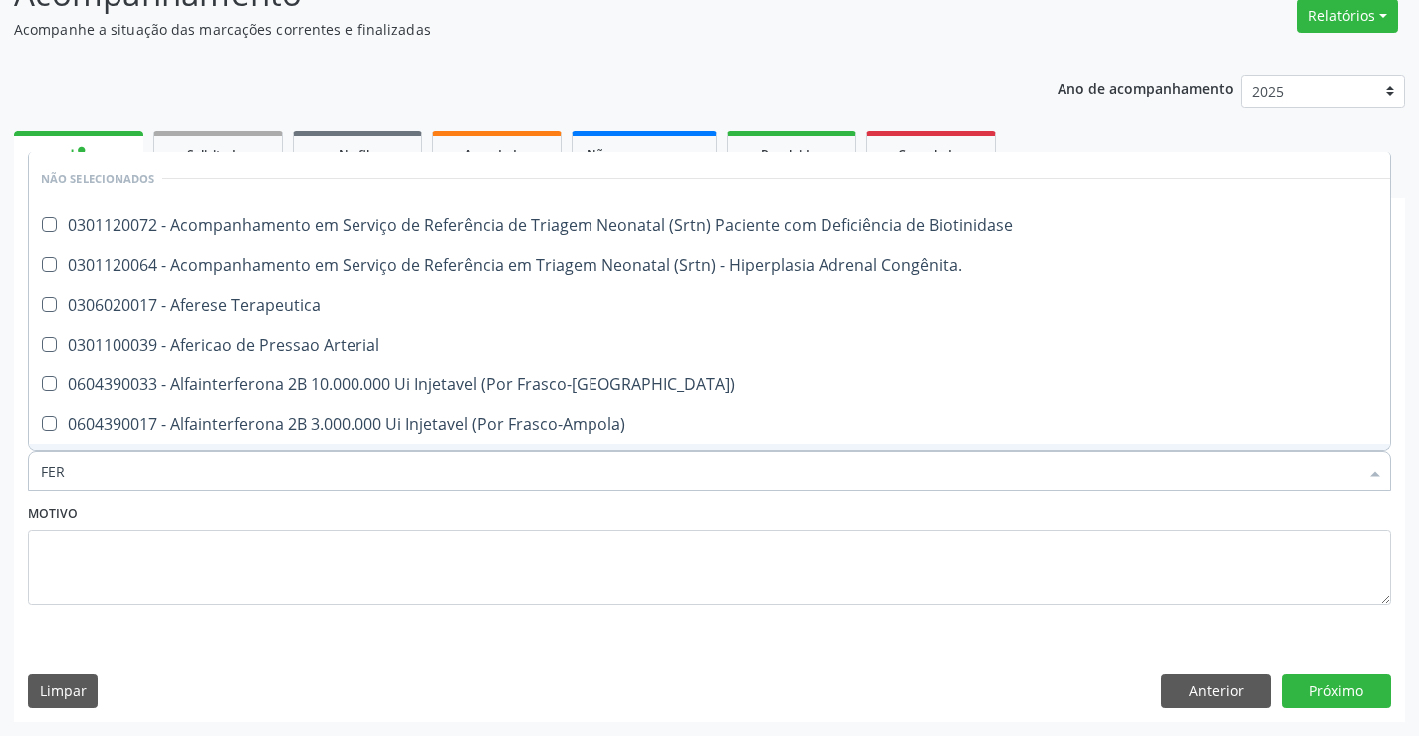
type input "FERR"
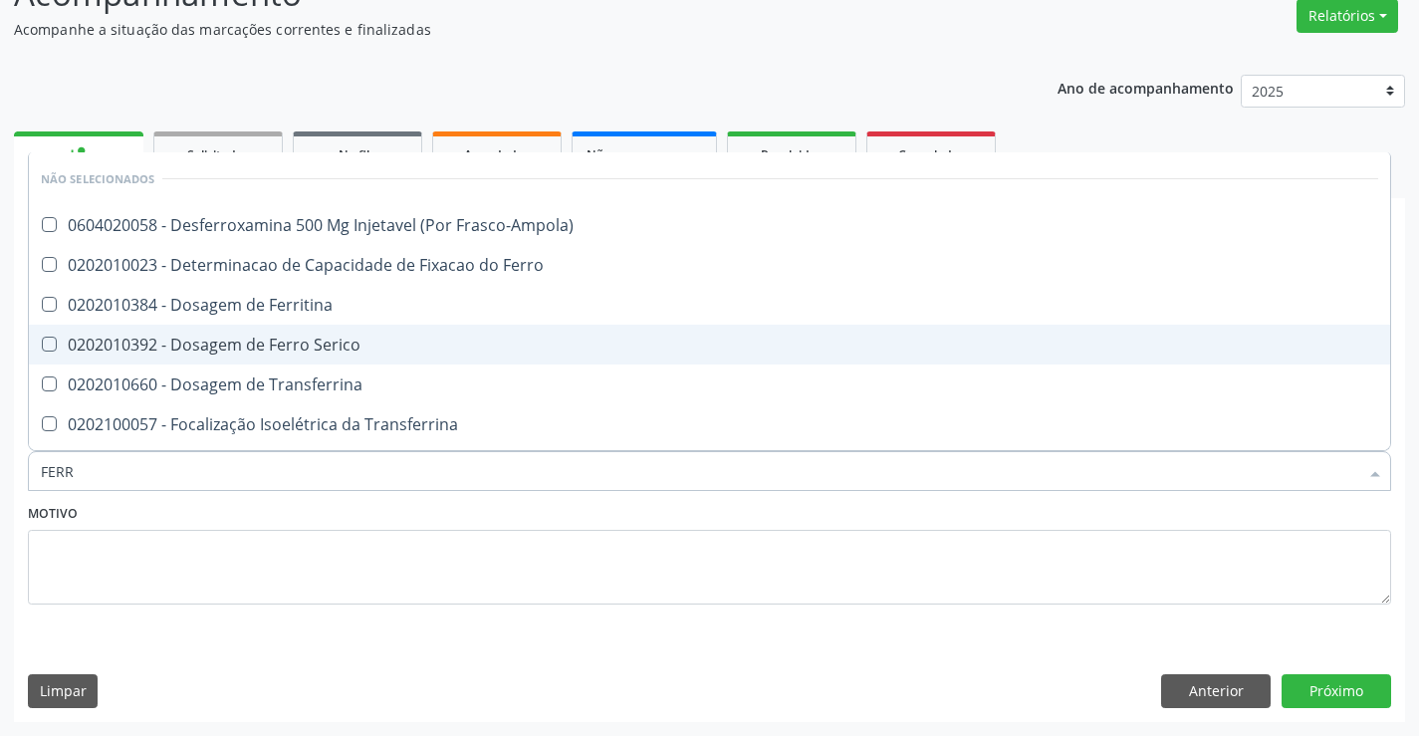
click at [295, 332] on span "0202010392 - Dosagem de Ferro Serico" at bounding box center [710, 345] width 1362 height 40
checkbox Serico "true"
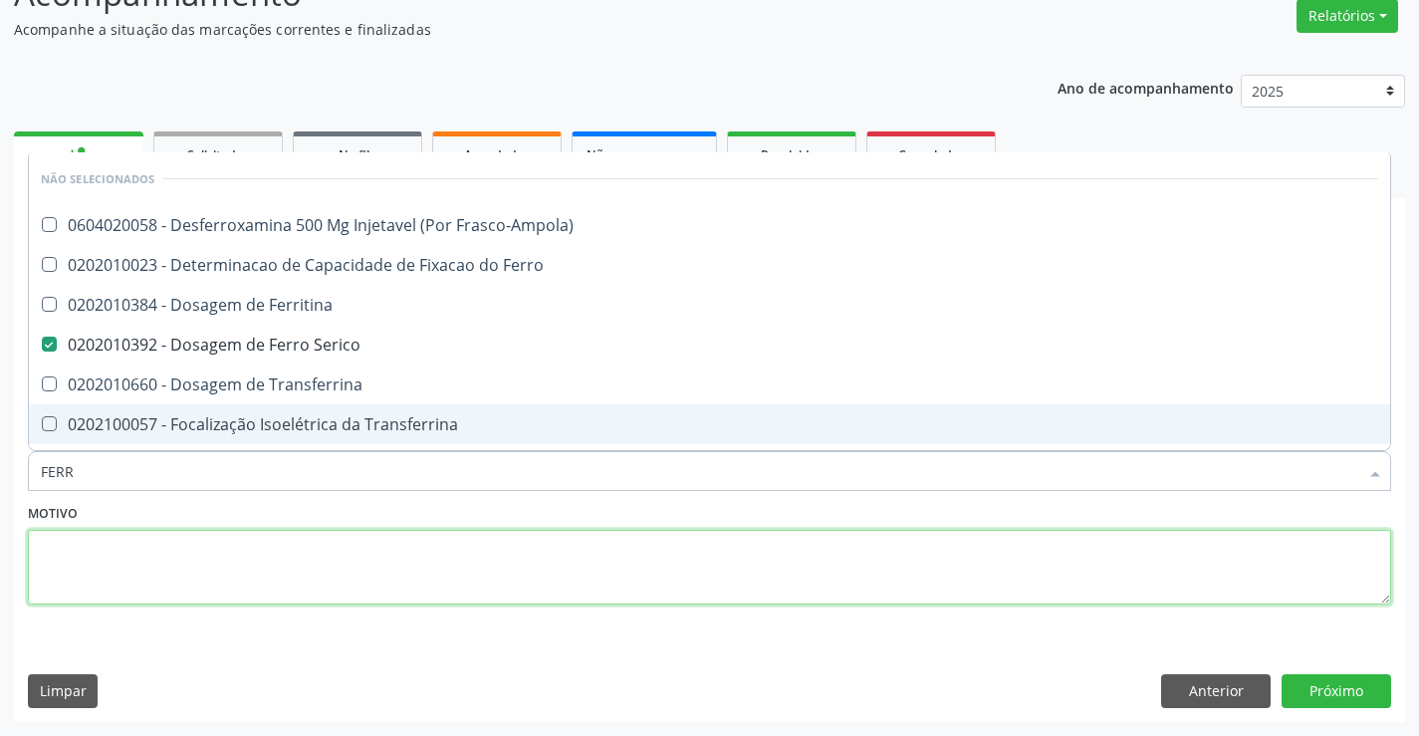
click at [242, 566] on textarea at bounding box center [710, 568] width 1364 height 76
checkbox Frasco-Ampola\) "true"
checkbox Ferro "true"
checkbox Ferritina "true"
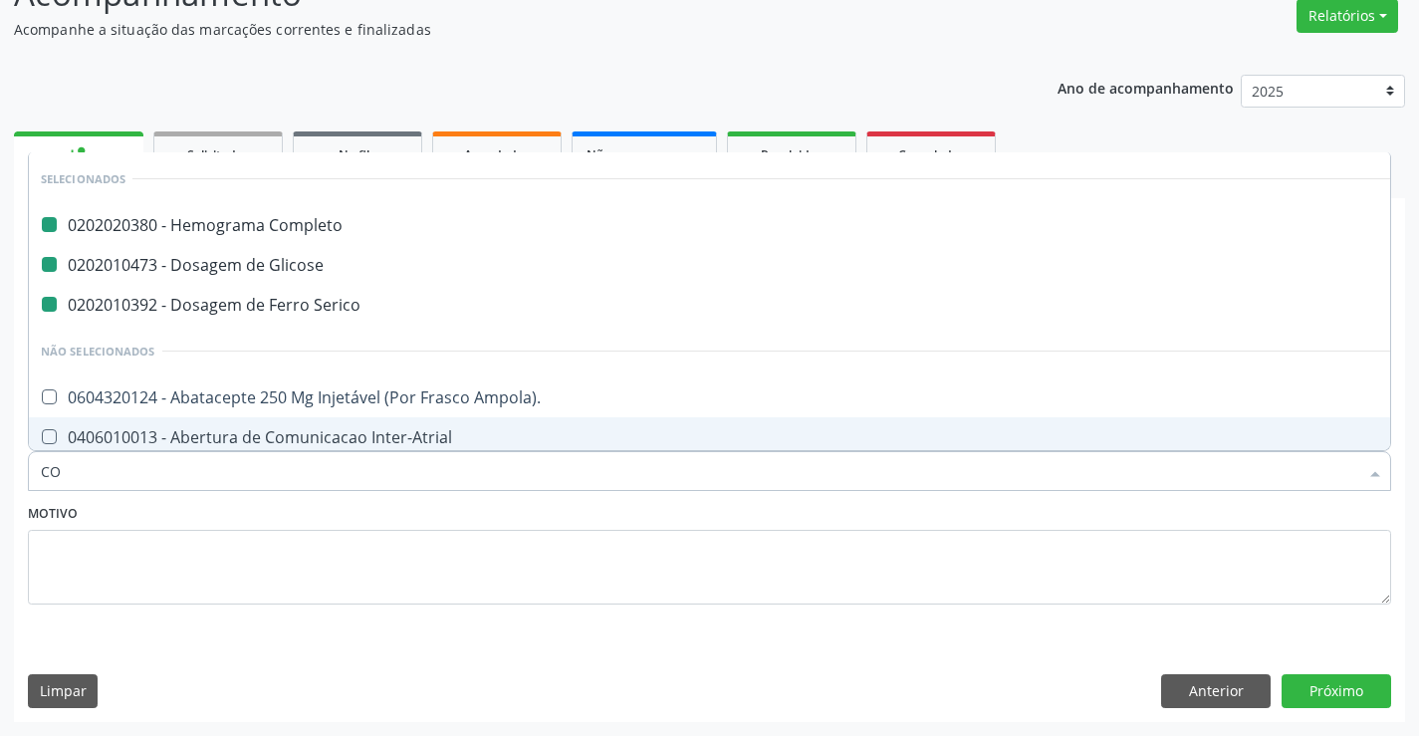
type input "COL"
checkbox Completo "false"
checkbox Glicose "false"
checkbox Serico "false"
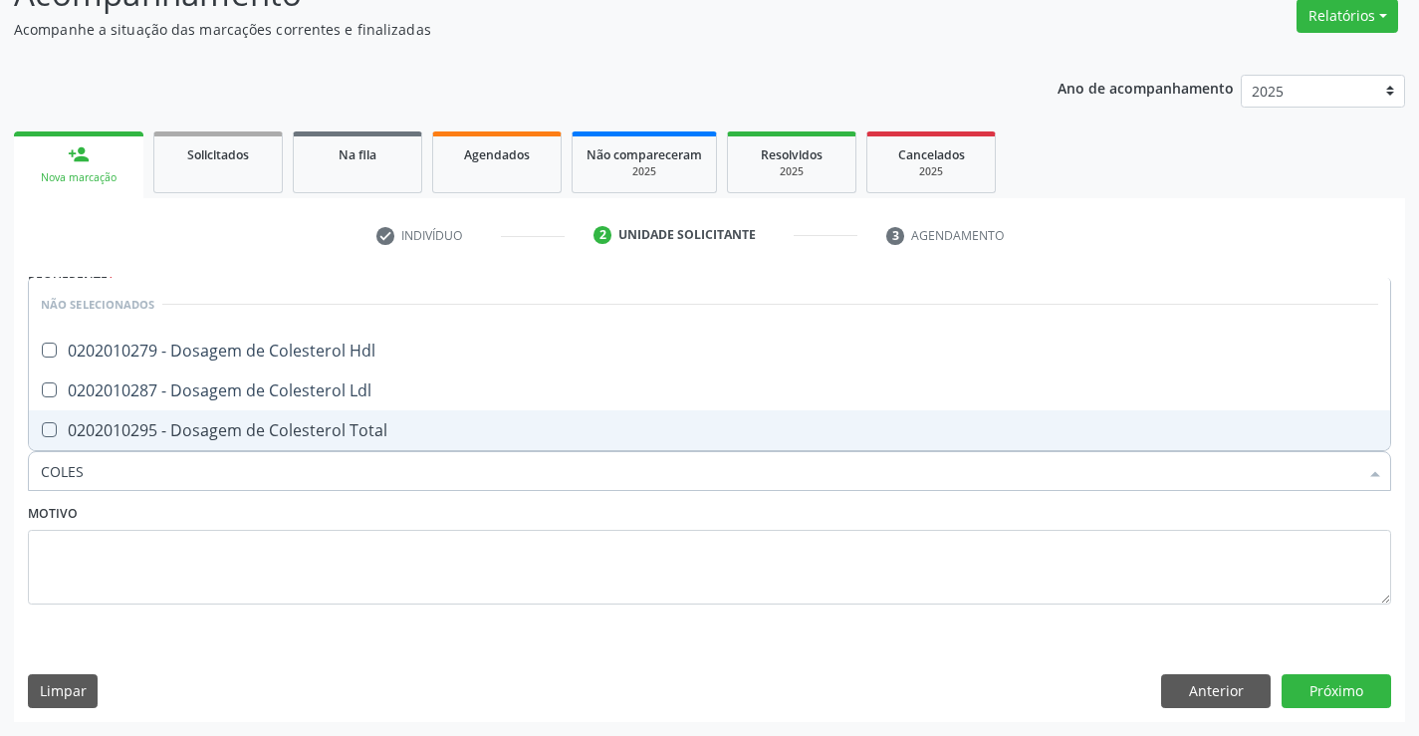
type input "COLEST"
drag, startPoint x: 299, startPoint y: 437, endPoint x: 309, endPoint y: 420, distance: 19.6
click at [300, 436] on div "0202010295 - Dosagem de Colesterol Total" at bounding box center [710, 430] width 1338 height 16
checkbox Total "true"
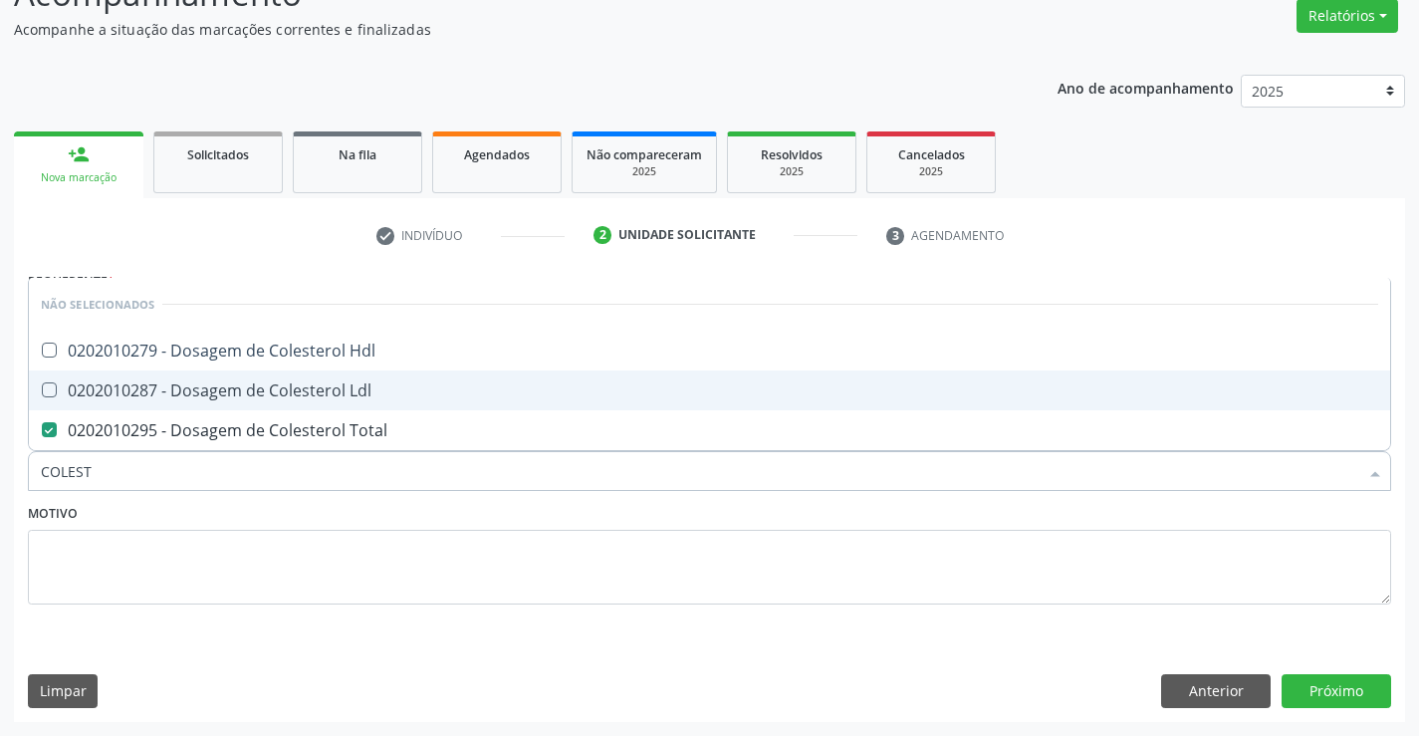
click at [317, 398] on div "0202010287 - Dosagem de Colesterol Ldl" at bounding box center [710, 390] width 1338 height 16
checkbox Ldl "true"
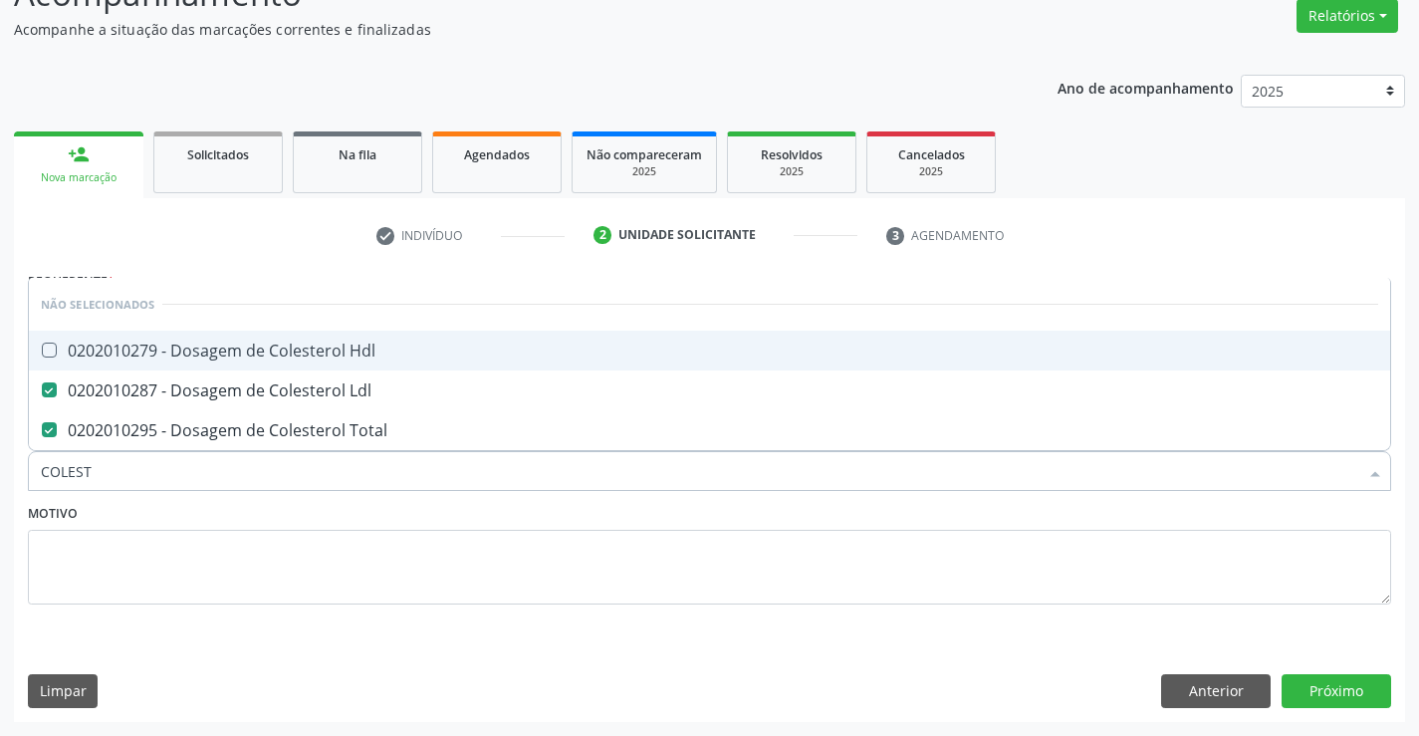
click at [338, 357] on div "0202010279 - Dosagem de Colesterol Hdl" at bounding box center [710, 351] width 1338 height 16
checkbox Hdl "true"
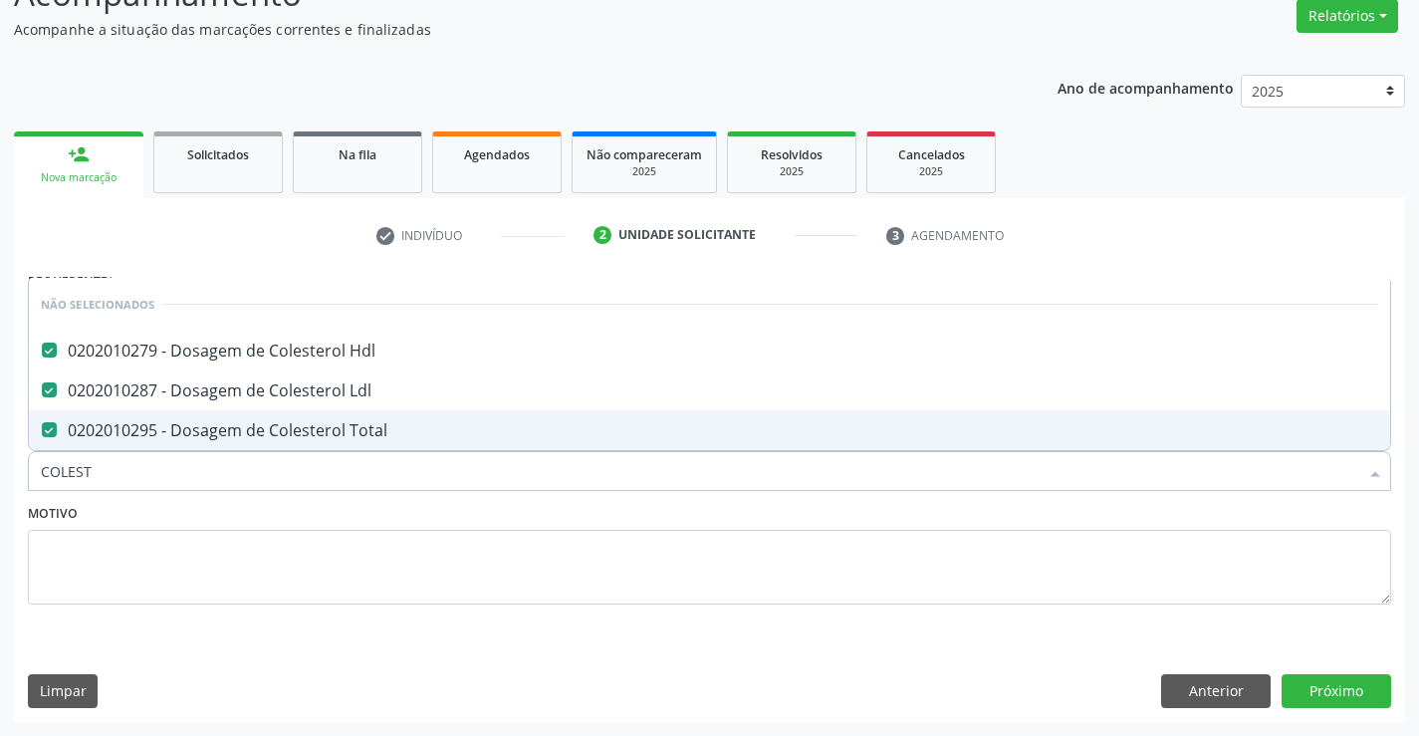
type input "COLEST"
click at [268, 499] on div "Motivo" at bounding box center [710, 552] width 1364 height 106
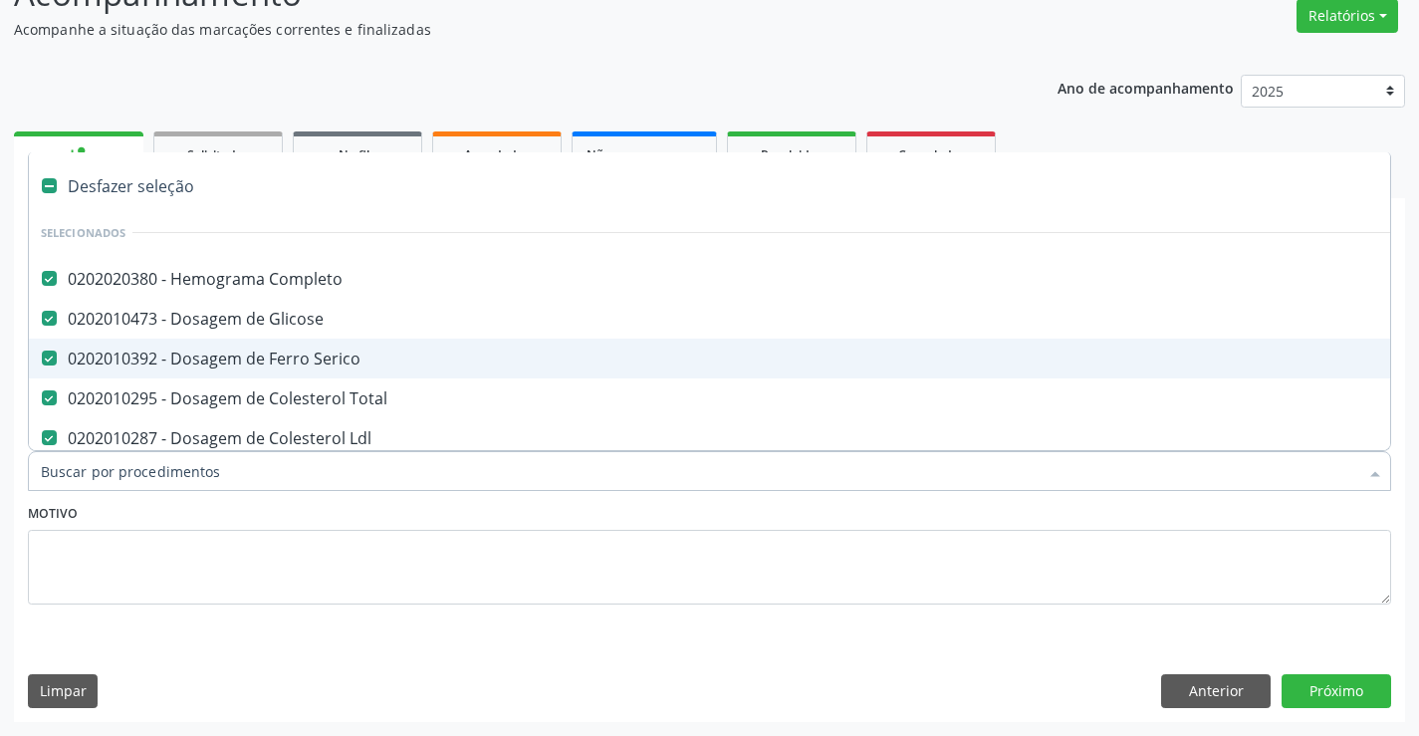
type input "T"
checkbox Hdl "false"
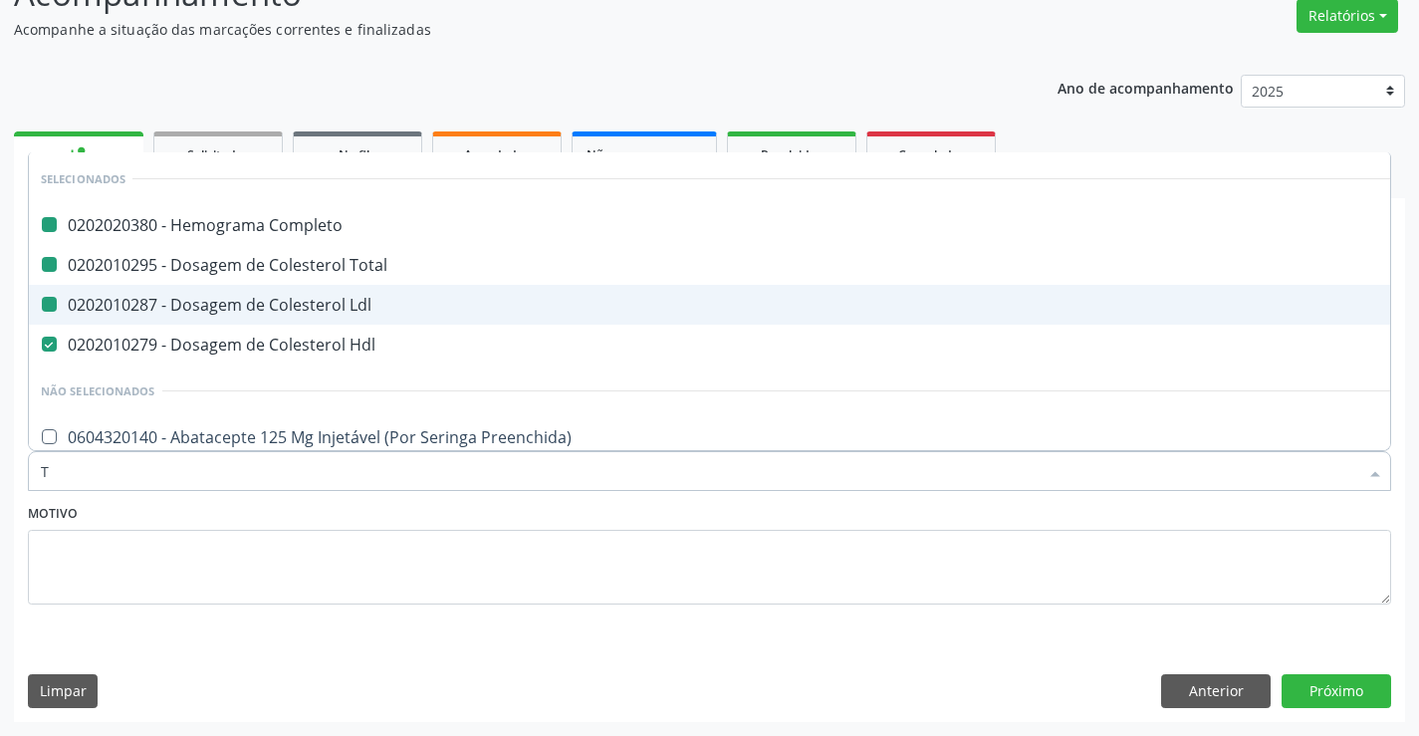
type input "TG"
checkbox Completo "false"
checkbox Total "false"
checkbox Ldl "false"
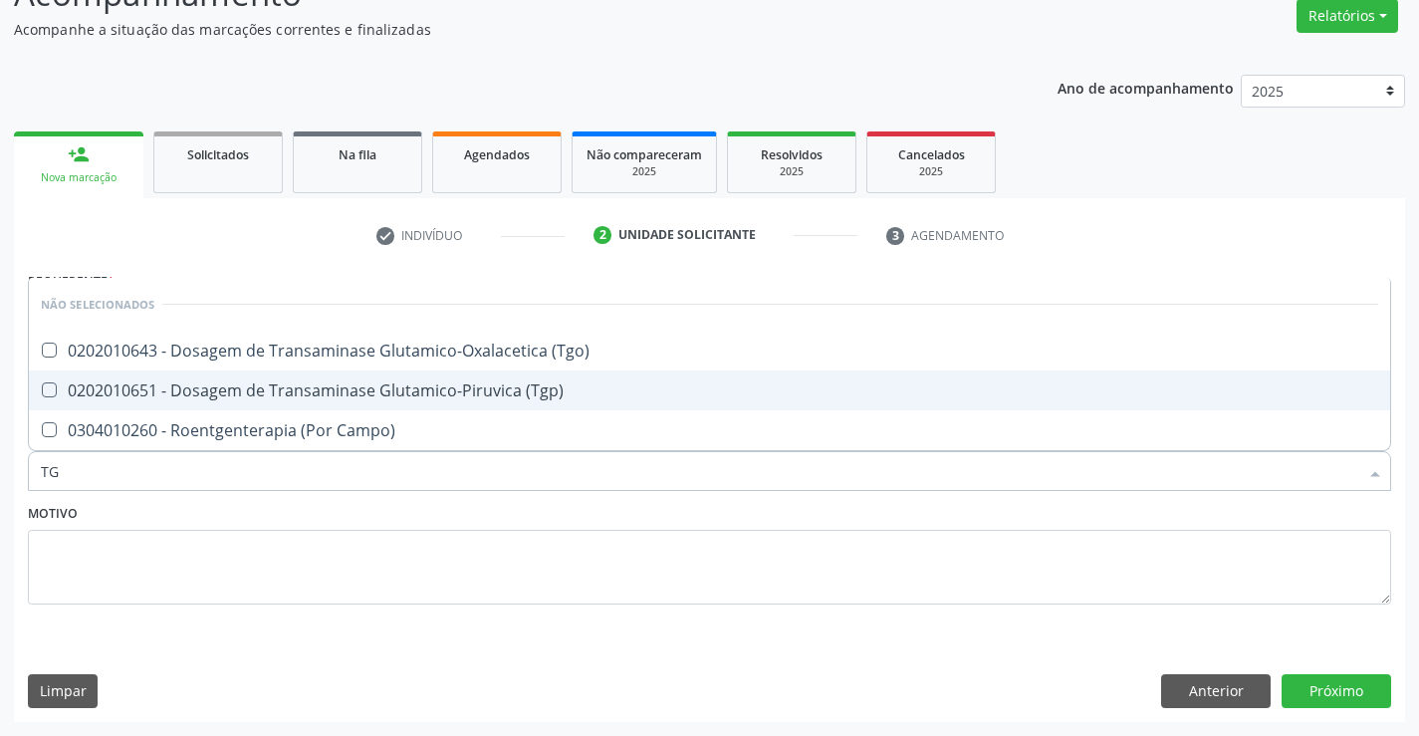
click at [335, 391] on div "0202010651 - Dosagem de Transaminase Glutamico-Piruvica (Tgp)" at bounding box center [710, 390] width 1338 height 16
checkbox \(Tgp\) "true"
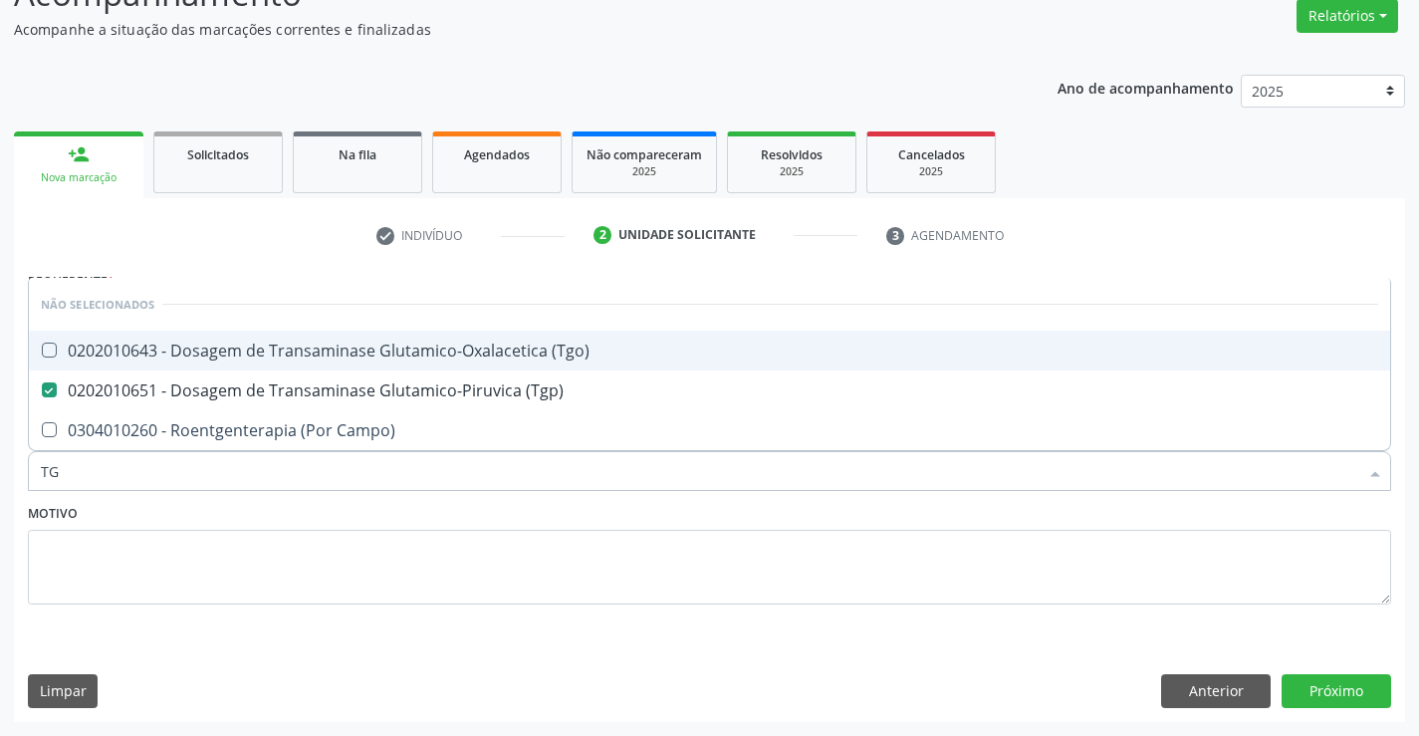
click at [366, 347] on div "0202010643 - Dosagem de Transaminase Glutamico-Oxalacetica (Tgo)" at bounding box center [710, 351] width 1338 height 16
checkbox \(Tgo\) "true"
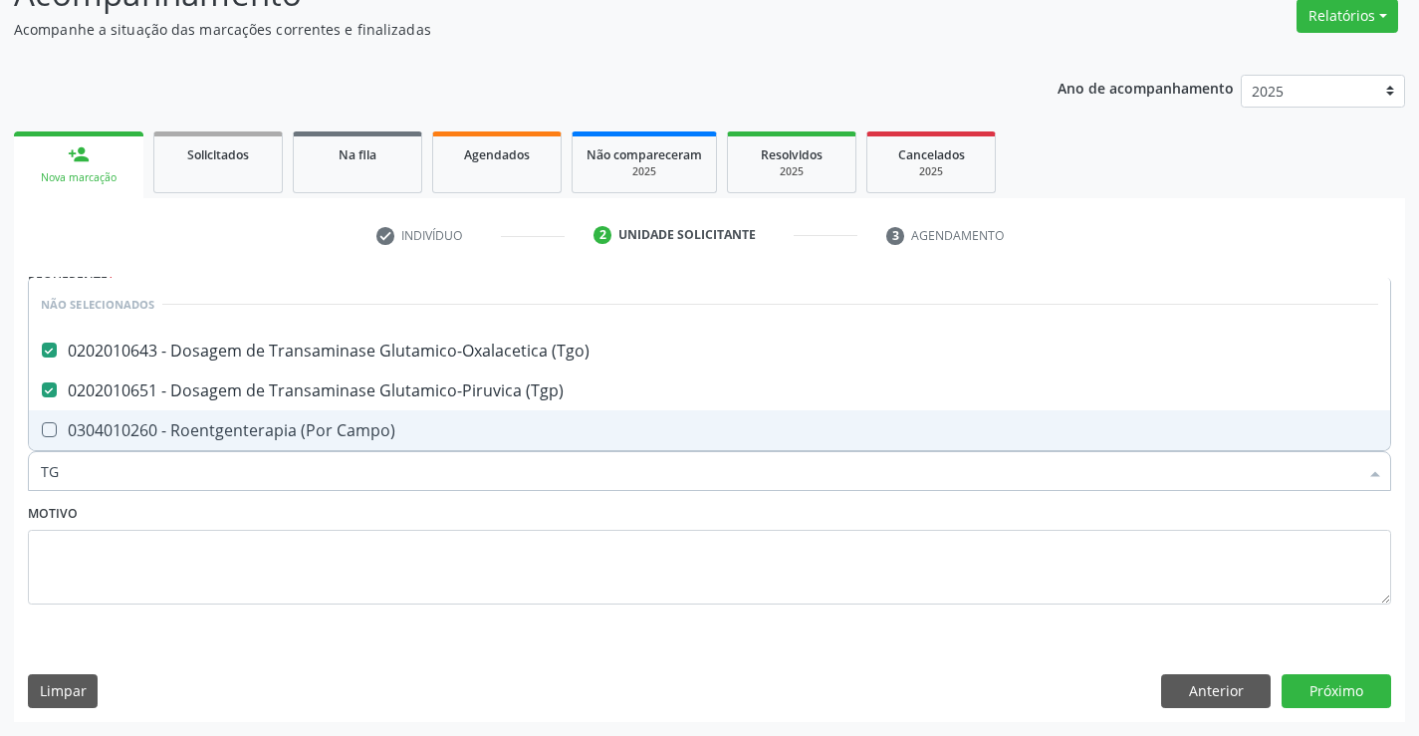
type input "TG"
click at [245, 563] on textarea at bounding box center [710, 568] width 1364 height 76
checkbox Campo\) "true"
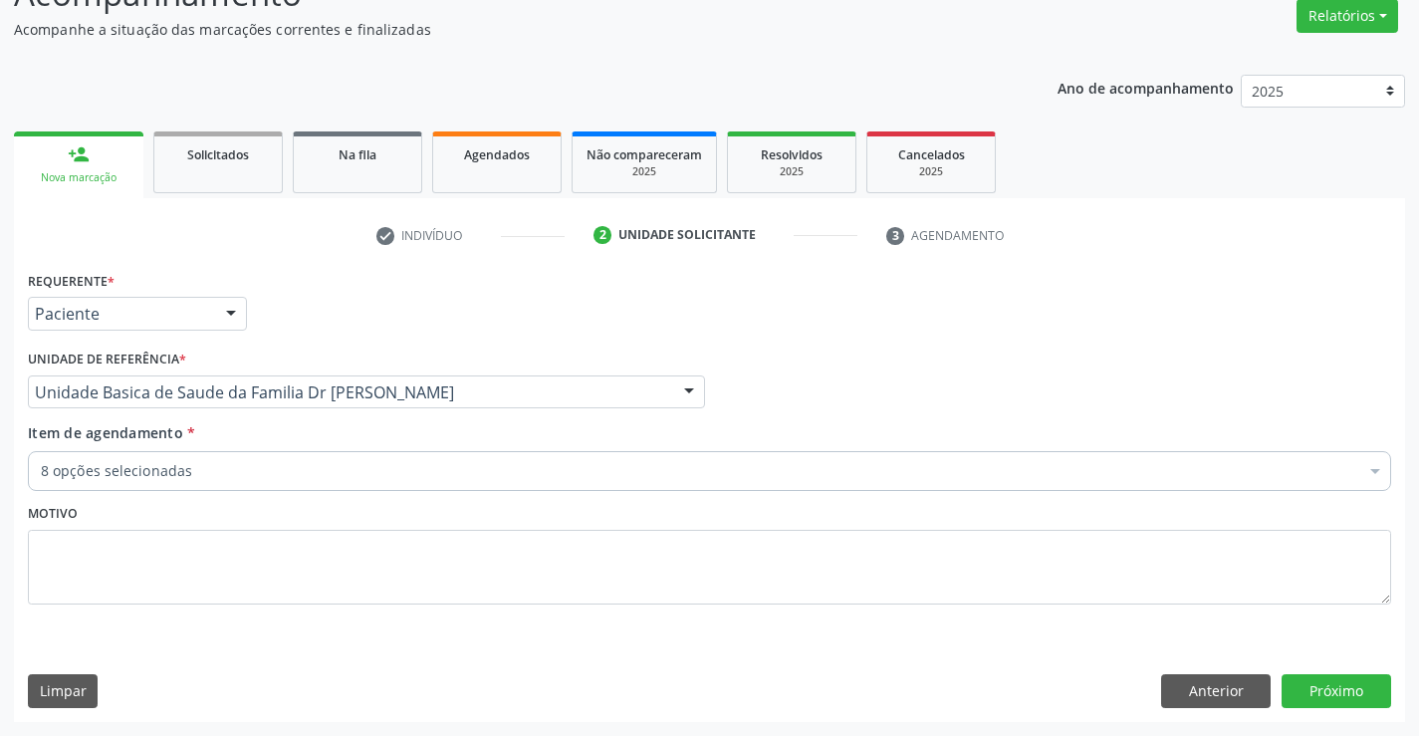
click at [41, 471] on input "Item de agendamento *" at bounding box center [41, 471] width 0 height 40
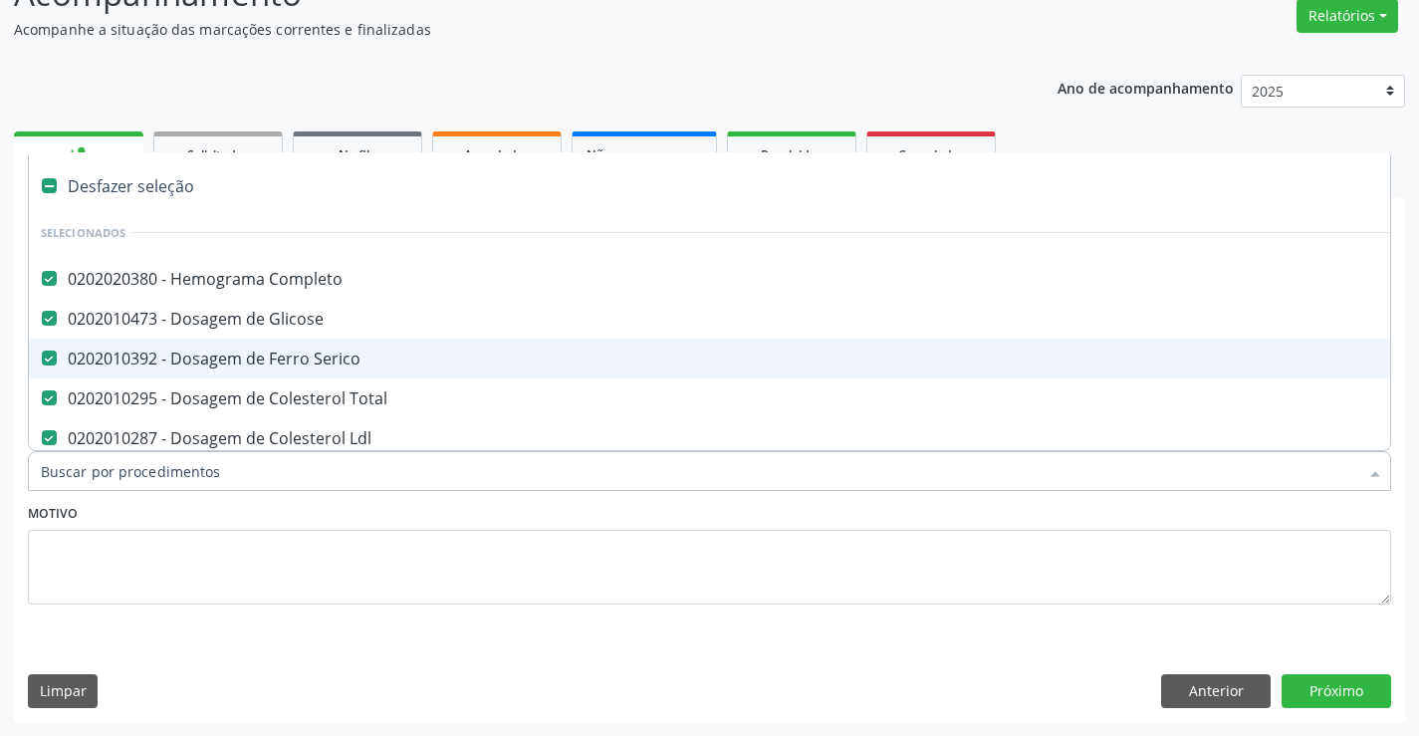
type input "T"
checkbox \(Tgo\) "false"
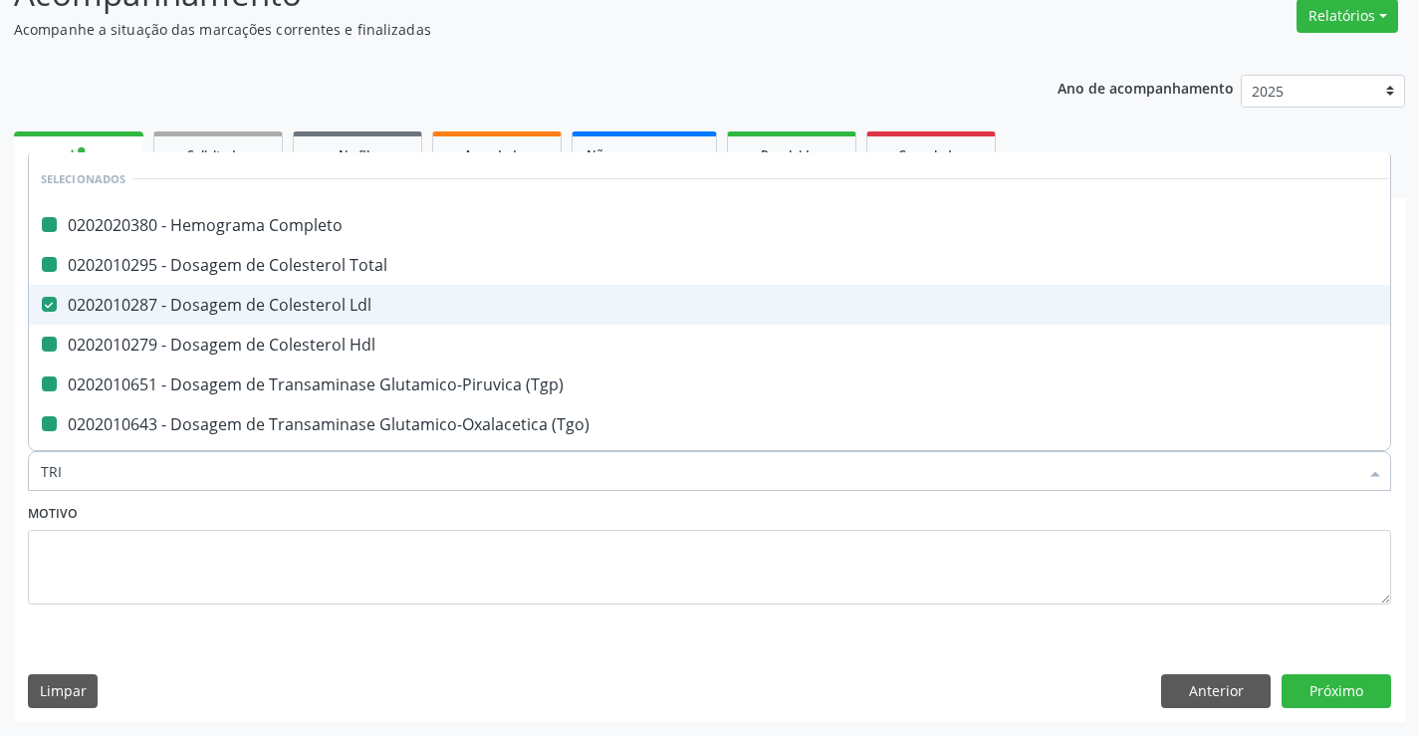
type input "TRIG"
checkbox Completo "false"
checkbox Total "false"
checkbox Hdl "false"
checkbox \(Tgp\) "false"
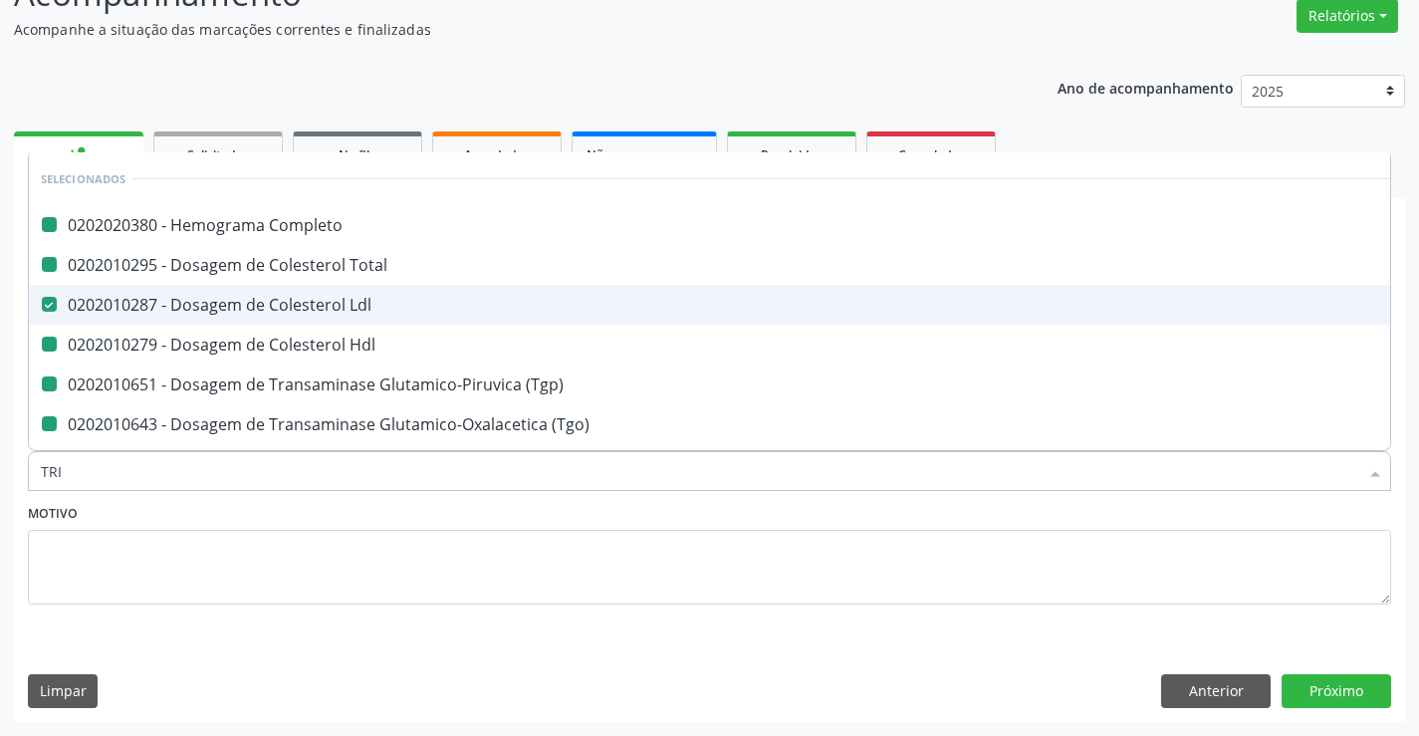
checkbox \(Tgo\) "false"
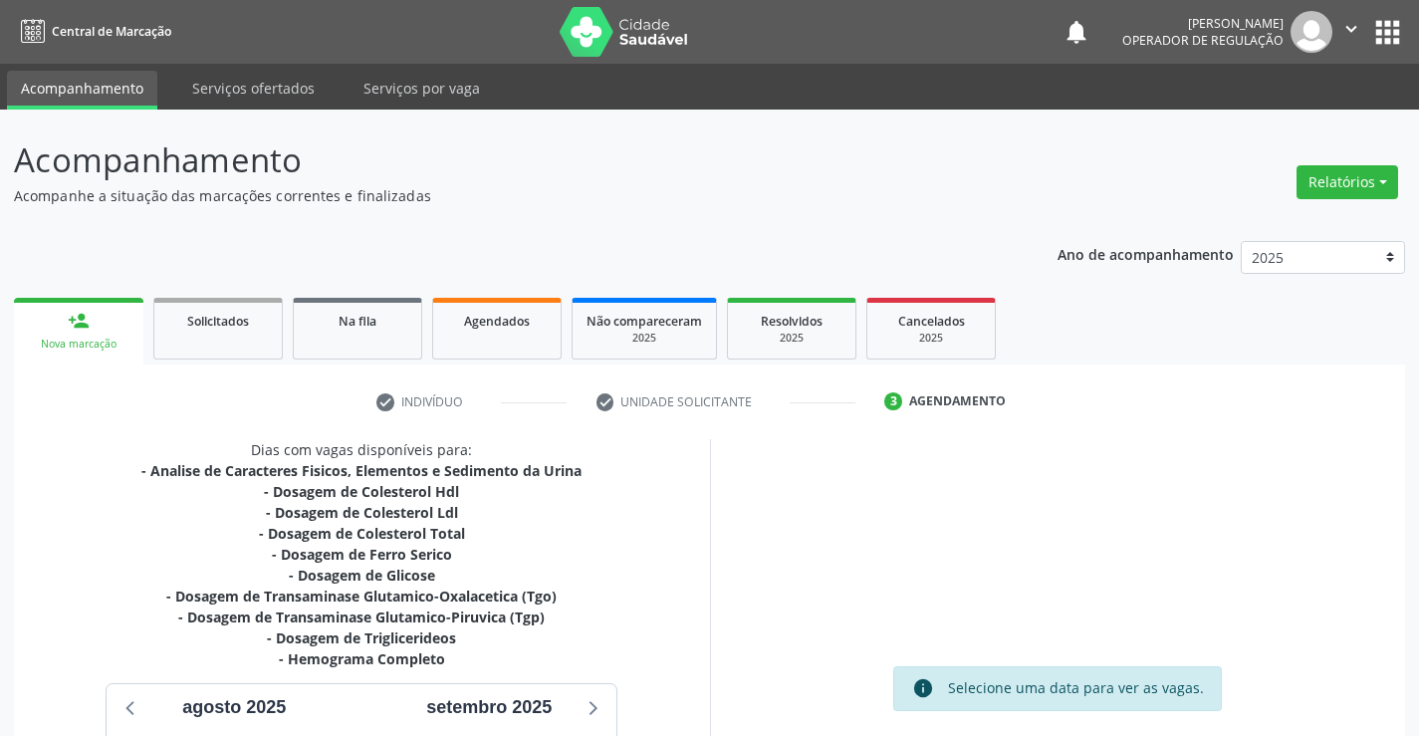
scroll to position [319, 0]
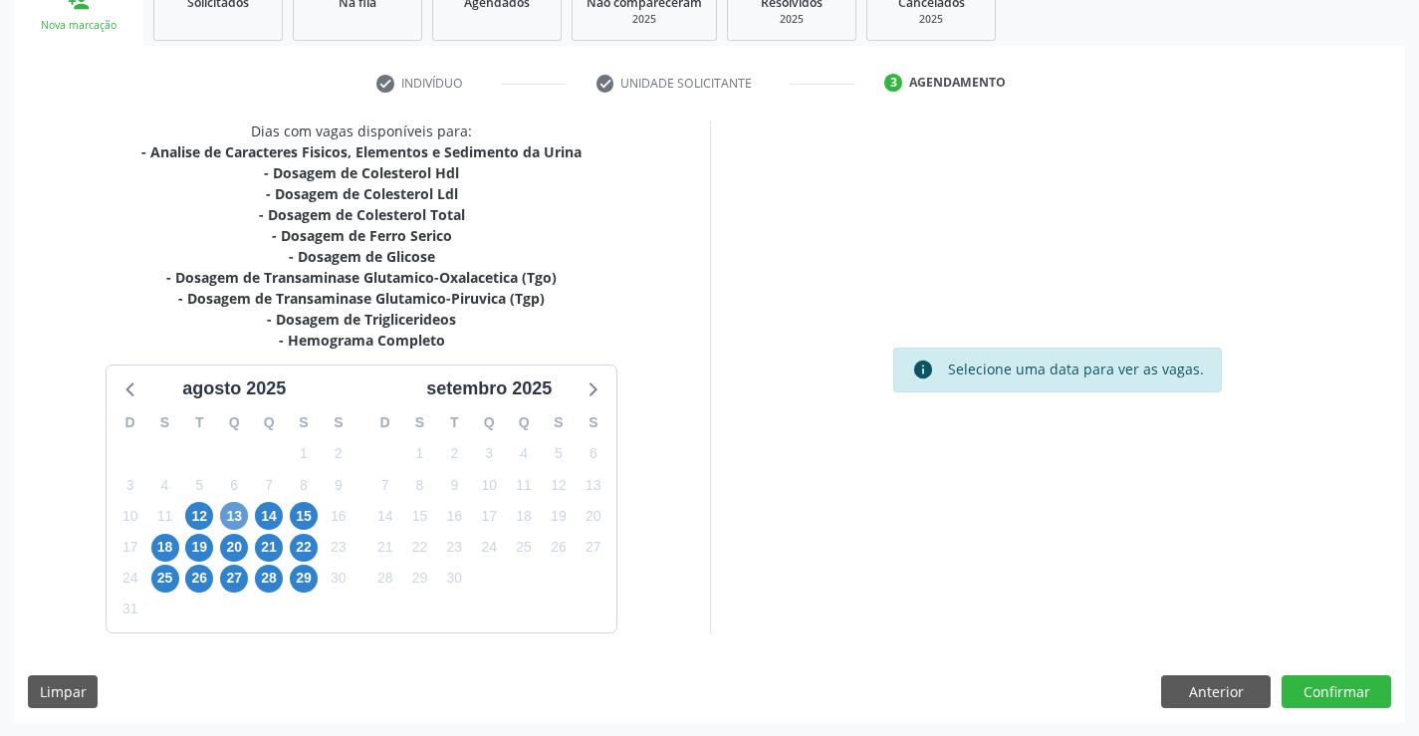
click at [233, 513] on span "13" at bounding box center [234, 516] width 28 height 28
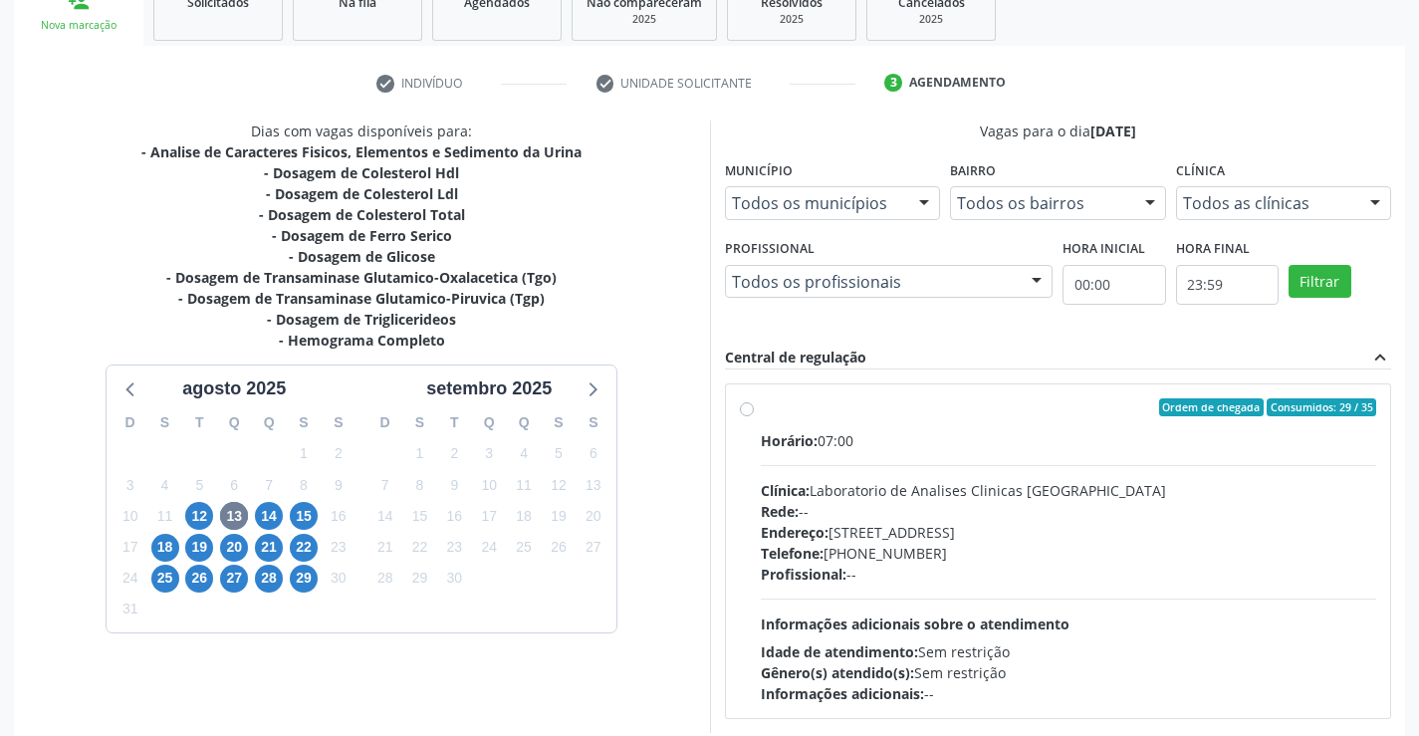
click at [761, 409] on label "Ordem de chegada Consumidos: 29 / 35 Horário: 07:00 Clínica: Laboratorio de Ana…" at bounding box center [1069, 551] width 617 height 306
click at [750, 409] on input "Ordem de chegada Consumidos: 29 / 35 Horário: 07:00 Clínica: Laboratorio de Ana…" at bounding box center [747, 407] width 14 height 18
radio input "true"
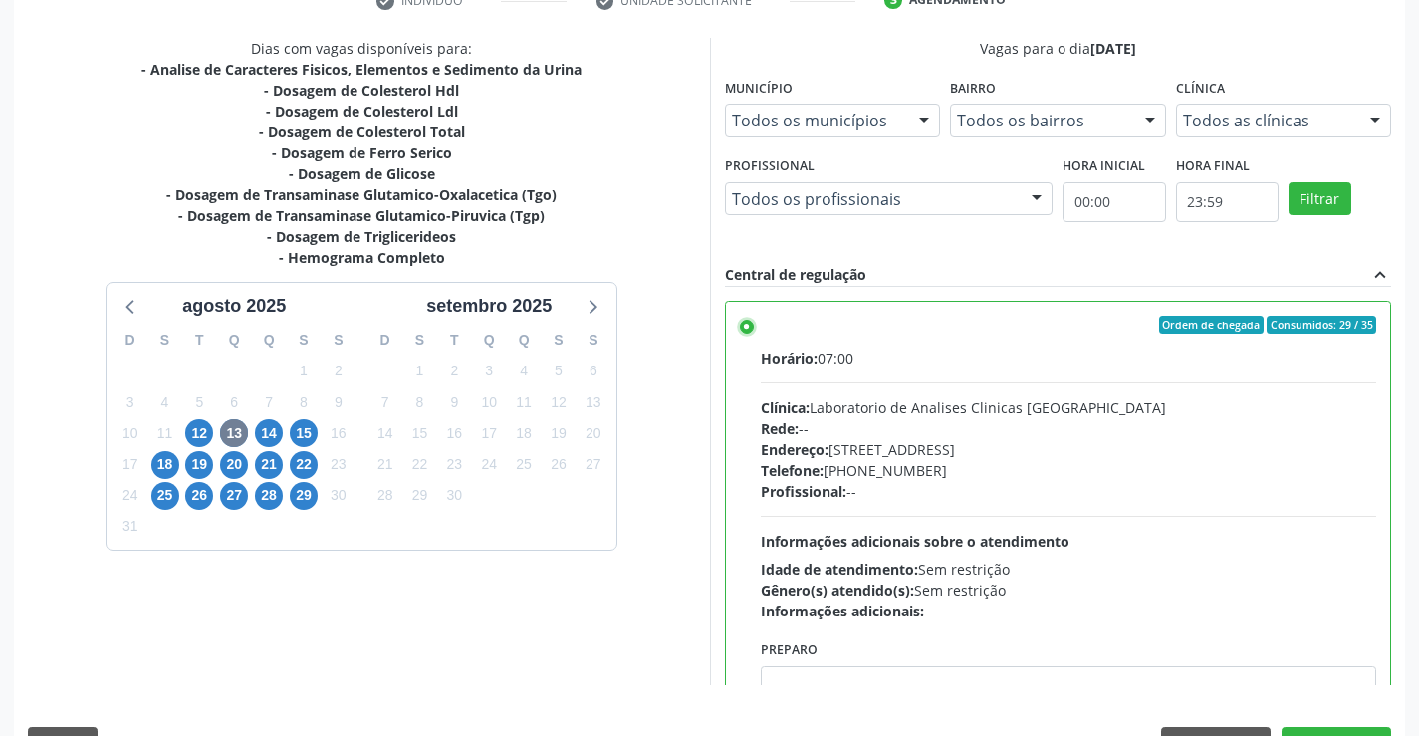
scroll to position [454, 0]
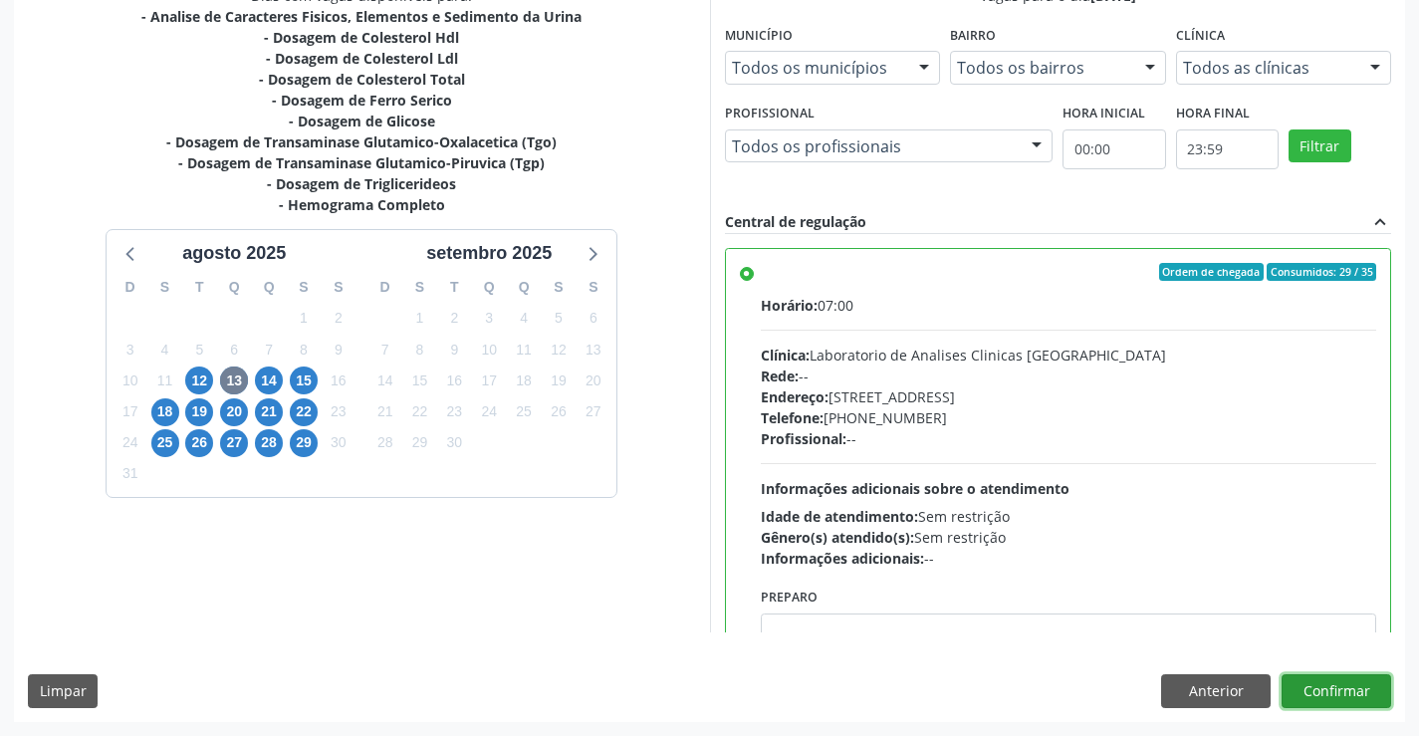
click at [1325, 692] on button "Confirmar" at bounding box center [1337, 691] width 110 height 34
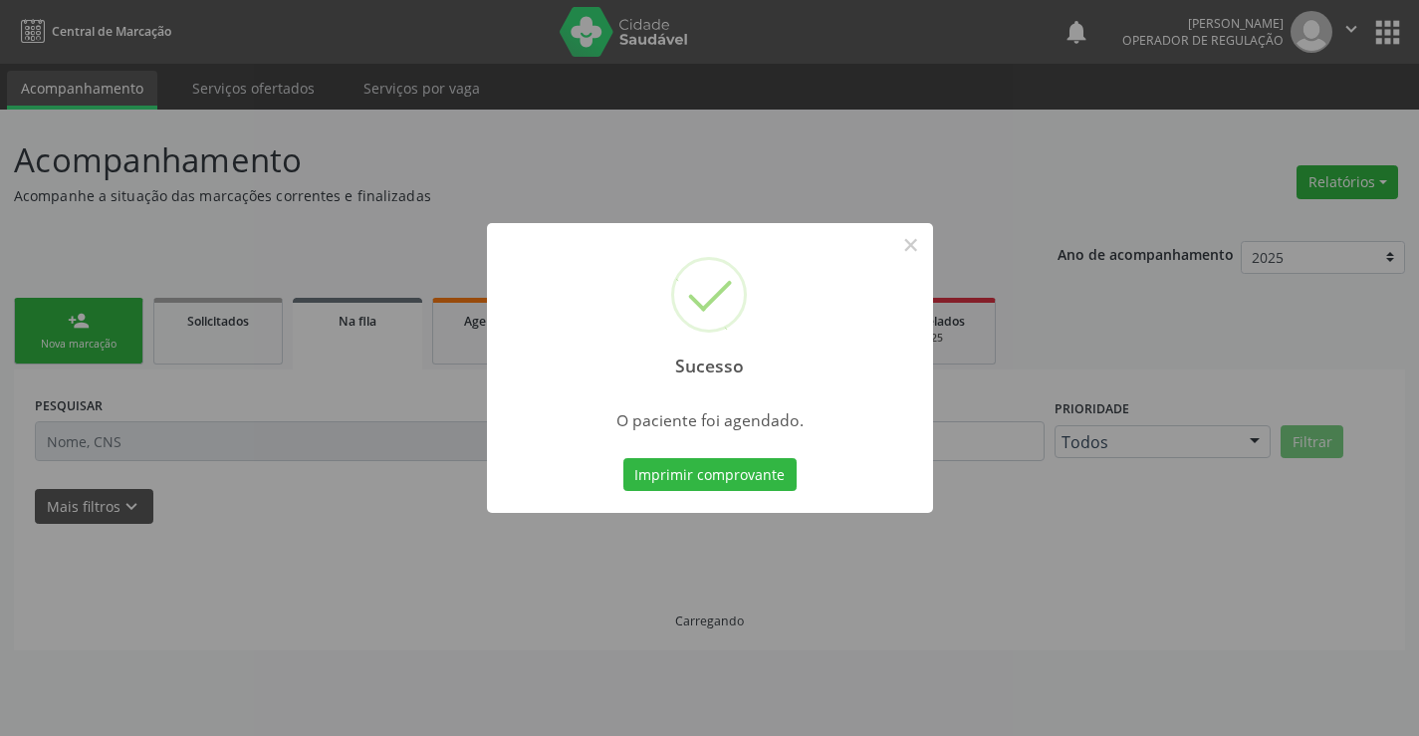
scroll to position [0, 0]
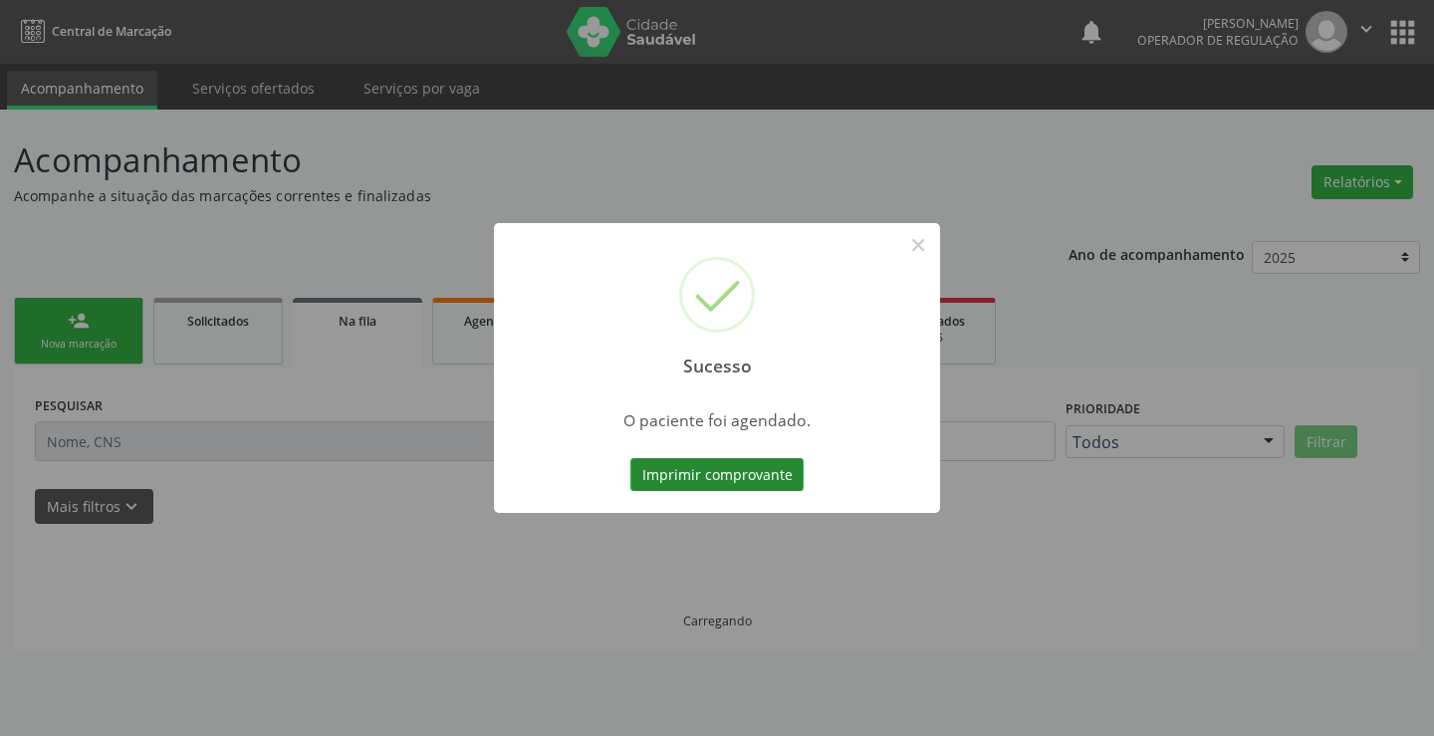
click at [727, 467] on button "Imprimir comprovante" at bounding box center [716, 475] width 173 height 34
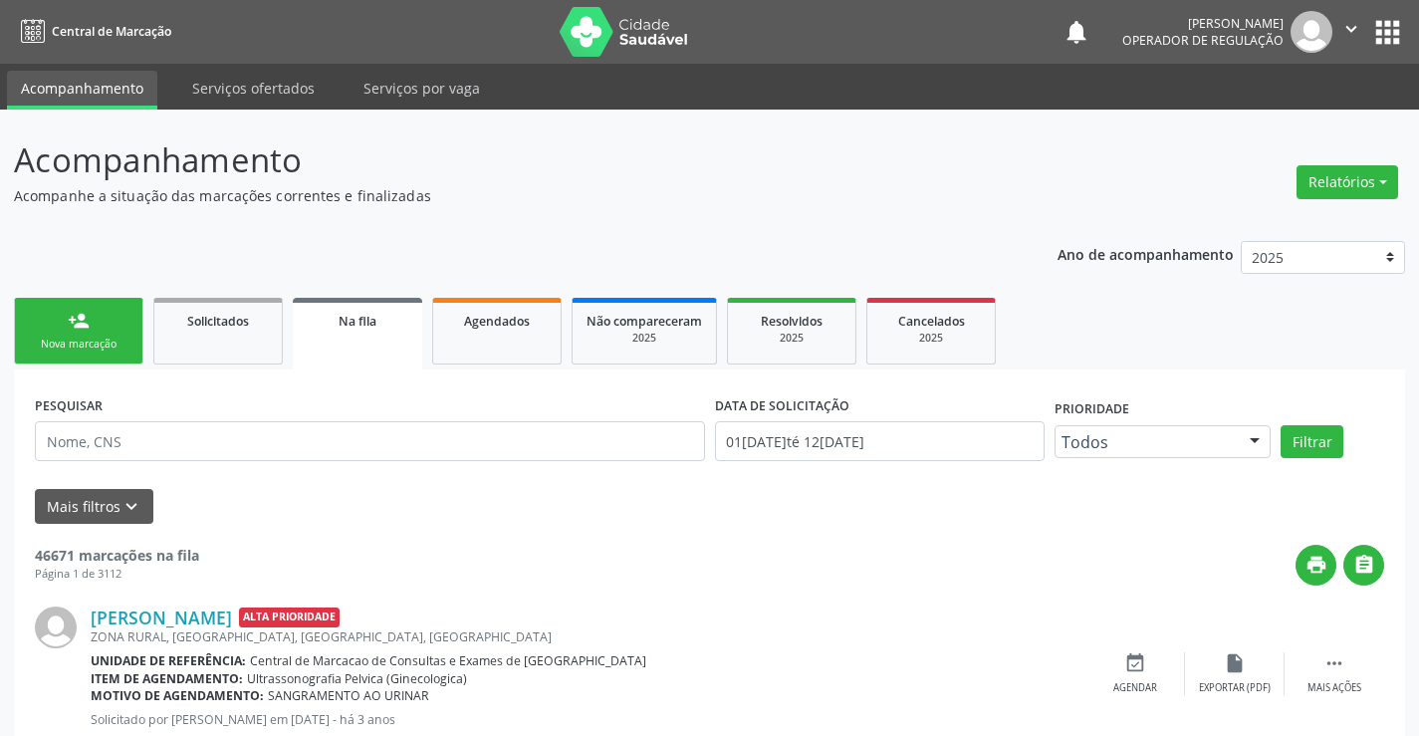
click at [115, 319] on link "person_add Nova marcação" at bounding box center [78, 331] width 129 height 67
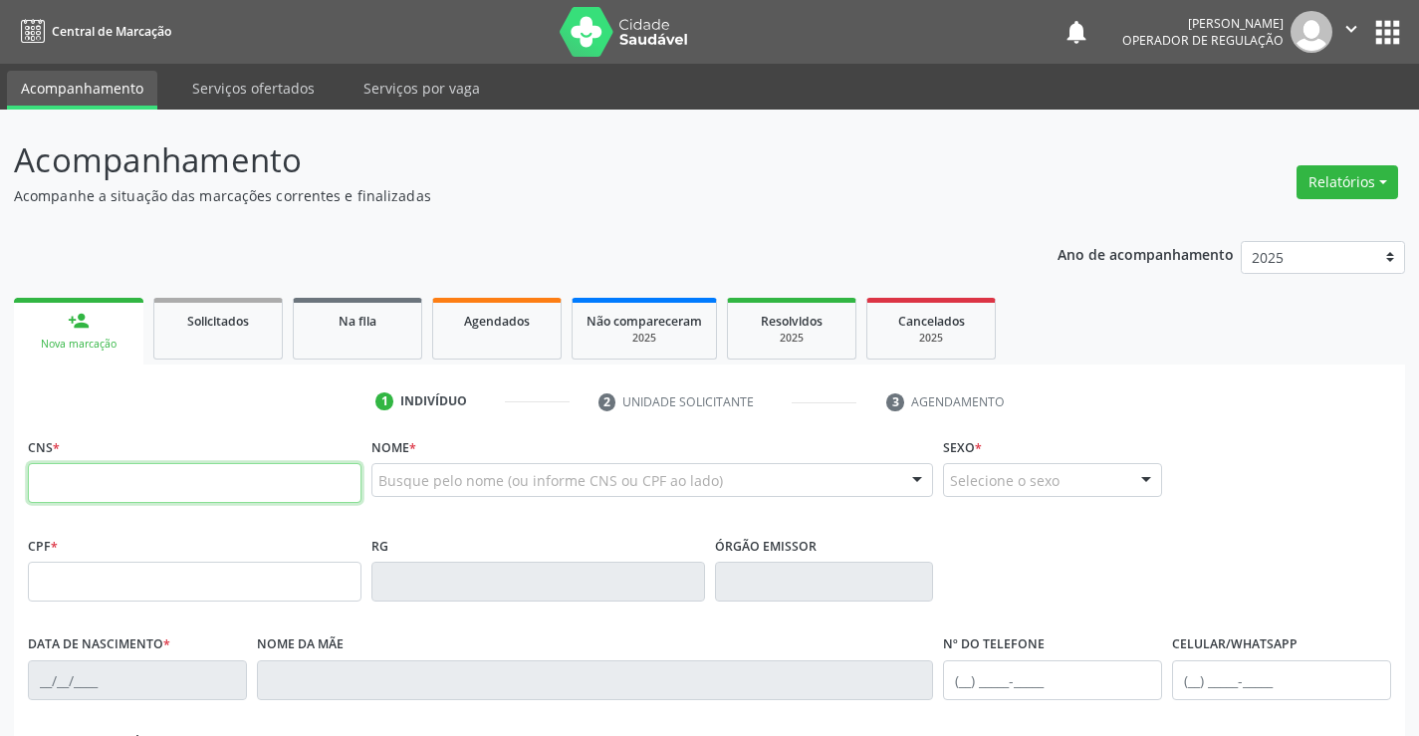
click at [125, 476] on input "text" at bounding box center [195, 483] width 334 height 40
type input "706 2005 3995 5460"
type input "0532219902"
type input "15/04/1969"
type input "(74) 99121-6510"
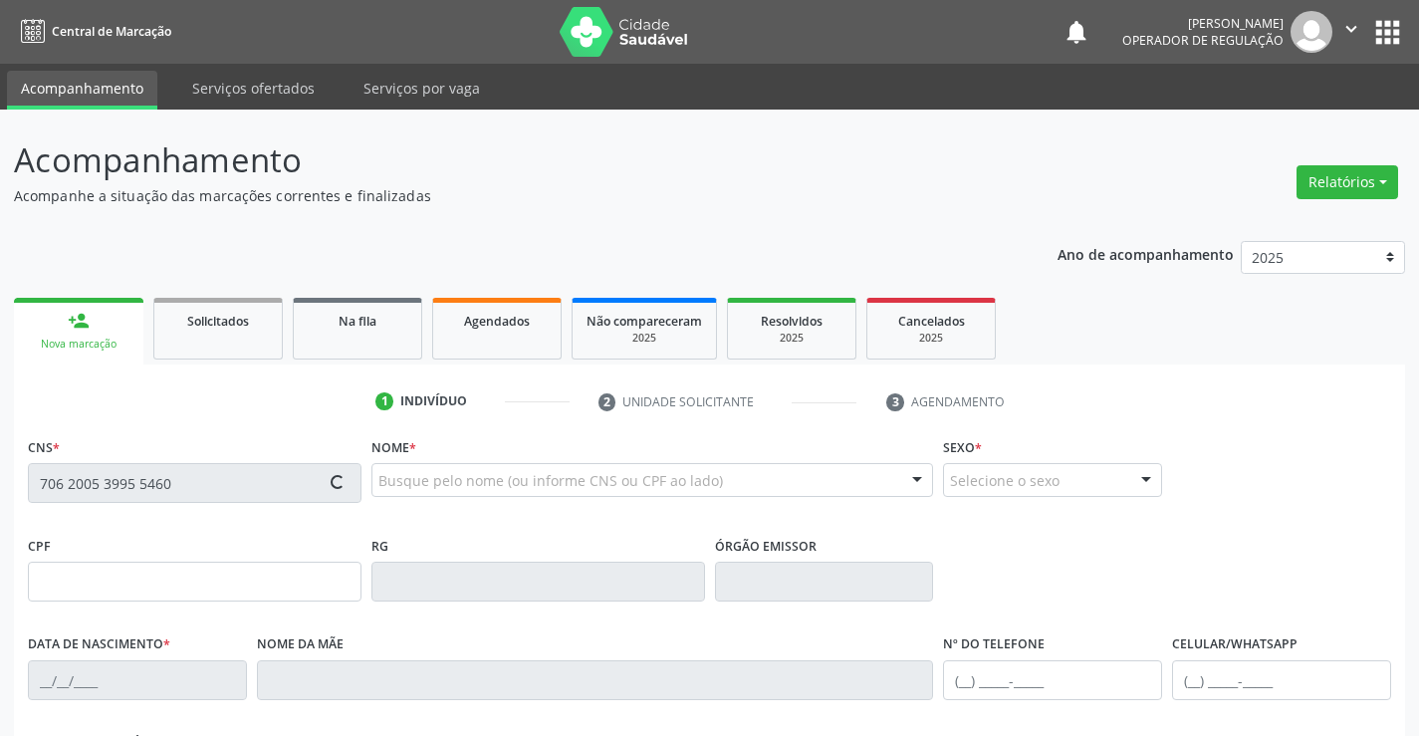
type input "(74) 99121-6510"
type input "563.085.075-04"
type input "SN"
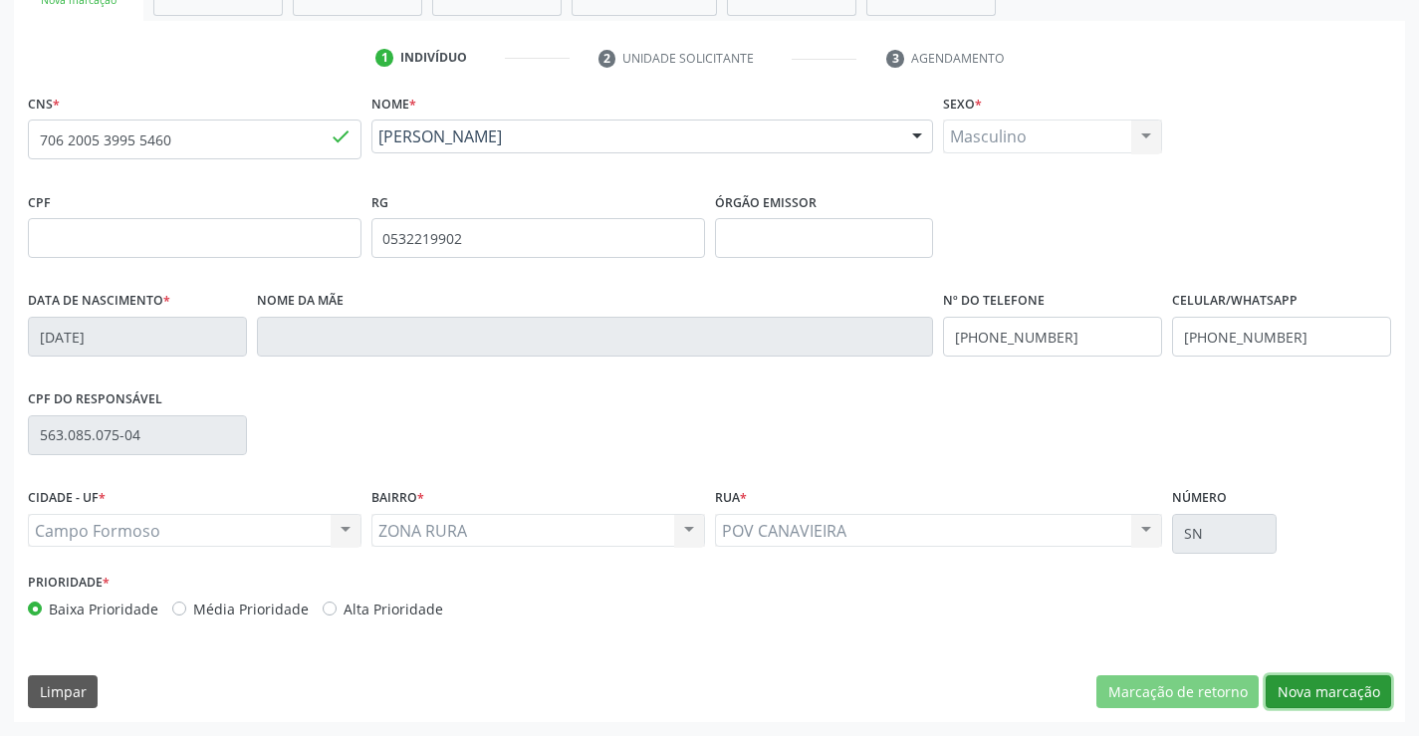
click at [1311, 693] on button "Nova marcação" at bounding box center [1328, 692] width 125 height 34
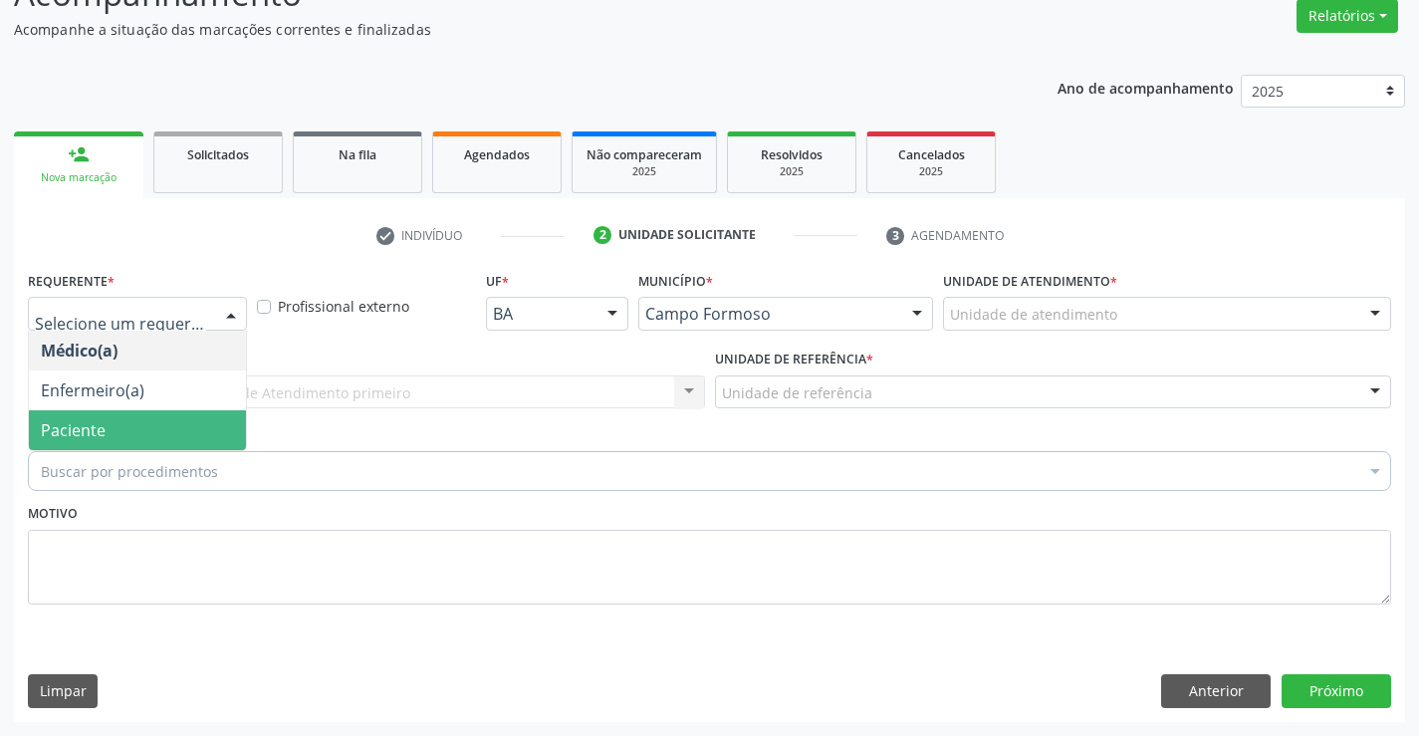
click at [129, 417] on span "Paciente" at bounding box center [137, 430] width 217 height 40
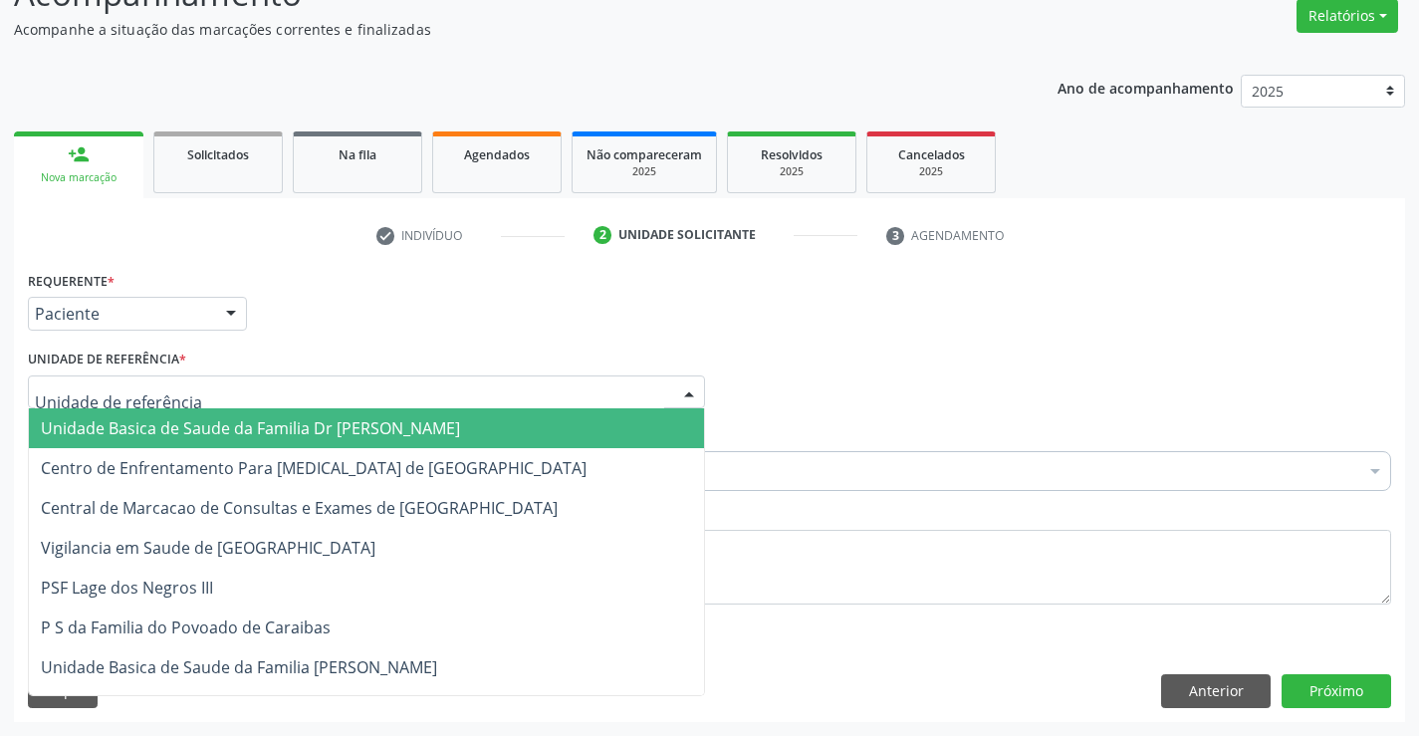
click at [159, 417] on span "Unidade Basica de Saude da Familia Dr [PERSON_NAME]" at bounding box center [250, 428] width 419 height 22
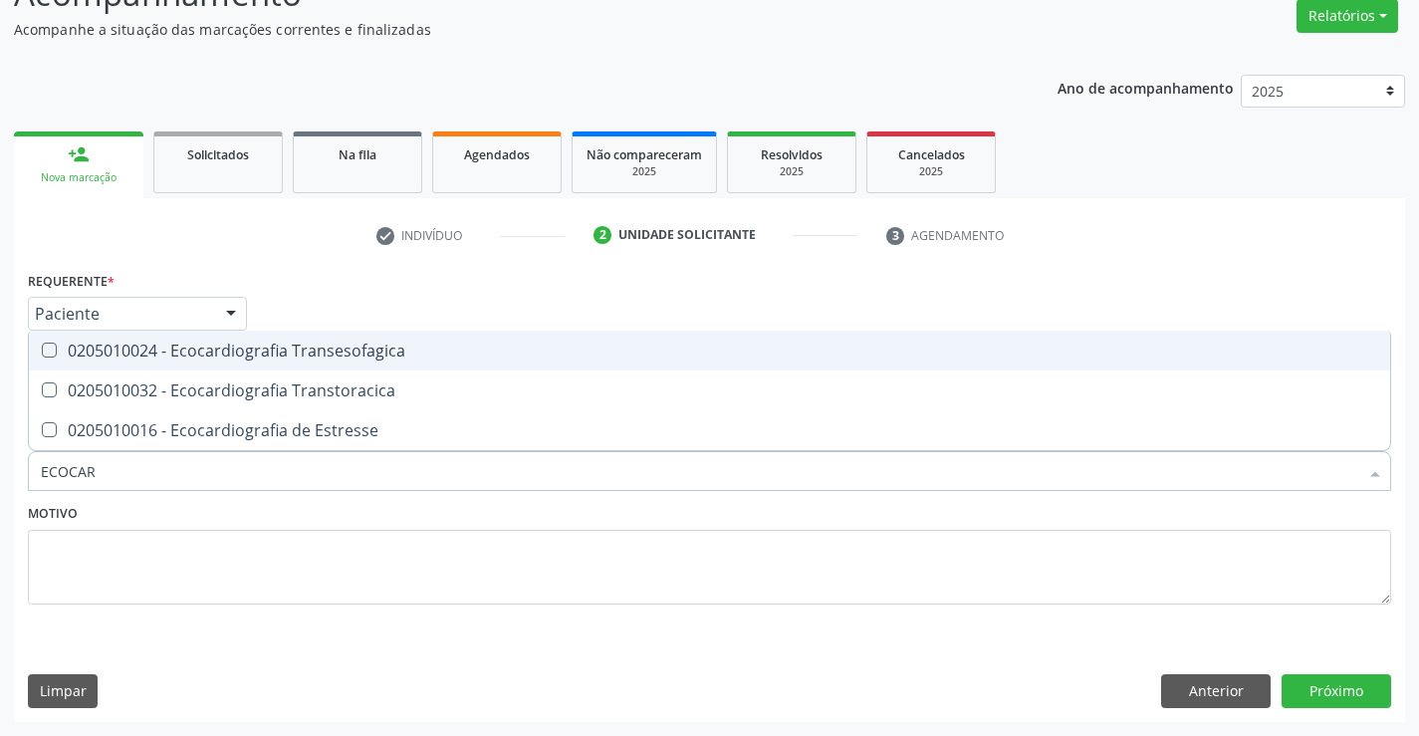
type input "ECOCARD"
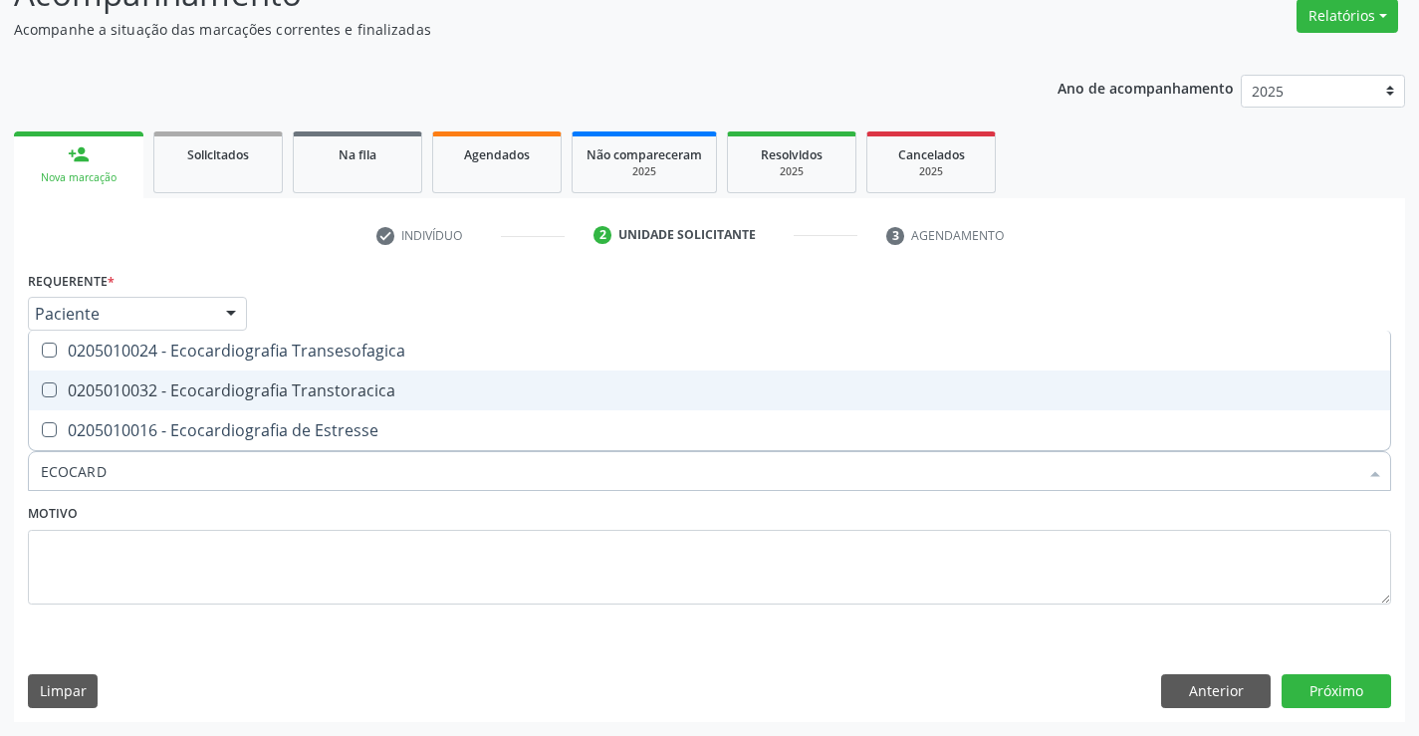
click at [267, 386] on div "0205010032 - Ecocardiografia Transtoracica" at bounding box center [710, 390] width 1338 height 16
checkbox Transtoracica "true"
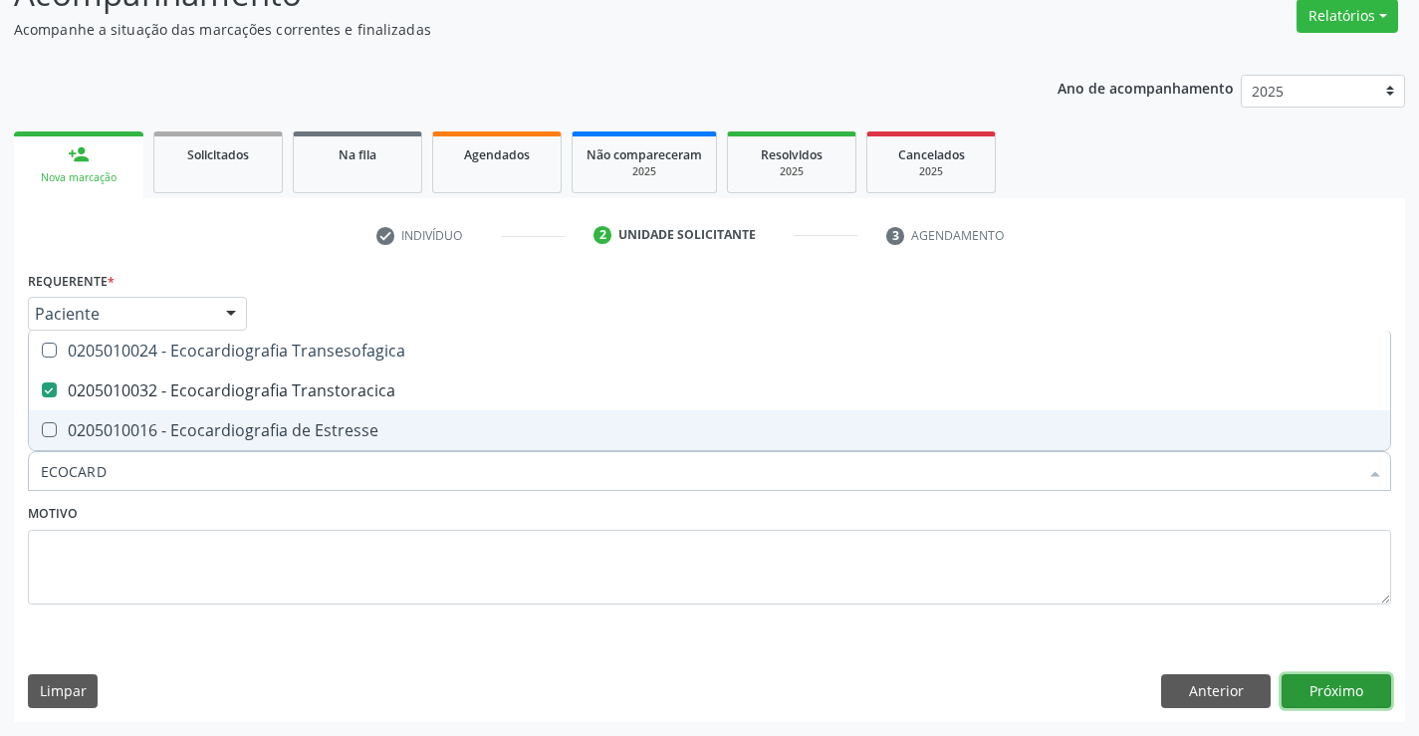
click at [1327, 680] on button "Próximo" at bounding box center [1337, 691] width 110 height 34
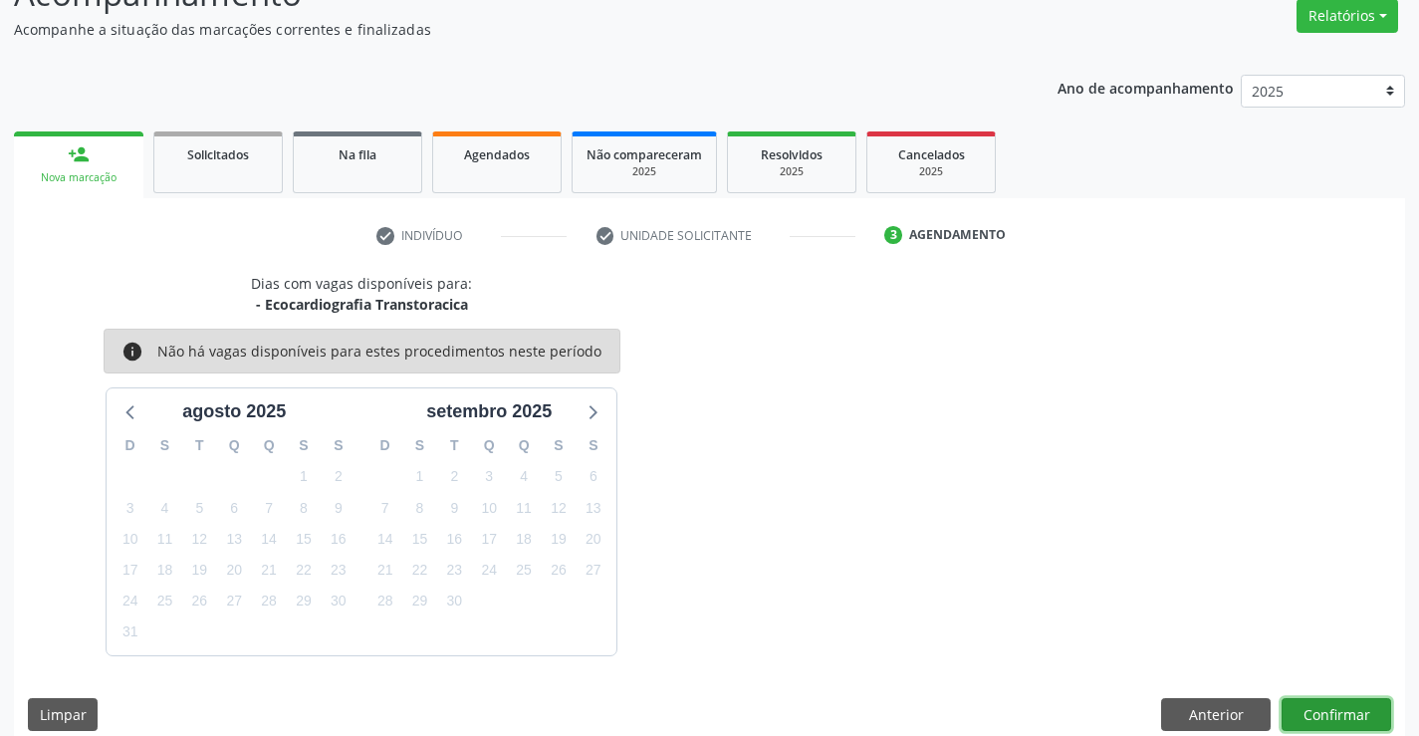
click at [1335, 714] on button "Confirmar" at bounding box center [1337, 715] width 110 height 34
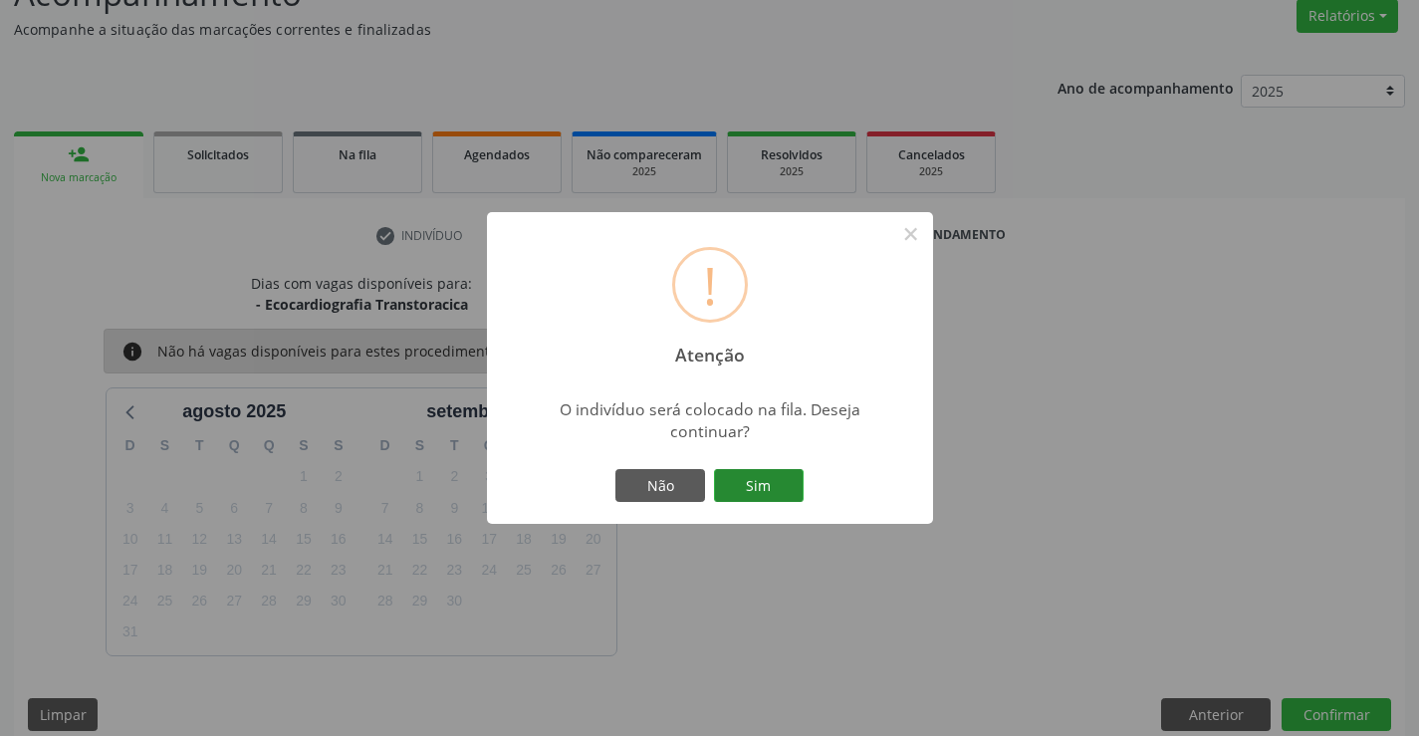
click at [762, 480] on button "Sim" at bounding box center [759, 486] width 90 height 34
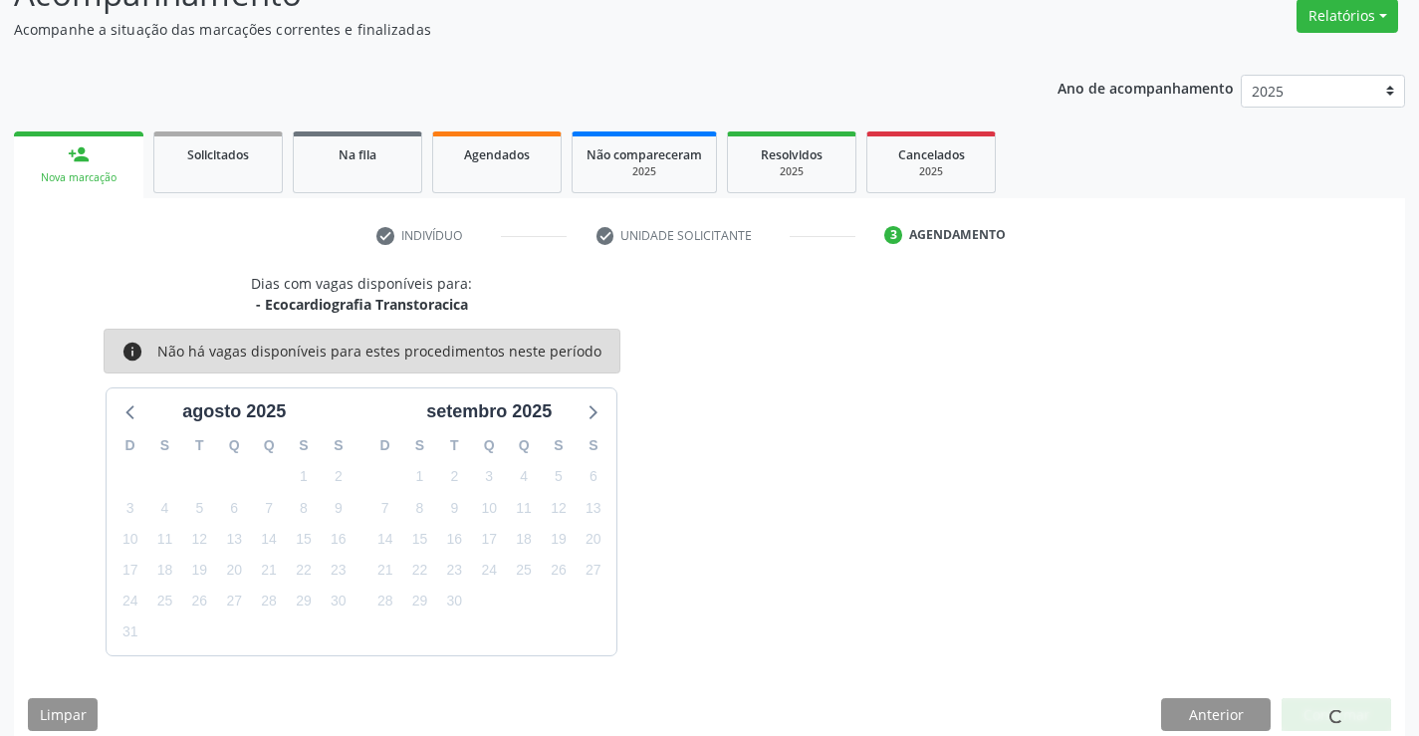
scroll to position [0, 0]
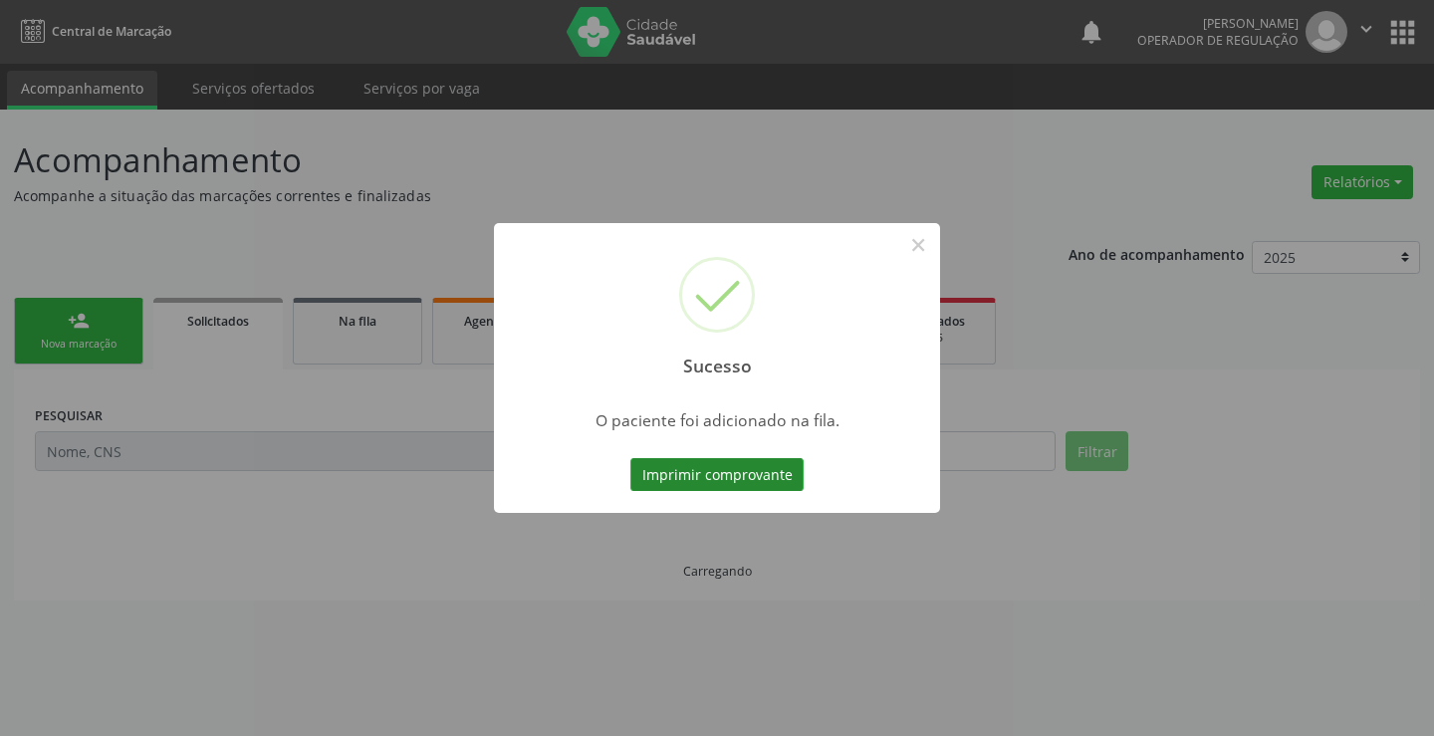
click at [750, 468] on button "Imprimir comprovante" at bounding box center [716, 475] width 173 height 34
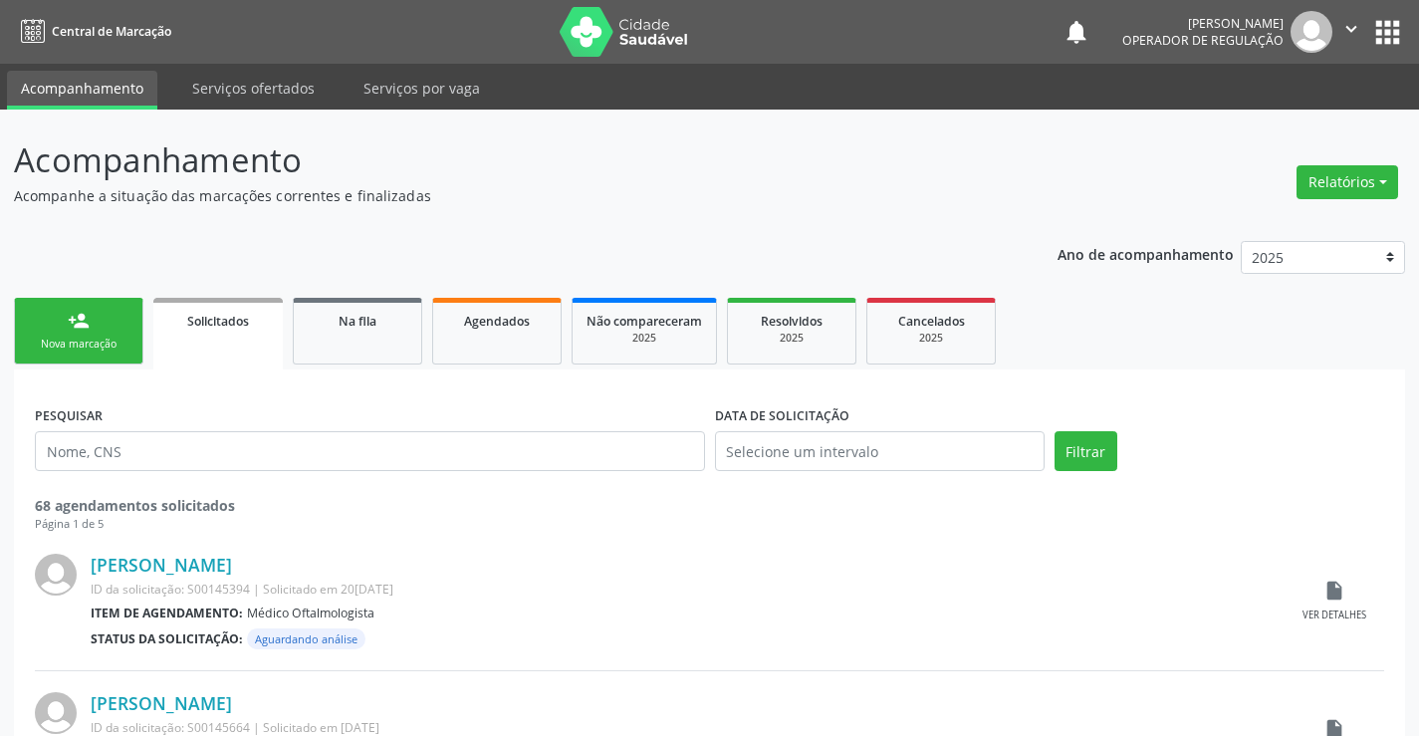
click at [103, 327] on link "person_add Nova marcação" at bounding box center [78, 331] width 129 height 67
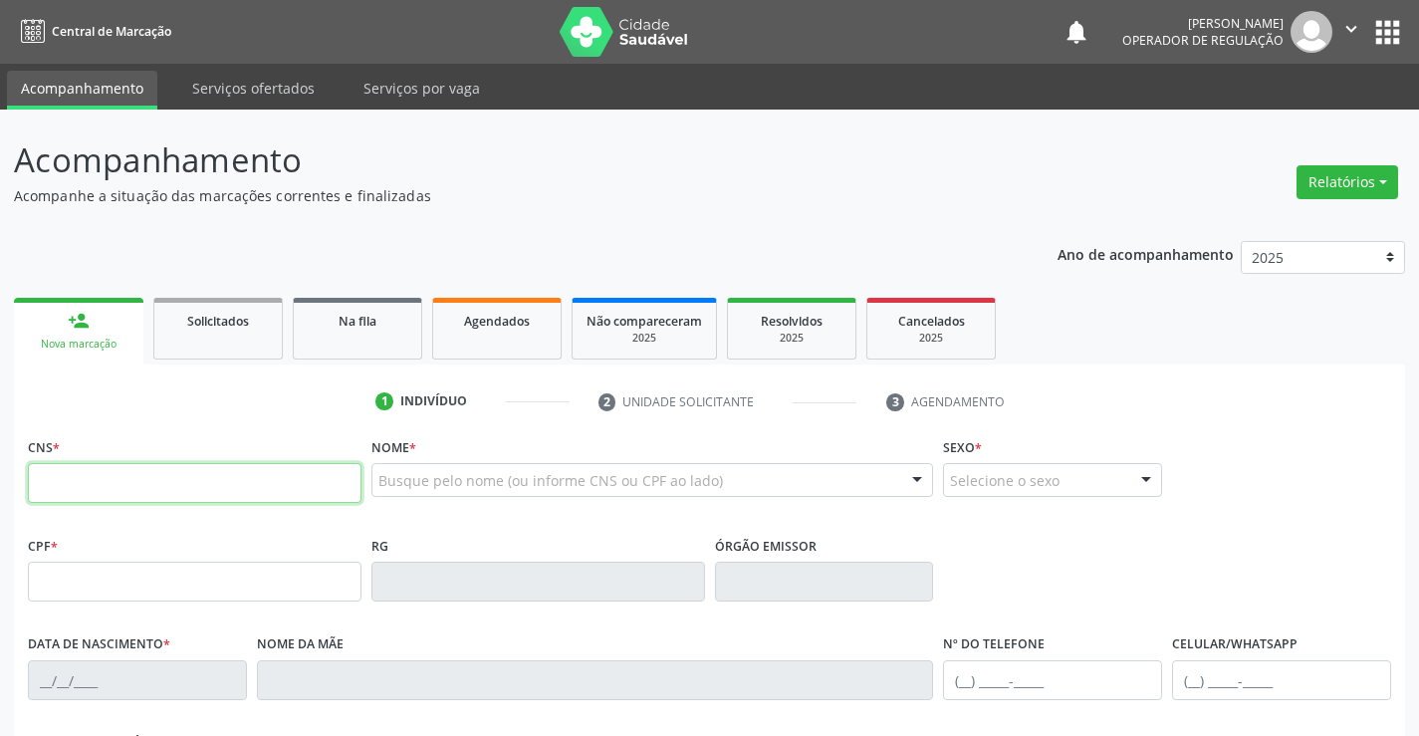
click at [112, 483] on input "text" at bounding box center [195, 483] width 334 height 40
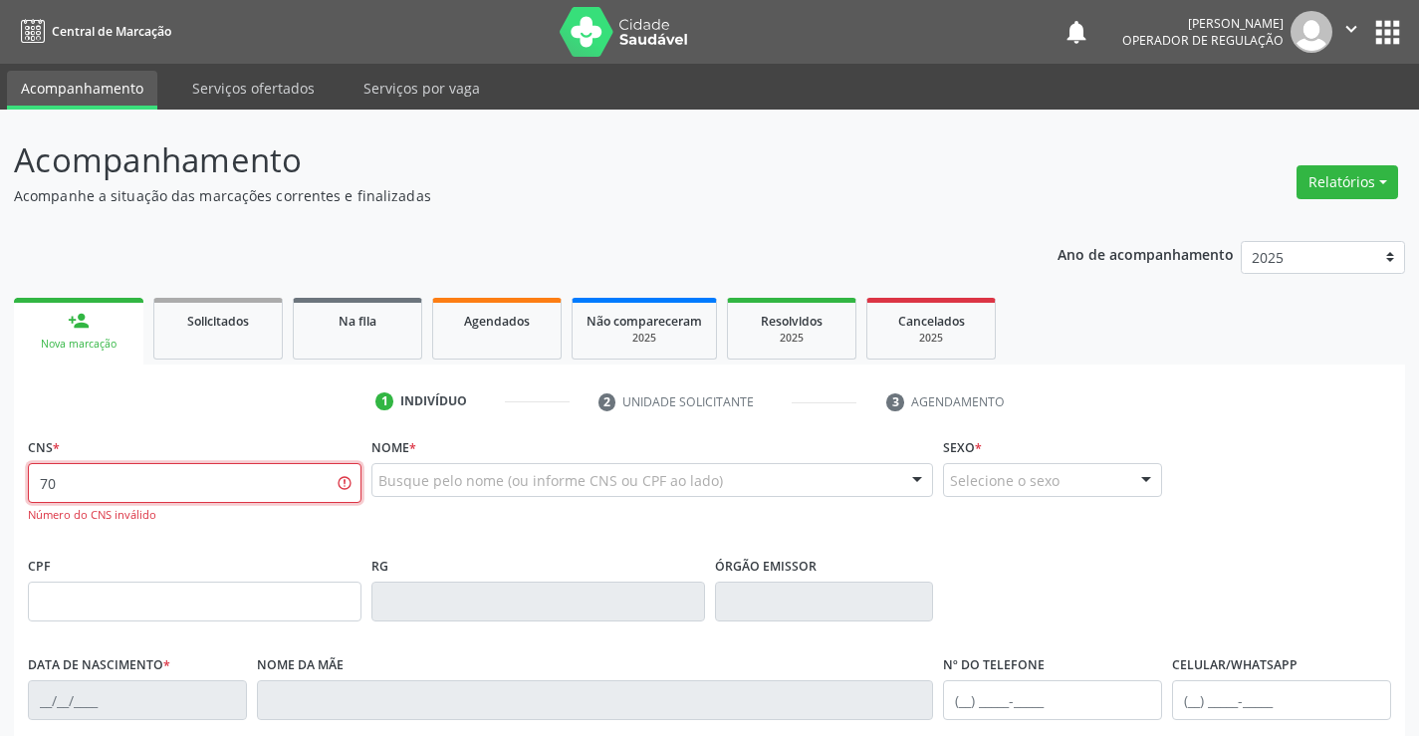
type input "7"
type input "700 9039 4466 7499"
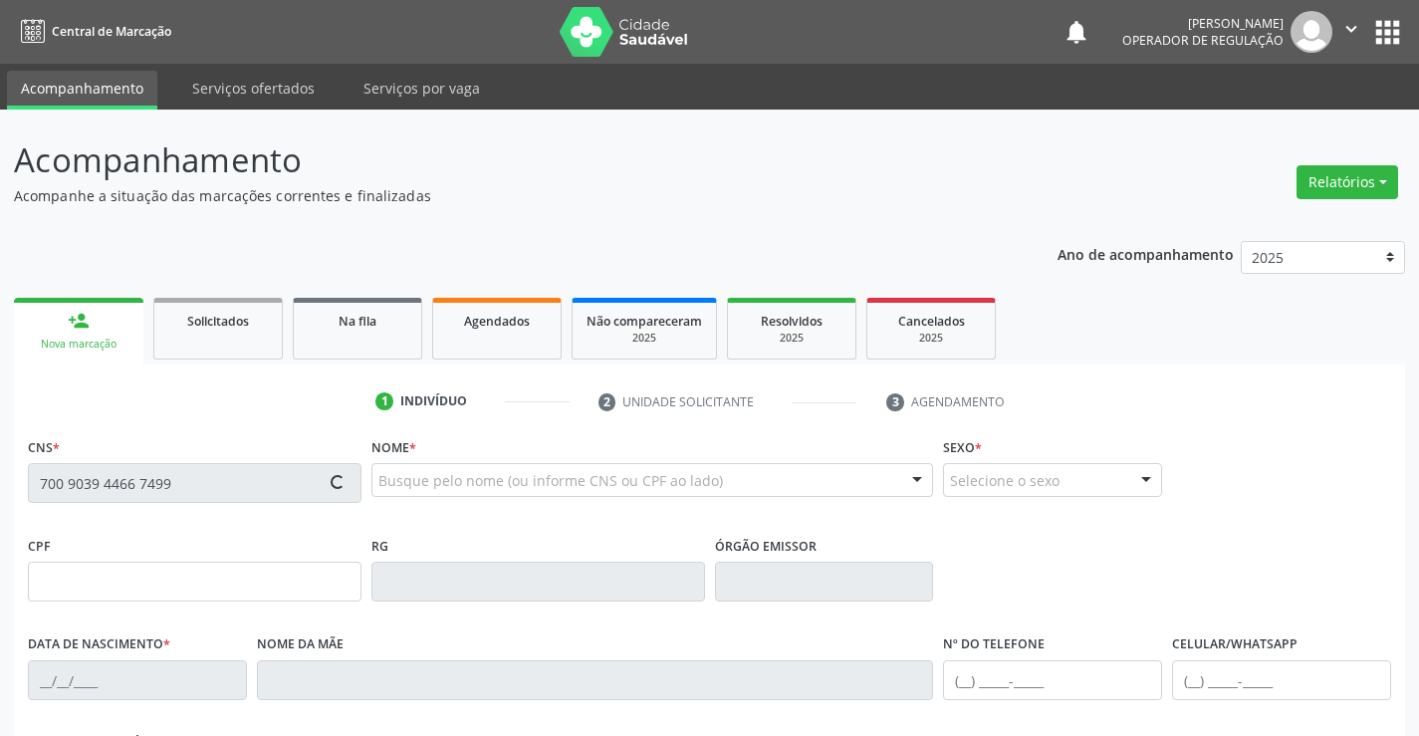
type input "731.366.035-91"
type input "0797108831"
type input "07/01/1972"
type input "Zenaide Pereira da Cruz"
type input "(65) 6565-6632"
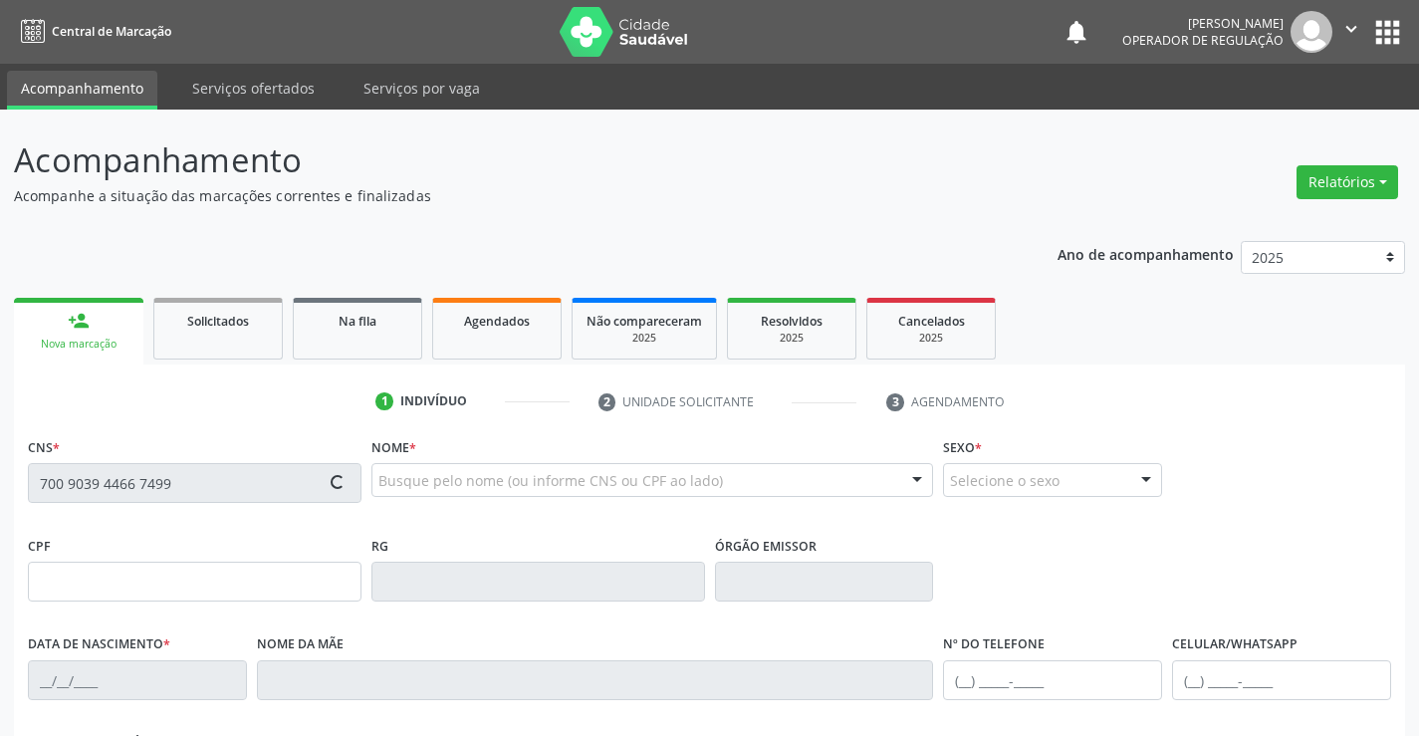
type input "731.366.035-91"
type input "S/N"
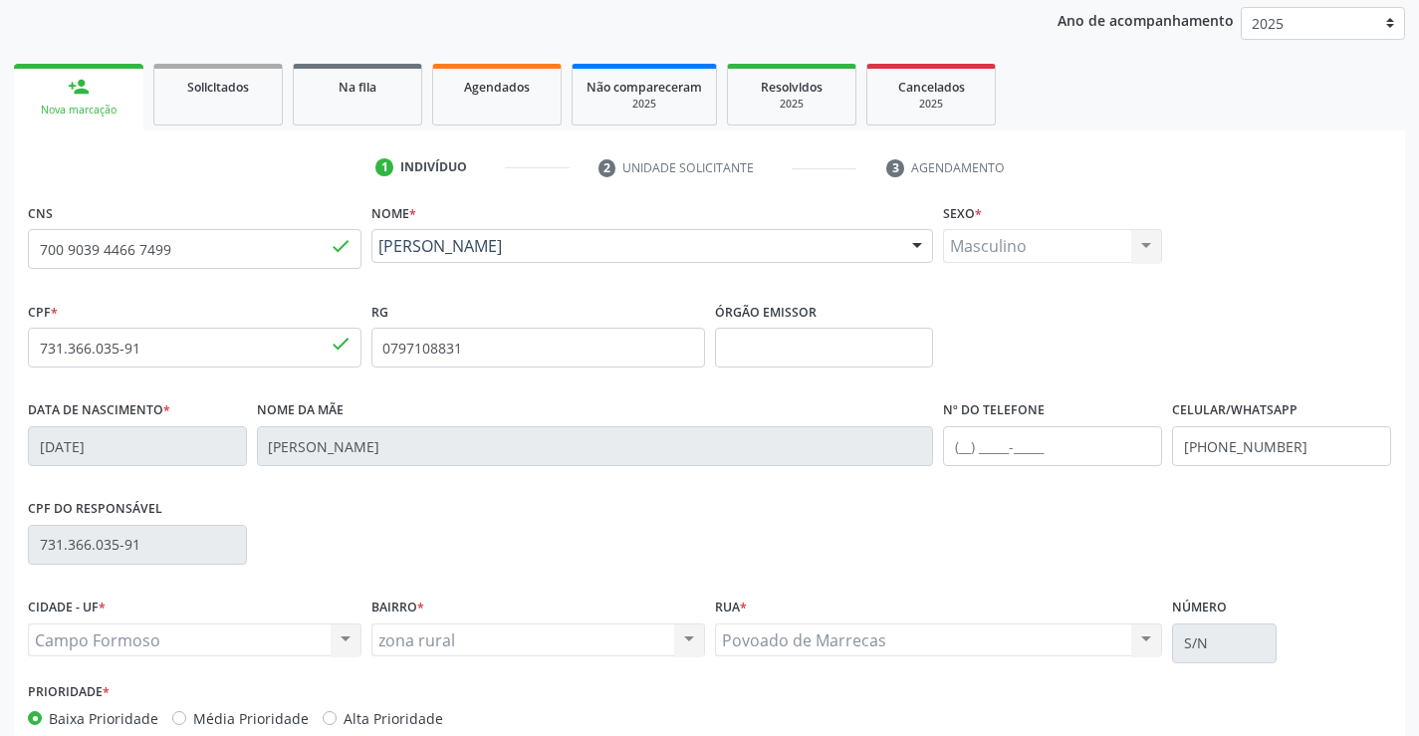
scroll to position [344, 0]
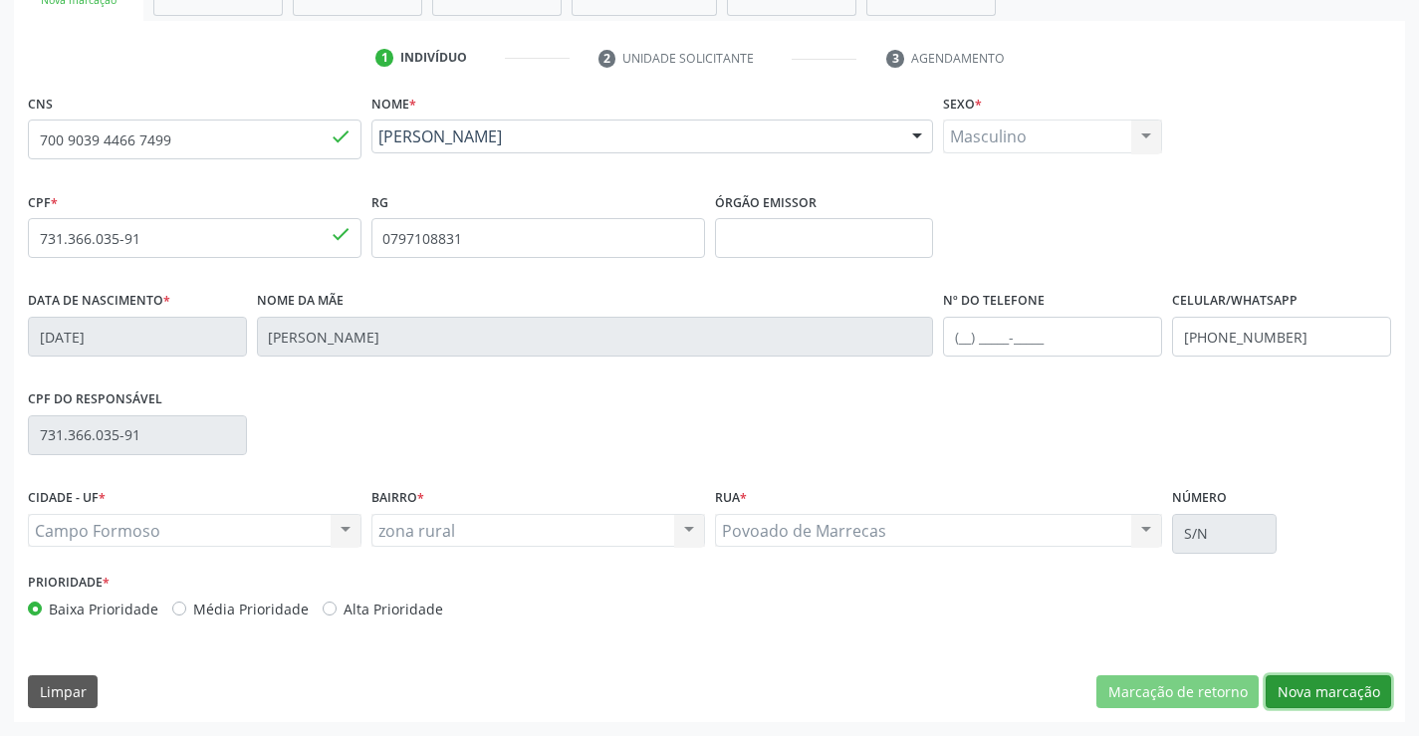
click at [1334, 688] on button "Nova marcação" at bounding box center [1328, 692] width 125 height 34
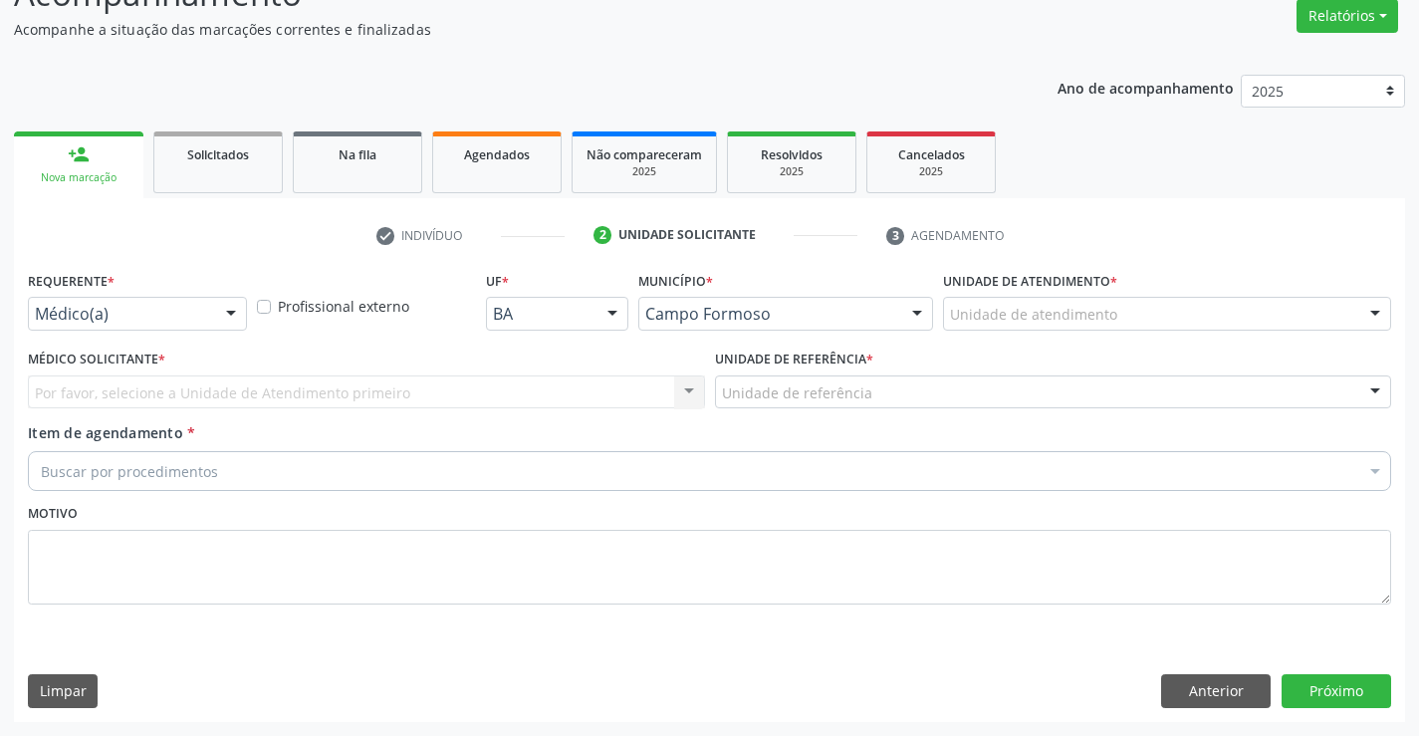
scroll to position [166, 0]
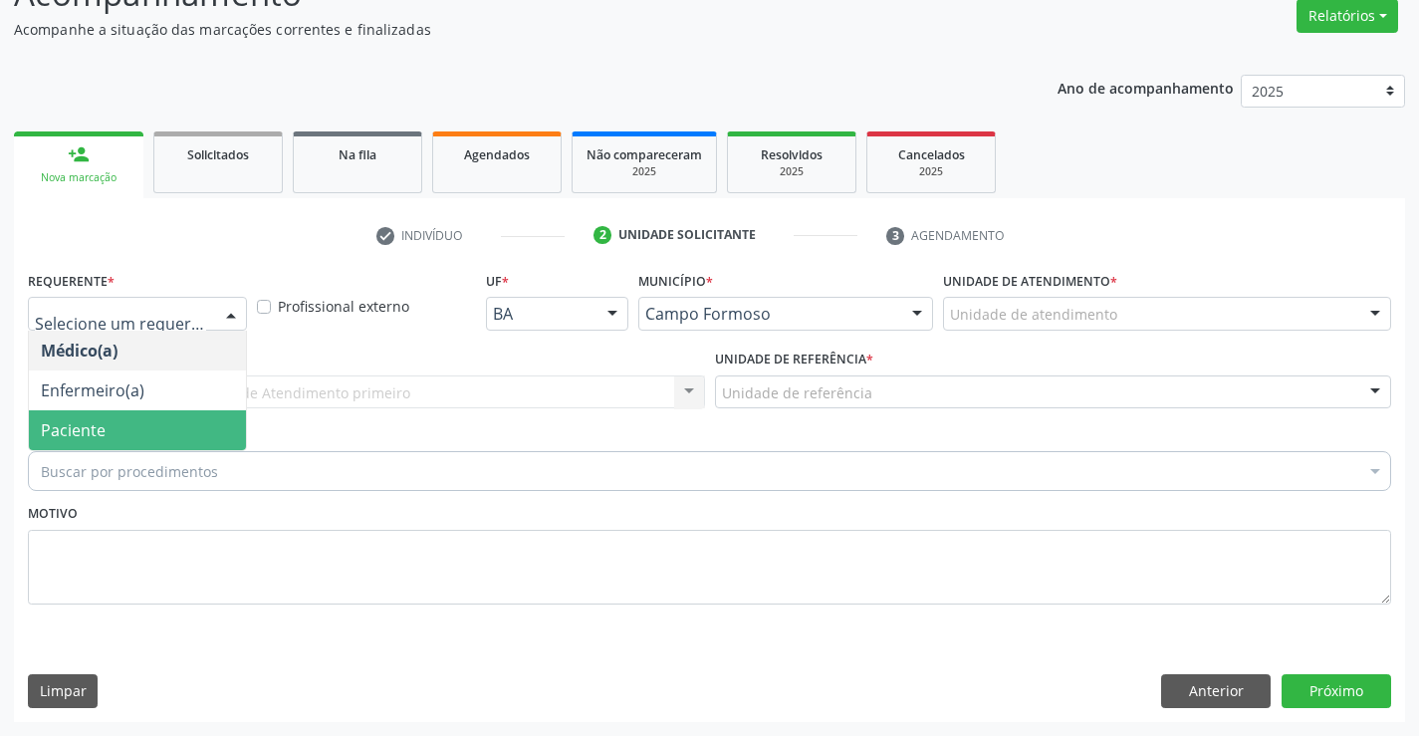
click at [143, 430] on span "Paciente" at bounding box center [137, 430] width 217 height 40
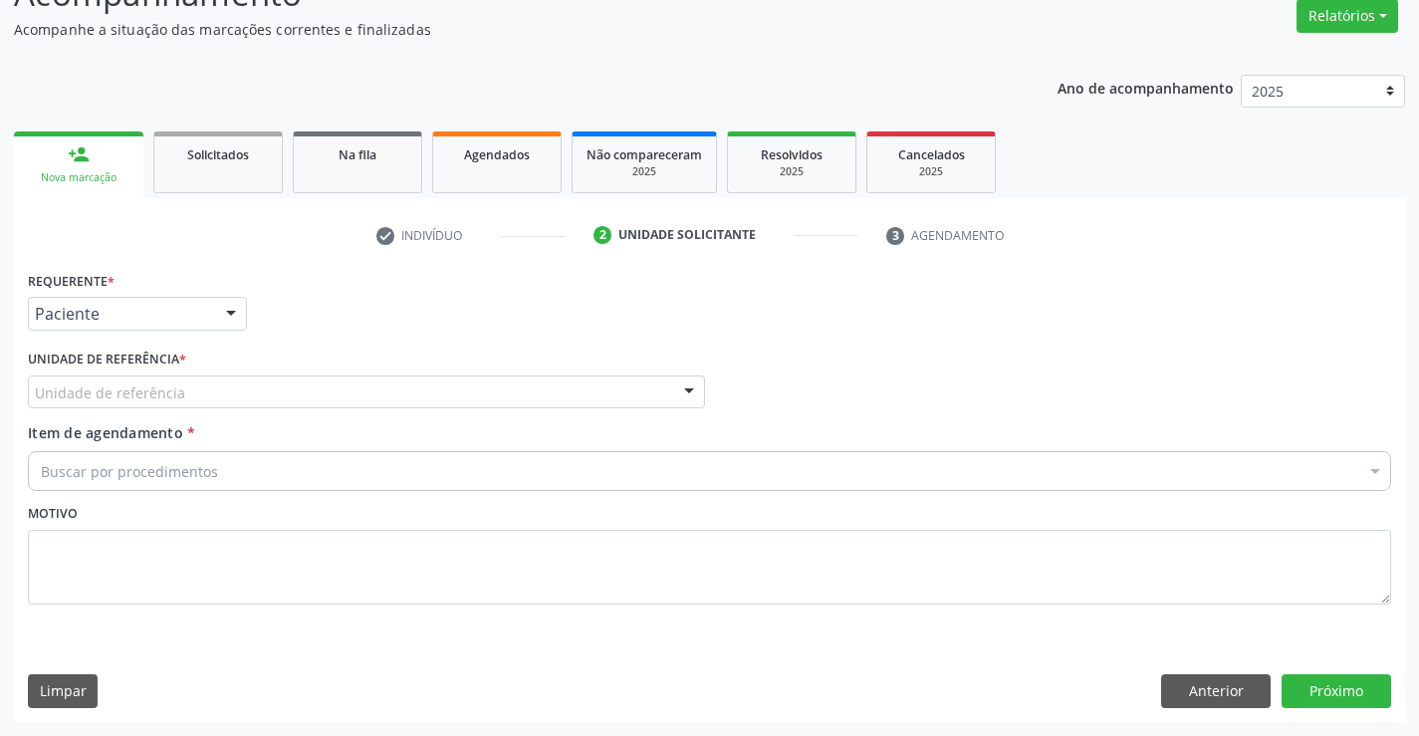
click at [35, 389] on input "text" at bounding box center [35, 402] width 0 height 40
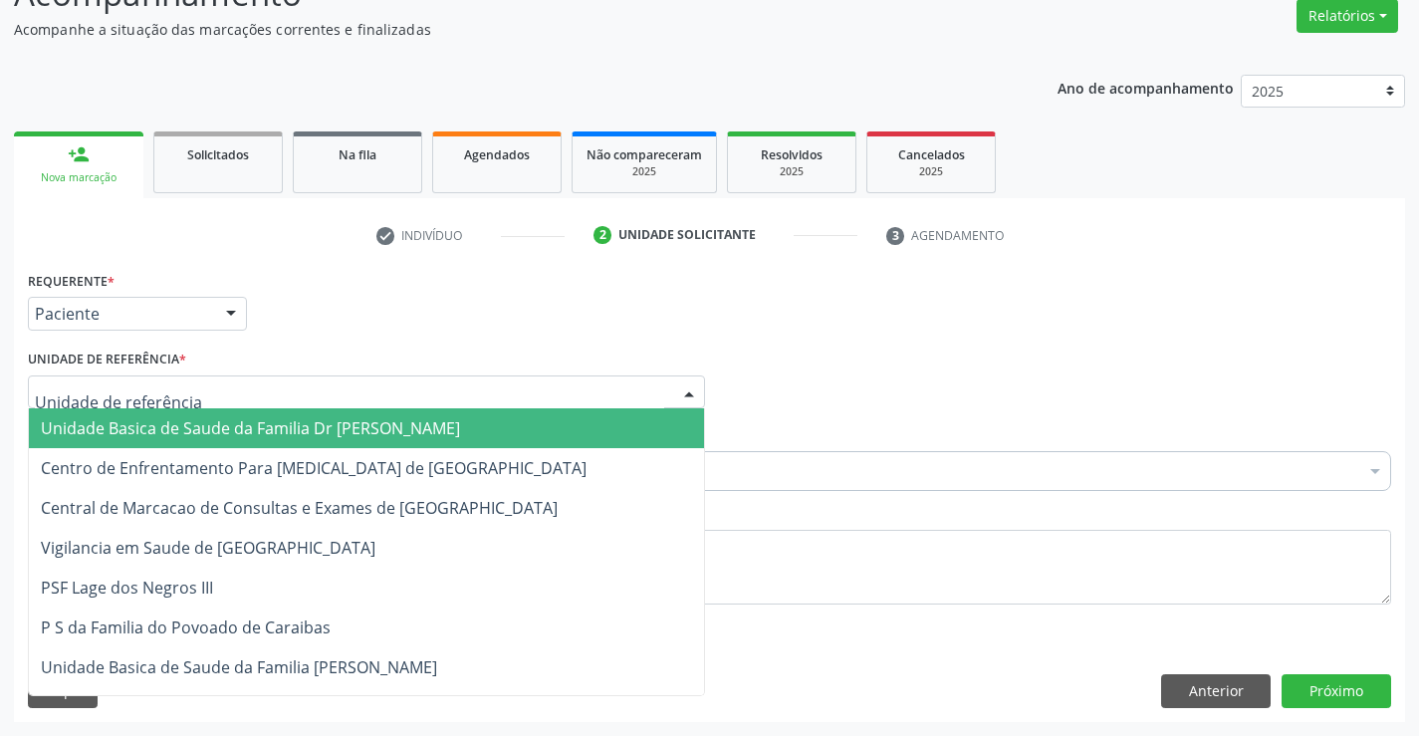
click at [175, 425] on span "Unidade Basica de Saude da Familia Dr [PERSON_NAME]" at bounding box center [250, 428] width 419 height 22
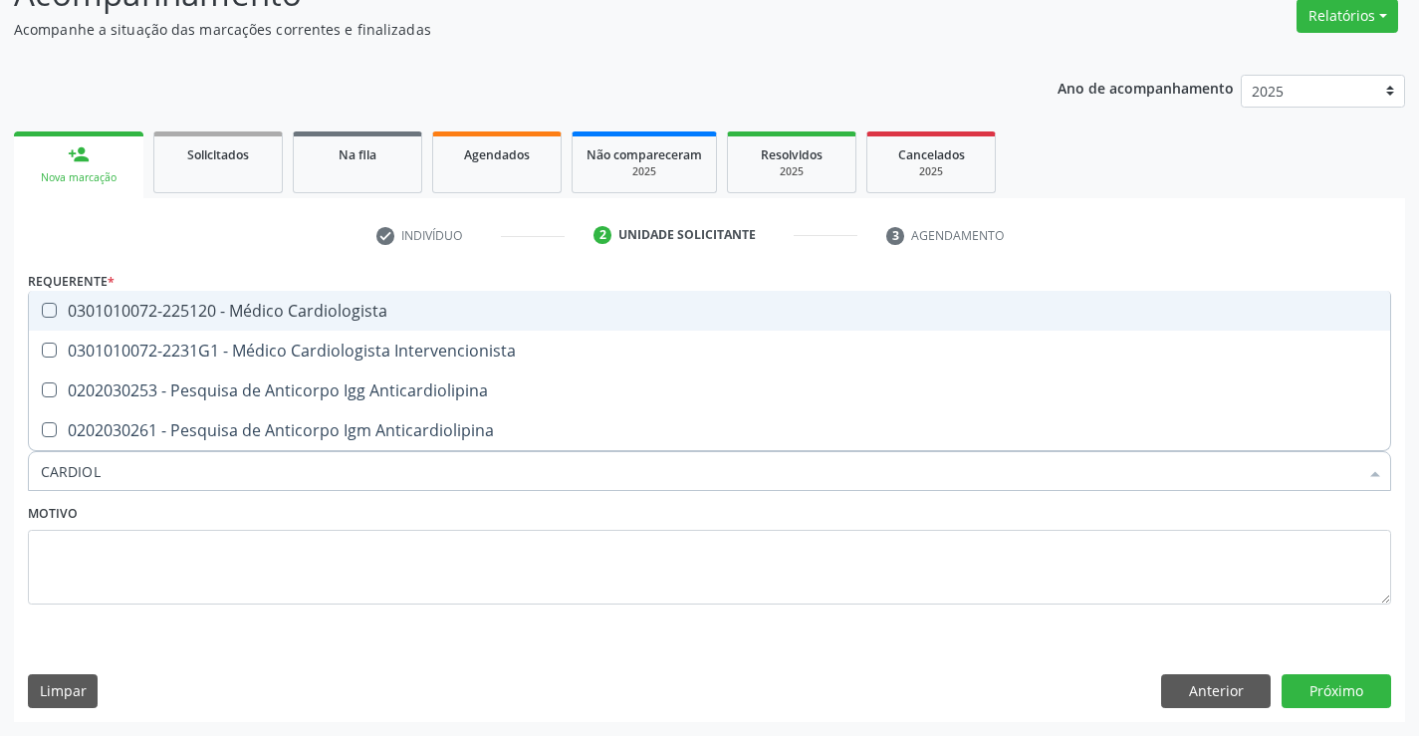
type input "CARDIOLO"
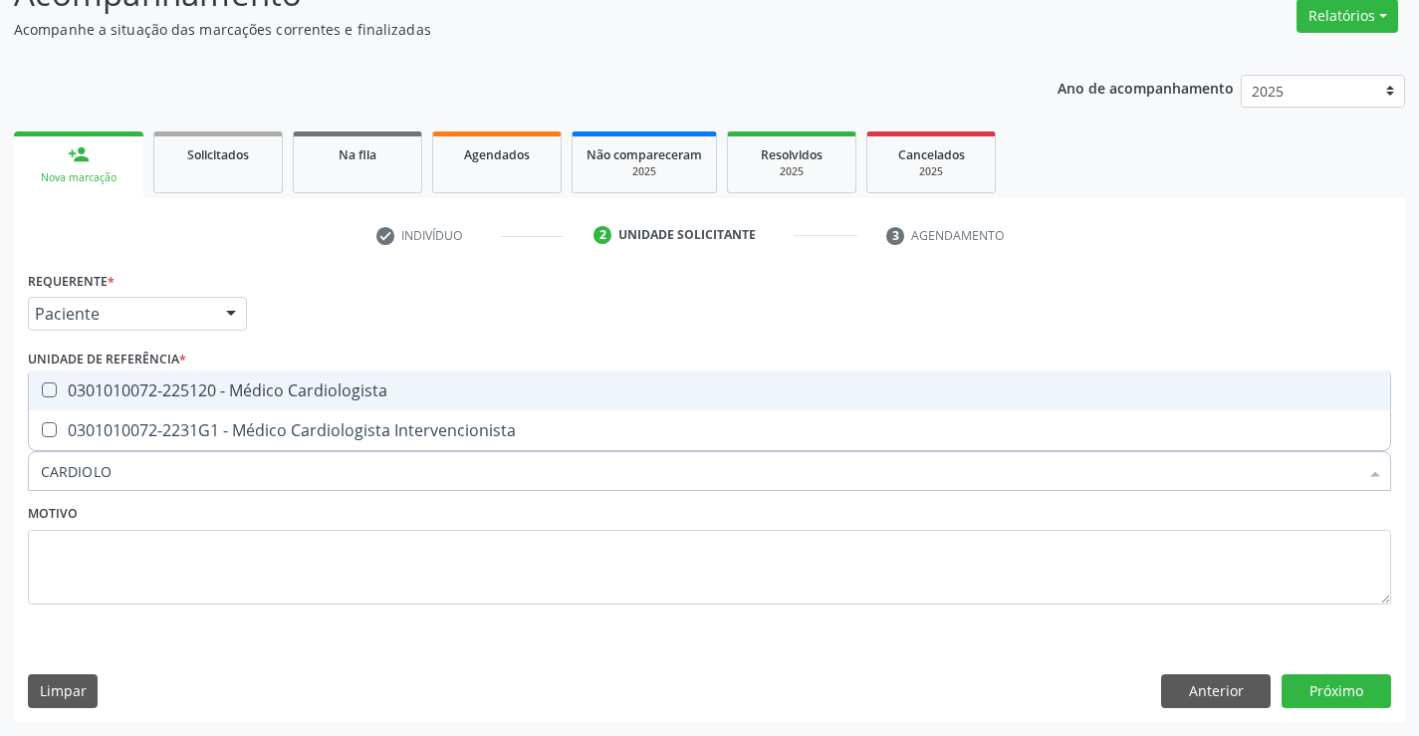
click at [278, 383] on div "0301010072-225120 - Médico Cardiologista" at bounding box center [710, 390] width 1338 height 16
checkbox Cardiologista "true"
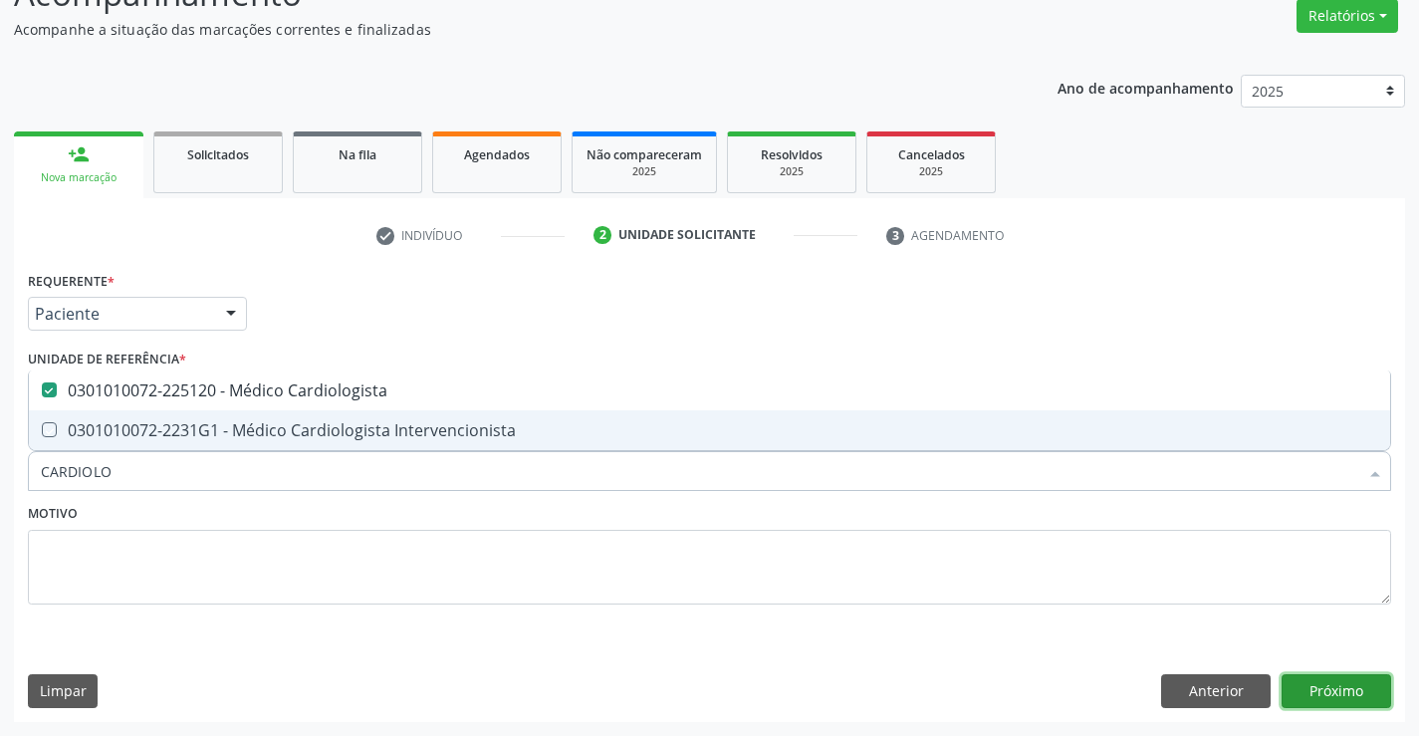
click at [1349, 684] on button "Próximo" at bounding box center [1337, 691] width 110 height 34
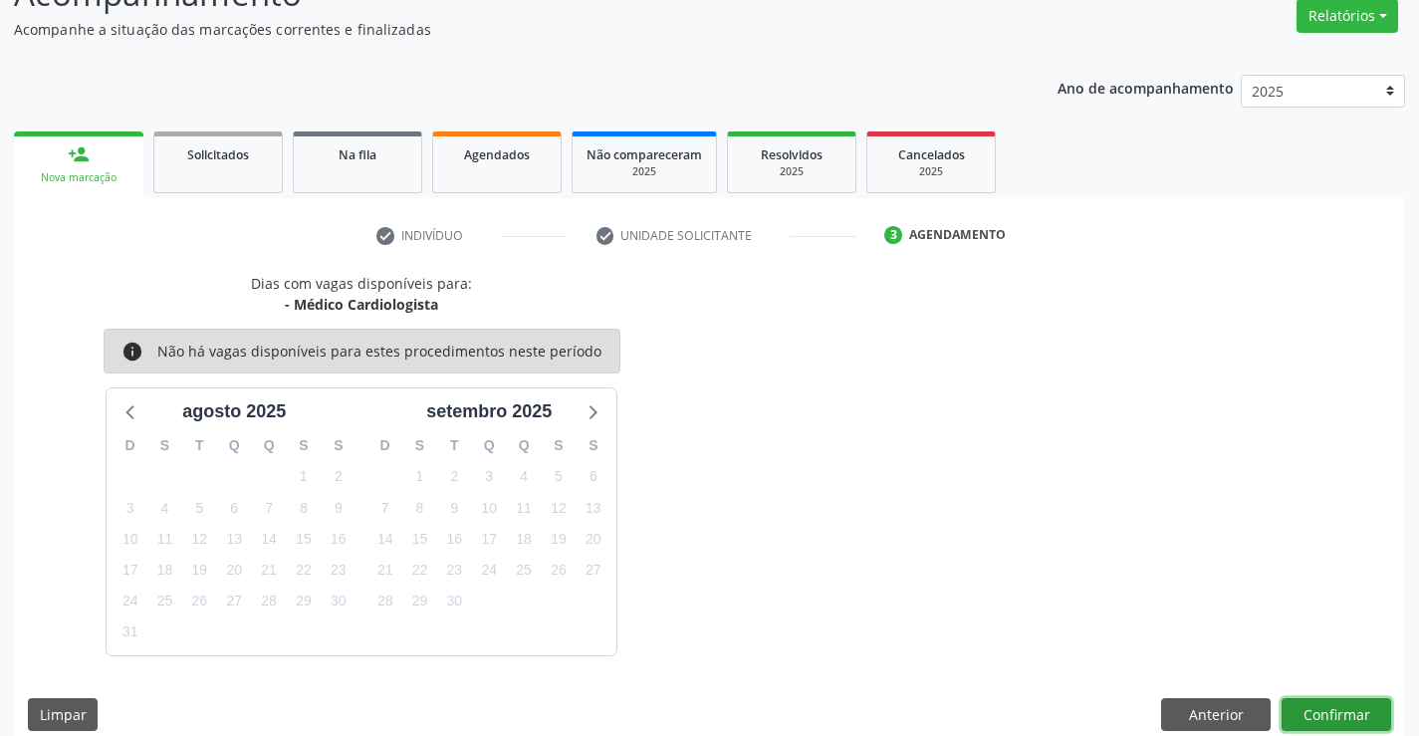
click at [1351, 713] on button "Confirmar" at bounding box center [1337, 715] width 110 height 34
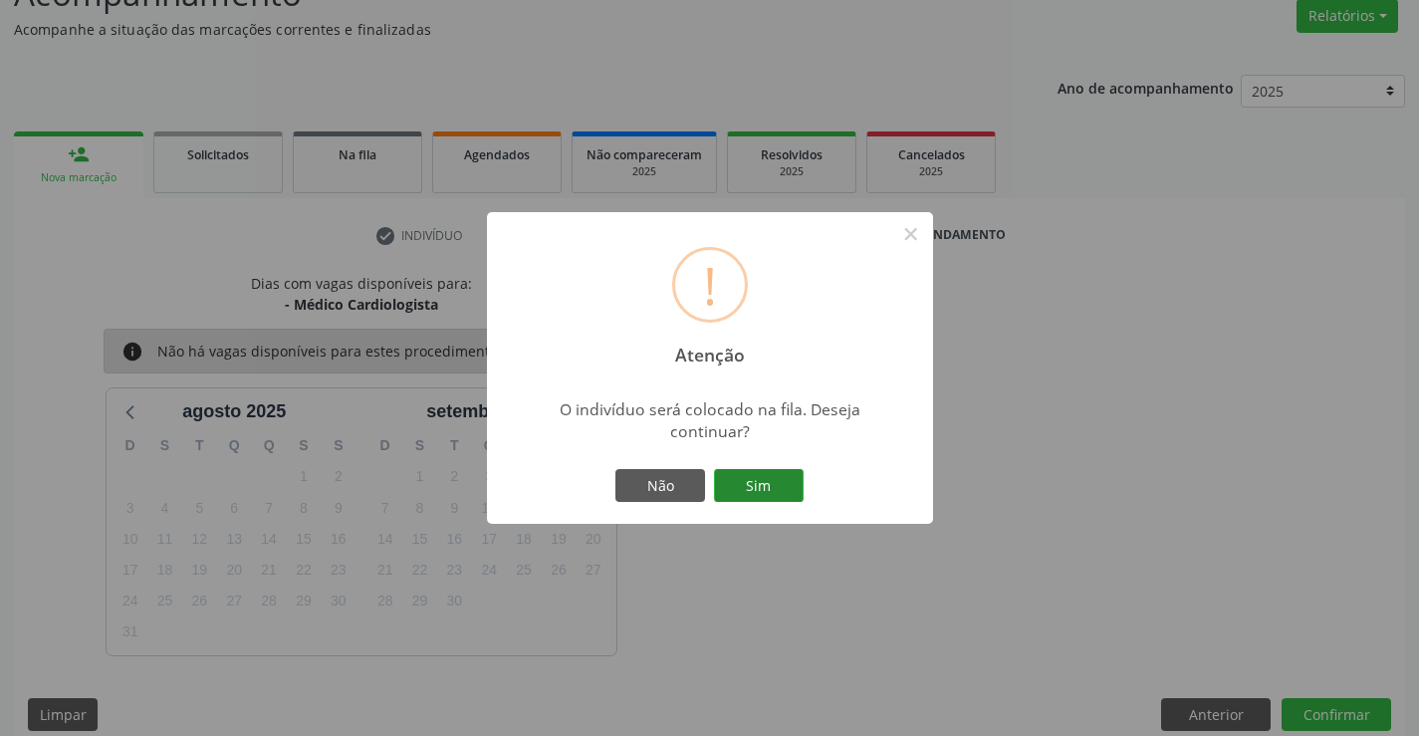
click at [772, 486] on button "Sim" at bounding box center [759, 486] width 90 height 34
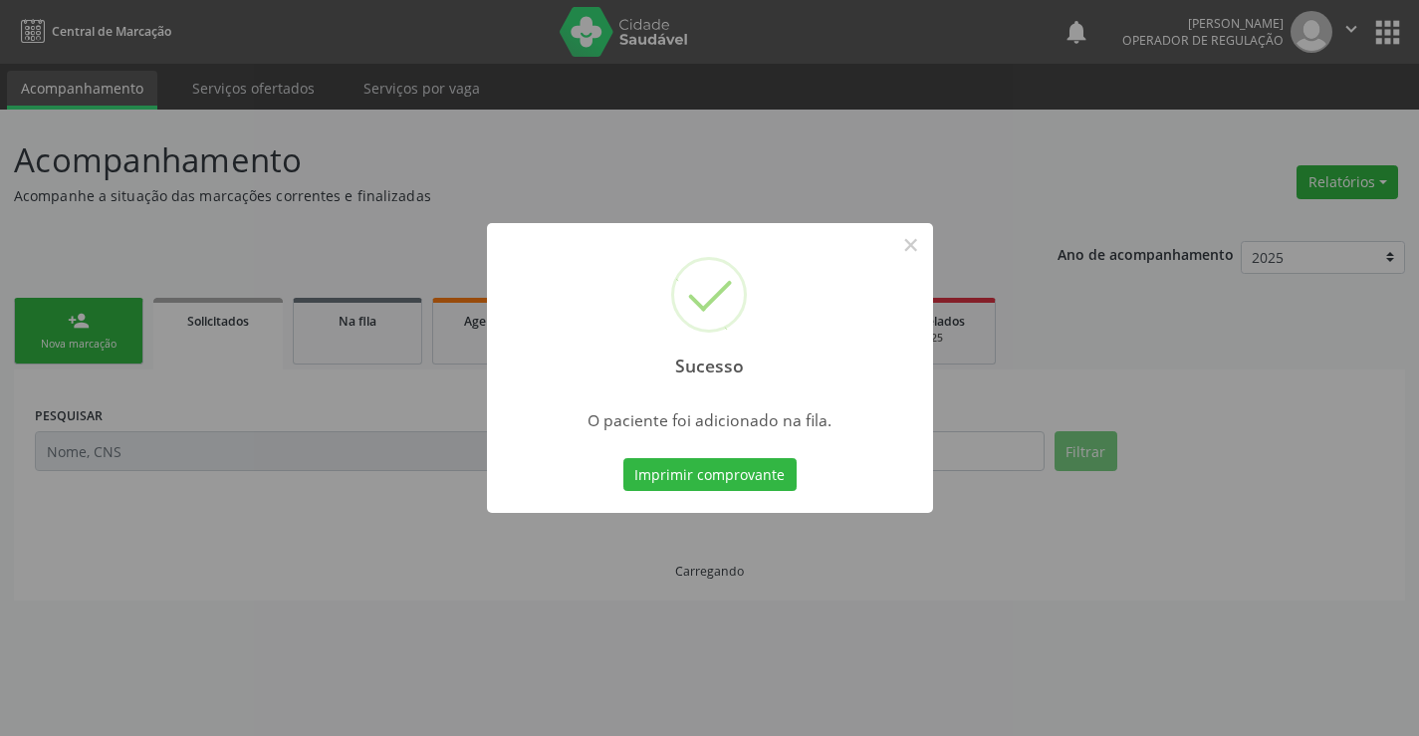
scroll to position [0, 0]
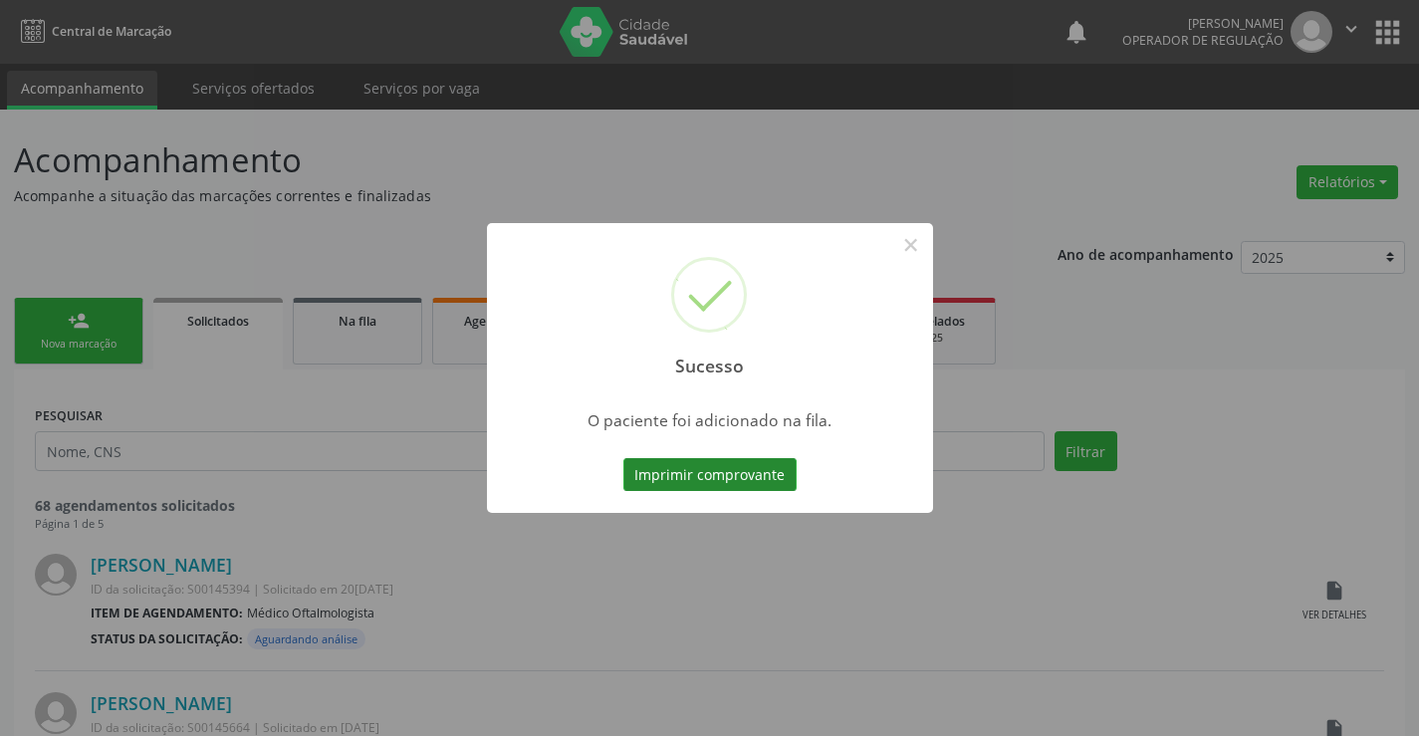
click at [745, 473] on button "Imprimir comprovante" at bounding box center [710, 475] width 173 height 34
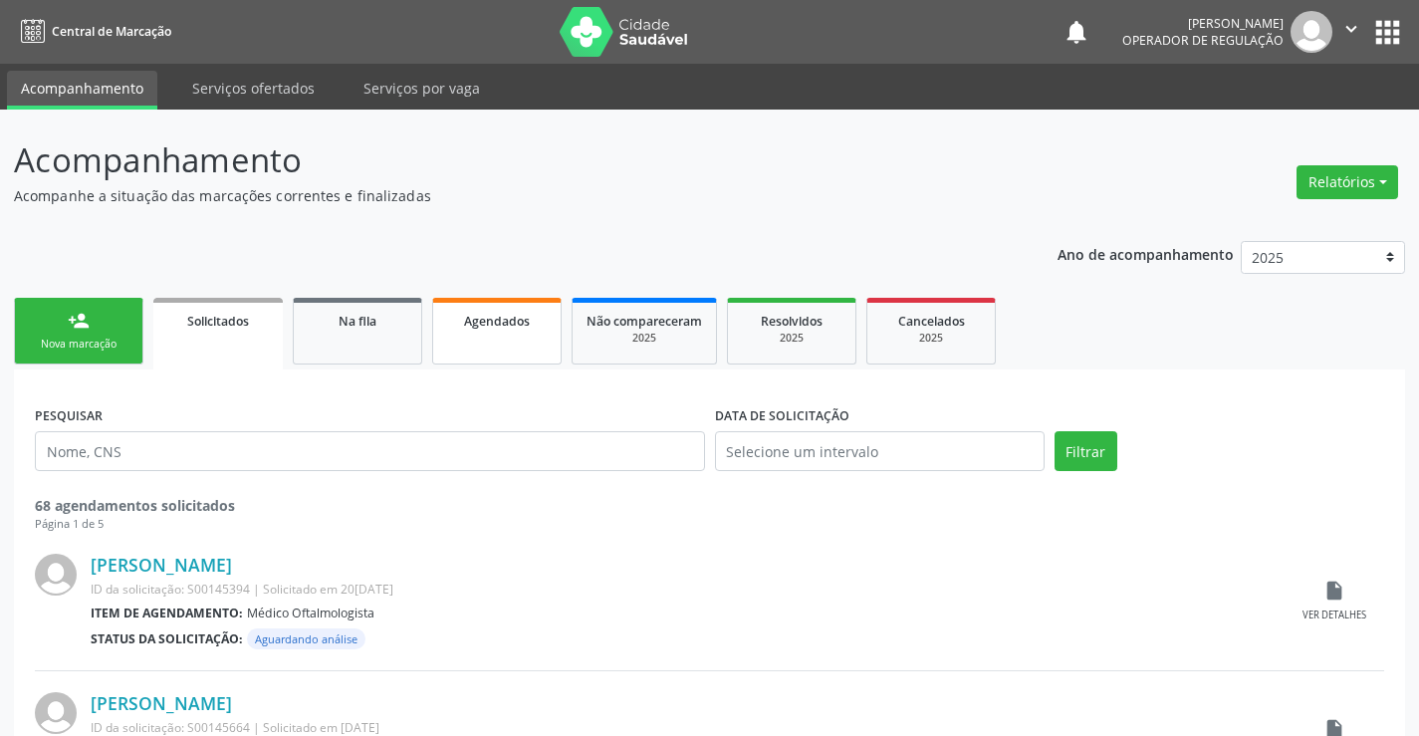
click at [492, 332] on link "Agendados" at bounding box center [496, 331] width 129 height 67
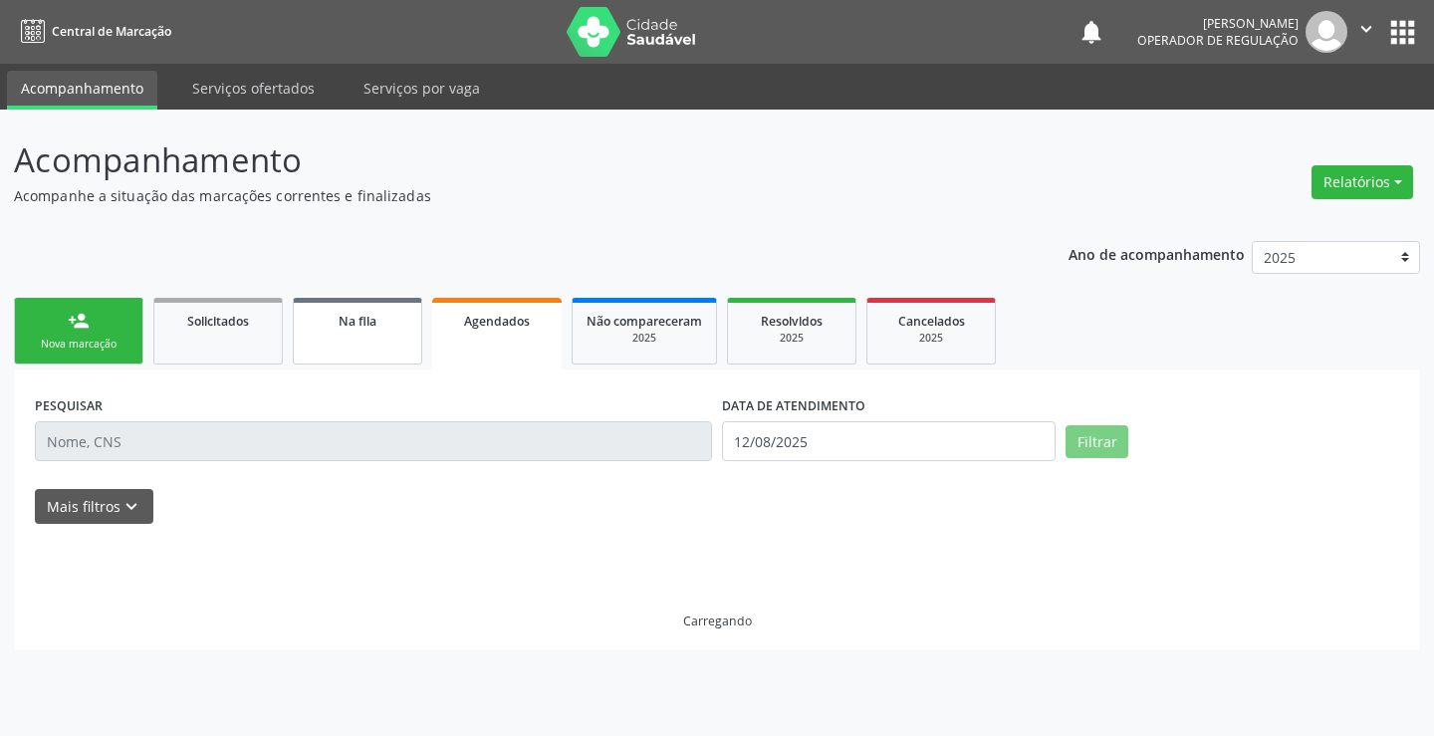
click at [380, 330] on div "Na fila" at bounding box center [358, 320] width 100 height 21
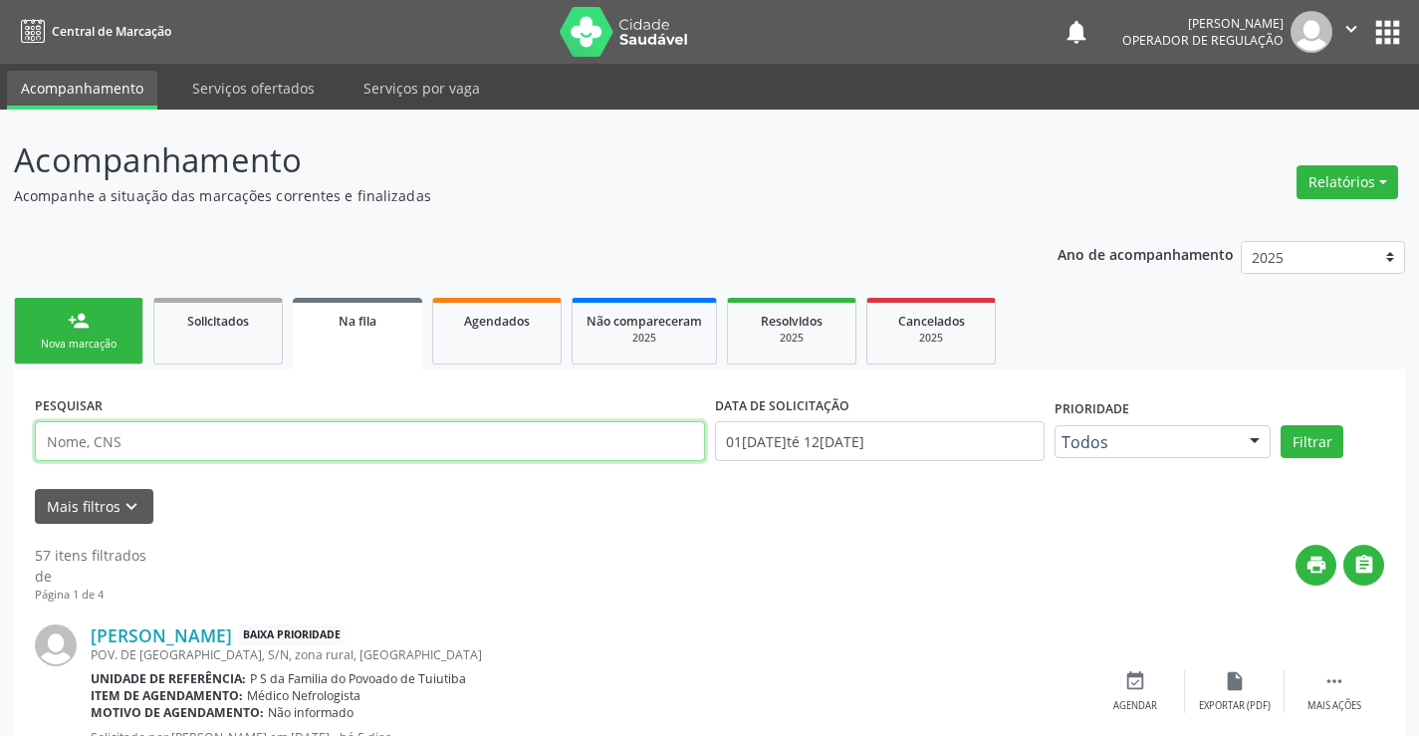
click at [255, 437] on input "text" at bounding box center [370, 441] width 670 height 40
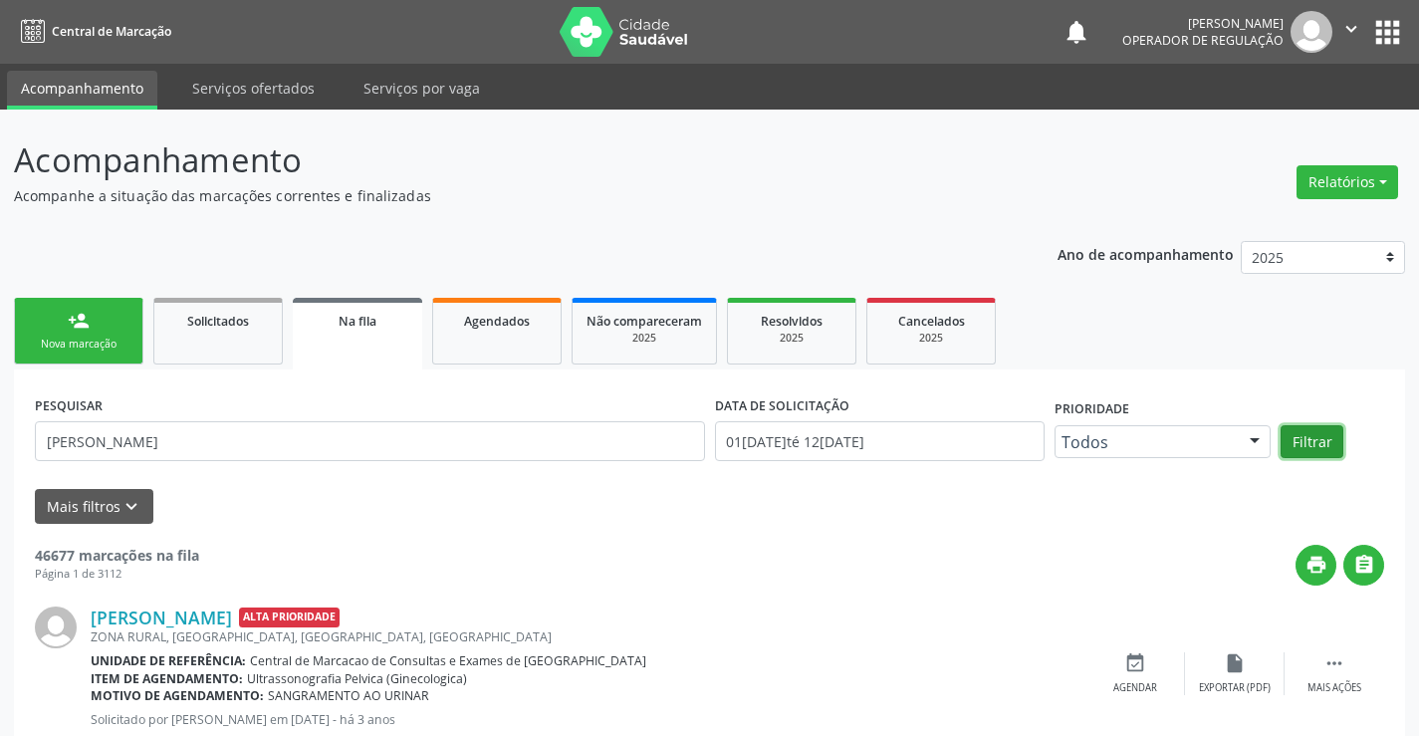
click at [1322, 445] on button "Filtrar" at bounding box center [1312, 442] width 63 height 34
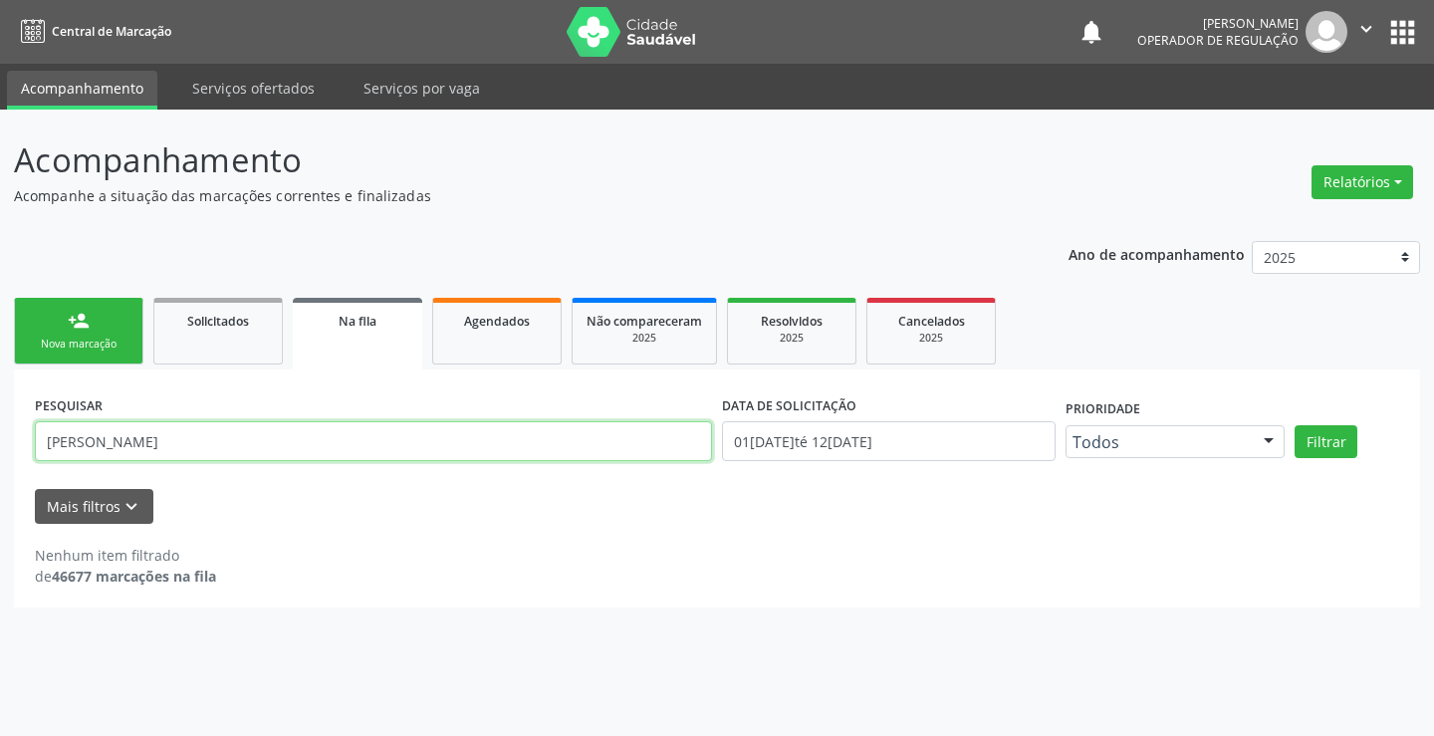
click at [313, 449] on input "MARCIO VINICIUS DA SILVA" at bounding box center [373, 441] width 677 height 40
type input "M"
click at [1144, 569] on div "Nenhum item filtrado de 46677 marcações na fila" at bounding box center [717, 566] width 1365 height 42
click at [103, 310] on link "person_add Nova marcação" at bounding box center [78, 331] width 129 height 67
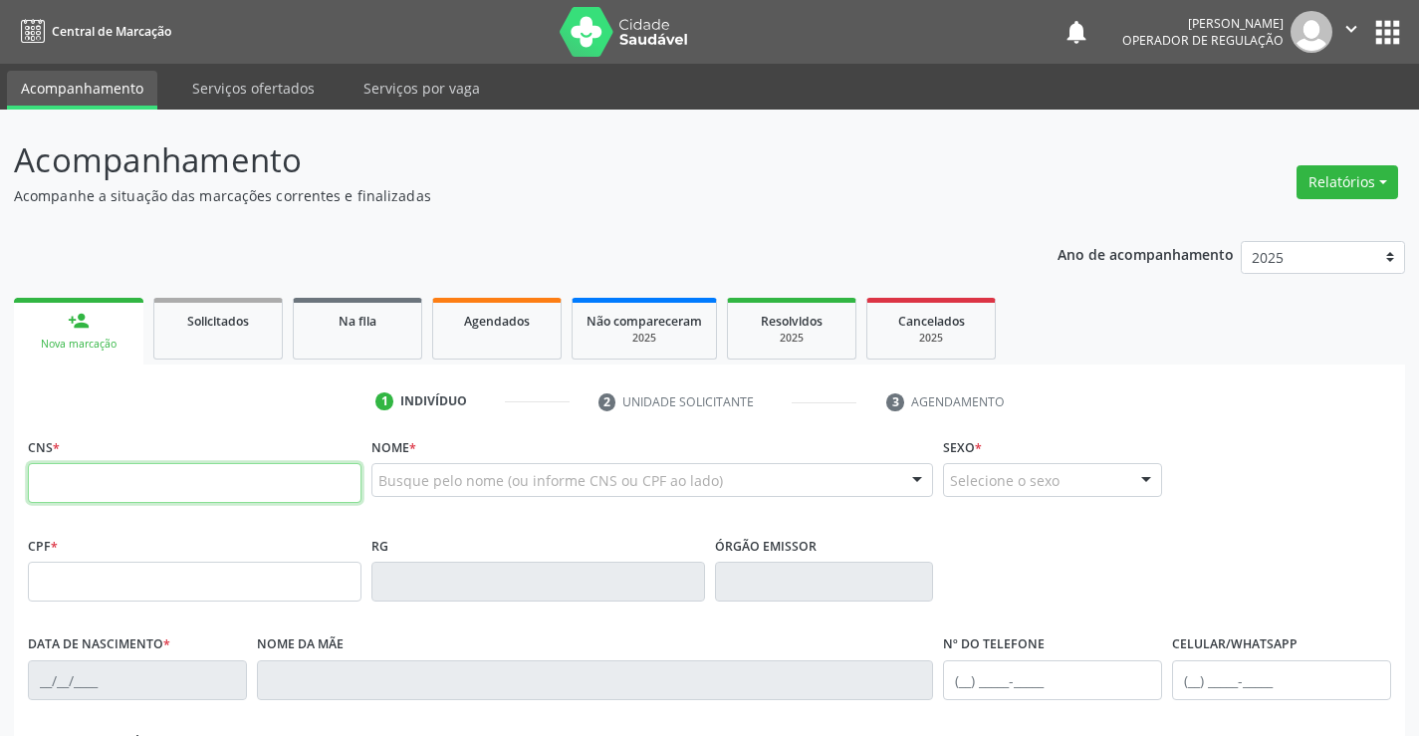
click at [122, 470] on input "text" at bounding box center [195, 483] width 334 height 40
type input "702 8036 4530 7463"
type input "136.273.835-24"
type input "29/07/2025"
type input "Dayse Vania de Carvalho Lima"
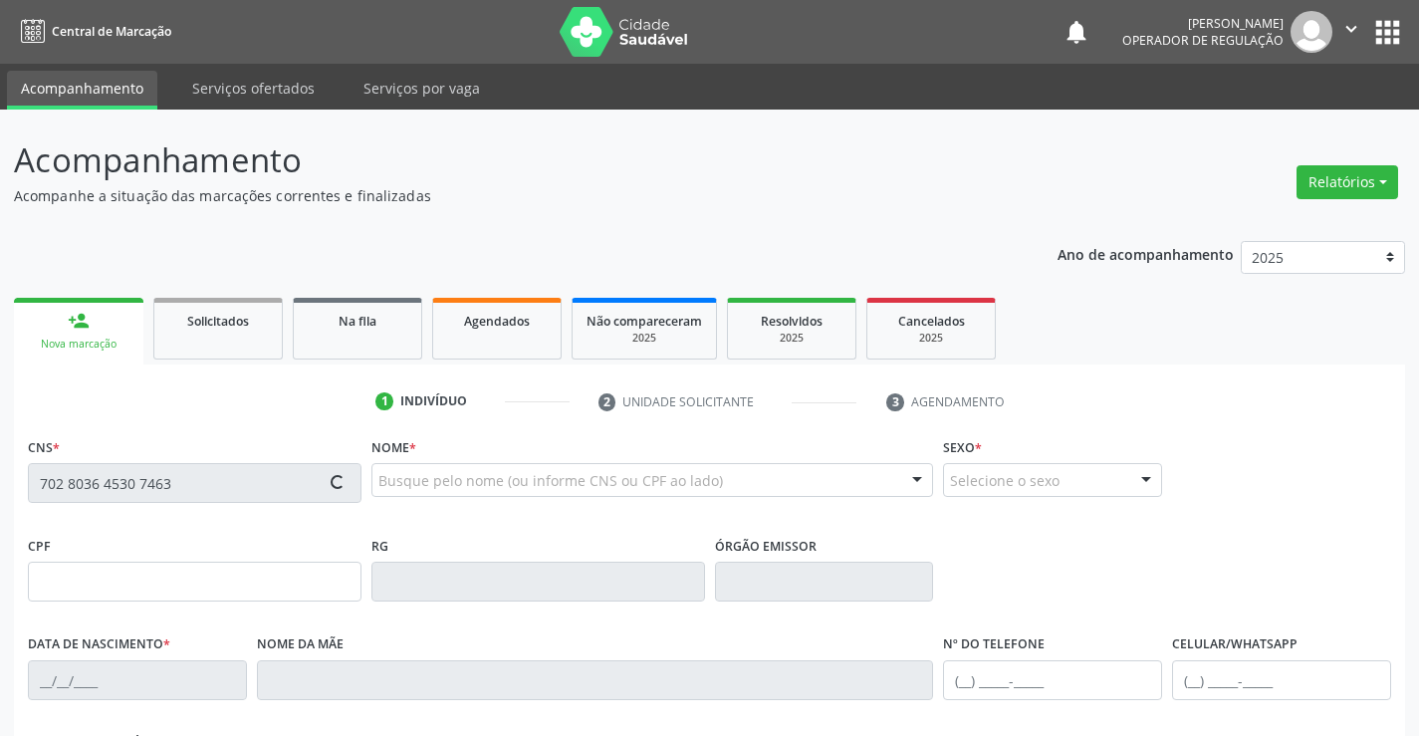
type input "(74) 98857-8785"
type input "426"
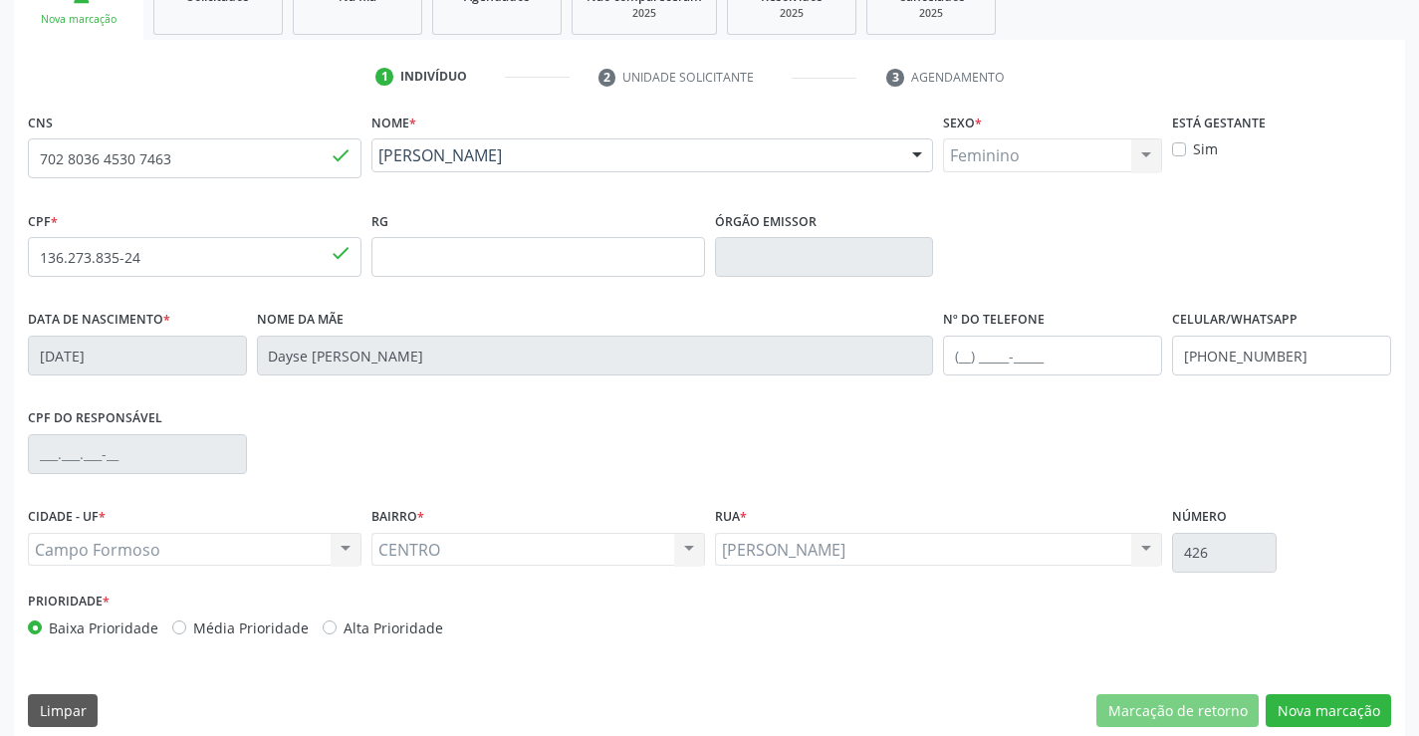
scroll to position [344, 0]
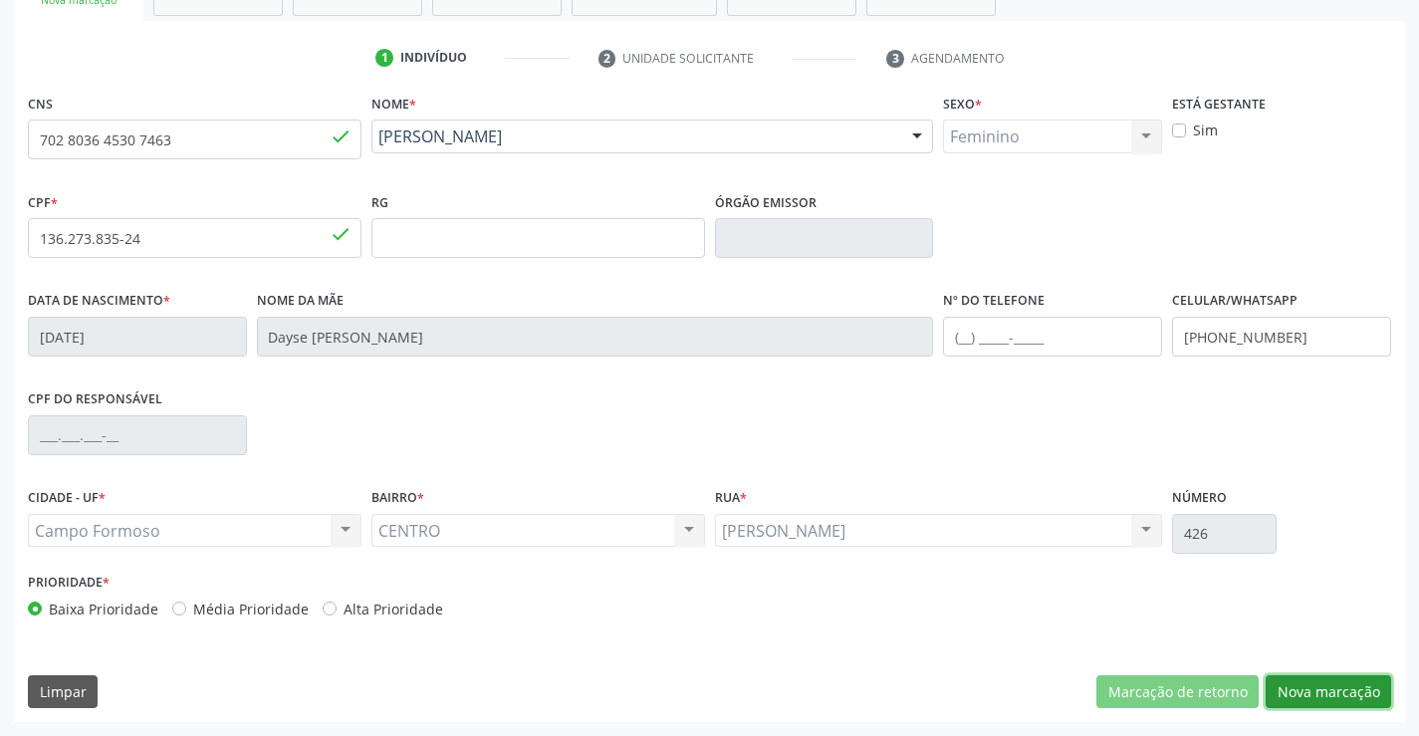
click at [1309, 695] on button "Nova marcação" at bounding box center [1328, 692] width 125 height 34
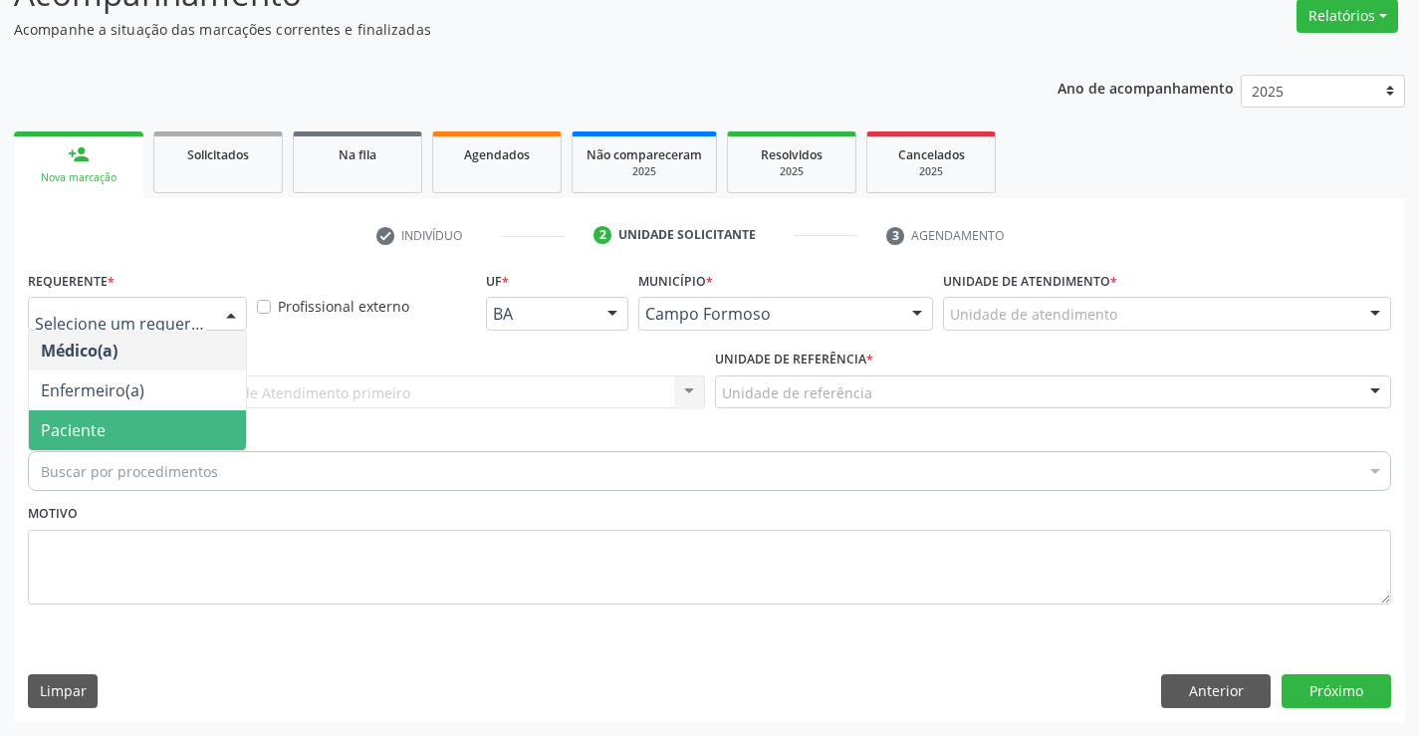
click at [118, 425] on span "Paciente" at bounding box center [137, 430] width 217 height 40
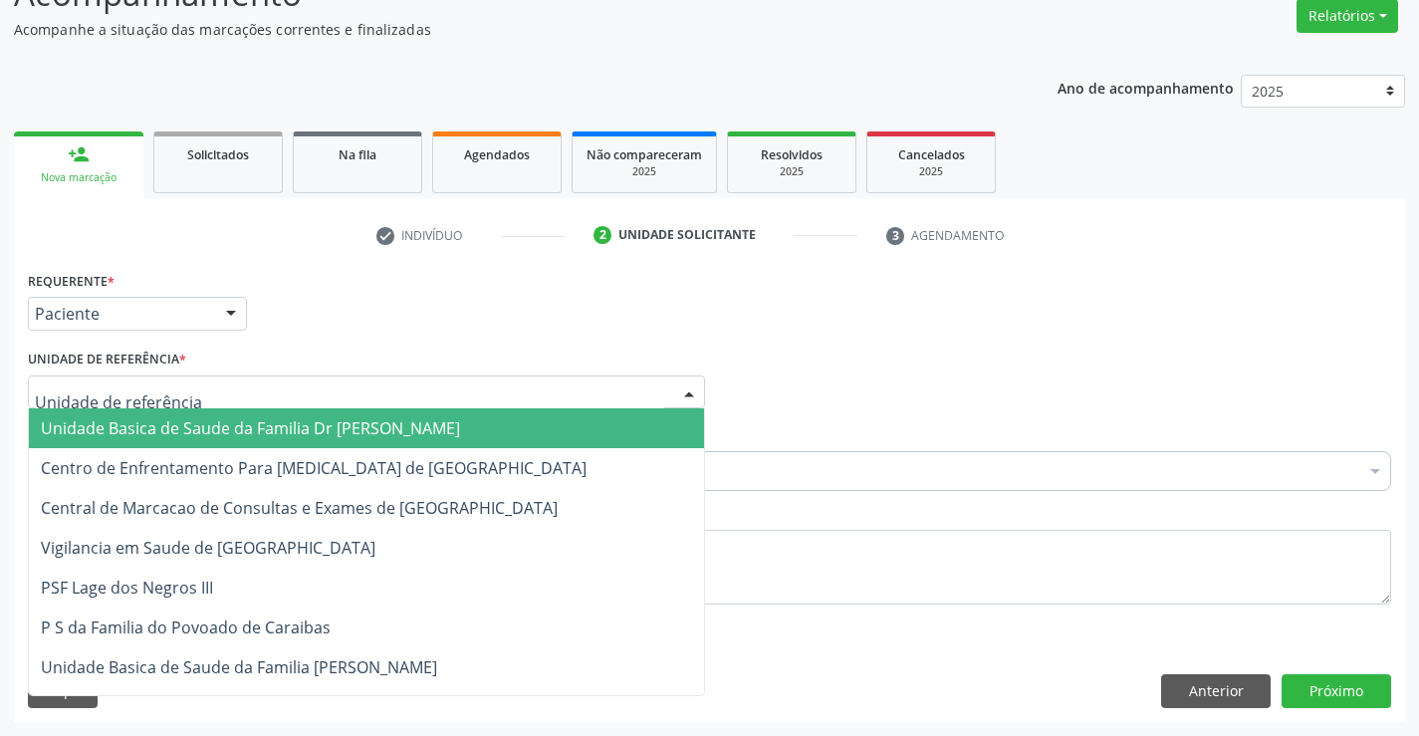
click at [167, 423] on span "Unidade Basica de Saude da Familia Dr [PERSON_NAME]" at bounding box center [250, 428] width 419 height 22
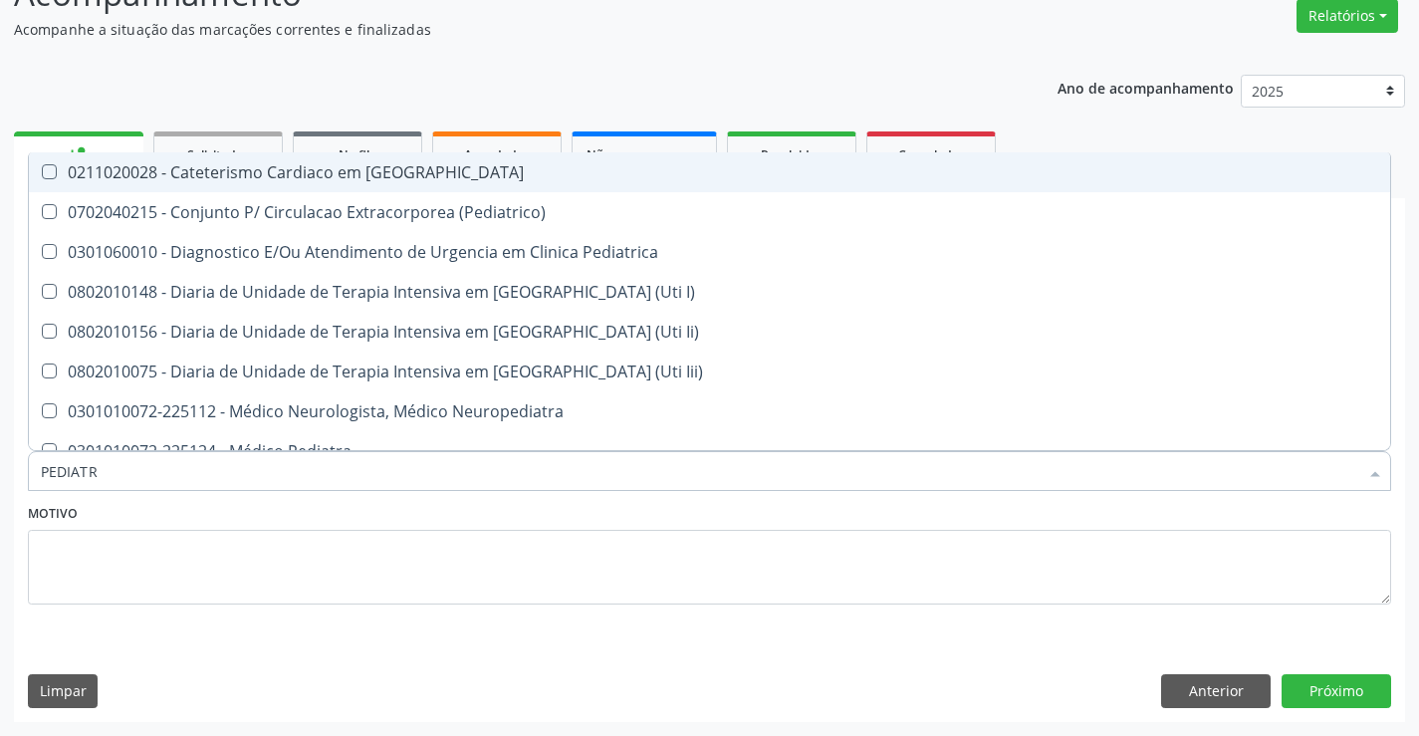
type input "PEDIATRA"
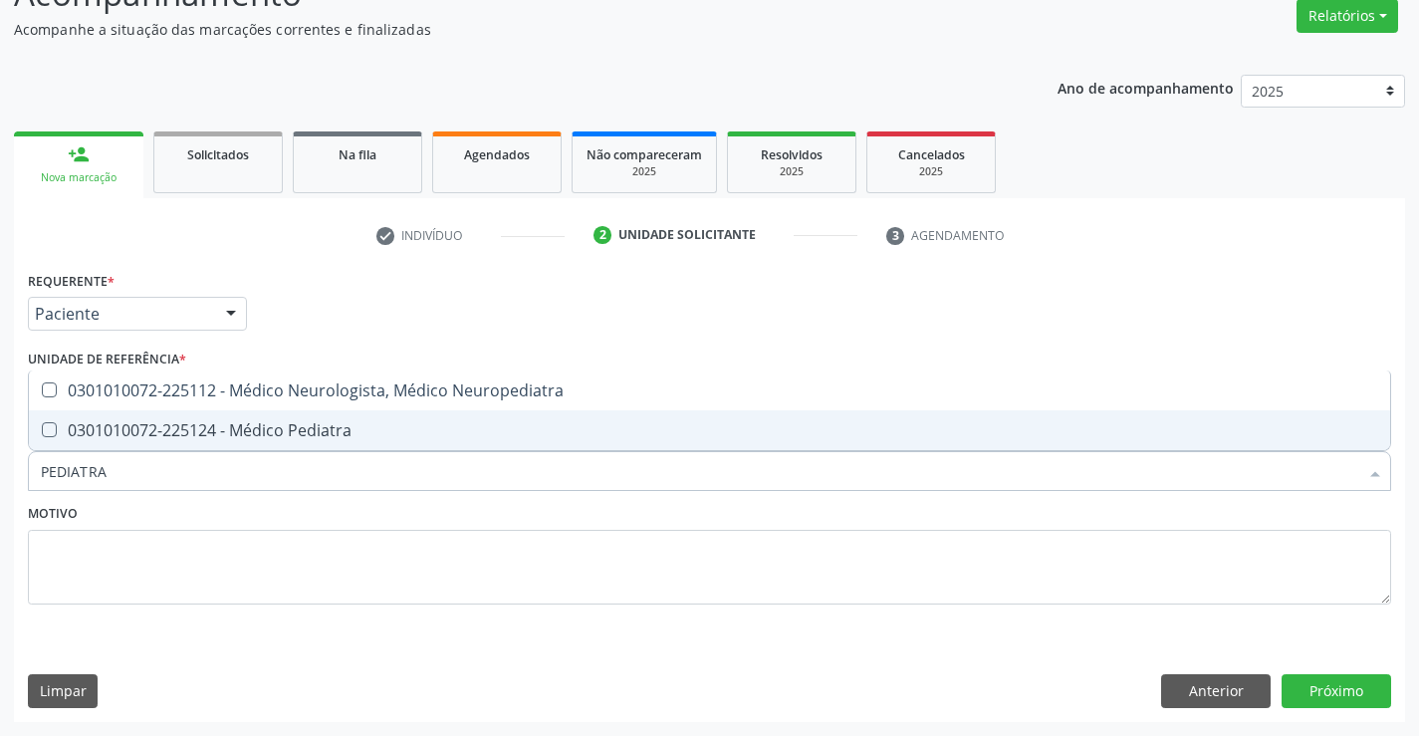
click at [209, 424] on div "0301010072-225124 - Médico Pediatra" at bounding box center [710, 430] width 1338 height 16
checkbox Pediatra "true"
click at [1332, 684] on button "Próximo" at bounding box center [1337, 691] width 110 height 34
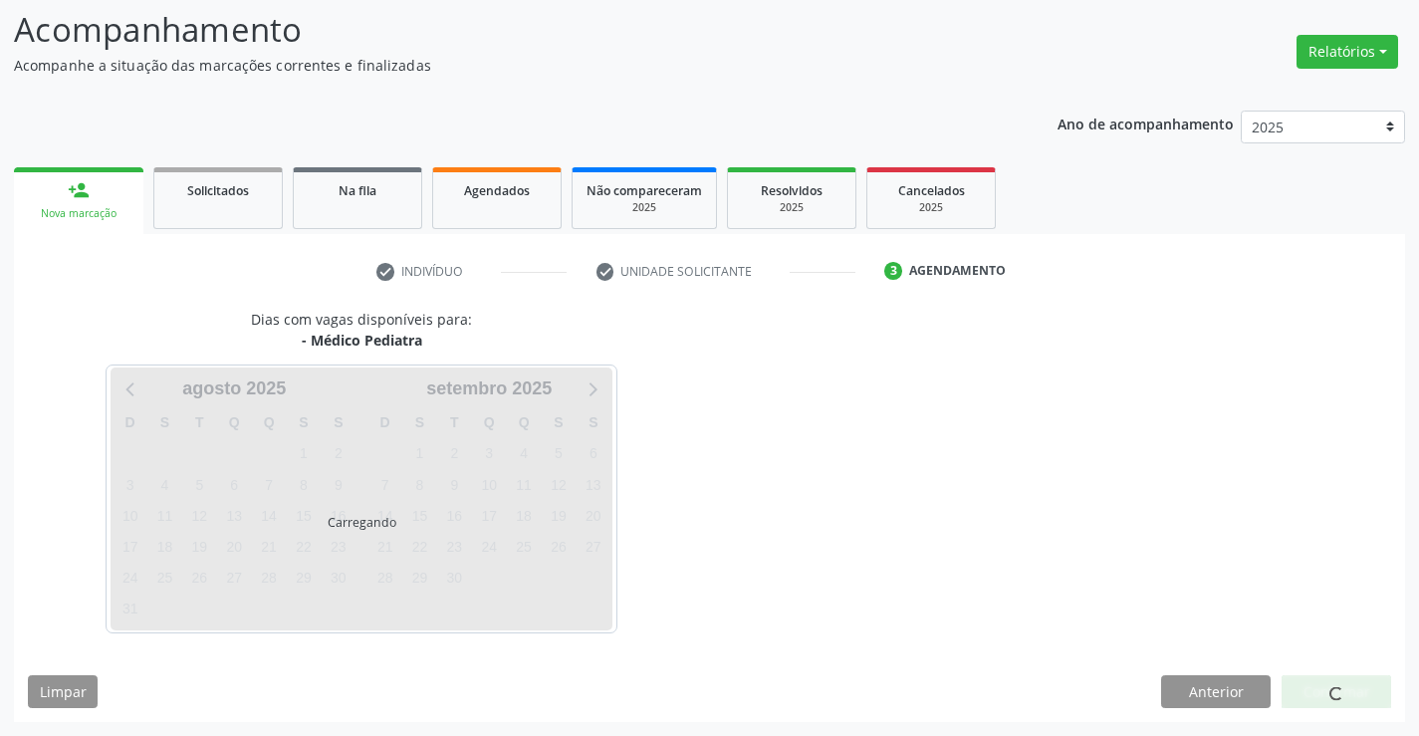
scroll to position [130, 0]
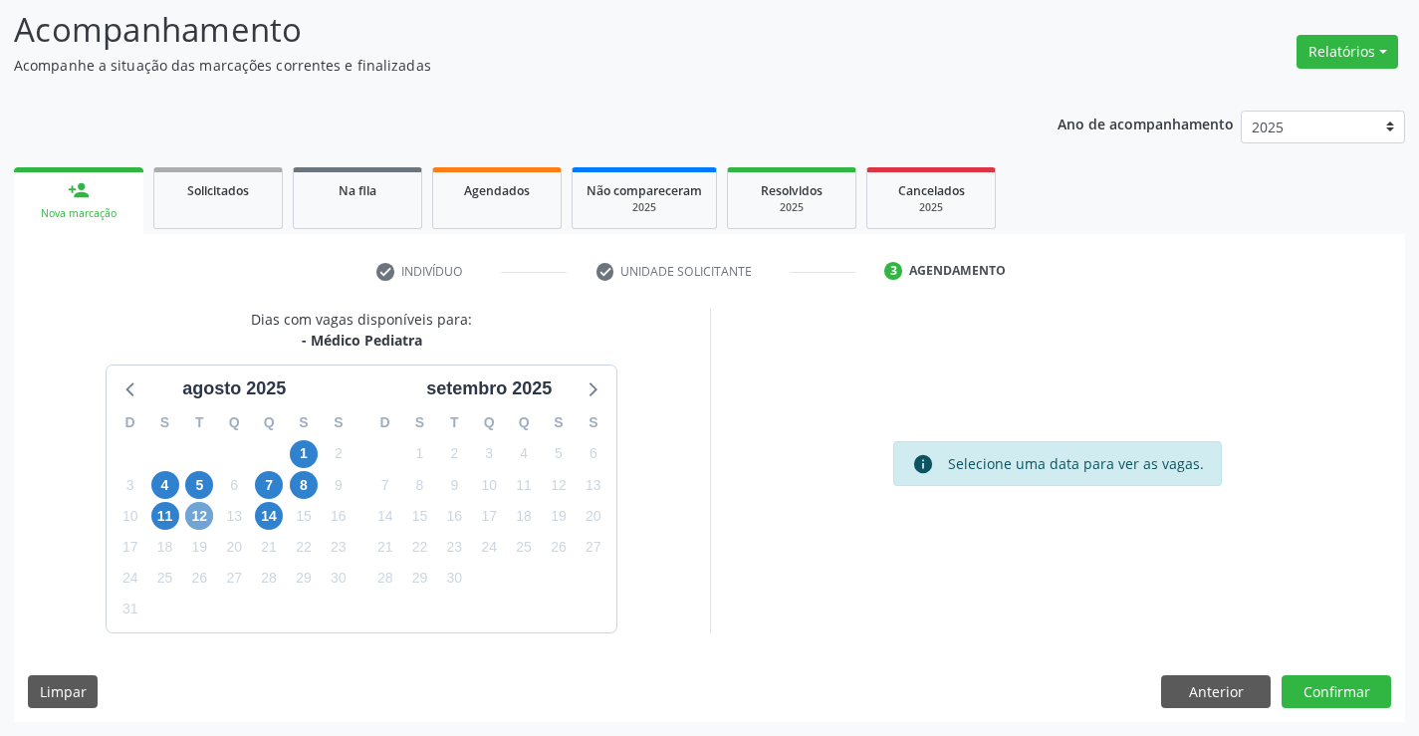
click at [205, 522] on span "12" at bounding box center [199, 516] width 28 height 28
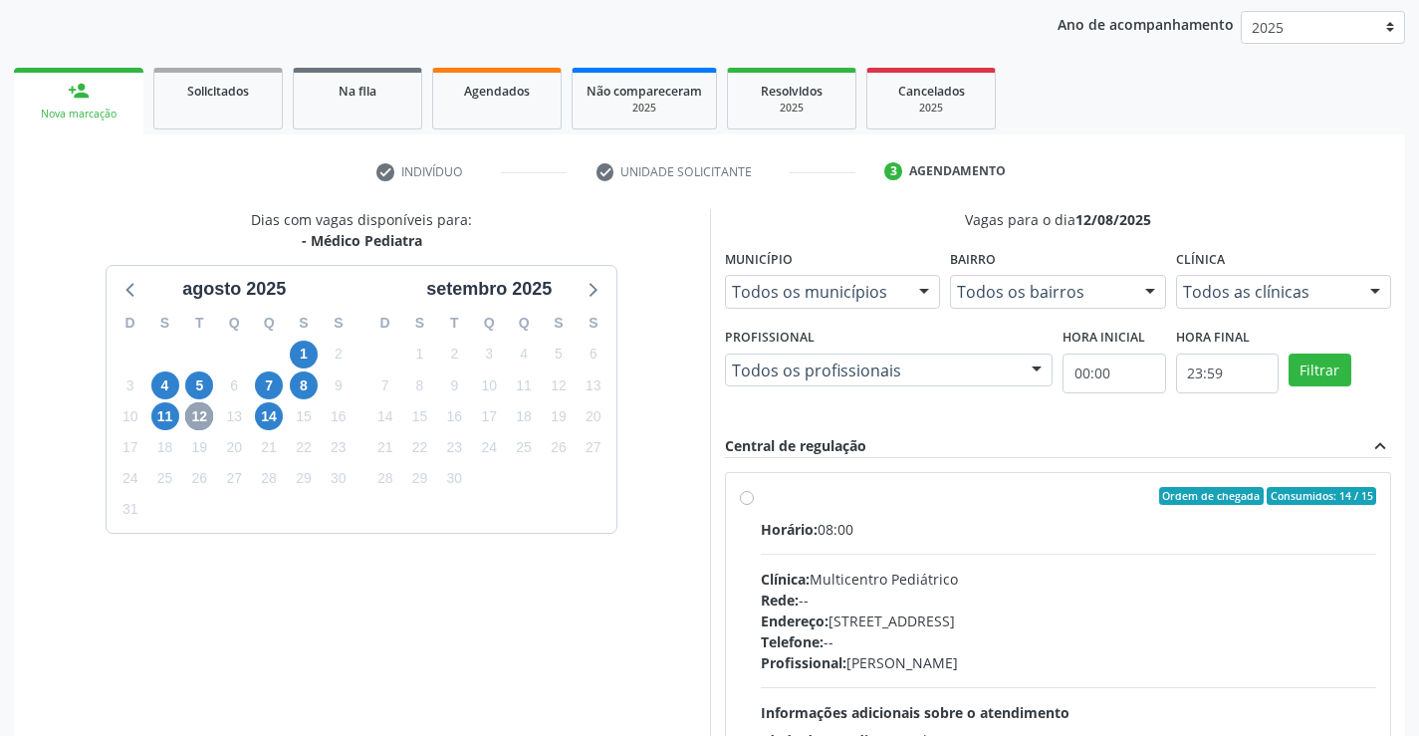
scroll to position [330, 0]
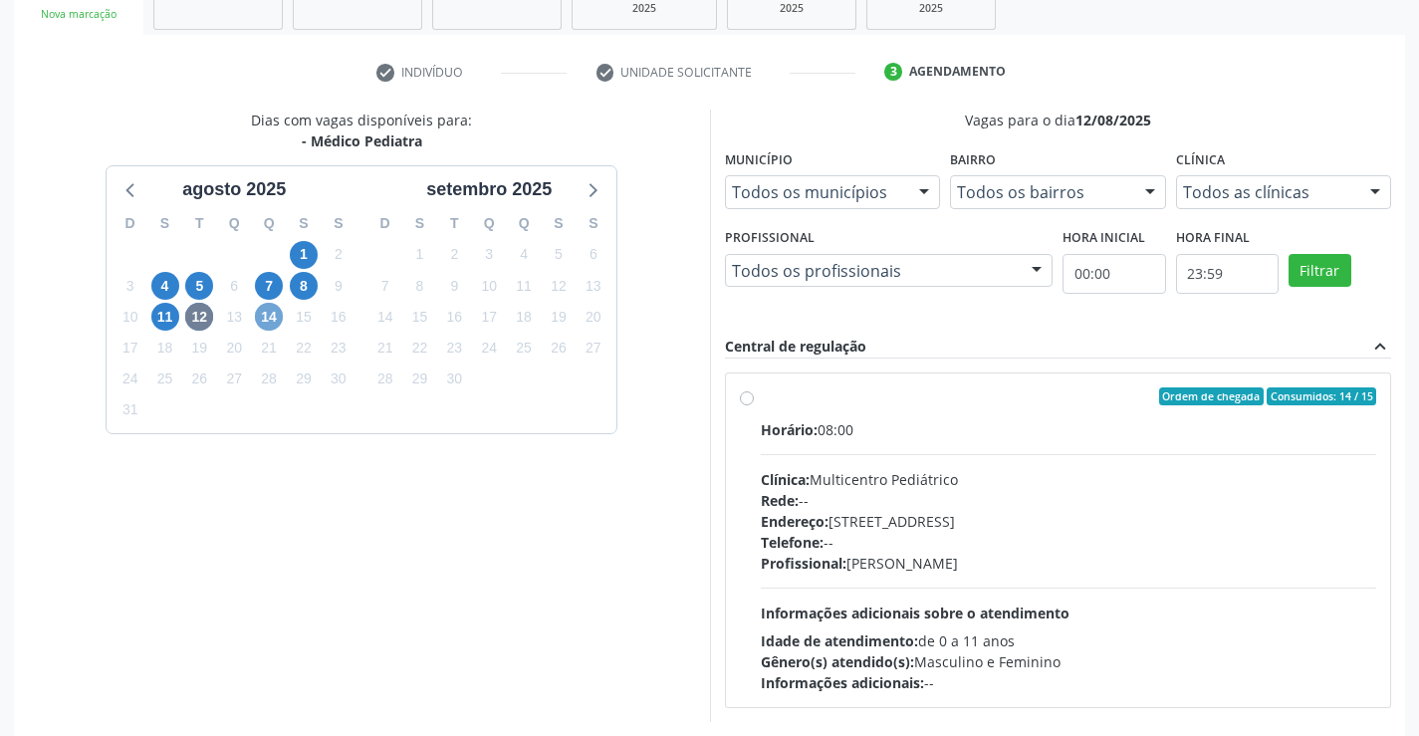
click at [271, 316] on span "14" at bounding box center [269, 317] width 28 height 28
click at [761, 399] on label "Ordem de chegada Consumidos: 12 / 15 Horário: 08:00 Clínica: Multicentro Pediát…" at bounding box center [1069, 540] width 617 height 306
click at [748, 399] on input "Ordem de chegada Consumidos: 12 / 15 Horário: 08:00 Clínica: Multicentro Pediát…" at bounding box center [747, 396] width 14 height 18
radio input "true"
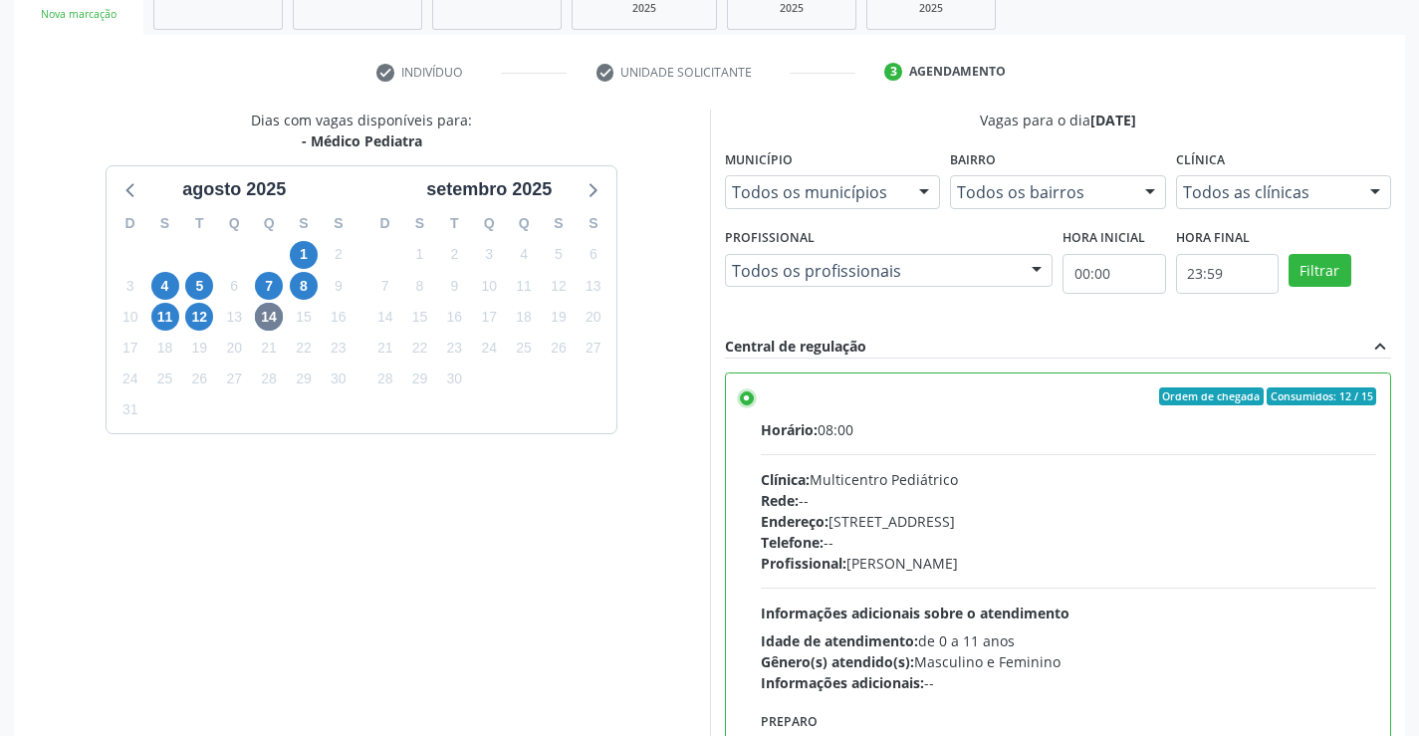
scroll to position [454, 0]
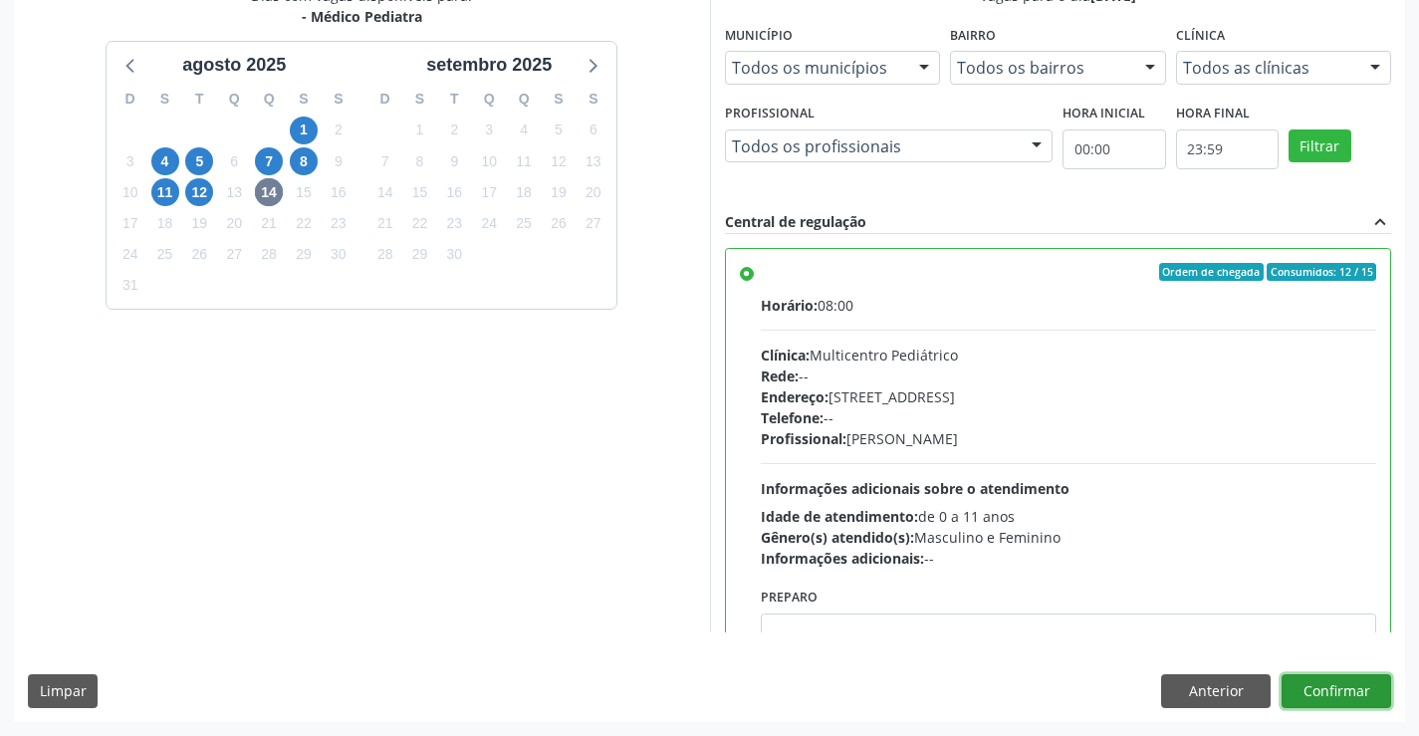
click at [1356, 688] on button "Confirmar" at bounding box center [1337, 691] width 110 height 34
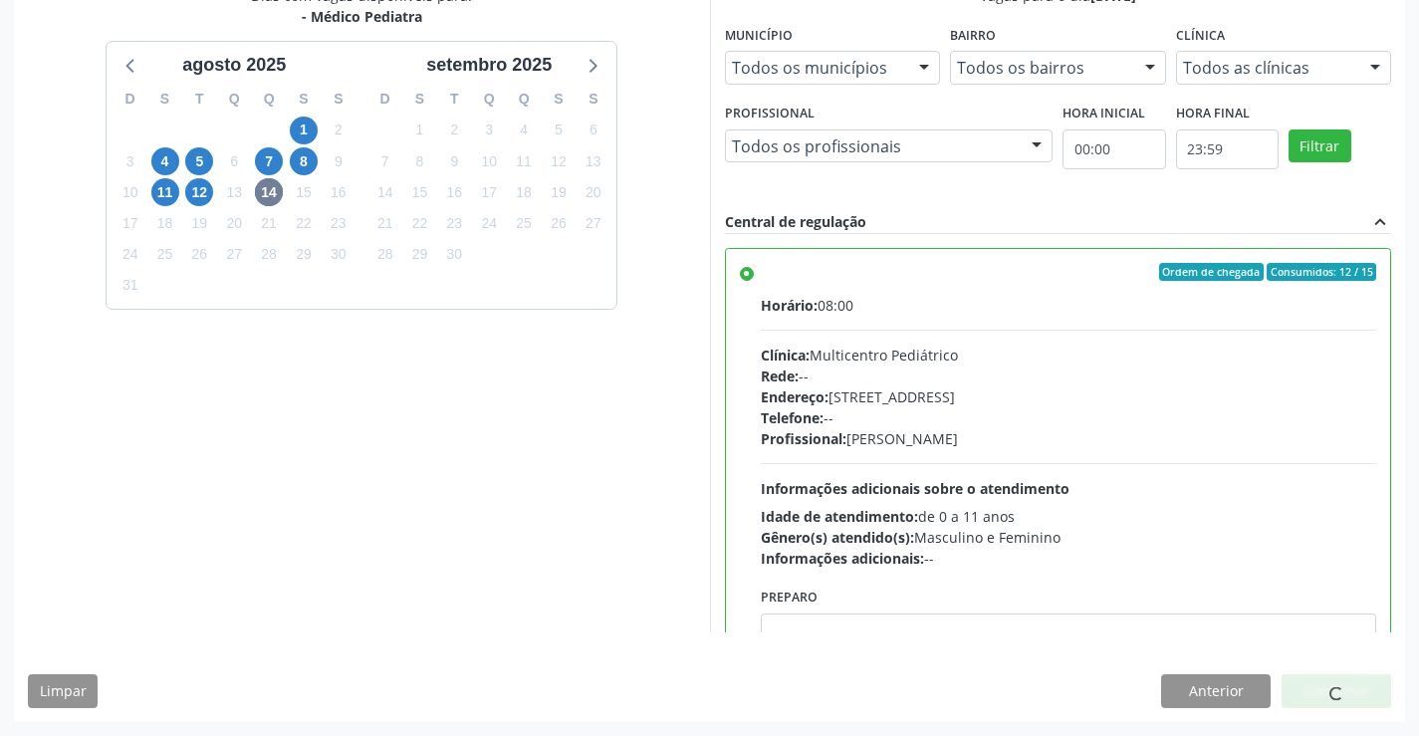
scroll to position [0, 0]
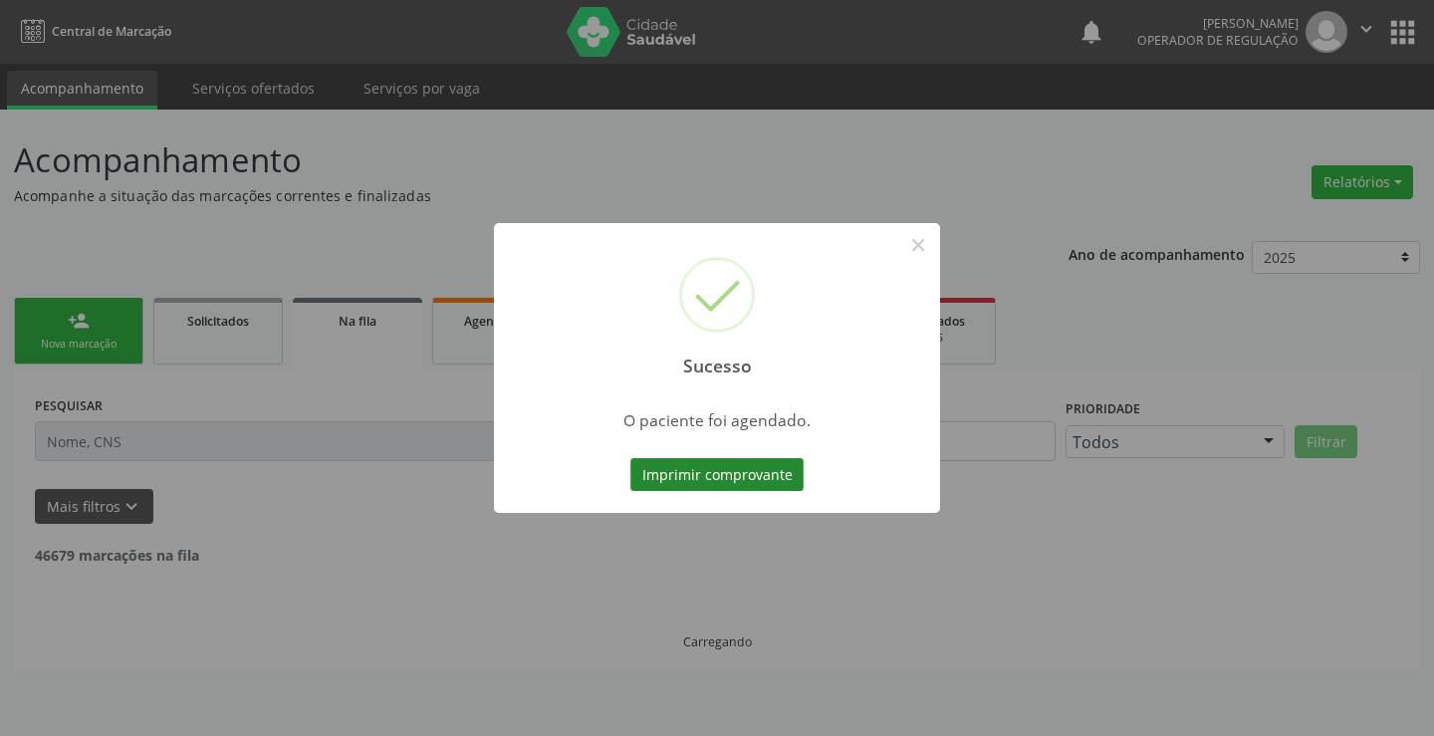
click at [749, 472] on button "Imprimir comprovante" at bounding box center [716, 475] width 173 height 34
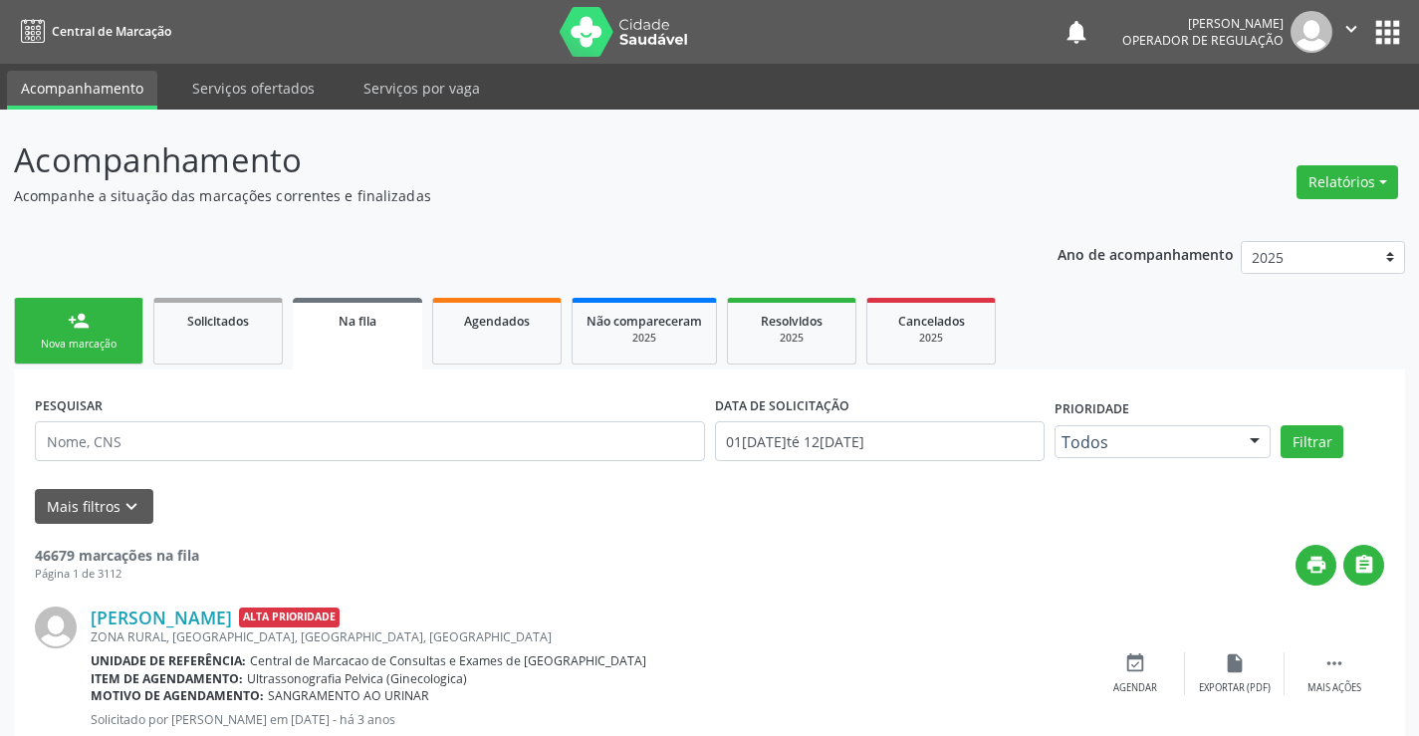
click at [1342, 27] on icon "" at bounding box center [1352, 29] width 22 height 22
click at [1282, 122] on link "Sair" at bounding box center [1300, 122] width 137 height 28
